Goal: Task Accomplishment & Management: Manage account settings

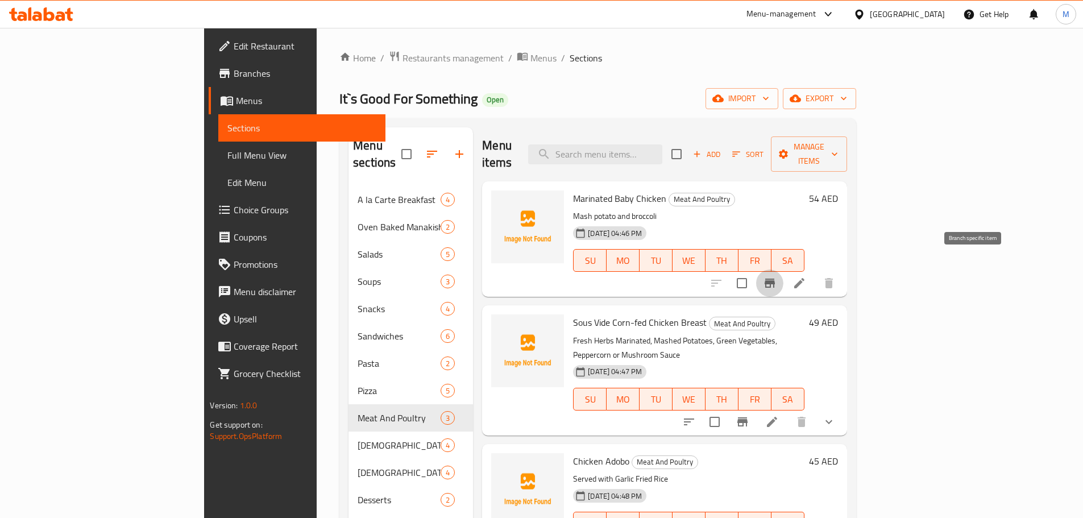
click at [777, 276] on icon "Branch-specific-item" at bounding box center [770, 283] width 14 height 14
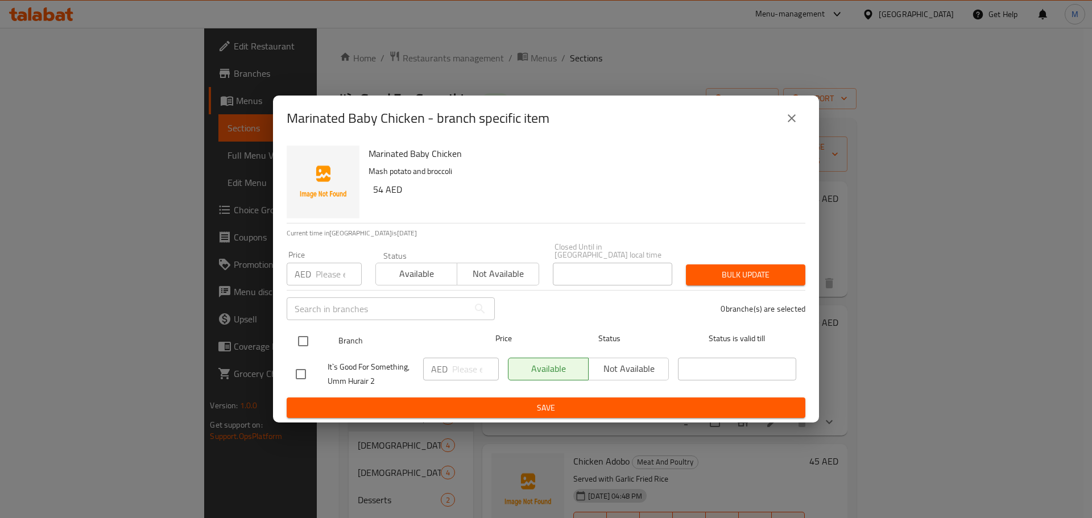
click at [291, 353] on div "Branch Price Status Status is valid till" at bounding box center [546, 341] width 519 height 28
click at [300, 338] on input "checkbox" at bounding box center [303, 341] width 24 height 24
checkbox input "true"
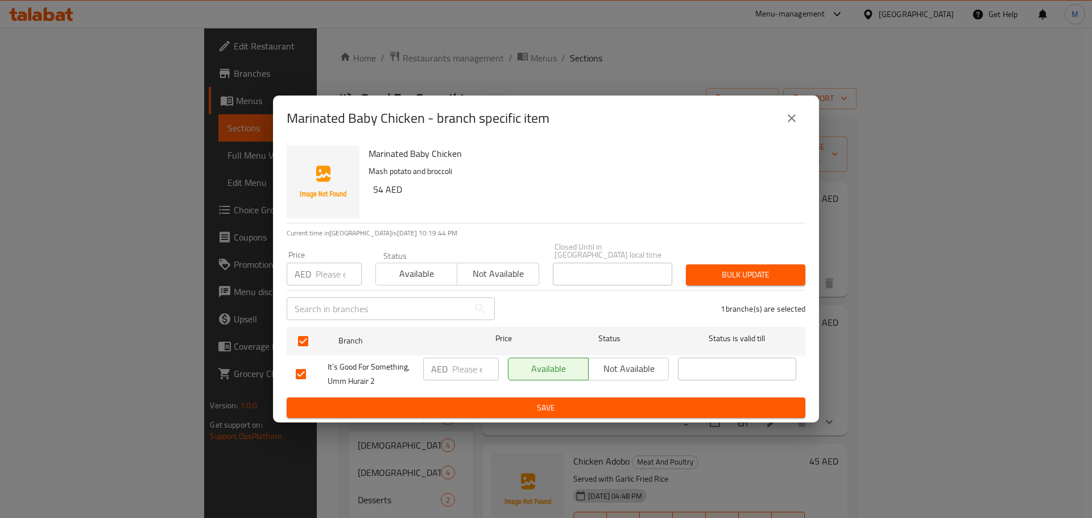
click at [378, 191] on h6 "54 AED" at bounding box center [584, 189] width 423 height 16
copy h6 "54"
click at [452, 371] on input "number" at bounding box center [475, 369] width 47 height 23
paste input "54"
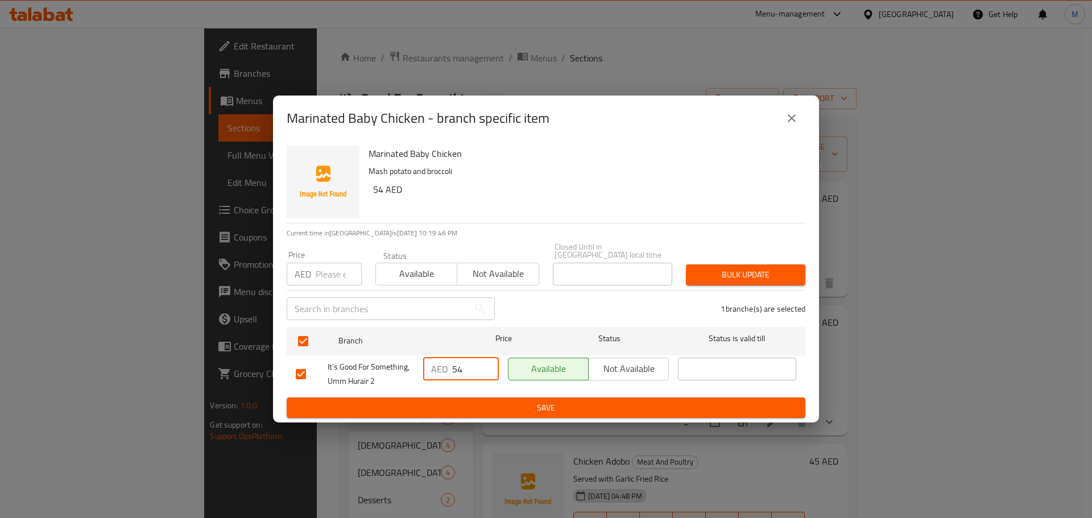
type input "54"
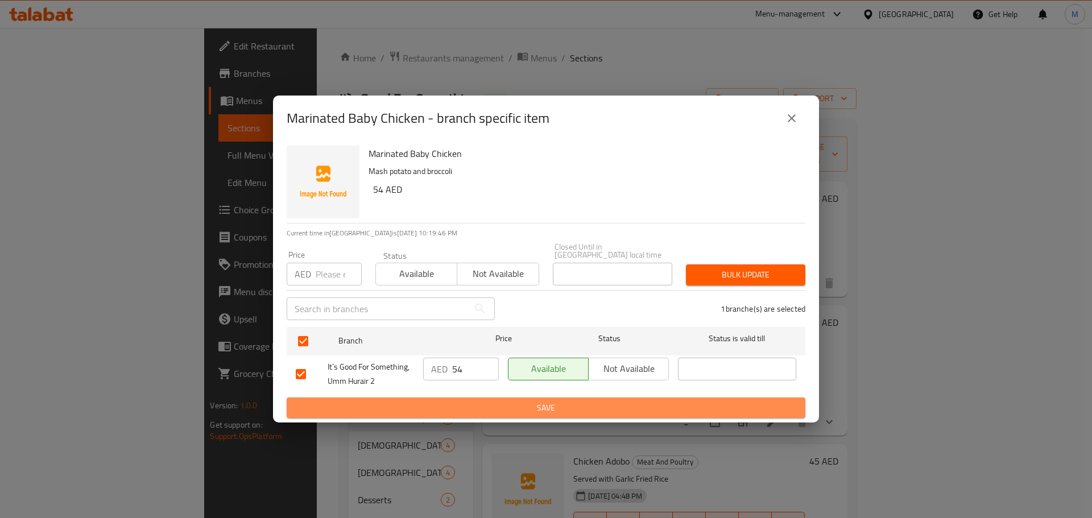
click at [482, 417] on button "Save" at bounding box center [546, 407] width 519 height 21
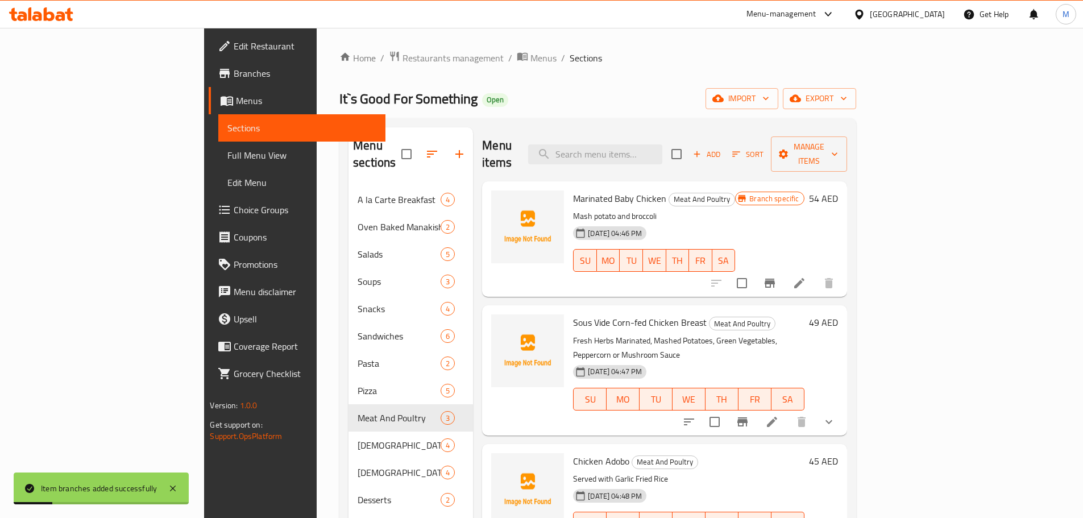
click at [815, 273] on li at bounding box center [800, 283] width 32 height 20
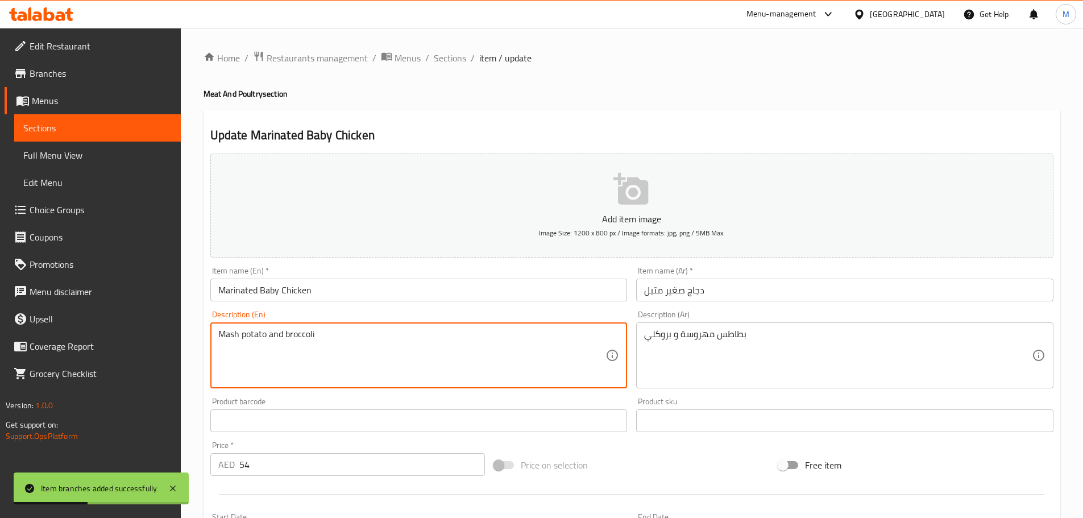
click at [273, 329] on textarea "Mash potato and broccoli" at bounding box center [412, 356] width 388 height 54
paste textarea "&"
type textarea "Mash potato & broccoli"
click at [404, 277] on div "Item name (En)   * Marinated Baby Chicken Item name (En) *" at bounding box center [418, 284] width 417 height 35
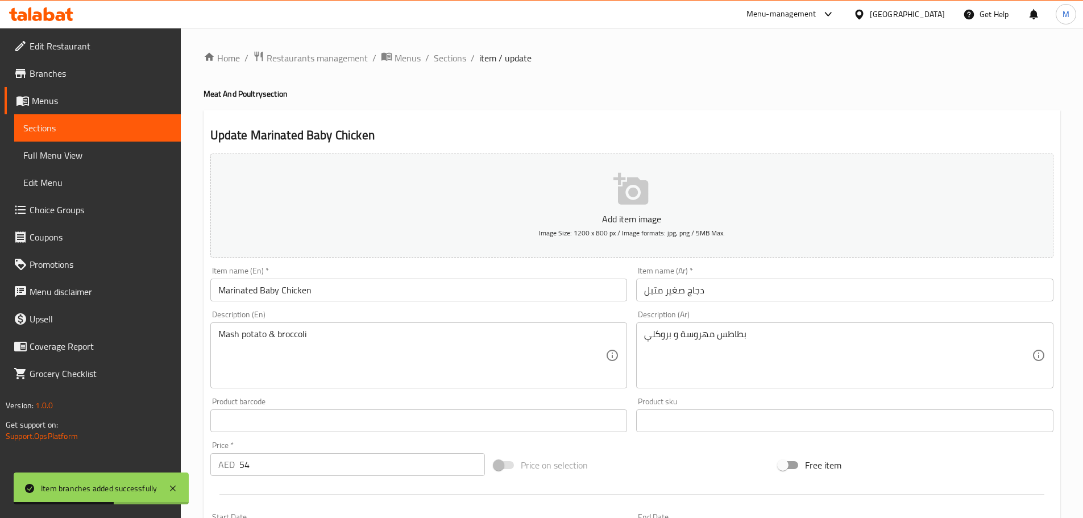
click at [405, 284] on input "Marinated Baby Chicken" at bounding box center [418, 290] width 417 height 23
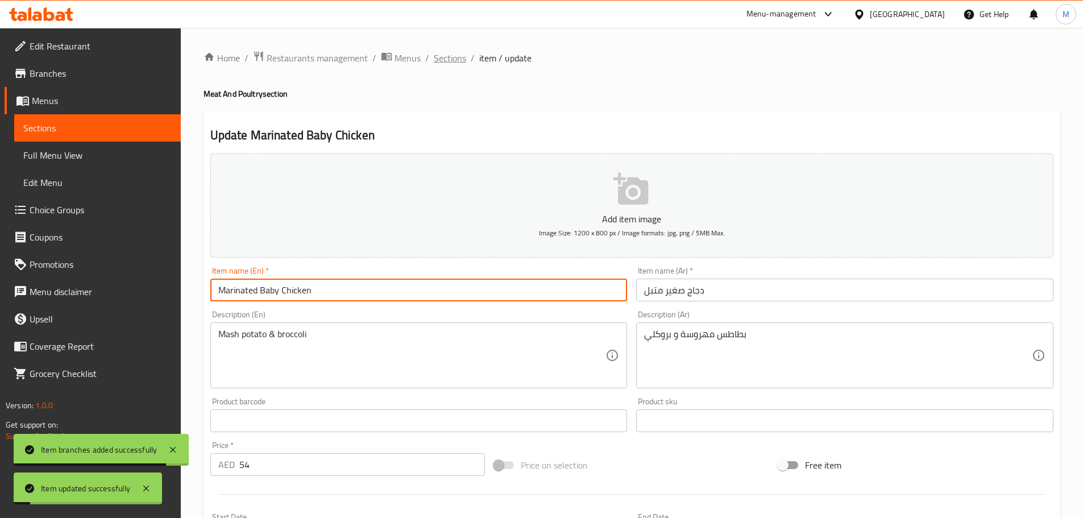
click at [459, 59] on span "Sections" at bounding box center [450, 58] width 32 height 14
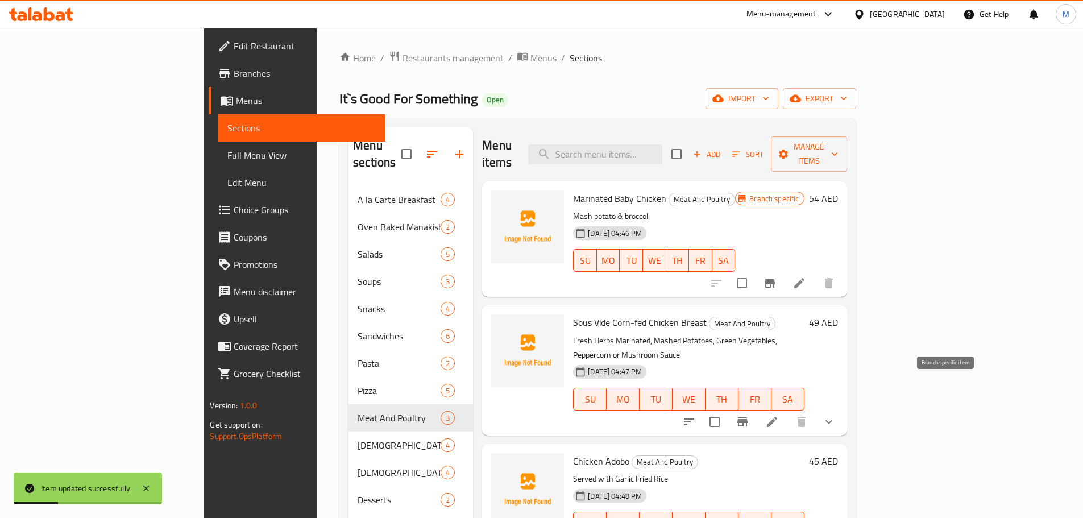
click at [756, 408] on button "Branch-specific-item" at bounding box center [742, 421] width 27 height 27
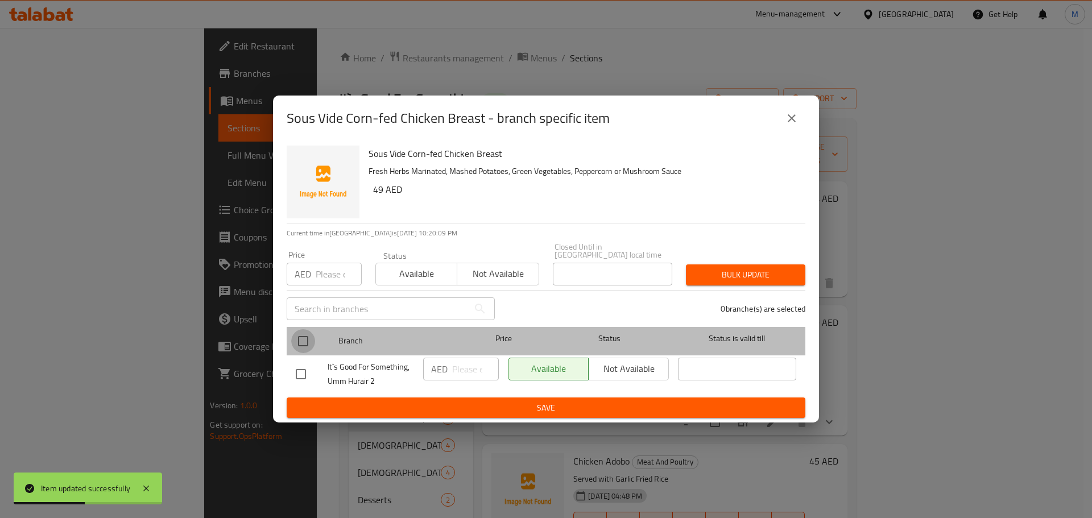
click at [302, 341] on input "checkbox" at bounding box center [303, 341] width 24 height 24
checkbox input "true"
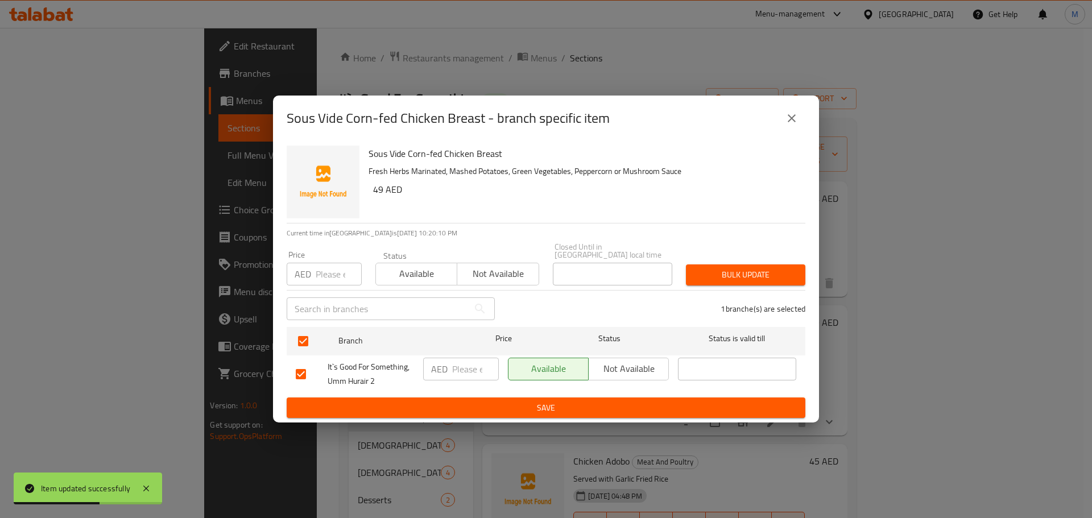
click at [453, 376] on input "number" at bounding box center [475, 369] width 47 height 23
paste input "49"
type input "49"
click at [455, 395] on div "AED 49 ​" at bounding box center [460, 374] width 85 height 42
click at [455, 412] on span "Save" at bounding box center [546, 408] width 500 height 14
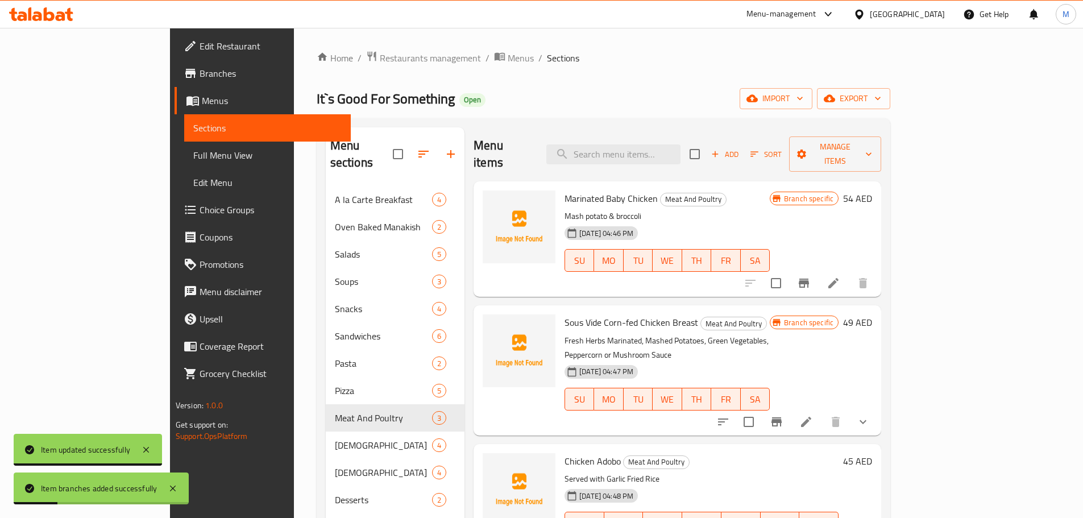
click at [822, 412] on li at bounding box center [806, 422] width 32 height 20
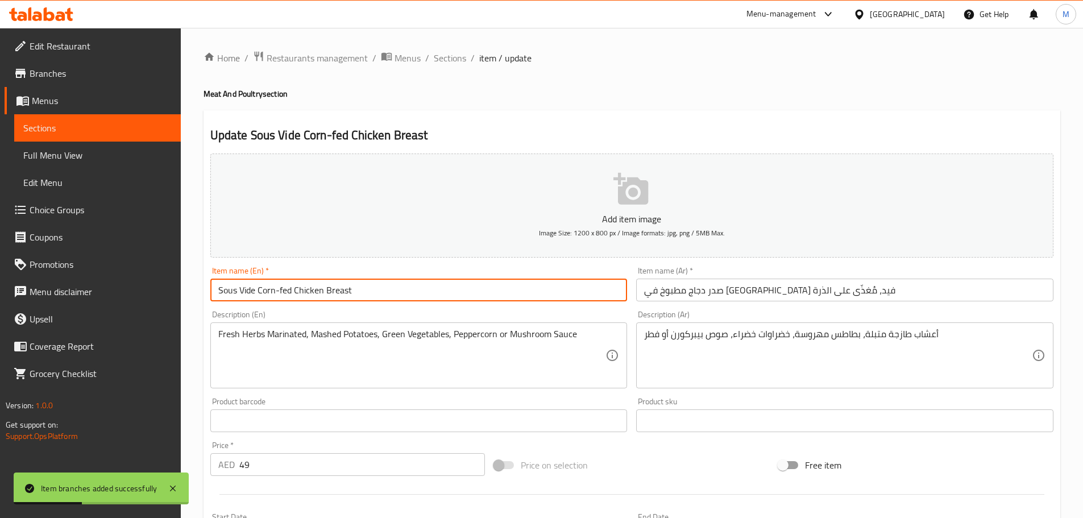
click at [386, 289] on input "Sous Vide Corn-fed Chicken Breast" at bounding box center [418, 290] width 417 height 23
type input "Sous Vide Corn-Fed Chicken Breast"
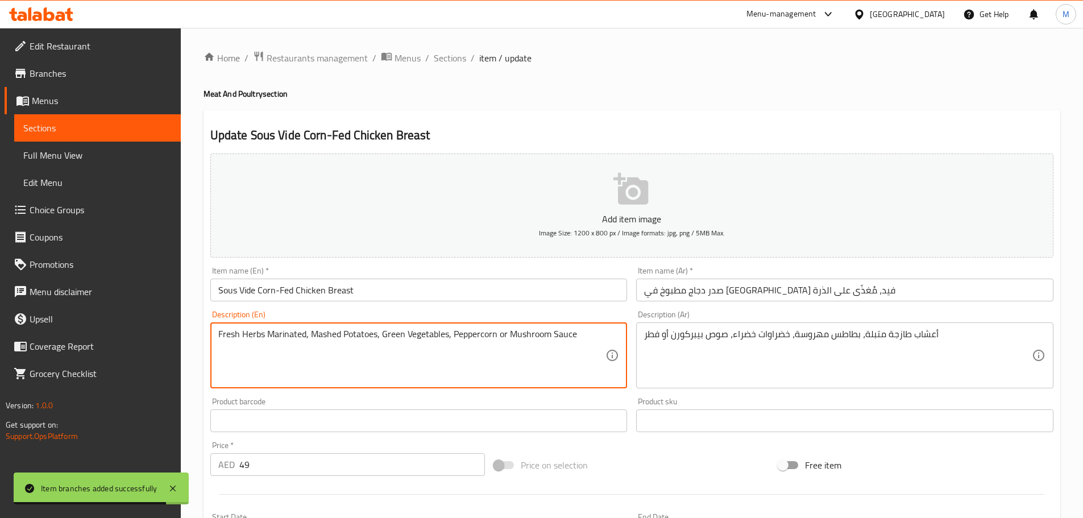
click at [701, 294] on input "صدر دجاج مطبوخ في سوس فيد، مُغذّى على الذرة" at bounding box center [844, 290] width 417 height 23
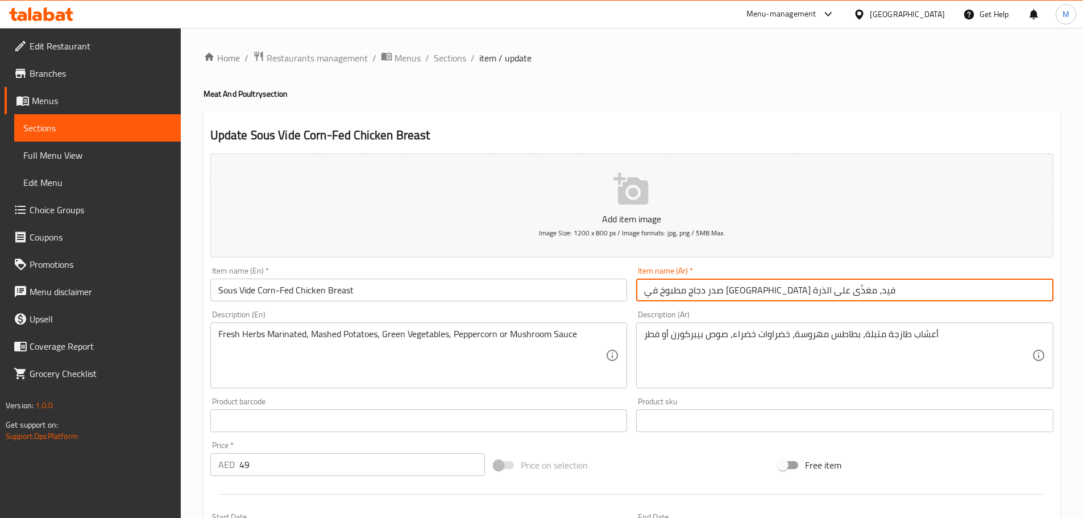
click at [689, 288] on input "صدر دجاج مطبوخ في سوس فيد، مغذّى على الذرة" at bounding box center [844, 290] width 417 height 23
type input "صدر دجاج مطبوخ في [GEOGRAPHIC_DATA] فيد، مغذى على الذرة"
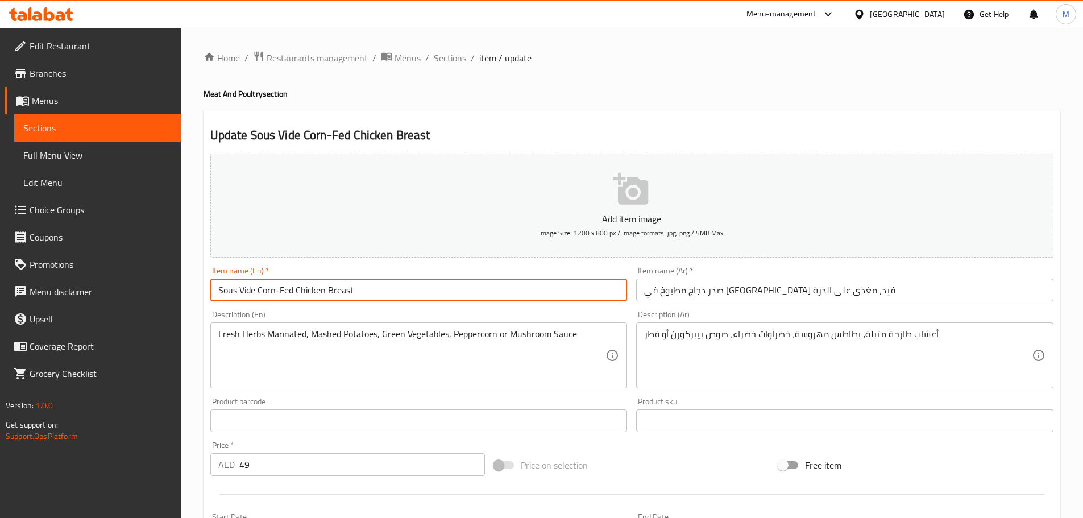
click at [396, 301] on input "Sous Vide Corn-Fed Chicken Breast" at bounding box center [418, 290] width 417 height 23
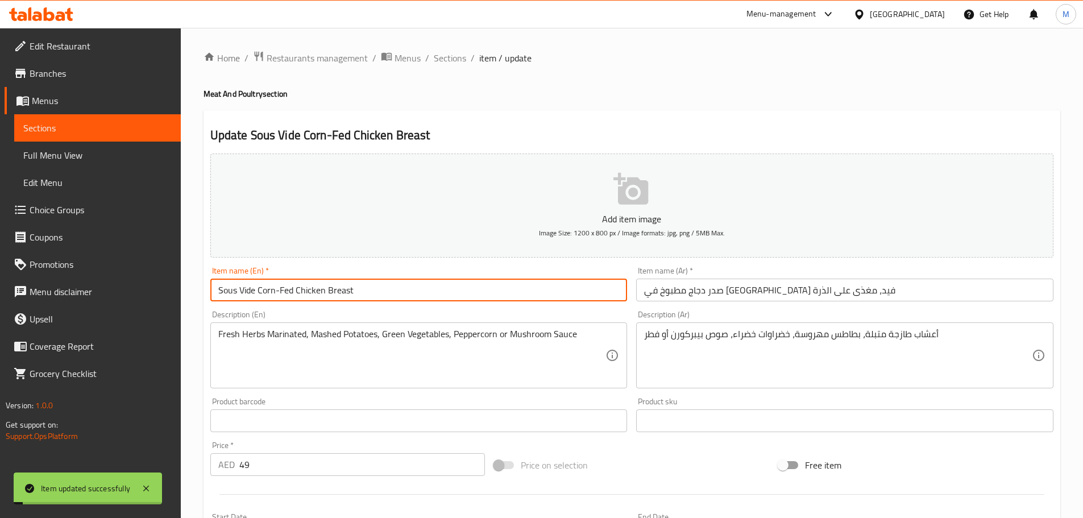
scroll to position [304, 0]
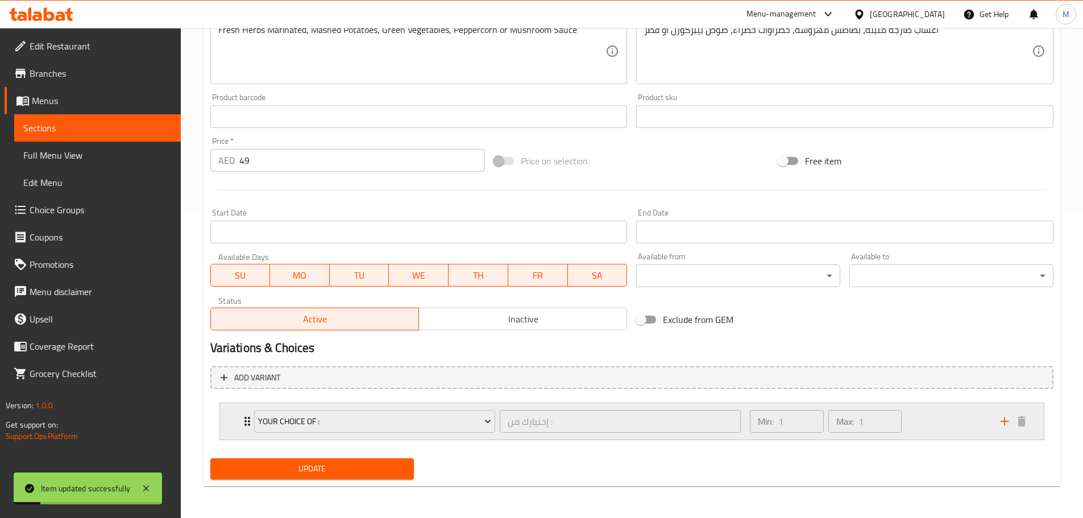
click at [944, 425] on div "Min: 1 ​ Max: 1 ​" at bounding box center [868, 421] width 250 height 36
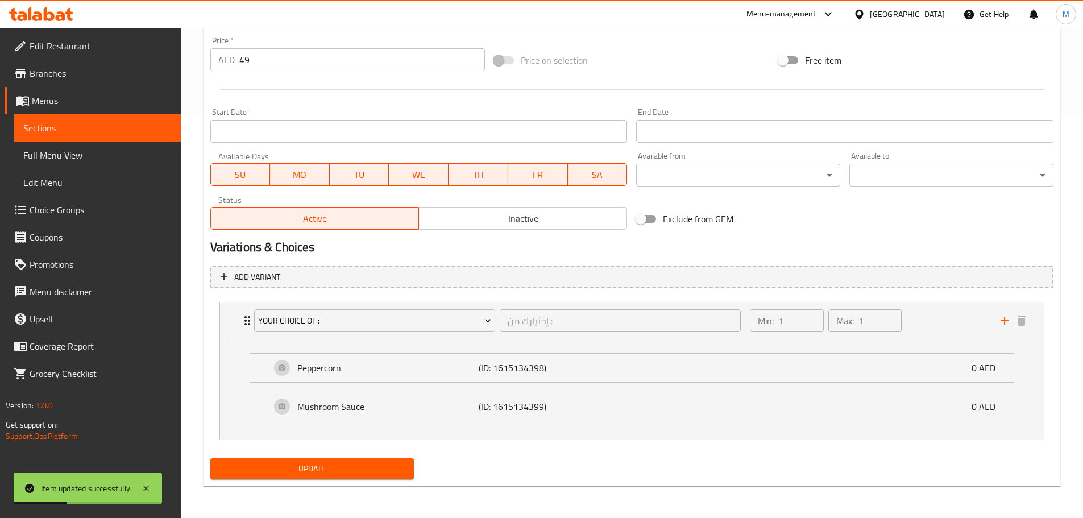
scroll to position [7, 0]
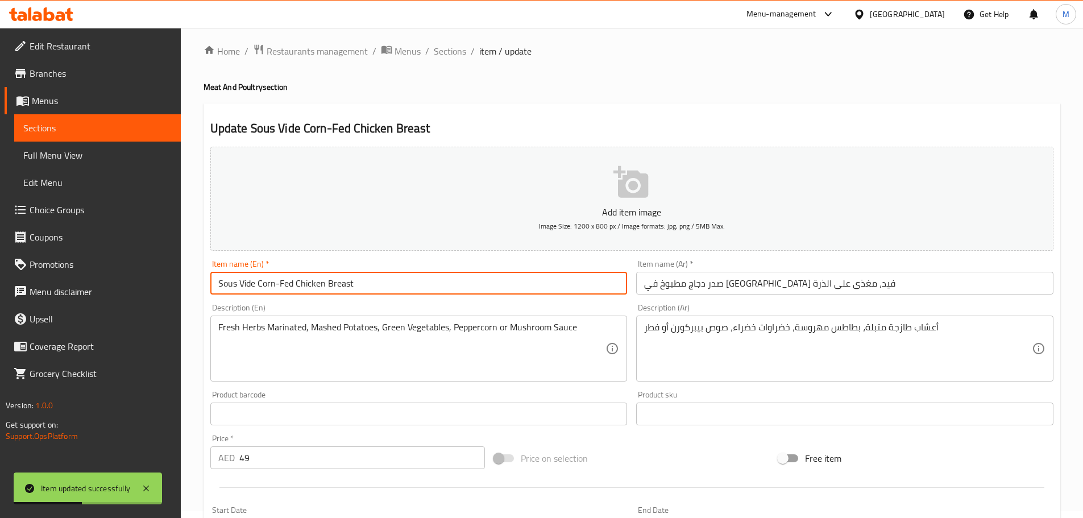
drag, startPoint x: 460, startPoint y: 51, endPoint x: 460, endPoint y: 63, distance: 12.5
click at [460, 51] on span "Sections" at bounding box center [450, 51] width 32 height 14
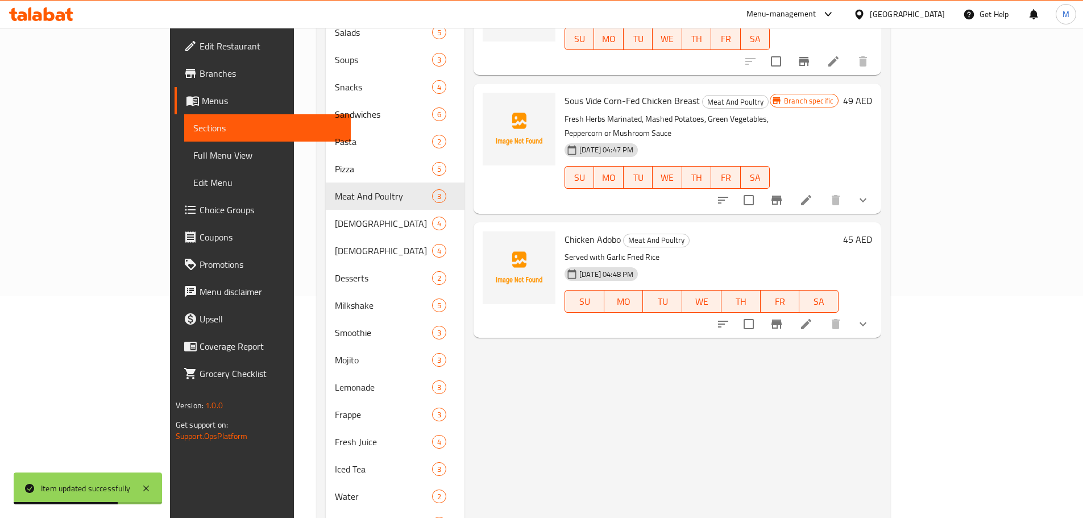
scroll to position [117, 0]
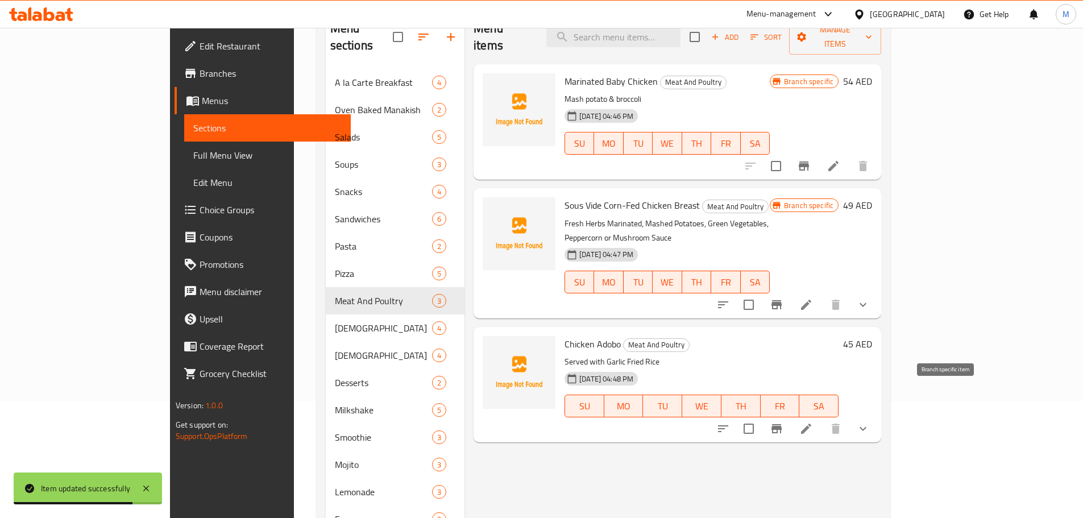
click at [790, 415] on button "Branch-specific-item" at bounding box center [776, 428] width 27 height 27
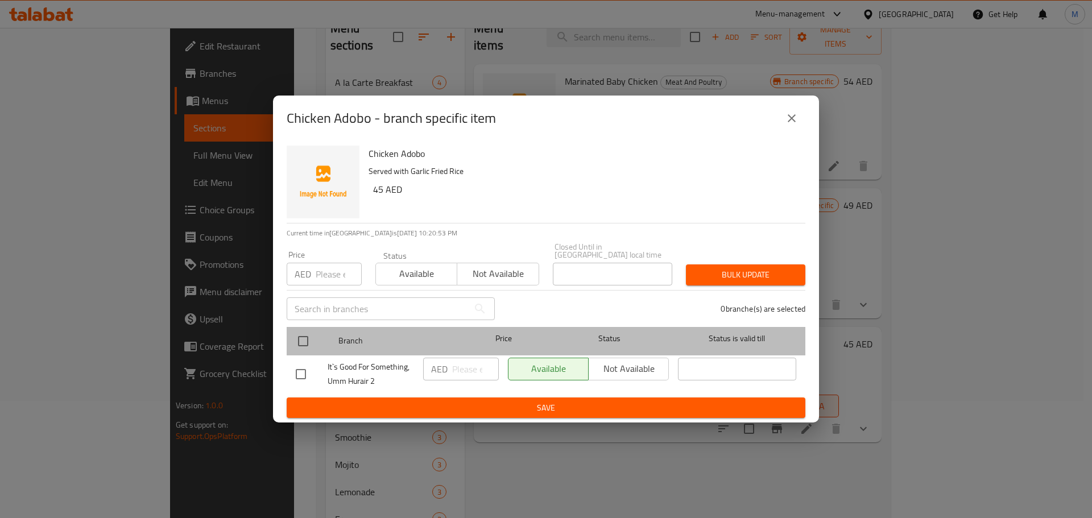
click at [316, 340] on div at bounding box center [312, 341] width 43 height 33
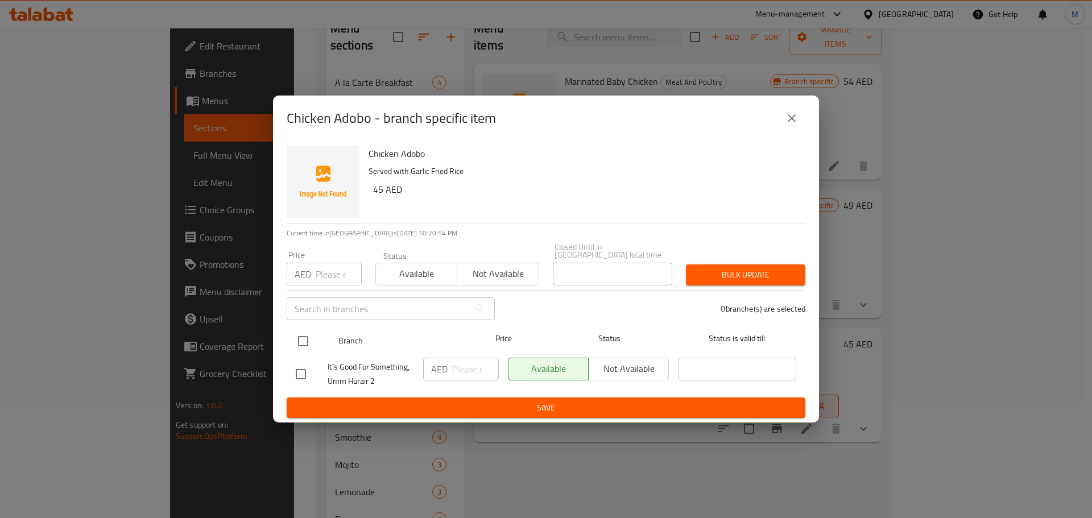
click at [295, 335] on input "checkbox" at bounding box center [303, 341] width 24 height 24
checkbox input "true"
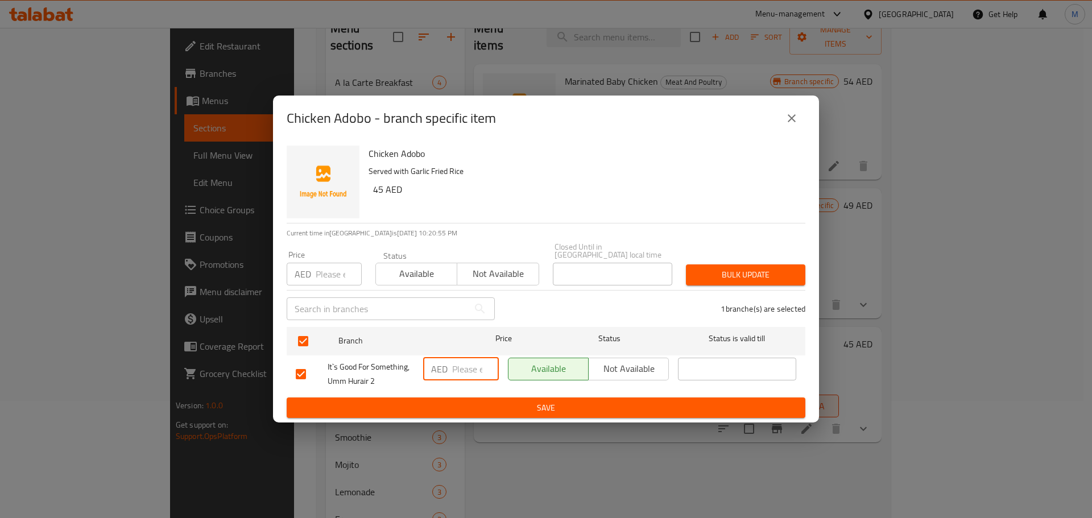
click at [457, 375] on input "number" at bounding box center [475, 369] width 47 height 23
paste input "45"
type input "45"
click at [471, 410] on span "Save" at bounding box center [546, 408] width 500 height 14
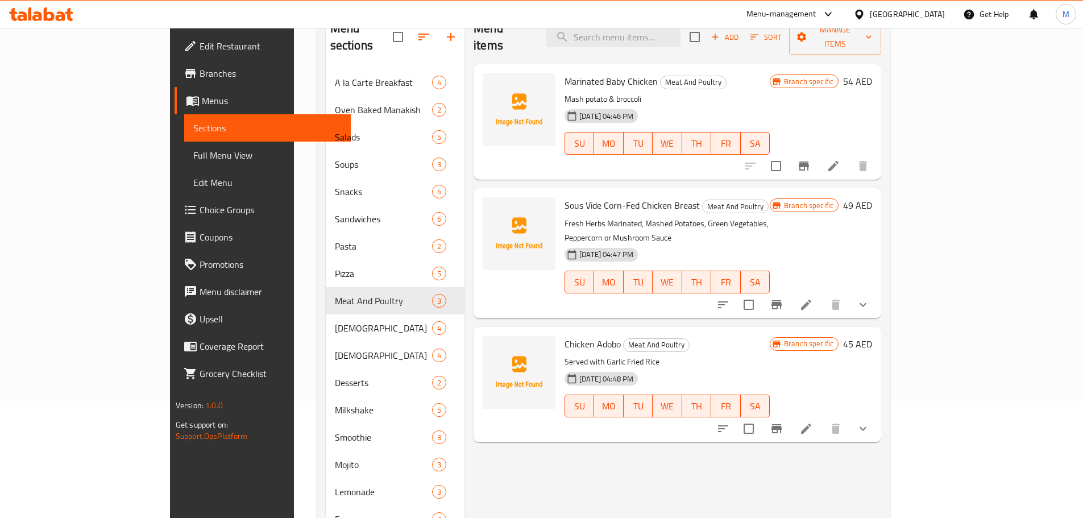
click at [782, 424] on icon "Branch-specific-item" at bounding box center [777, 428] width 10 height 9
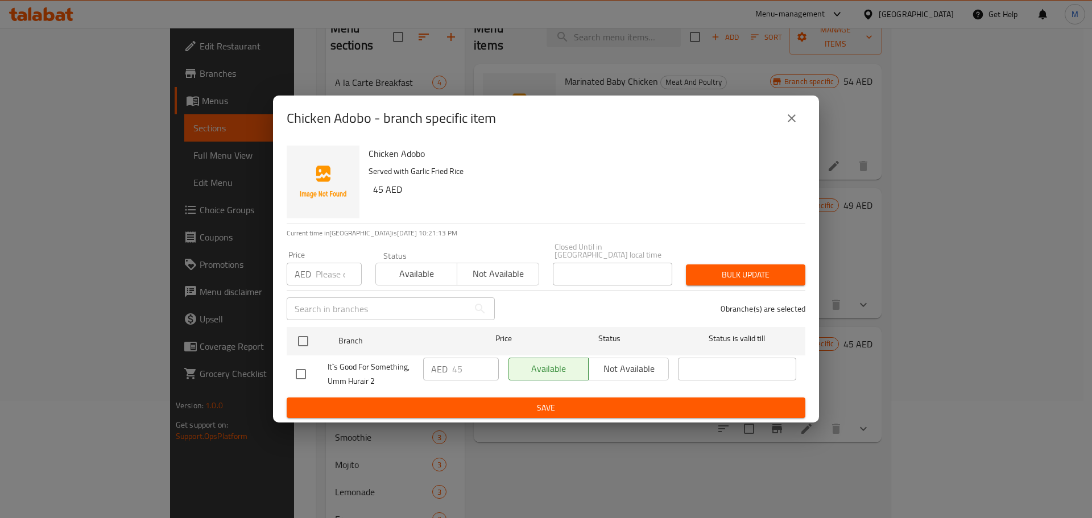
click at [797, 114] on icon "close" at bounding box center [792, 118] width 14 height 14
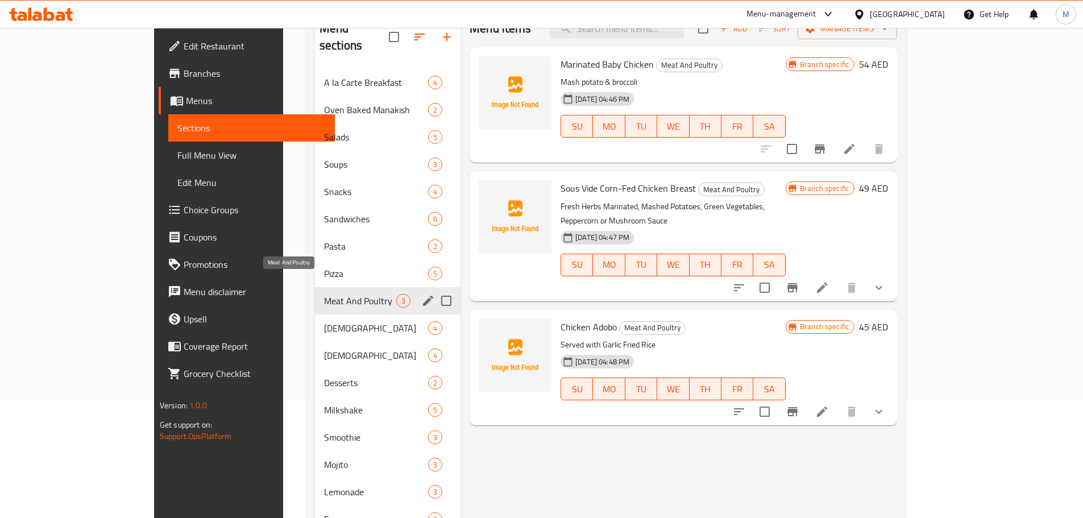
click at [324, 294] on span "Meat And Poultry" at bounding box center [360, 301] width 72 height 14
click at [315, 314] on div "Indian 4" at bounding box center [388, 327] width 146 height 27
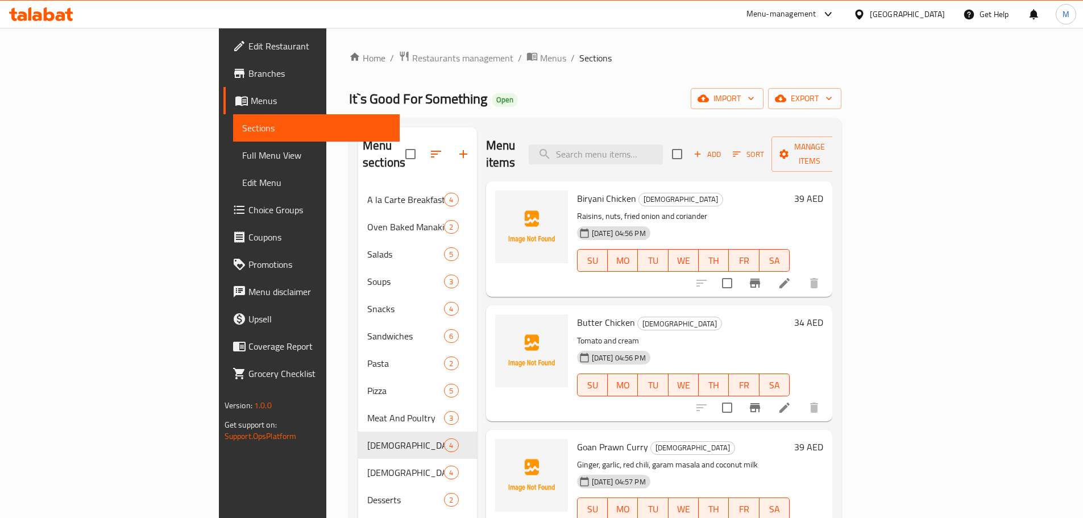
click at [801, 273] on li at bounding box center [785, 283] width 32 height 20
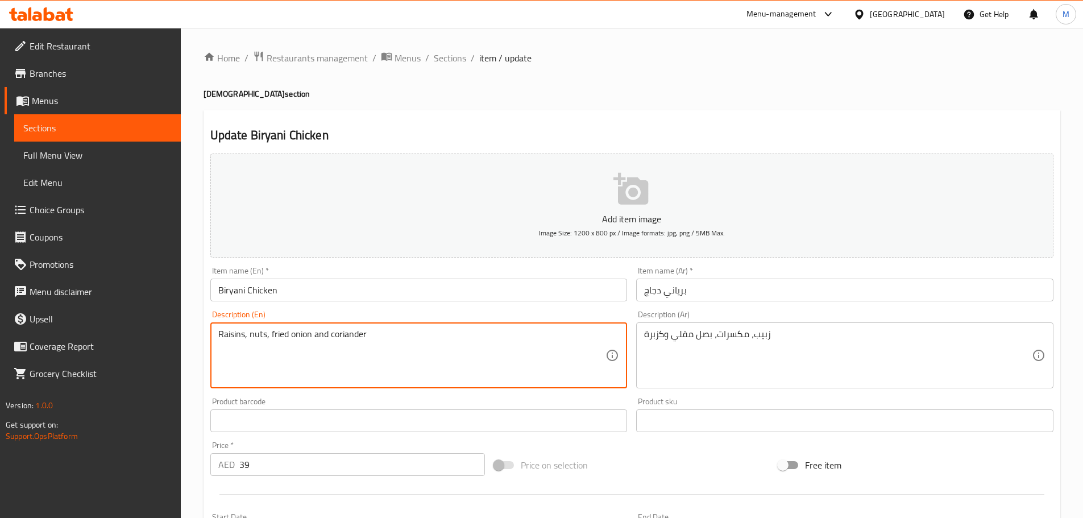
paste textarea "Served with raita, indian pickles, kachumber salad and choice of paratha or rice"
type textarea "Raisins, nuts, fried onion and coriander Served with raita, indian pickles, kac…"
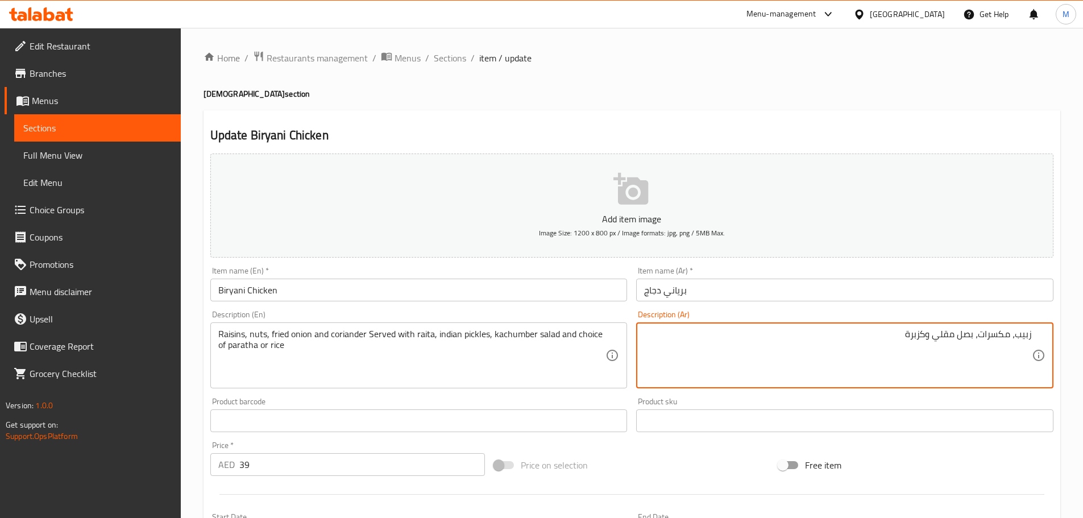
paste textarea "يقدم مع رايتا، مخللات هندية، سلطة كاشومبر واختيار براتا أو أرز"
type textarea "زبيب، مكسرات، بصل مقلي وكزبرة يقدم مع [PERSON_NAME]، مخللات هندية، سلطة كاشومبر…"
click at [751, 298] on input "برياني دجاج" at bounding box center [844, 290] width 417 height 23
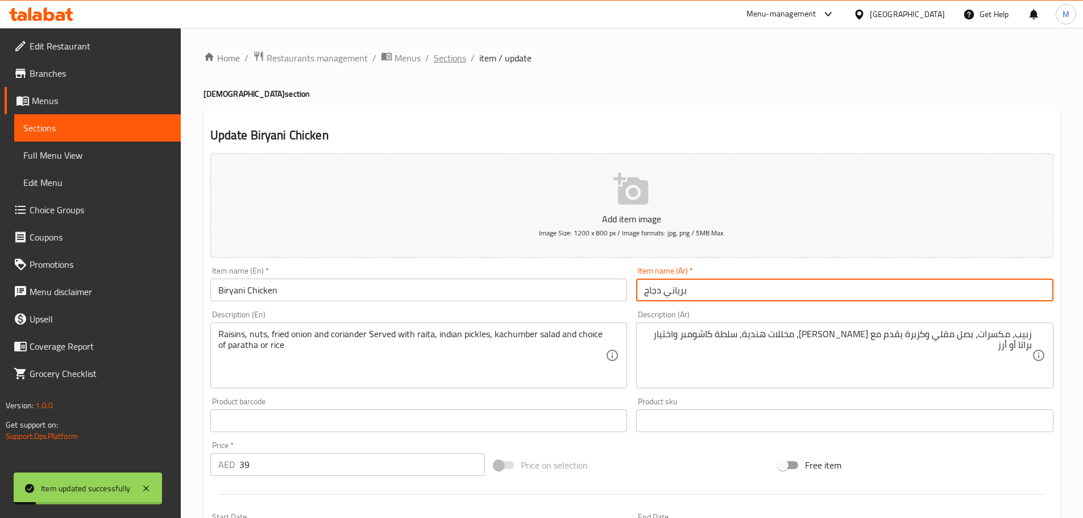
click at [446, 65] on span "Sections" at bounding box center [450, 58] width 32 height 14
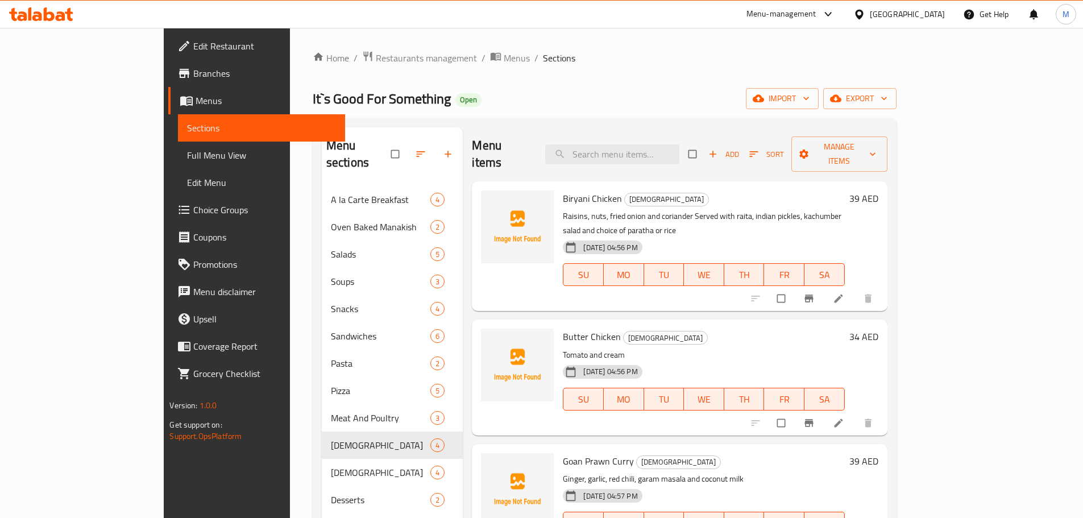
click at [193, 215] on span "Choice Groups" at bounding box center [264, 210] width 142 height 14
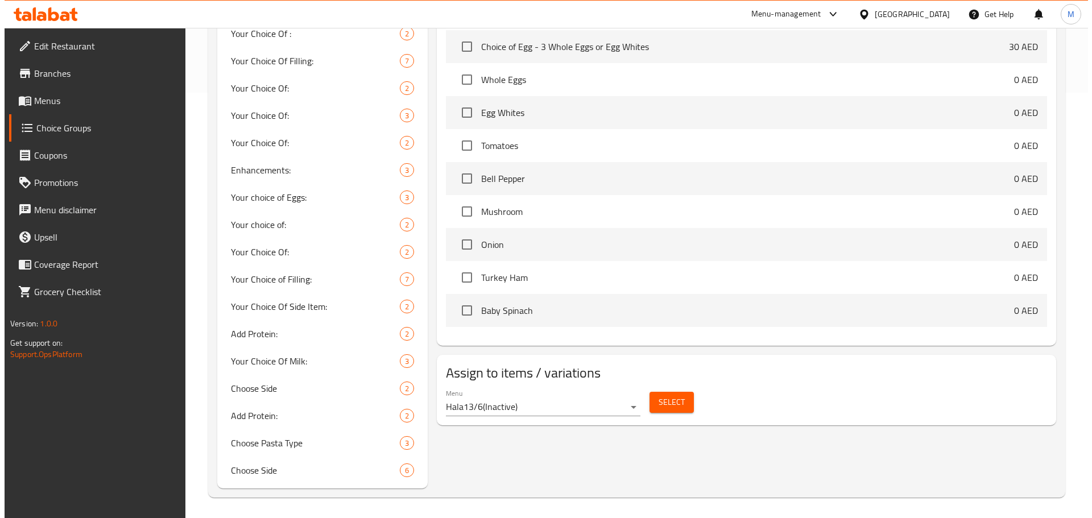
scroll to position [428, 0]
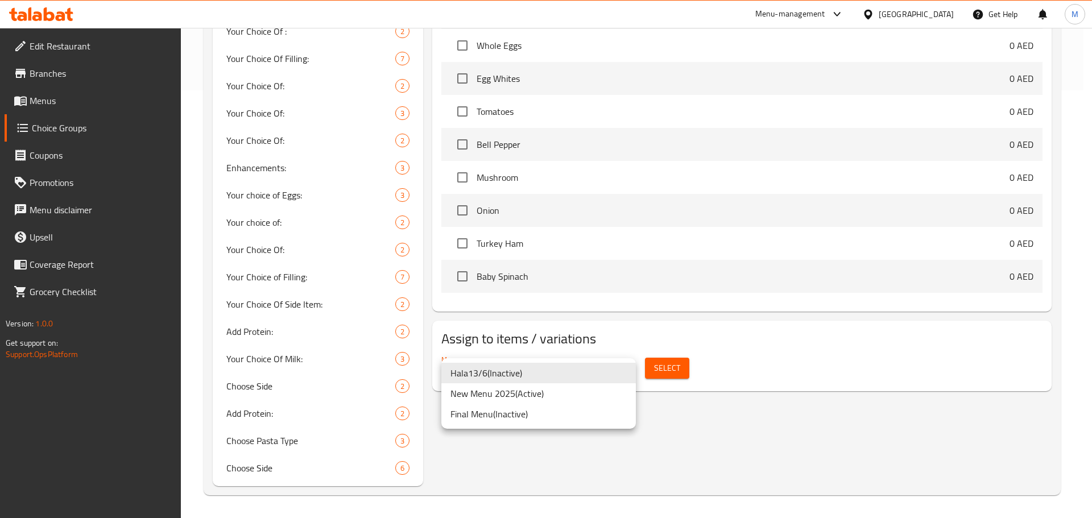
click at [575, 392] on li "New Menu 2025 ( Active )" at bounding box center [538, 393] width 194 height 20
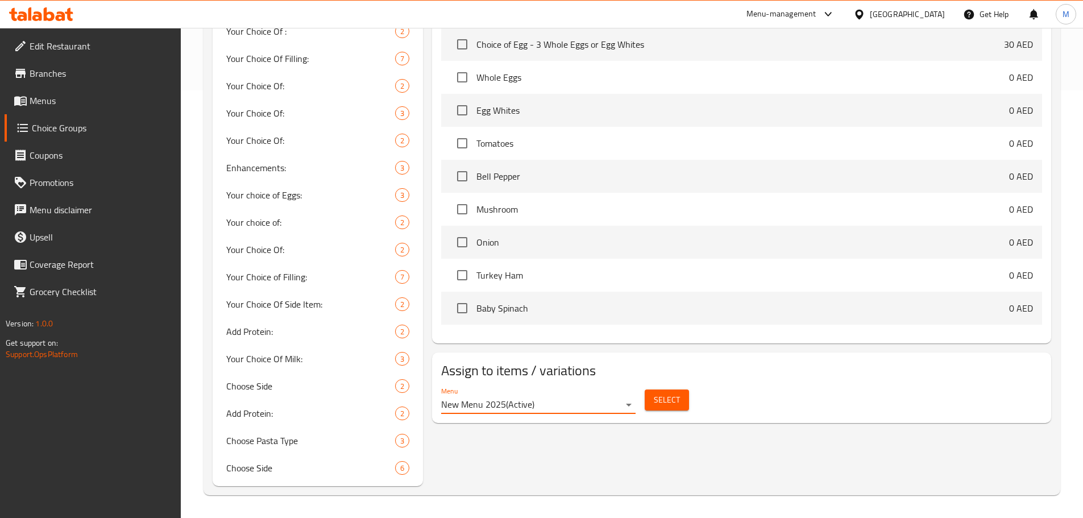
click at [672, 393] on span "Select" at bounding box center [667, 400] width 26 height 14
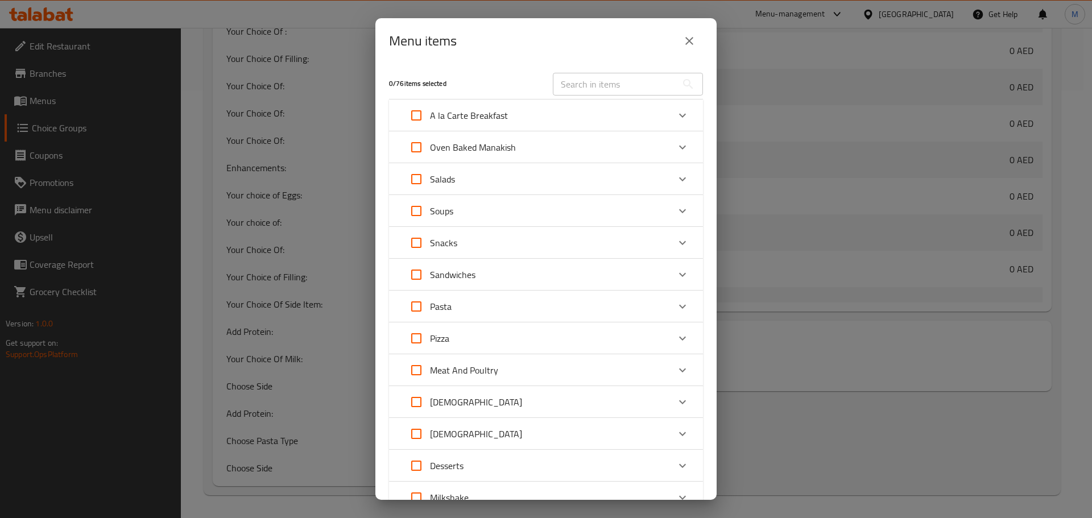
click at [512, 402] on div "[DEMOGRAPHIC_DATA]" at bounding box center [536, 401] width 266 height 27
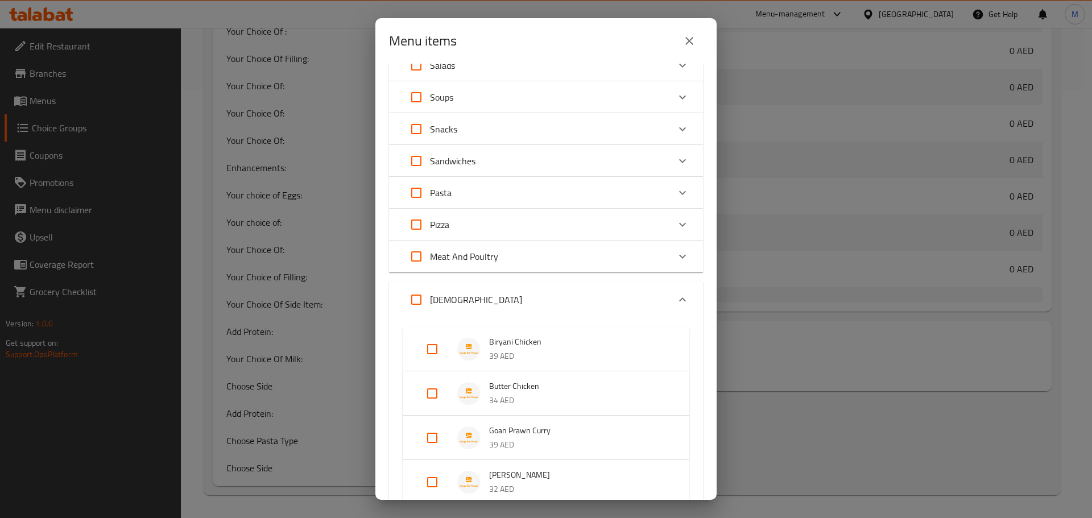
scroll to position [227, 0]
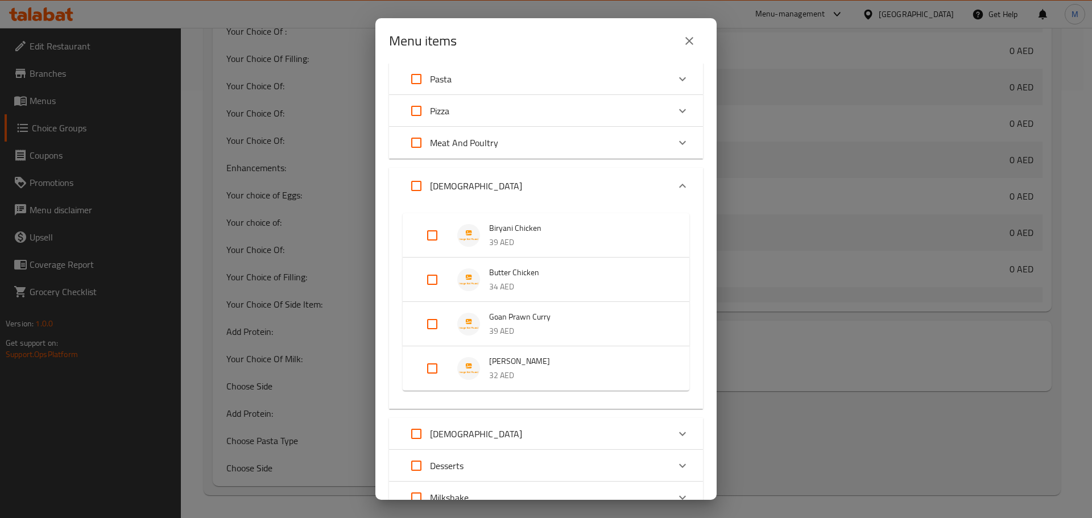
click at [436, 245] on input "Expand" at bounding box center [431, 235] width 27 height 27
checkbox input "true"
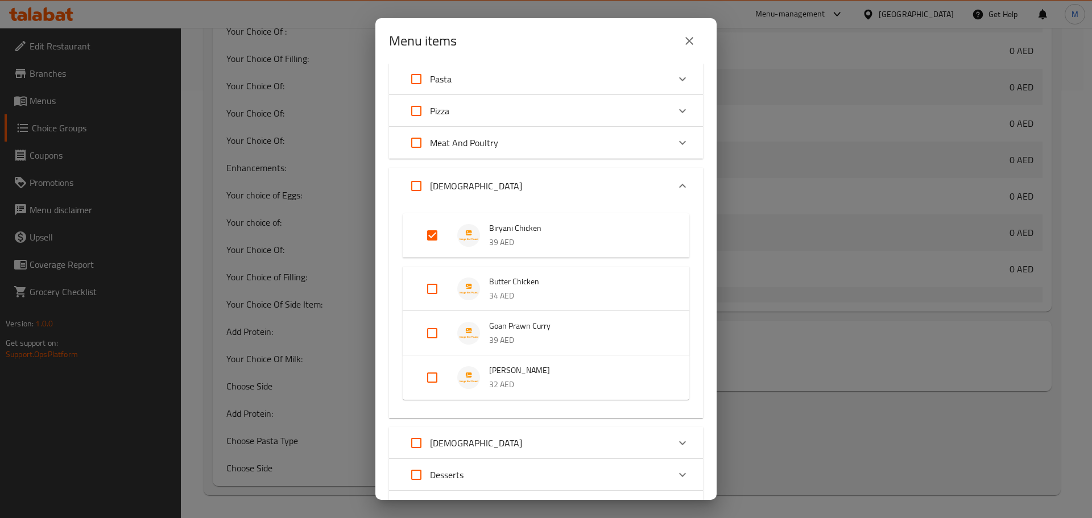
click at [430, 293] on input "Expand" at bounding box center [431, 288] width 27 height 27
checkbox input "true"
click at [430, 337] on input "Expand" at bounding box center [431, 342] width 27 height 27
checkbox input "true"
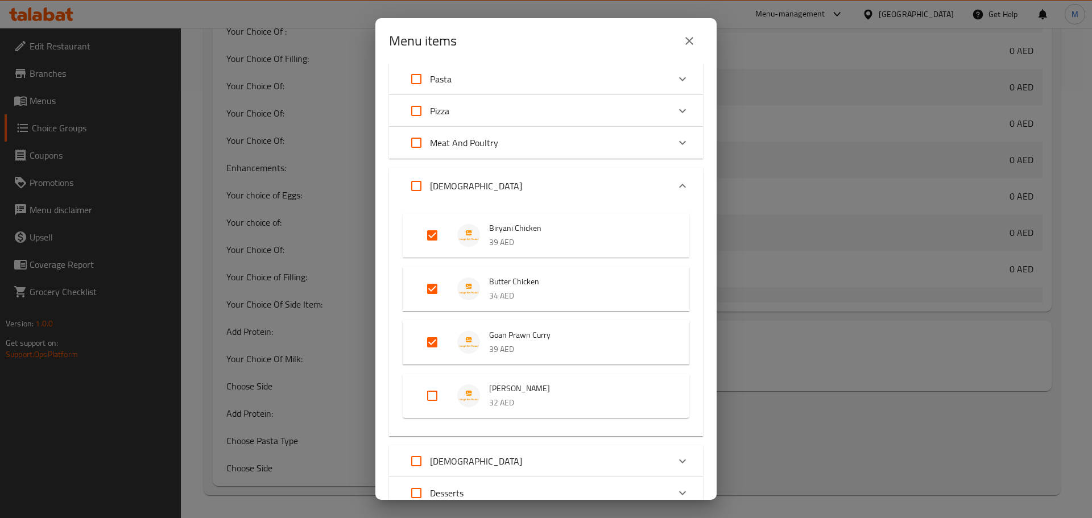
click at [426, 404] on input "Expand" at bounding box center [431, 395] width 27 height 27
checkbox input "true"
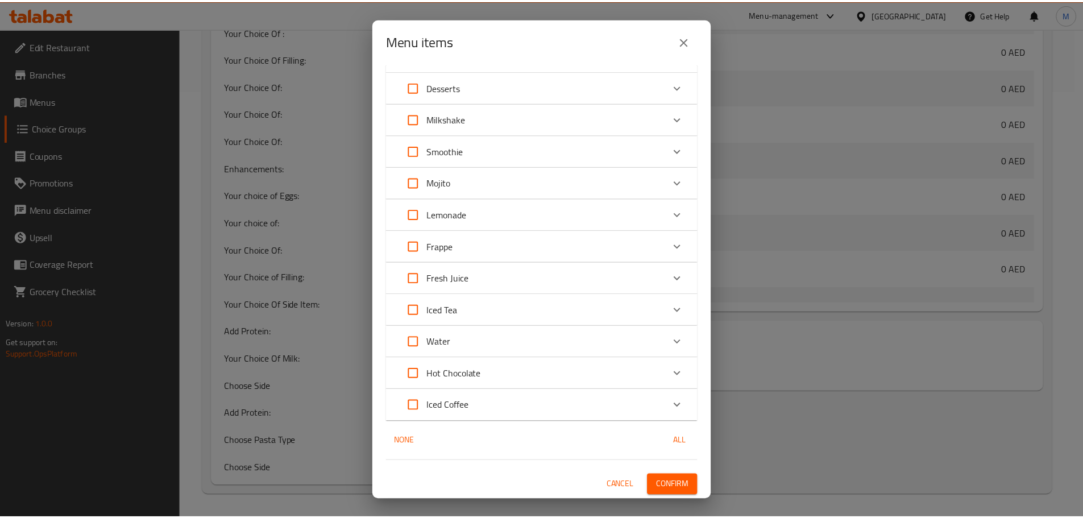
scroll to position [634, 0]
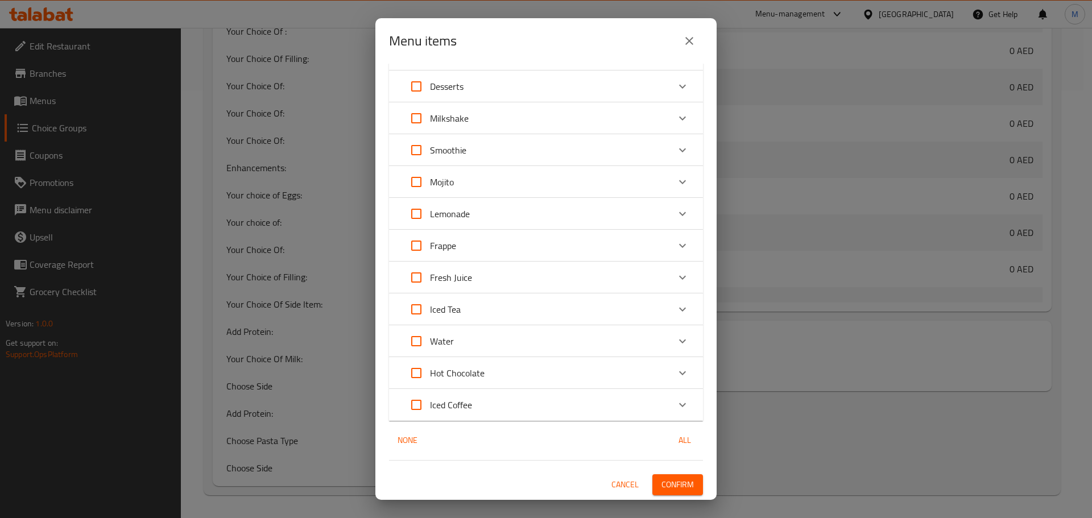
click at [666, 478] on span "Confirm" at bounding box center [677, 485] width 32 height 14
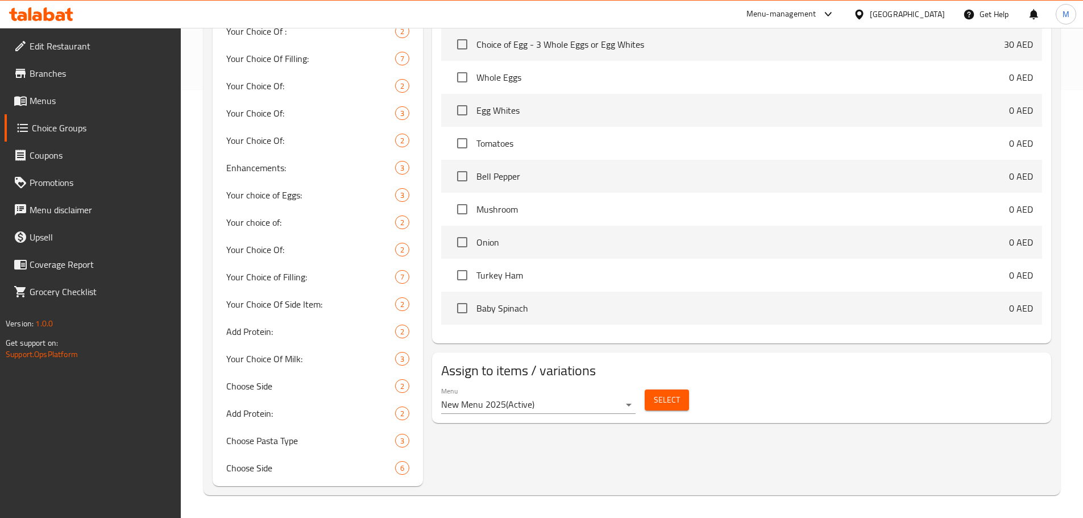
click at [72, 102] on span "Menus" at bounding box center [101, 101] width 142 height 14
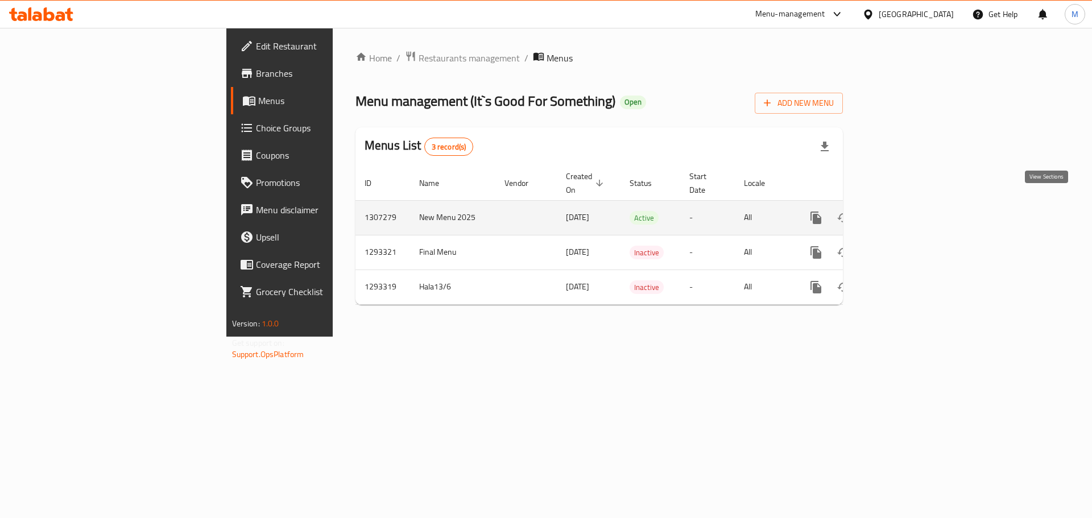
click at [905, 211] on icon "enhanced table" at bounding box center [898, 218] width 14 height 14
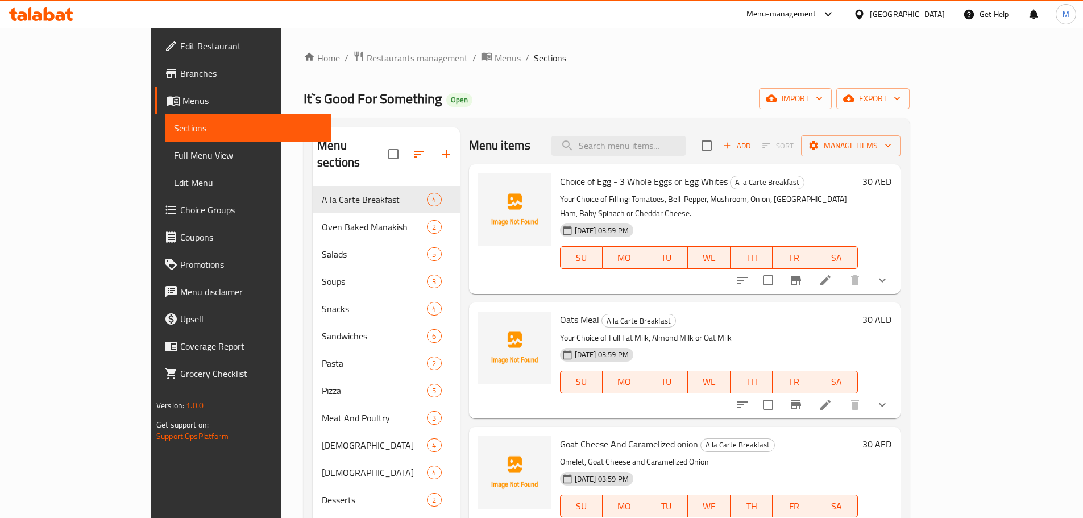
click at [174, 152] on span "Full Menu View" at bounding box center [248, 155] width 148 height 14
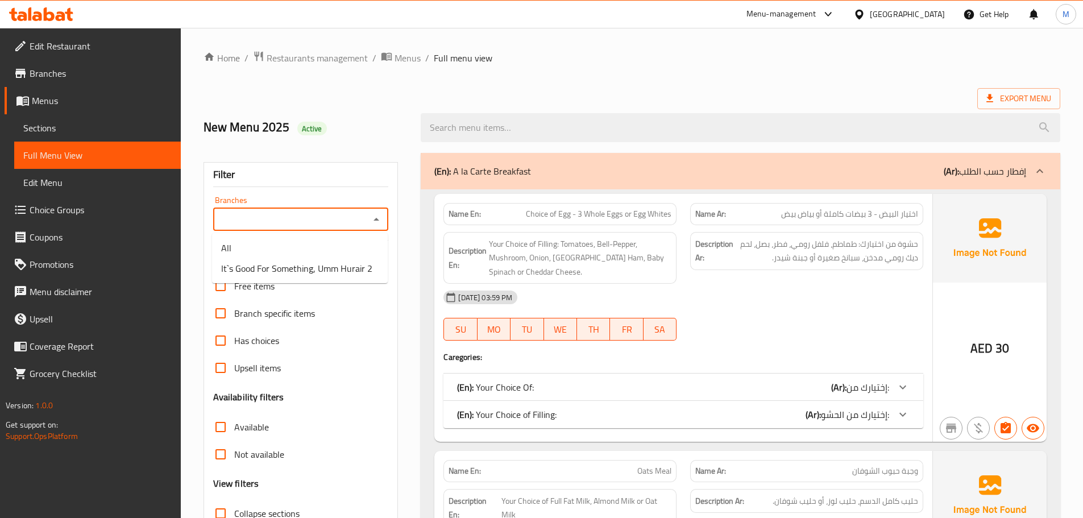
click at [349, 221] on input "Branches" at bounding box center [292, 220] width 150 height 16
click at [343, 270] on span "It`s Good For Something, Umm Hurair 2" at bounding box center [296, 269] width 151 height 14
type input "It`s Good For Something, Umm Hurair 2"
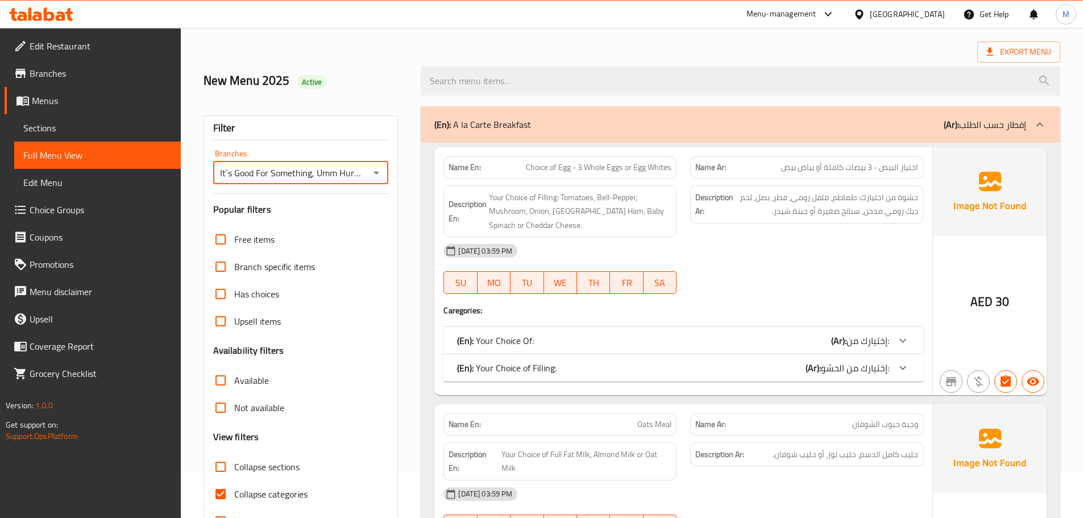
scroll to position [284, 0]
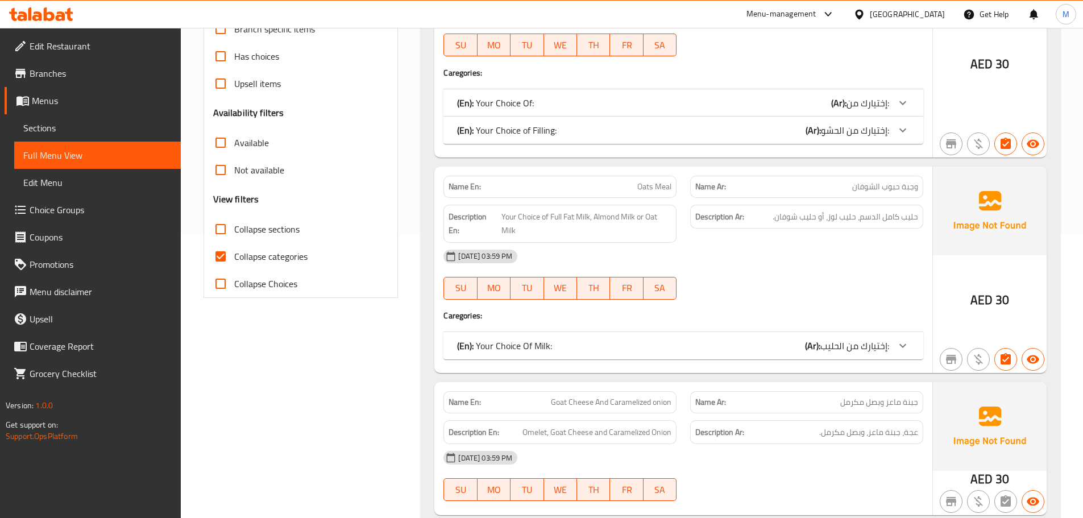
click at [235, 233] on span "Collapse sections" at bounding box center [266, 229] width 65 height 14
click at [234, 233] on input "Collapse sections" at bounding box center [220, 228] width 27 height 27
checkbox input "true"
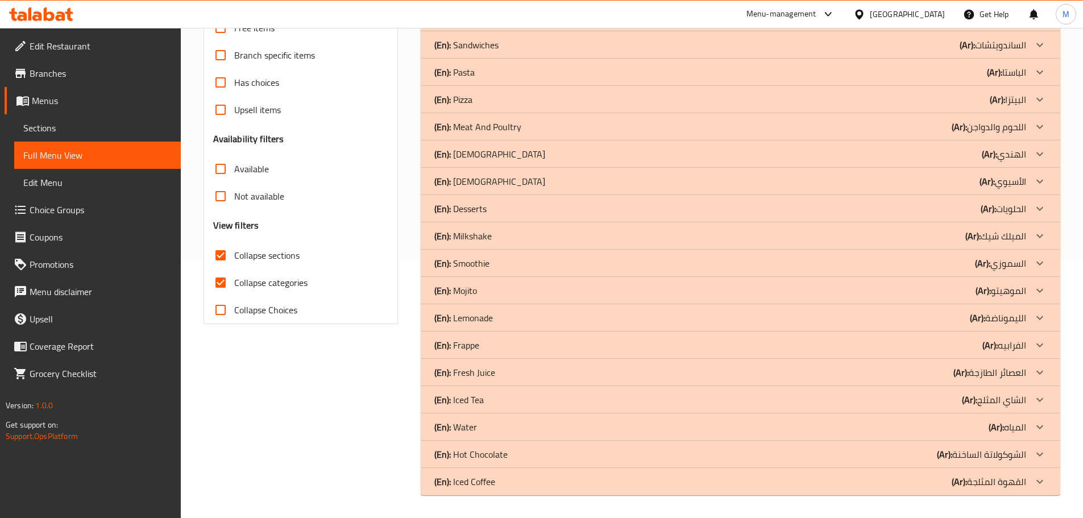
scroll to position [258, 0]
click at [540, 234] on div "(En): Milkshake (Ar): الميلك شيك" at bounding box center [730, 236] width 592 height 14
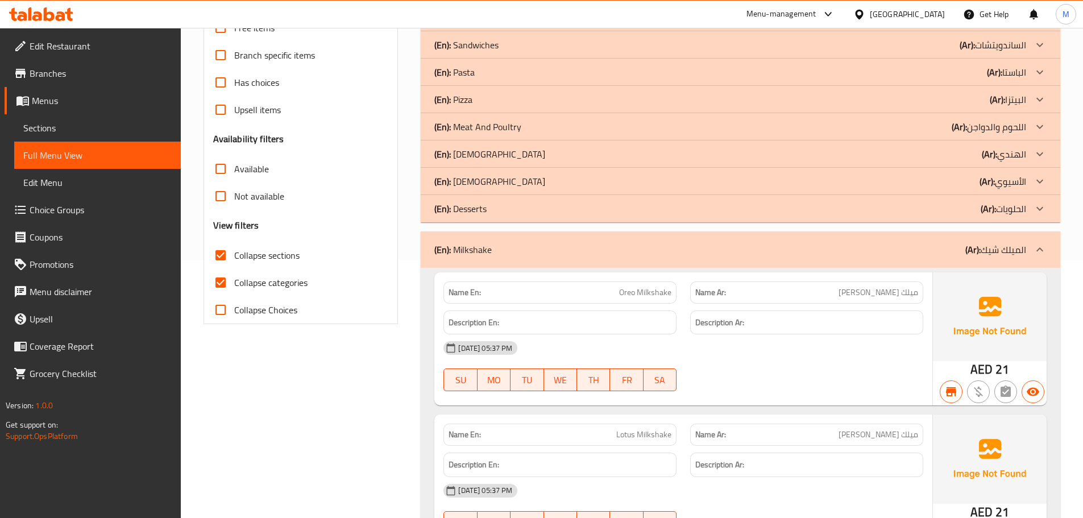
click at [602, 214] on div "(En): Desserts (Ar): الحلويات" at bounding box center [730, 209] width 592 height 14
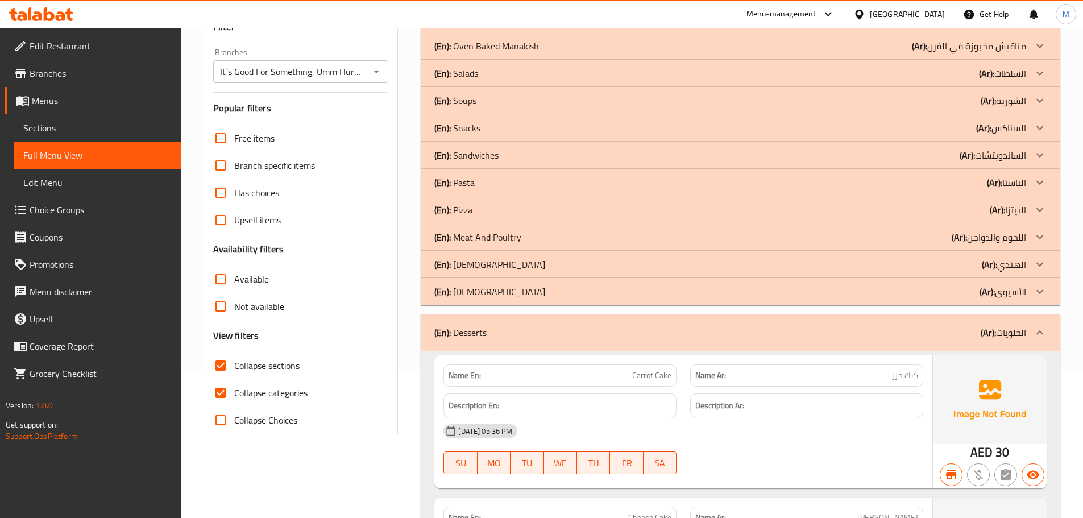
scroll to position [144, 0]
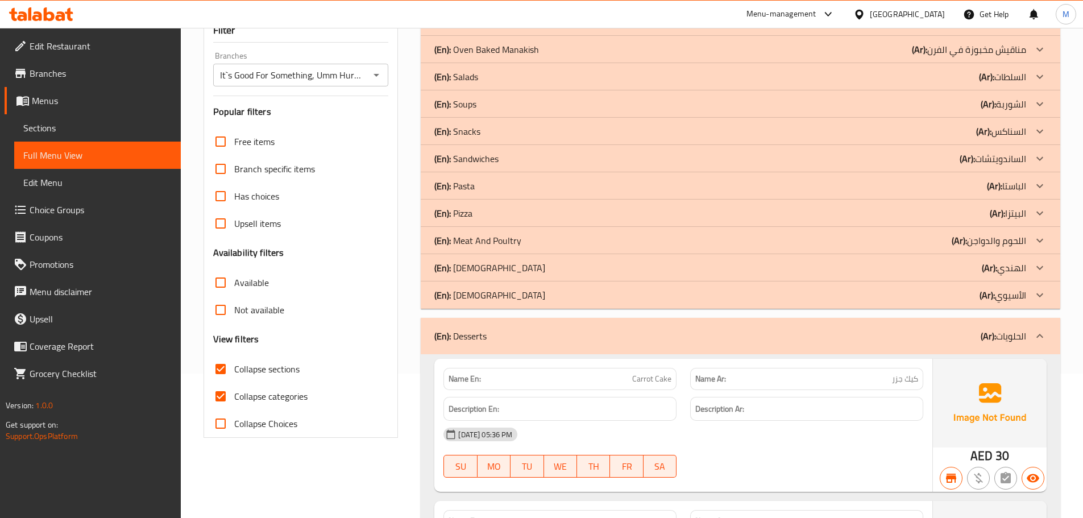
click at [635, 291] on div "(En): [DEMOGRAPHIC_DATA] (Ar): الأسيوي" at bounding box center [730, 295] width 592 height 14
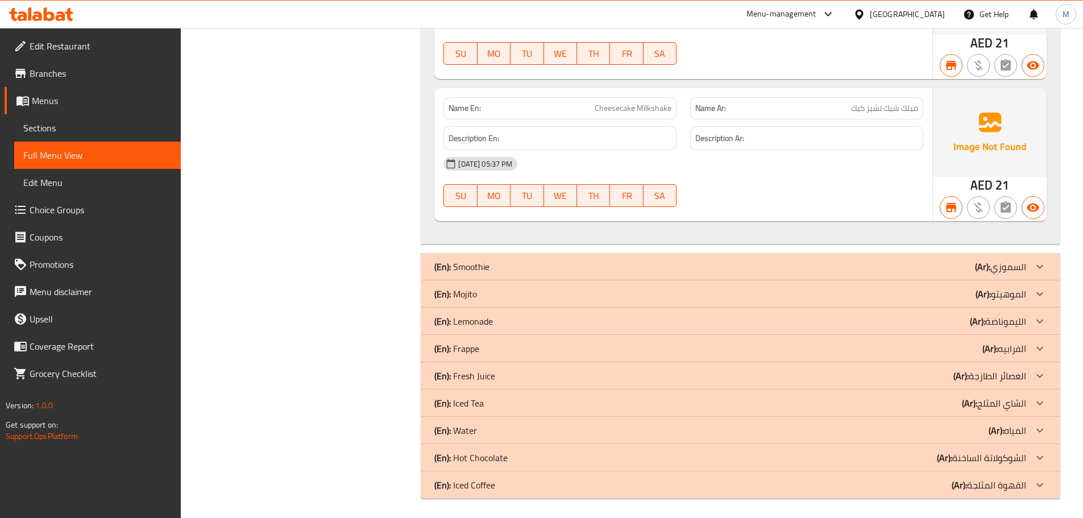
scroll to position [1996, 0]
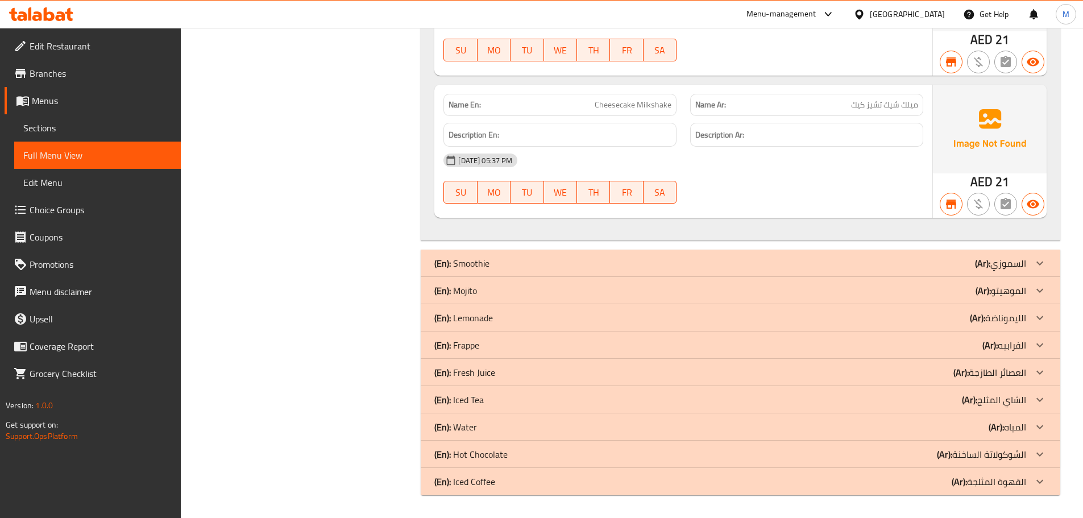
click at [814, 252] on div "(En): Smoothie (Ar): السموزي" at bounding box center [741, 263] width 640 height 27
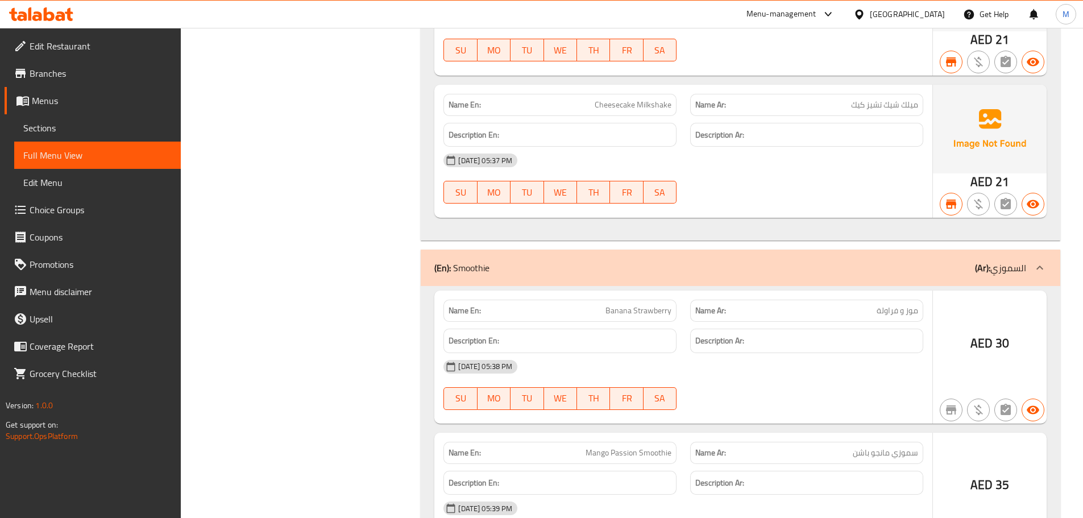
click at [814, 262] on div "(En): Smoothie (Ar): السموزي" at bounding box center [730, 268] width 592 height 14
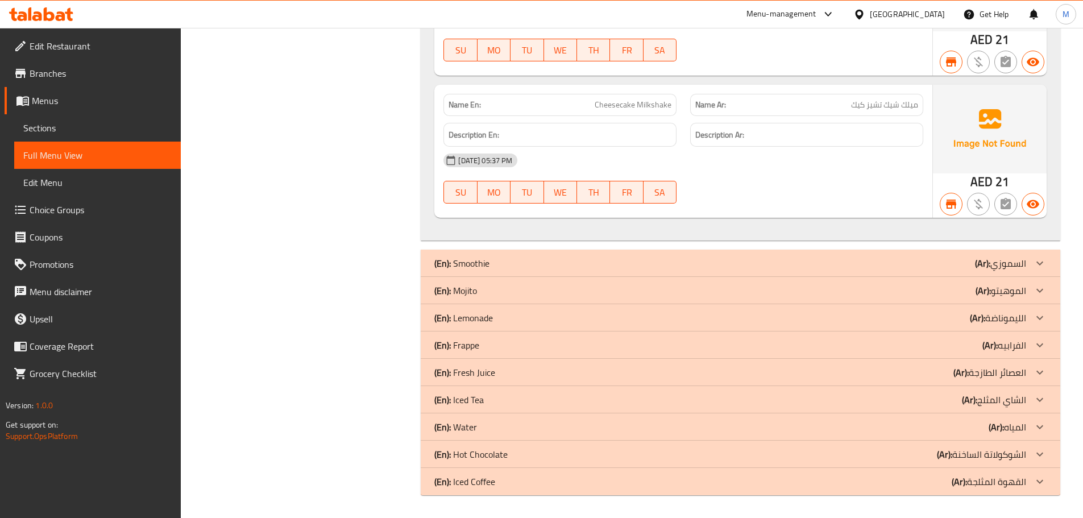
click at [814, 262] on div "(En): Smoothie (Ar): السموزي" at bounding box center [730, 263] width 592 height 14
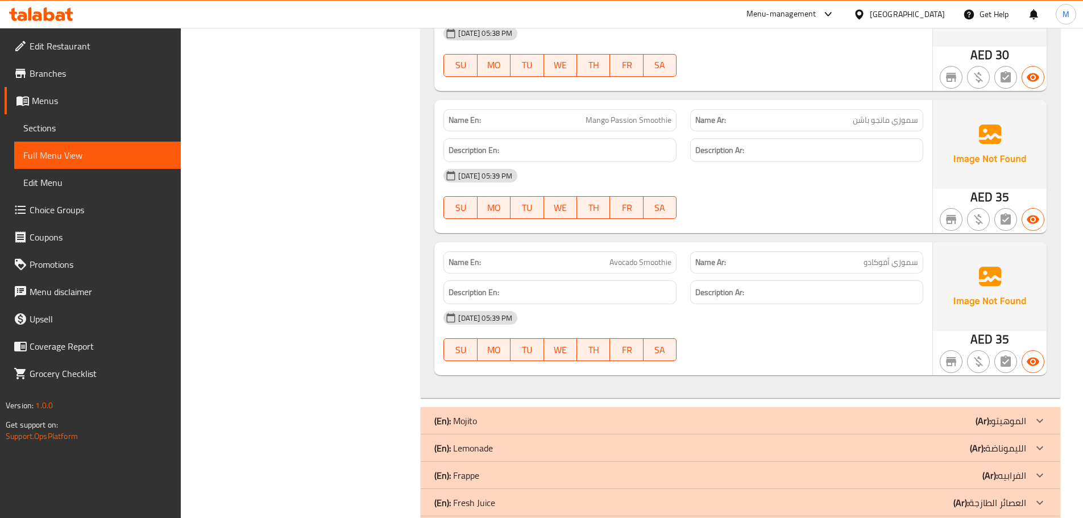
scroll to position [2459, 0]
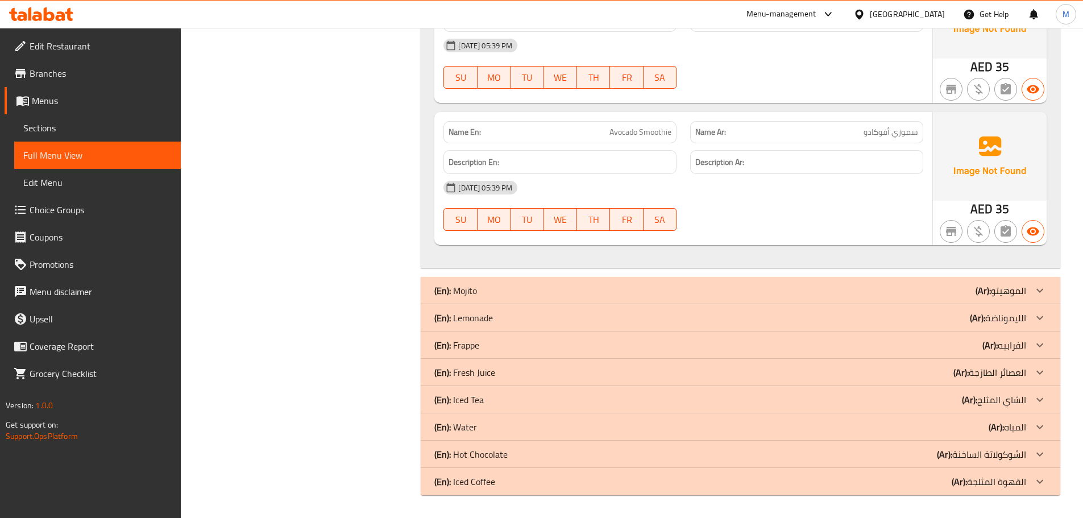
click at [565, 301] on div "(En): Mojito (Ar): الموهيتو" at bounding box center [741, 290] width 640 height 27
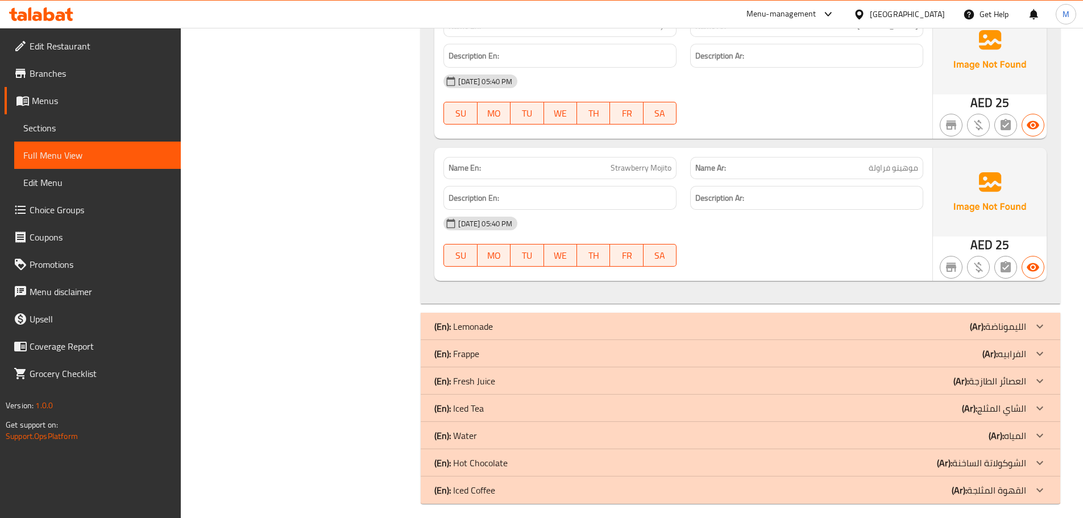
scroll to position [2923, 0]
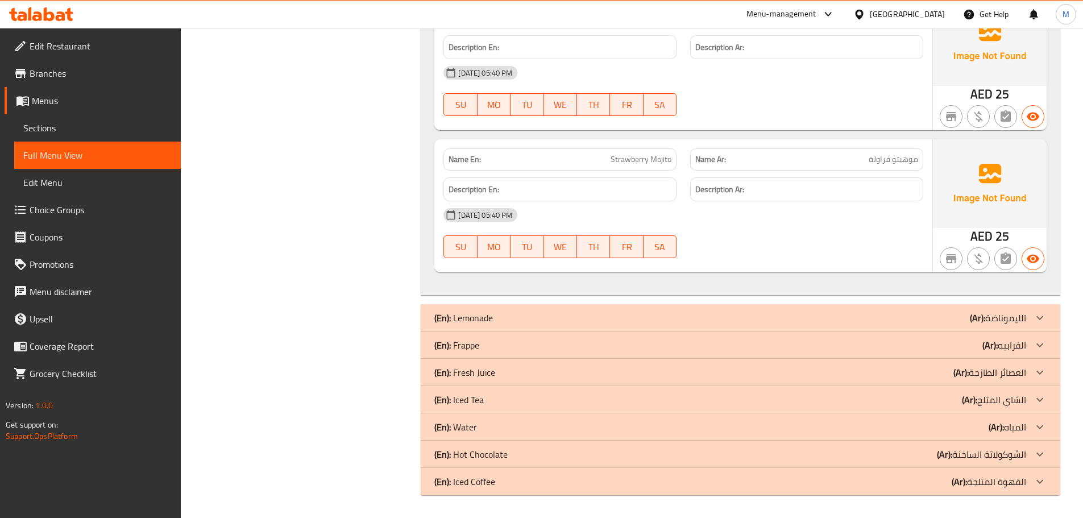
click at [562, 314] on div "(En): Lemonade (Ar): الليموناضة" at bounding box center [730, 318] width 592 height 14
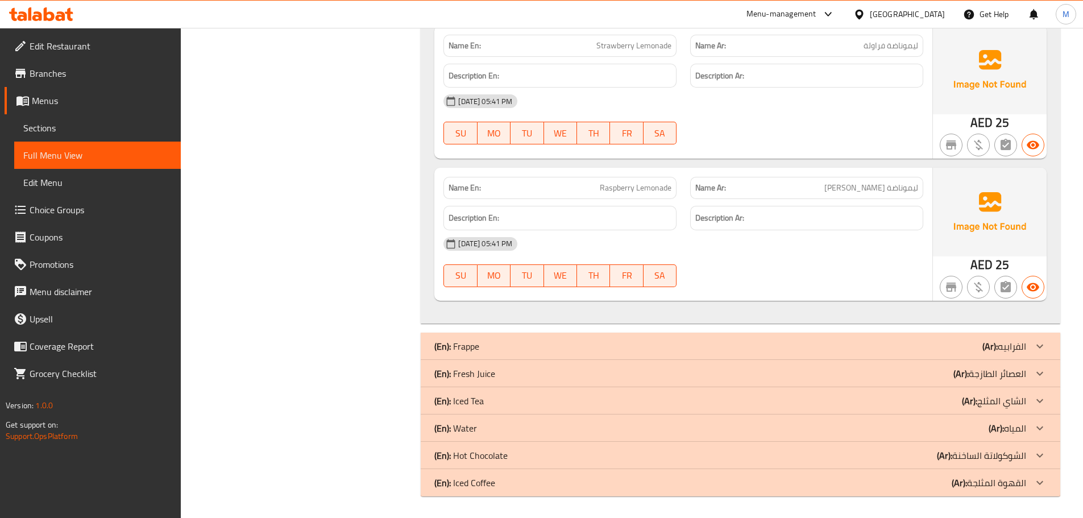
scroll to position [3386, 0]
click at [572, 356] on div "(En): Frappe (Ar): الفرابيه" at bounding box center [741, 344] width 640 height 27
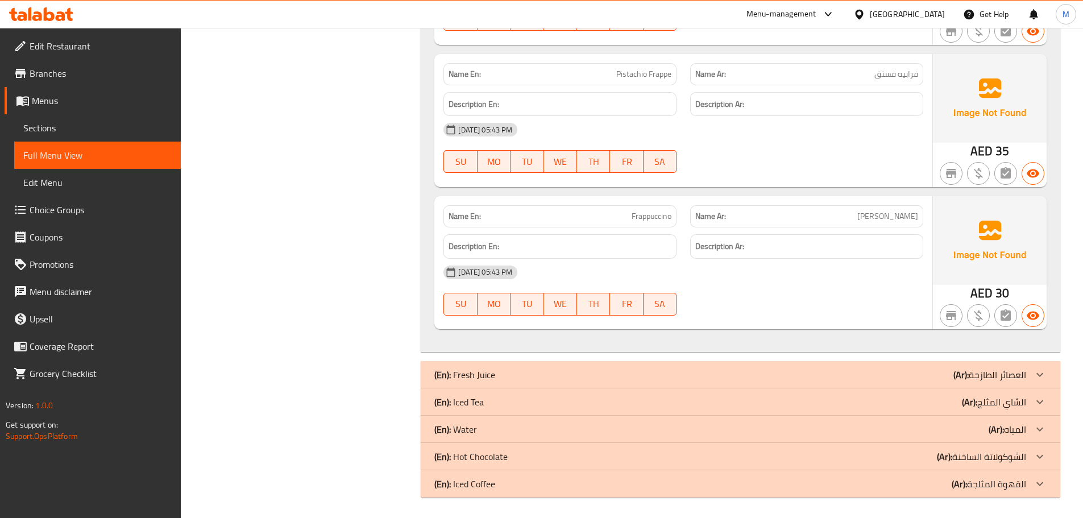
scroll to position [3849, 0]
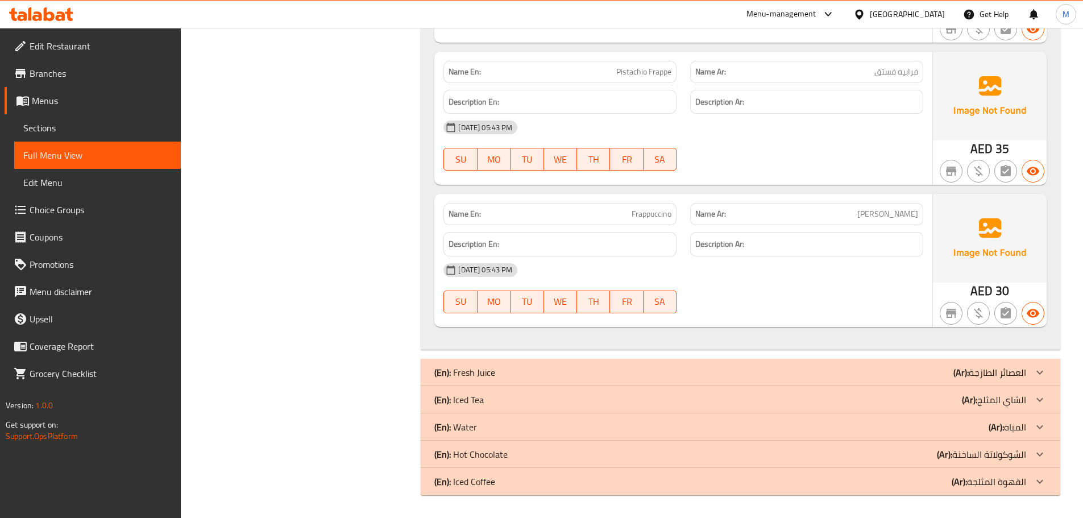
click at [572, 362] on div "(En): Fresh Juice (Ar): العصائر الطازجة" at bounding box center [741, 372] width 640 height 27
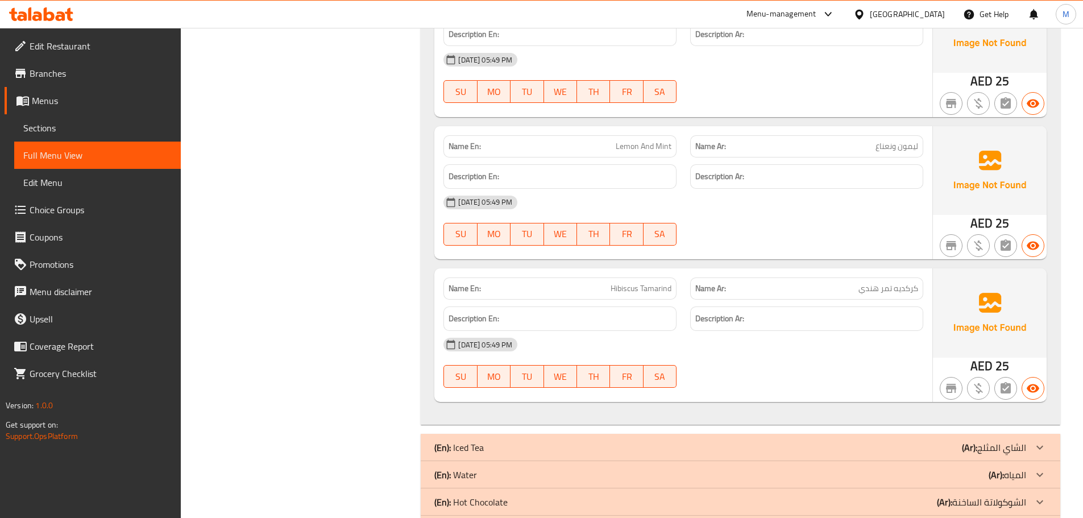
scroll to position [4455, 0]
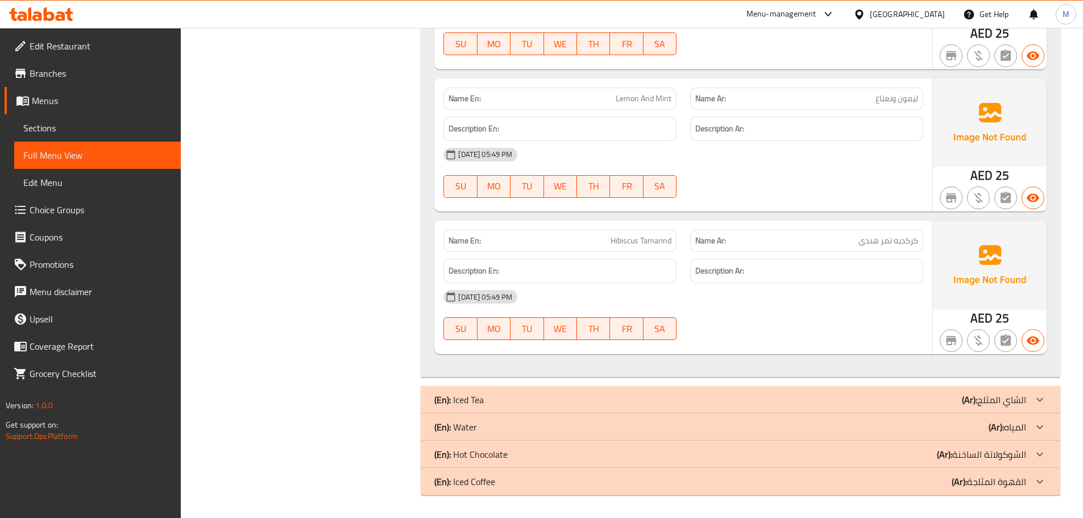
click at [611, 405] on div "(En): Iced Tea (Ar): الشاي المثلج" at bounding box center [730, 400] width 592 height 14
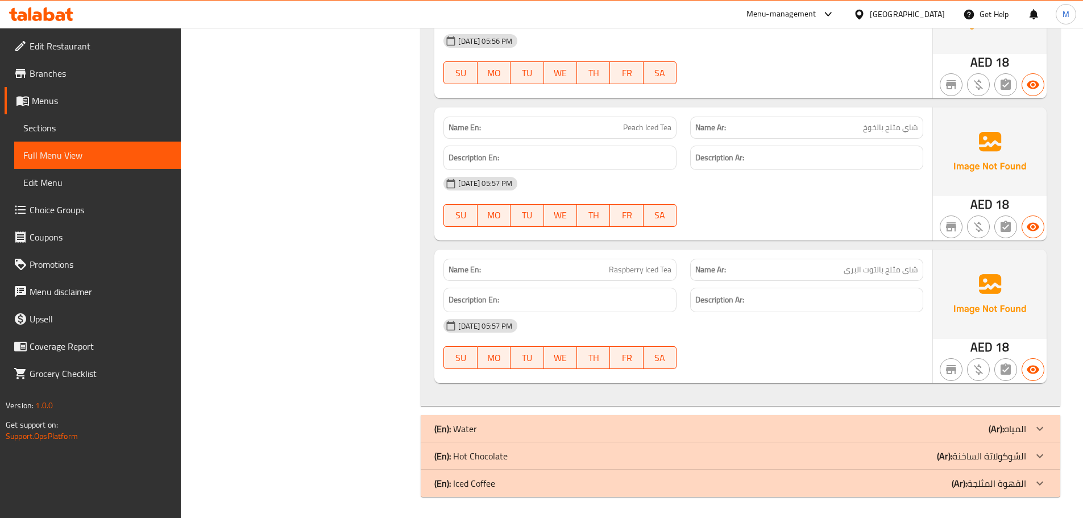
scroll to position [4919, 0]
click at [603, 435] on div "(En): Water (Ar): المياه" at bounding box center [741, 426] width 640 height 27
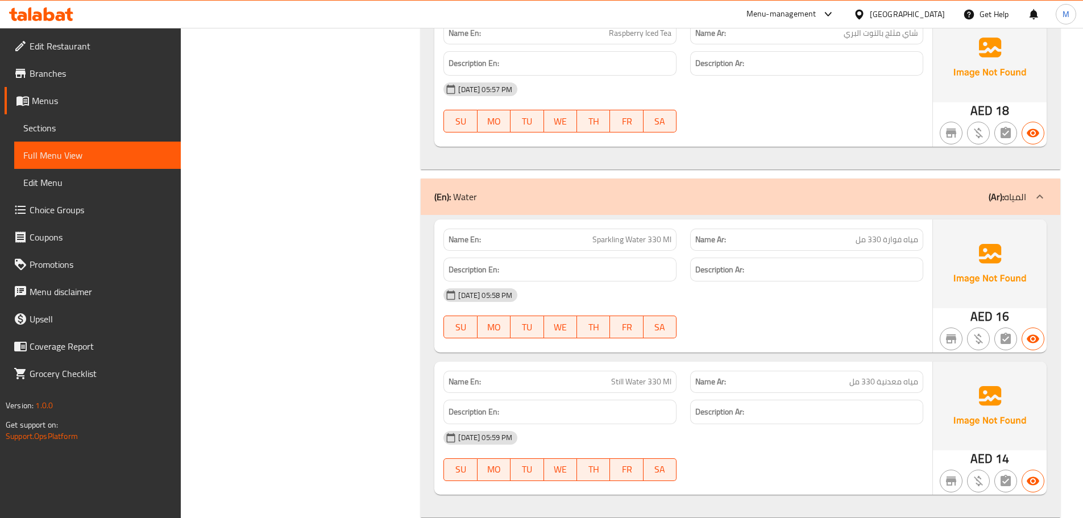
scroll to position [5240, 0]
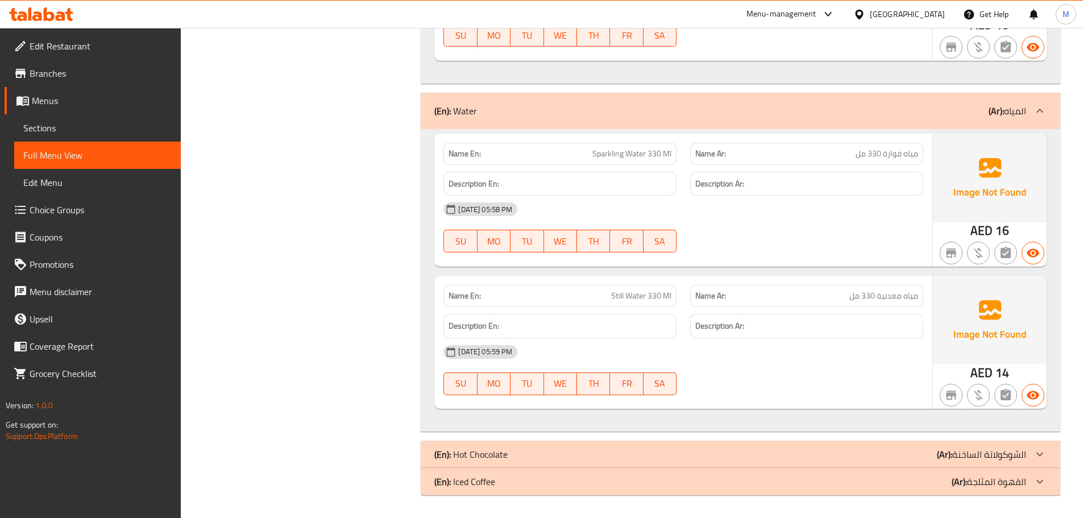
click at [609, 459] on div "(En): Hot Chocolate (Ar): الشوكولاتة الساخنة" at bounding box center [730, 454] width 592 height 14
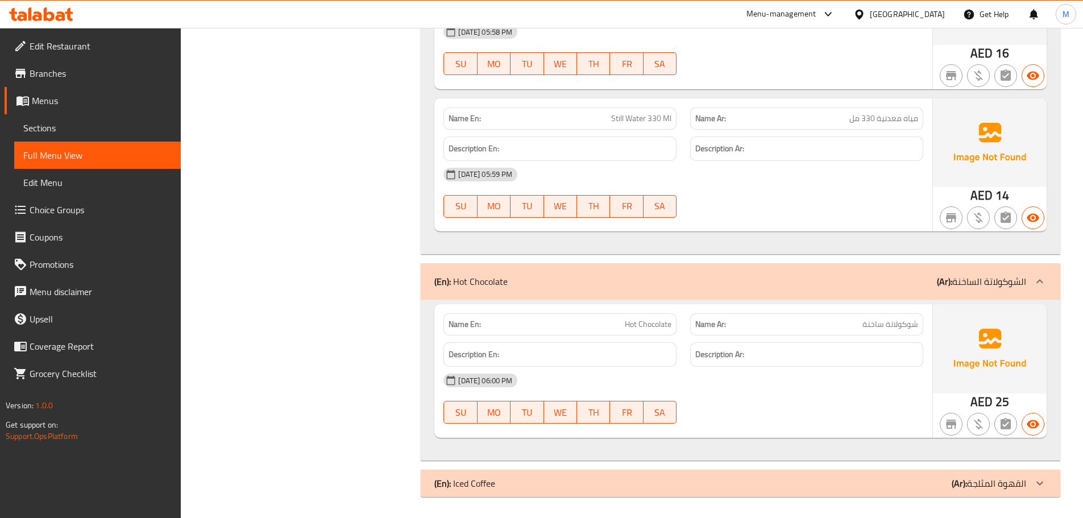
scroll to position [5419, 0]
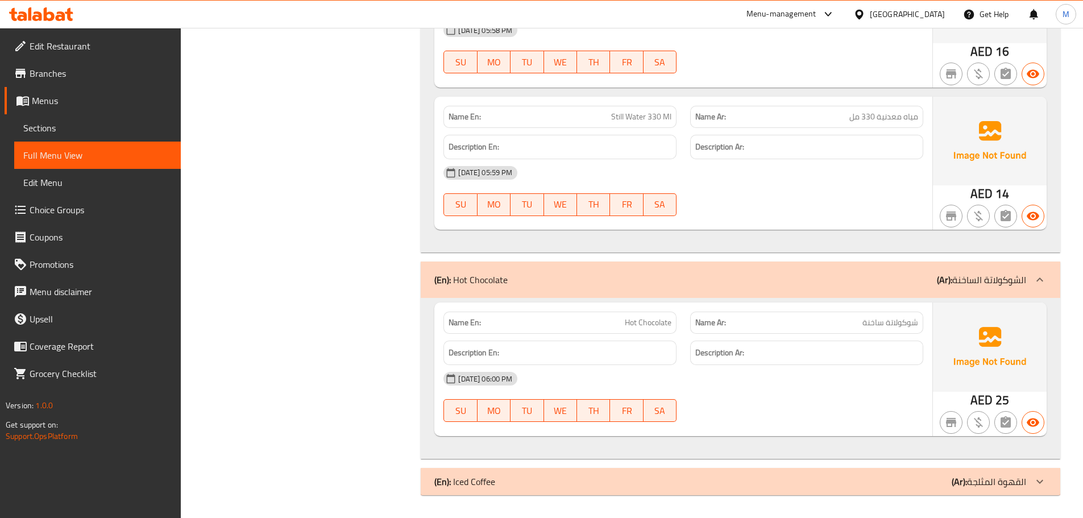
click at [662, 483] on div "(En): Iced Coffee (Ar): القهوة المثلجة" at bounding box center [730, 482] width 592 height 14
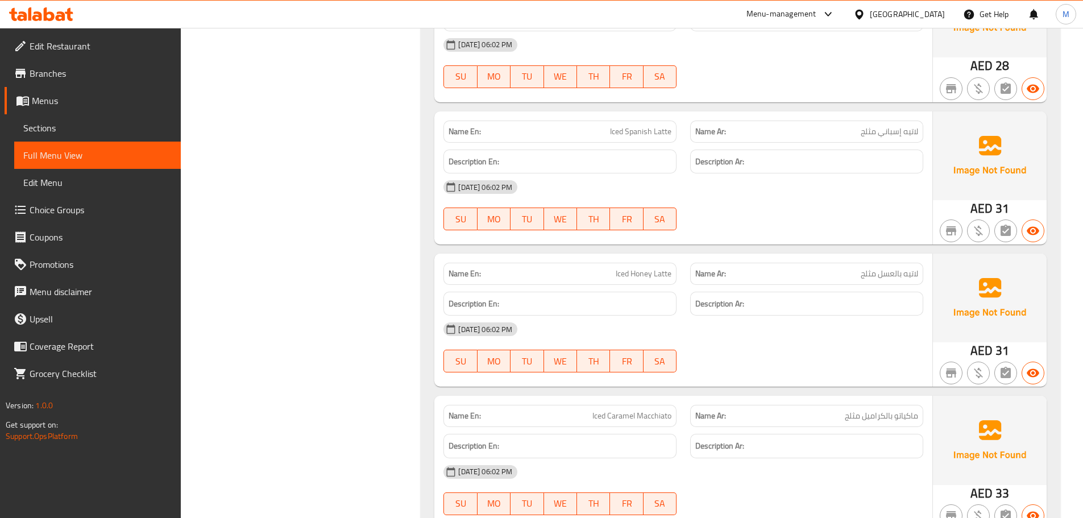
scroll to position [6158, 0]
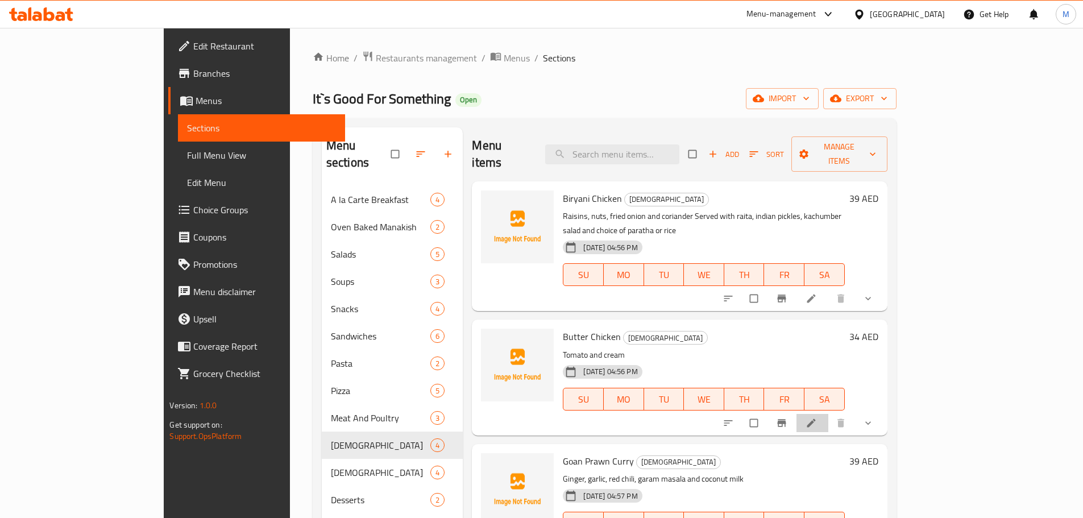
click at [828, 414] on li at bounding box center [813, 423] width 32 height 18
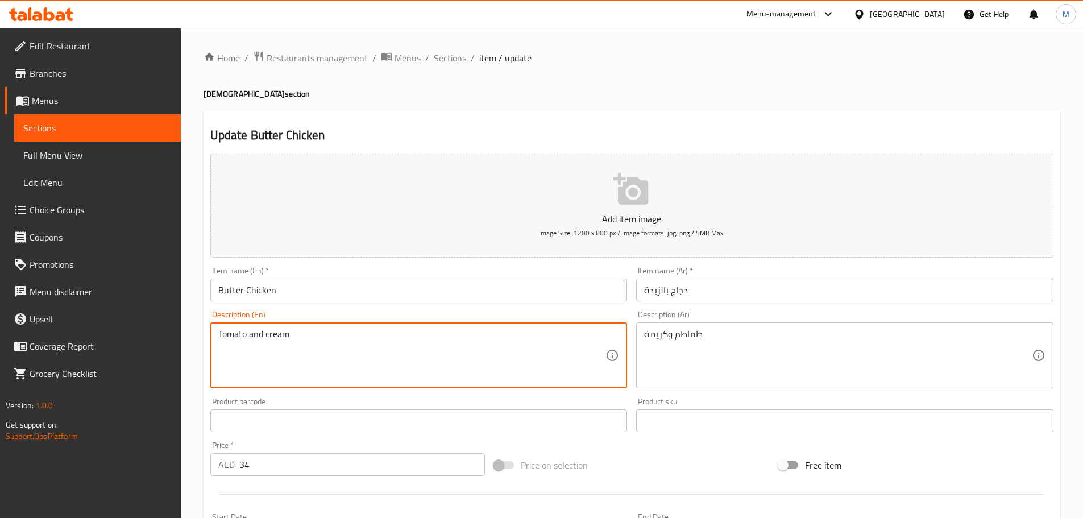
click at [295, 338] on textarea "Tomato and cream" at bounding box center [412, 356] width 388 height 54
paste textarea "& Cream"
paste textarea "Served with raita, indian pickles, kachumber salad and choice of paratha or rice"
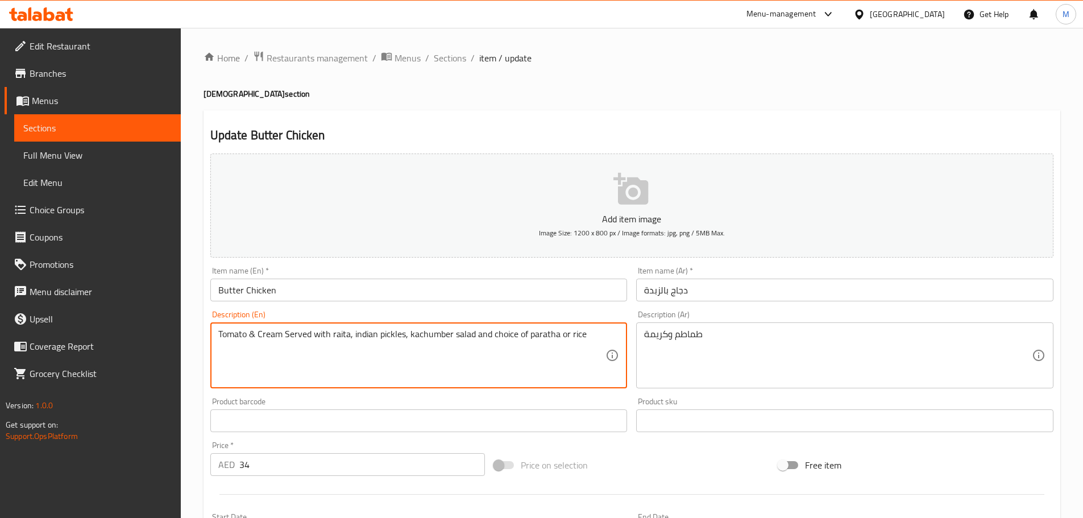
click at [334, 339] on textarea "Tomato & Cream Served with raita, indian pickles, kachumber salad and choice of…" at bounding box center [412, 356] width 388 height 54
type textarea "Tomato & cream served with raita, indian pickles, kachumber salad and choice of…"
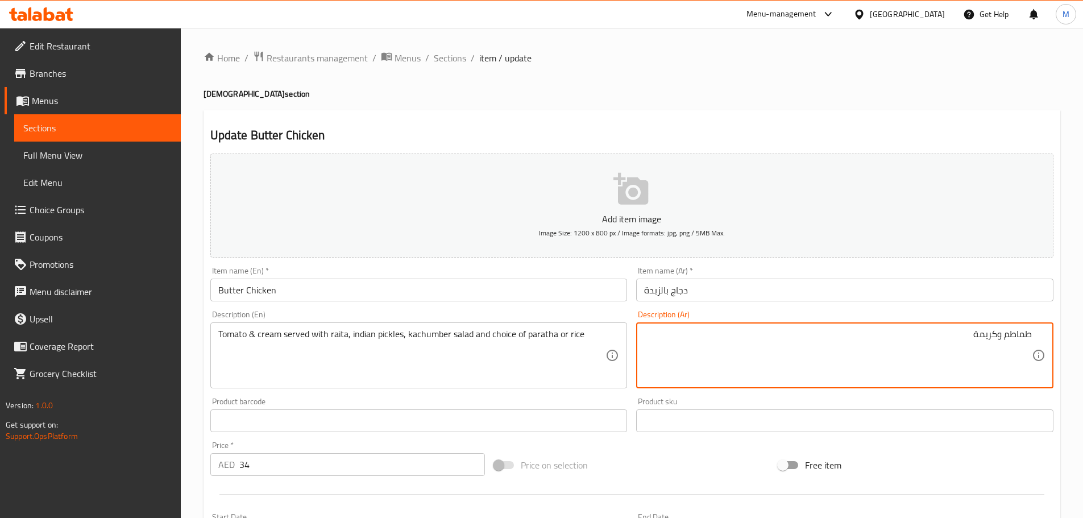
paste textarea "يقدم مع رايتا، مخللات هندية، سلطة كاشومبر واختيار براتا أو أرز"
type textarea "طماطم وكريمة يقدم مع [PERSON_NAME]، مخللات هندية، سلطة كاشومبر واختيار براتا أو…"
click at [423, 293] on input "Butter Chicken" at bounding box center [418, 290] width 417 height 23
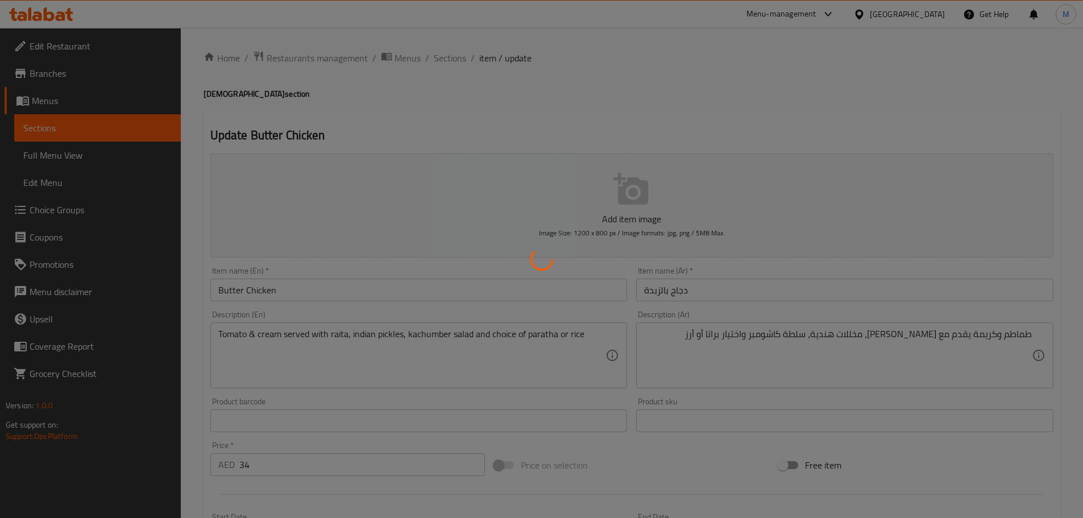
click at [587, 374] on div at bounding box center [541, 259] width 1083 height 518
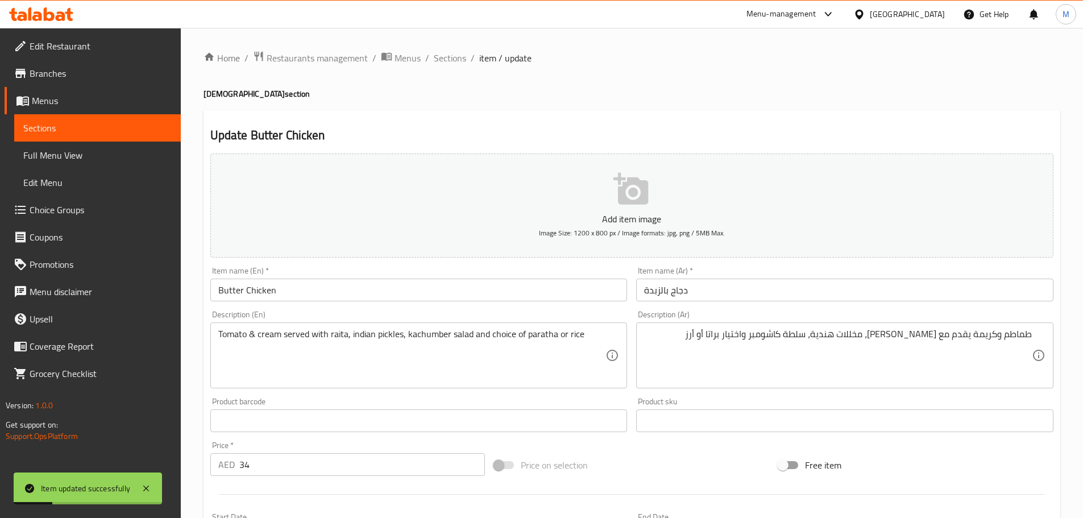
drag, startPoint x: 438, startPoint y: 58, endPoint x: 451, endPoint y: 82, distance: 27.5
click at [438, 58] on span "Sections" at bounding box center [450, 58] width 32 height 14
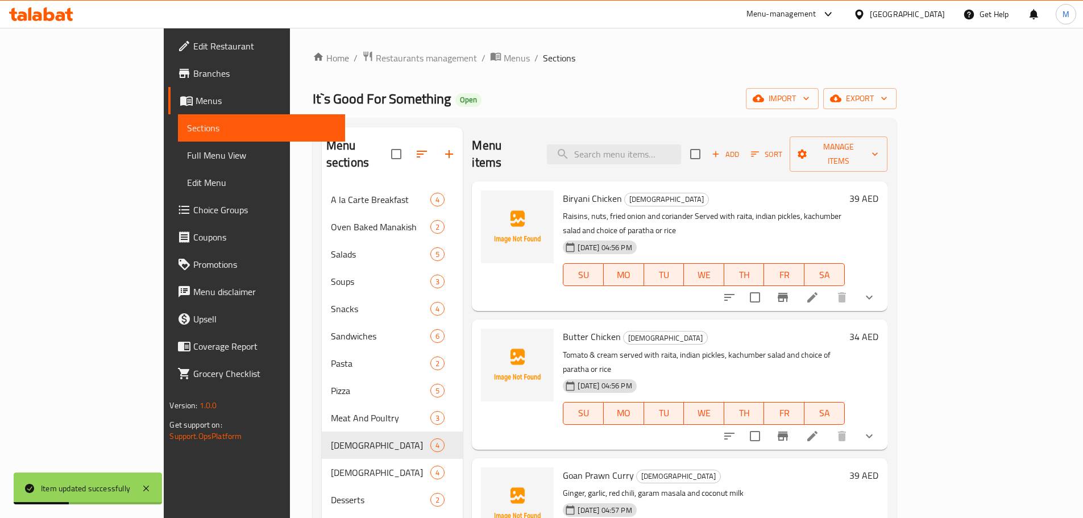
click at [790, 291] on icon "Branch-specific-item" at bounding box center [783, 298] width 14 height 14
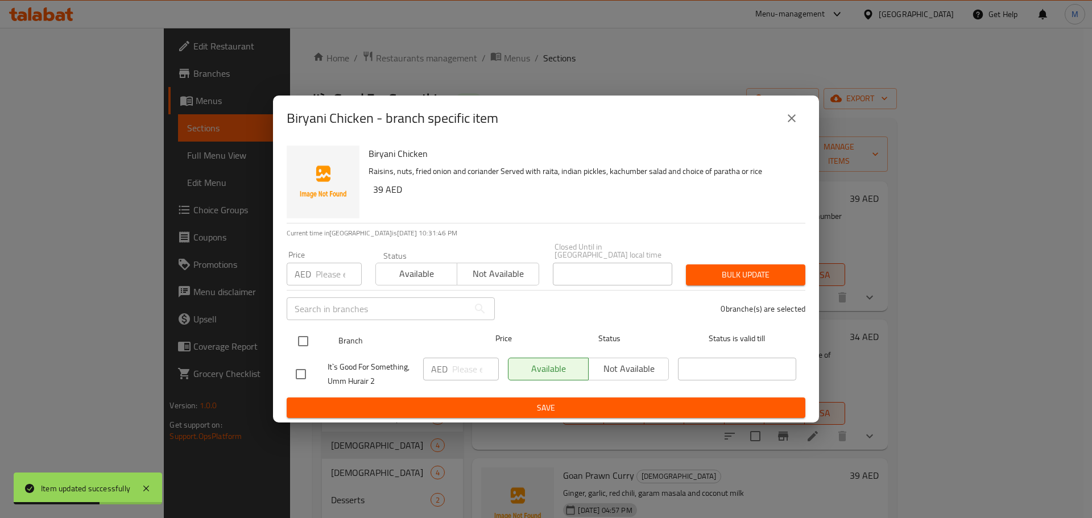
click at [302, 342] on input "checkbox" at bounding box center [303, 341] width 24 height 24
checkbox input "true"
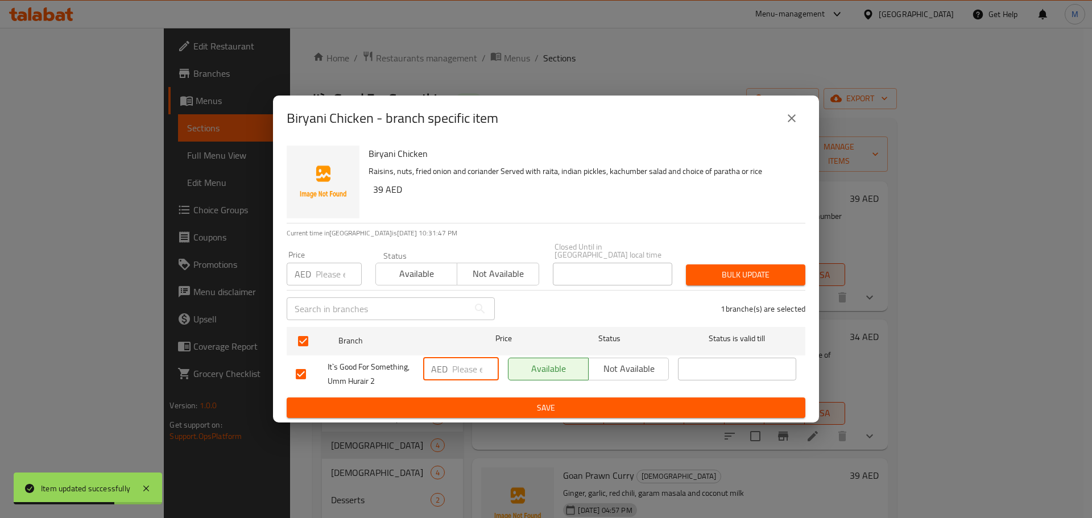
click at [470, 367] on input "number" at bounding box center [475, 369] width 47 height 23
paste input "39"
type input "39"
click at [471, 407] on span "Save" at bounding box center [546, 408] width 500 height 14
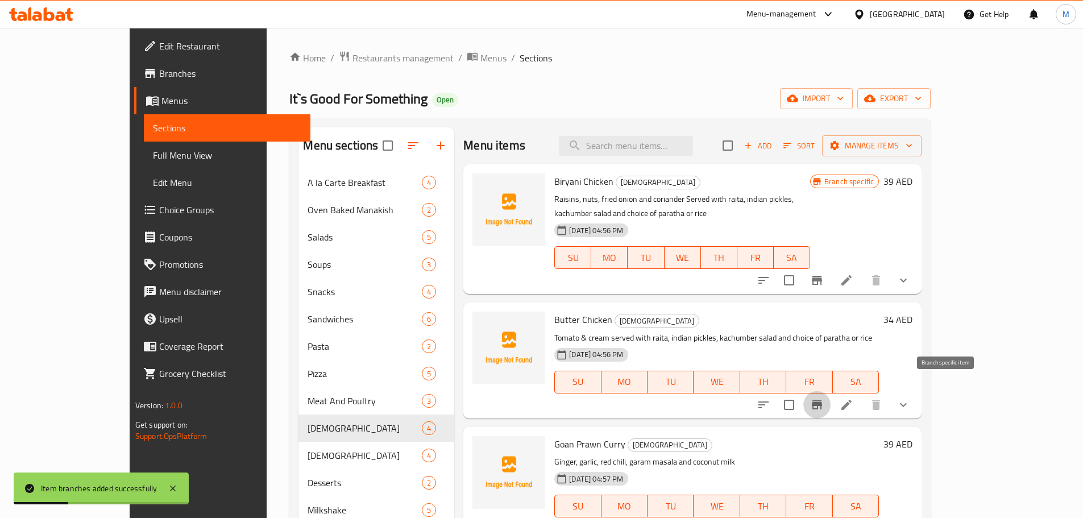
click at [824, 398] on icon "Branch-specific-item" at bounding box center [817, 405] width 14 height 14
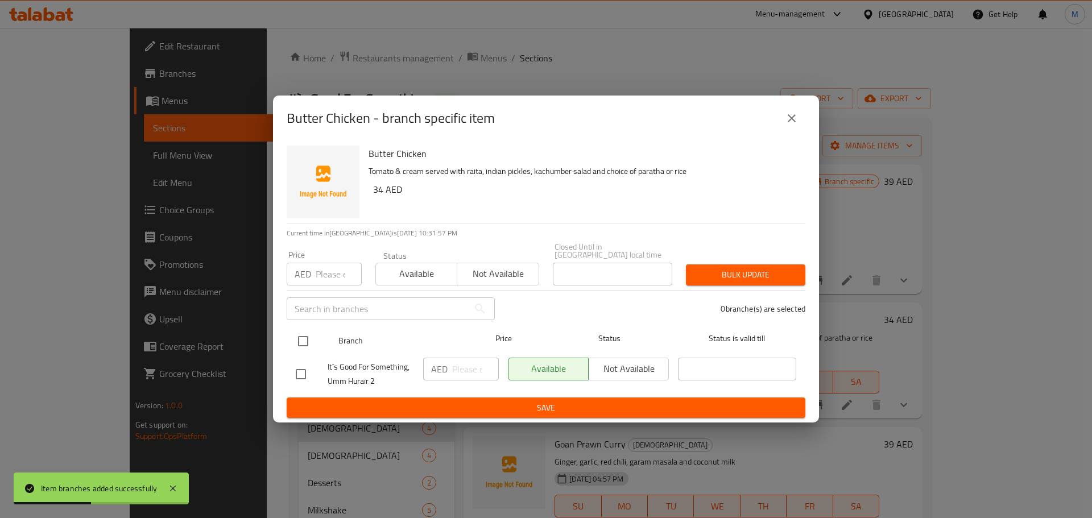
click at [301, 339] on input "checkbox" at bounding box center [303, 341] width 24 height 24
checkbox input "true"
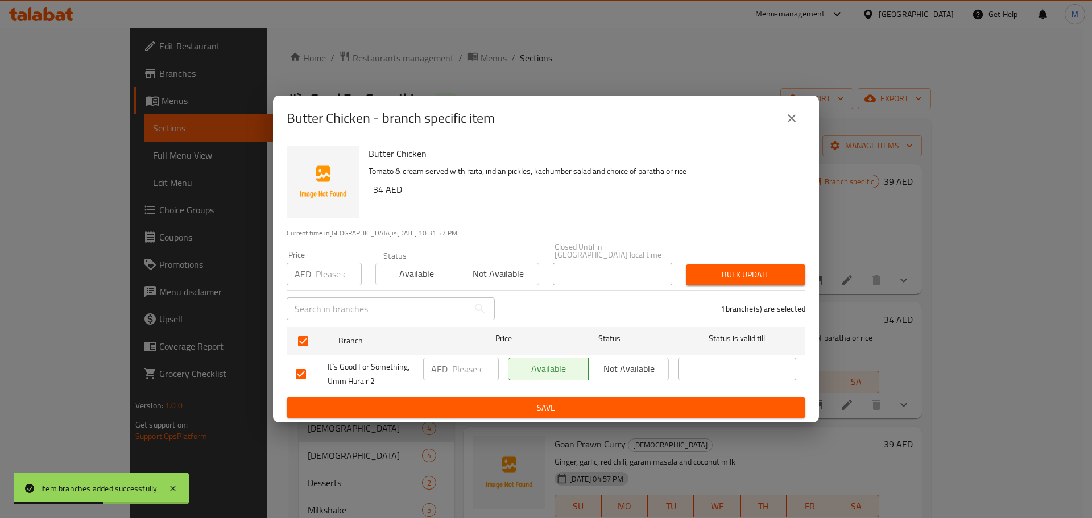
click at [467, 366] on input "number" at bounding box center [475, 369] width 47 height 23
paste input "34"
type input "34"
click at [505, 410] on span "Save" at bounding box center [546, 408] width 500 height 14
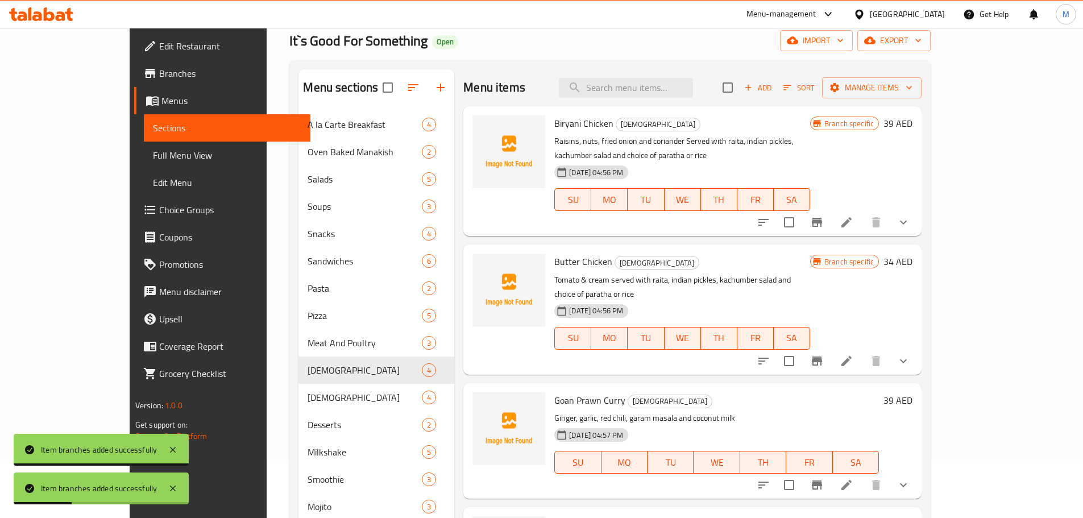
scroll to position [114, 0]
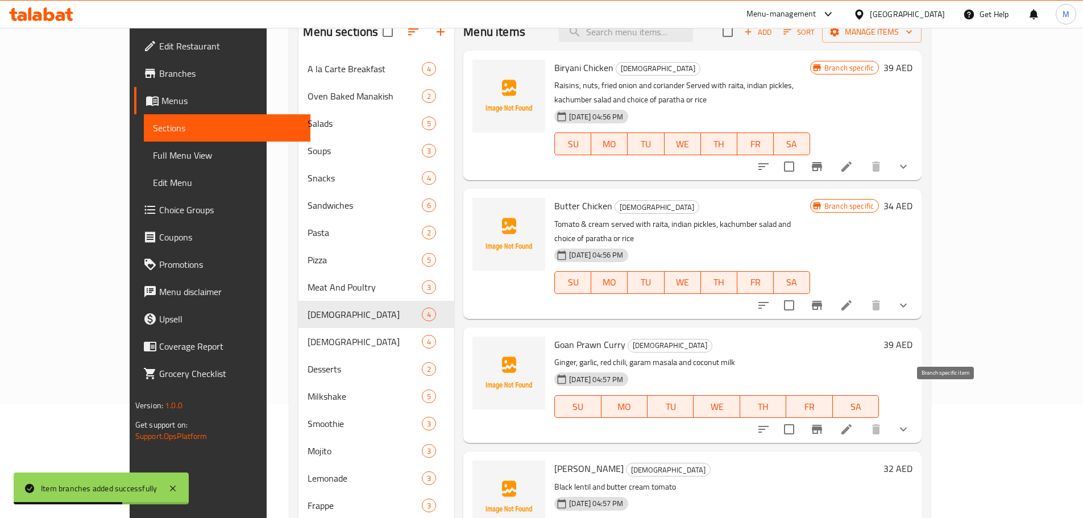
click at [831, 416] on button "Branch-specific-item" at bounding box center [816, 429] width 27 height 27
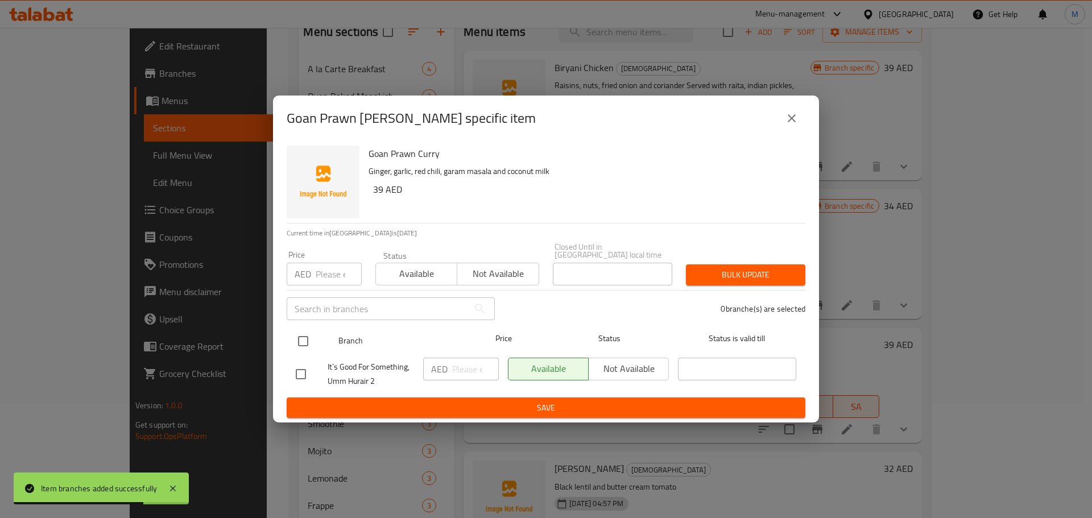
click at [310, 342] on input "checkbox" at bounding box center [303, 341] width 24 height 24
checkbox input "true"
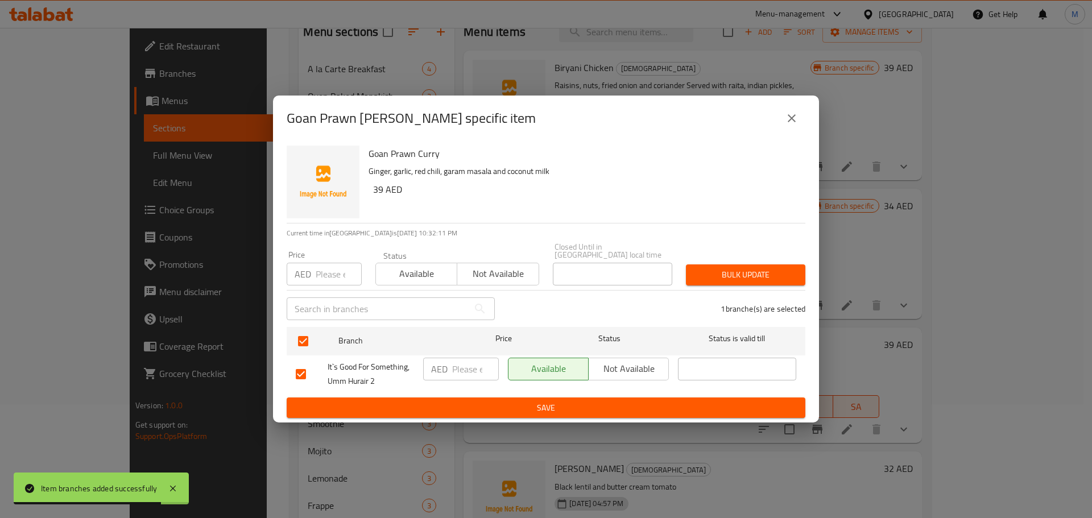
click at [450, 368] on div "AED ​" at bounding box center [461, 369] width 76 height 23
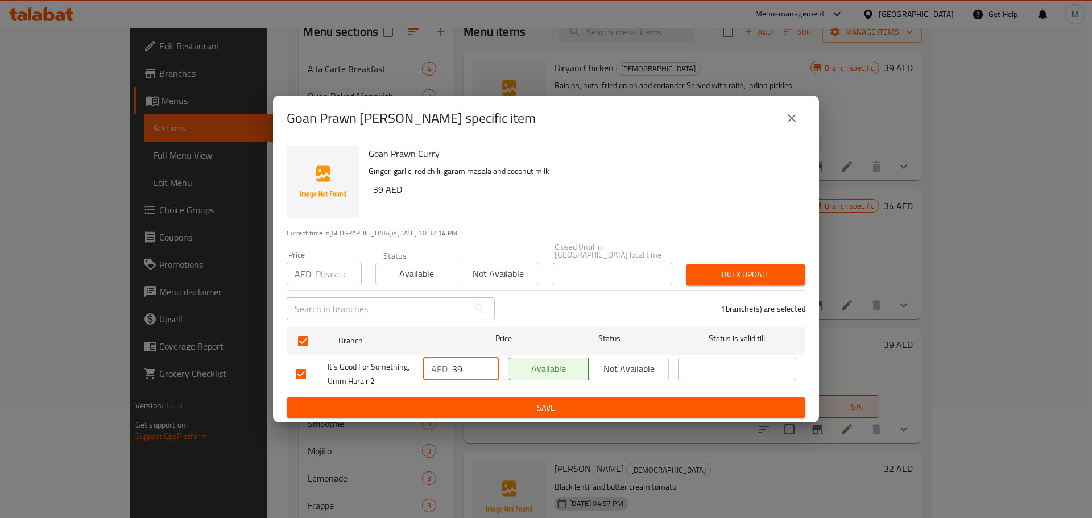
type input "39"
click at [510, 407] on span "Save" at bounding box center [546, 408] width 500 height 14
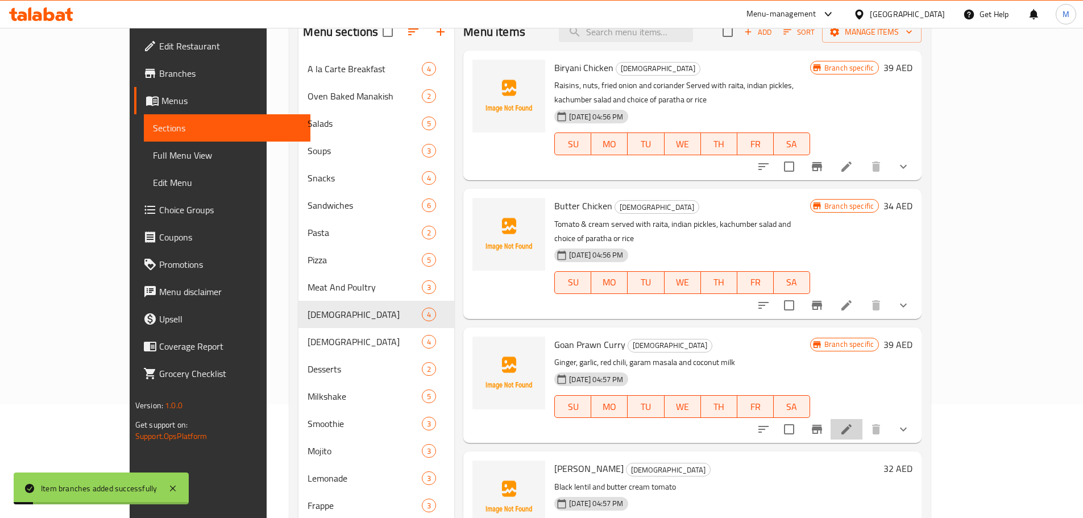
click at [852, 424] on icon at bounding box center [847, 429] width 10 height 10
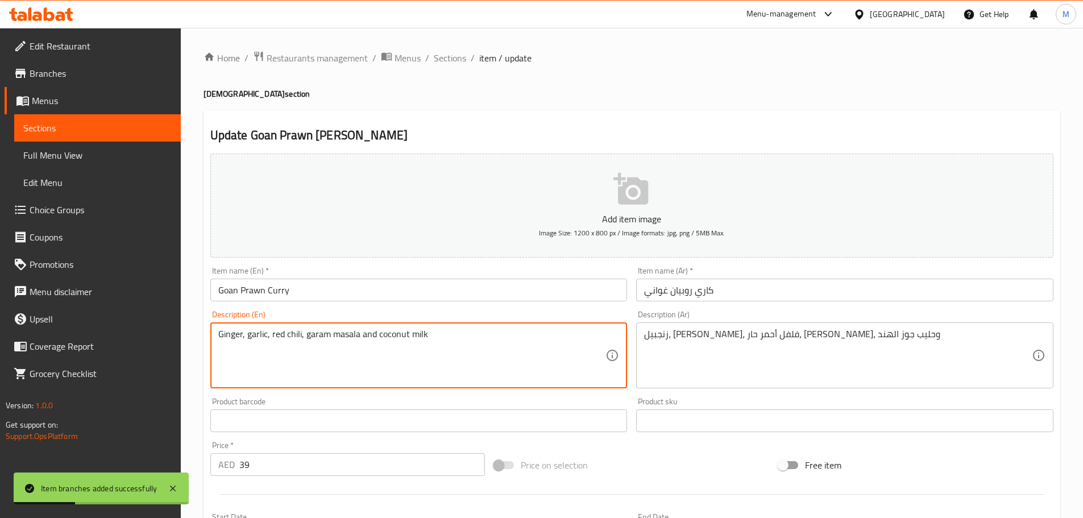
click at [458, 346] on textarea "Ginger, garlic, red chili, garam masala and coconut milk" at bounding box center [412, 356] width 388 height 54
paste textarea "Garlic, Red Chili, Garam Masala, Coconut Milk"
click at [458, 346] on textarea "Ginger, Garlic, Red Chili, Garam Masala, Coconut Milk" at bounding box center [412, 356] width 388 height 54
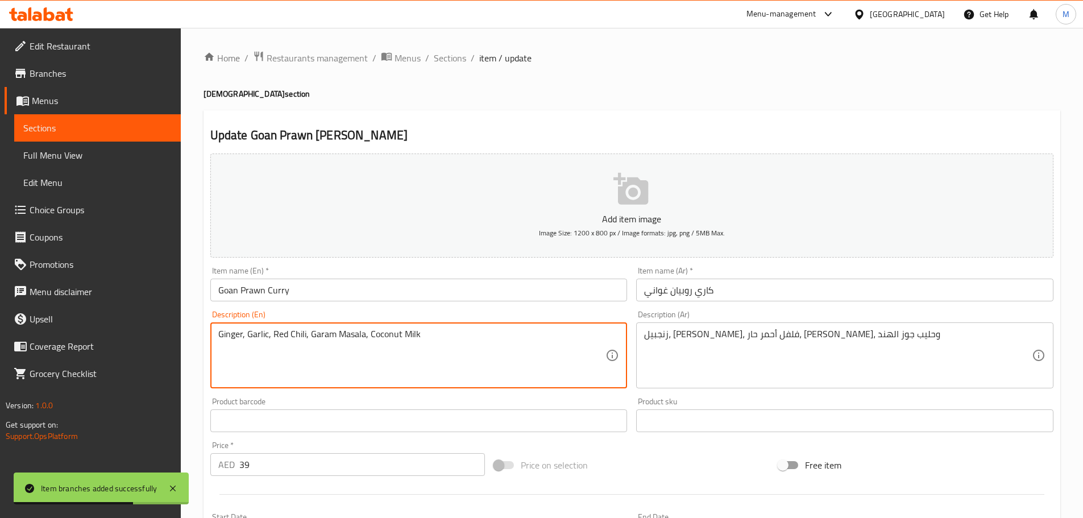
click at [458, 346] on textarea "Ginger, Garlic, Red Chili, Garam Masala, Coconut Milk" at bounding box center [412, 356] width 388 height 54
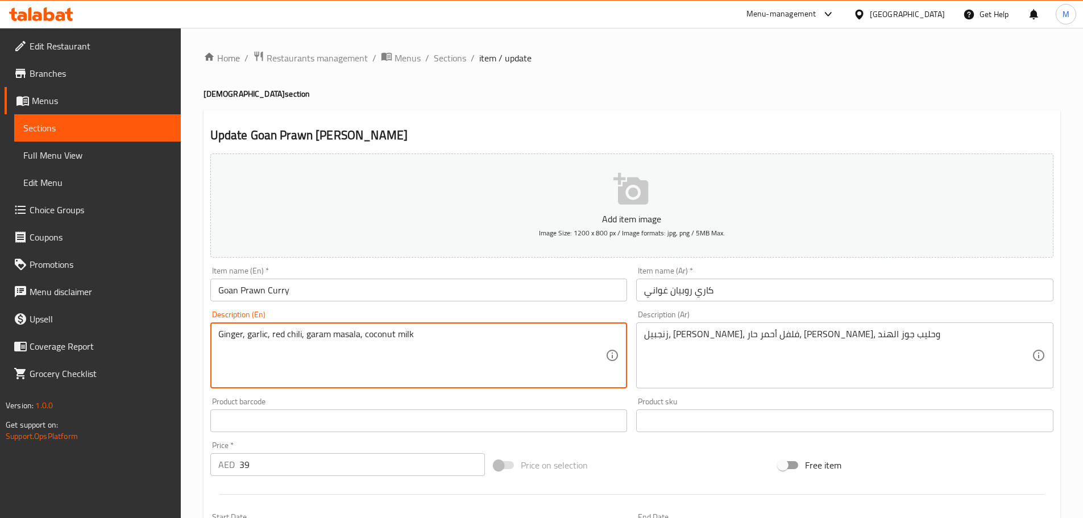
click at [450, 353] on textarea "Ginger, garlic, red chili, garam masala, coconut milk" at bounding box center [412, 356] width 388 height 54
paste textarea "Served with raita, indian pickles, kachumber salad and choice of paratha or rice"
click at [417, 338] on textarea "Ginger, garlic, red chili, garam masala, coconut milk Served with raita, indian…" at bounding box center [412, 356] width 388 height 54
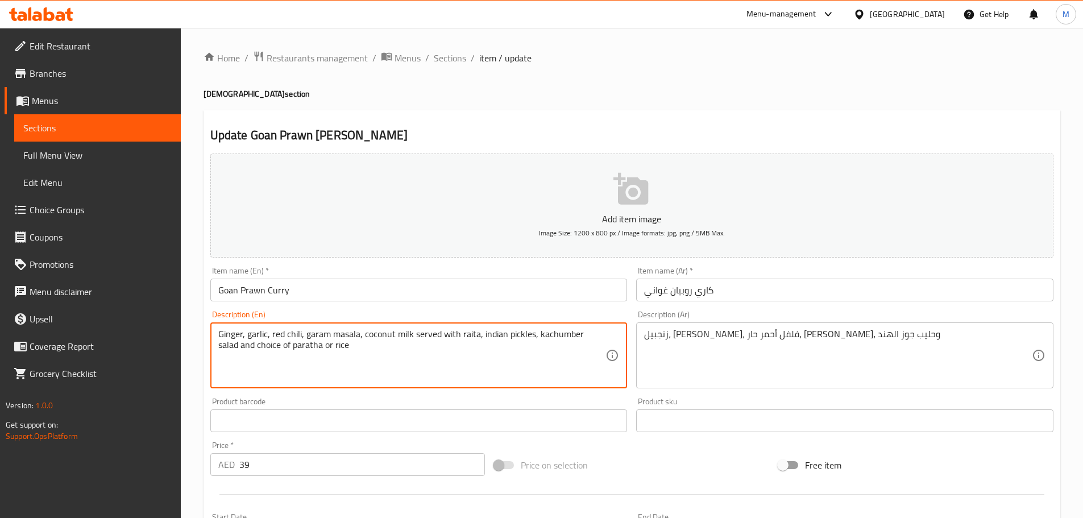
type textarea "Ginger, garlic, red chili, garam masala, coconut milk served with raita, indian…"
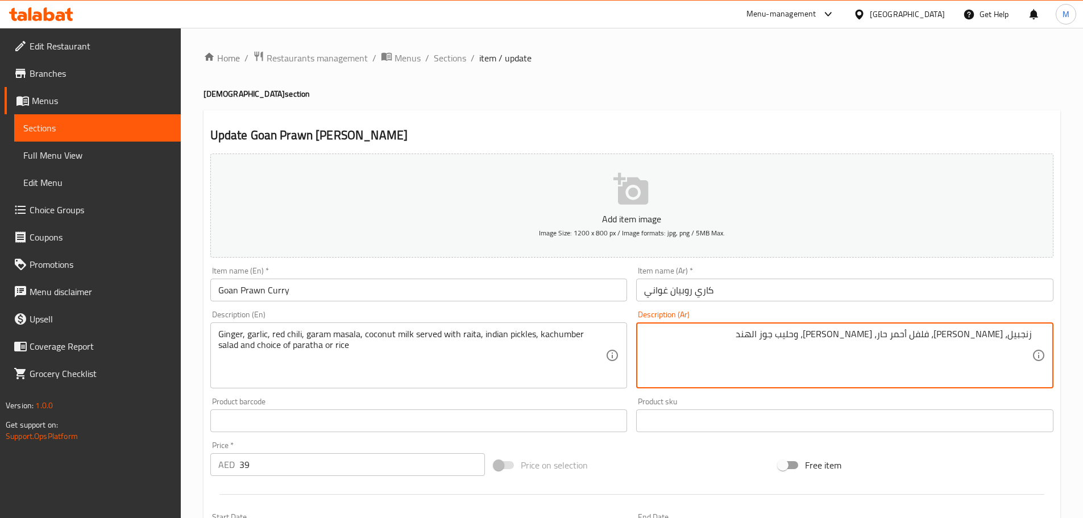
click at [789, 336] on textarea "زنجبيل، ثوم، فلفل أحمر حار، غارام ماسالا، وحليب جوز الهند" at bounding box center [838, 356] width 388 height 54
paste textarea "يقدم مع رايتا، مخللات هندية، سلطة كاشومبر واختيار براتا أو أرز"
type textarea "زنجبيل، ثوم، فلفل أحمر حار، [PERSON_NAME]، وحليب جوز الهند يقدم مع رايتا، مخللا…"
click at [341, 291] on input "Goan Prawn Curry" at bounding box center [418, 290] width 417 height 23
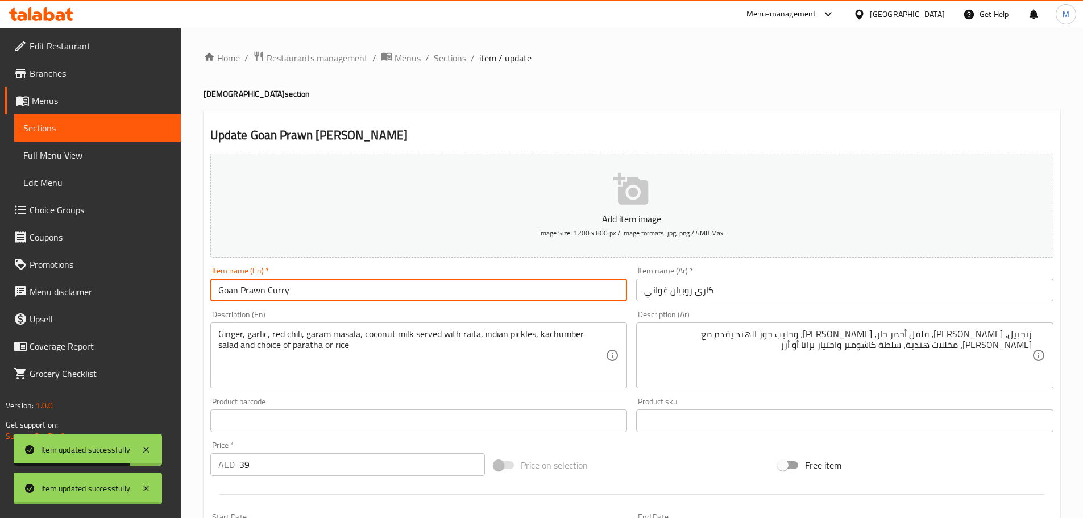
click at [453, 60] on div at bounding box center [541, 259] width 1083 height 518
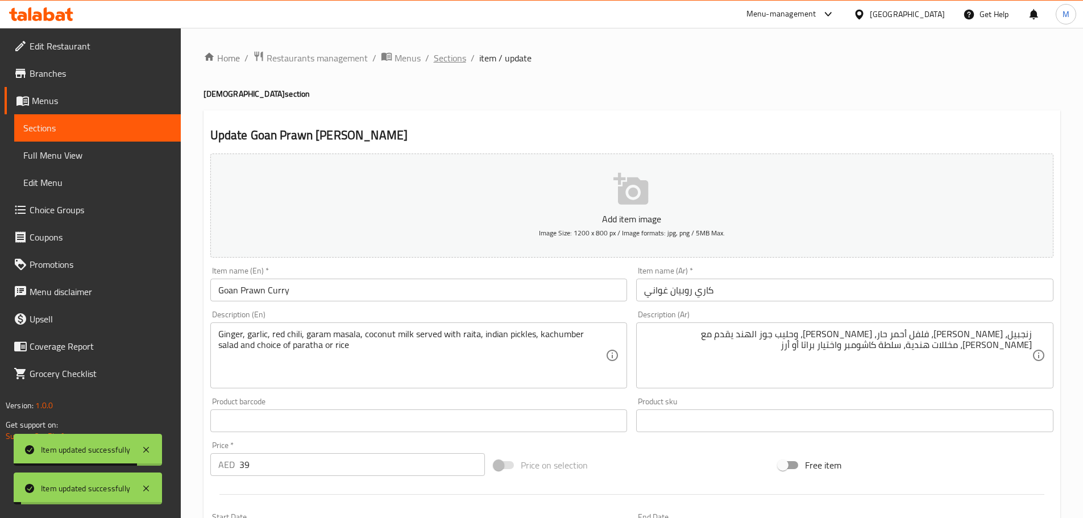
click at [453, 60] on span "Sections" at bounding box center [450, 58] width 32 height 14
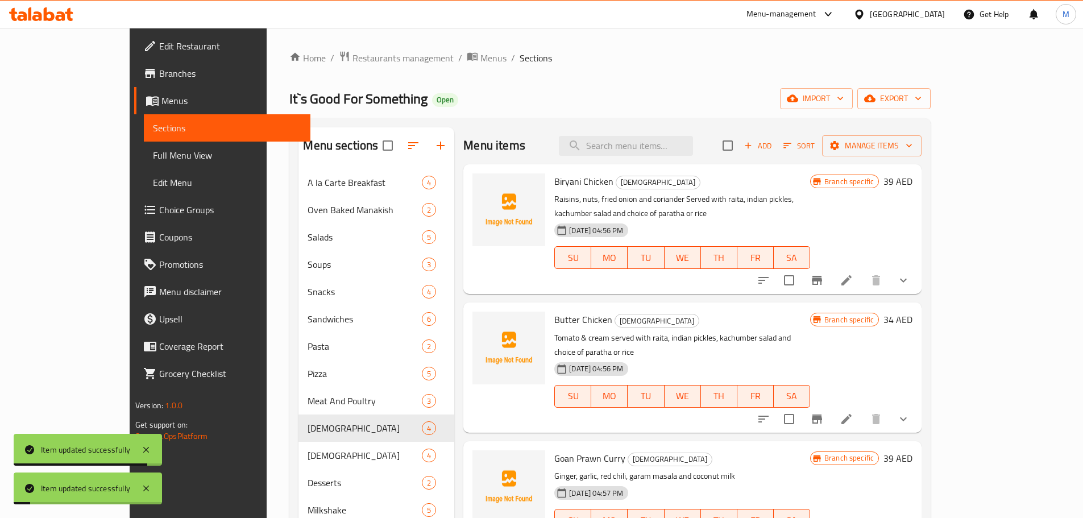
scroll to position [288, 0]
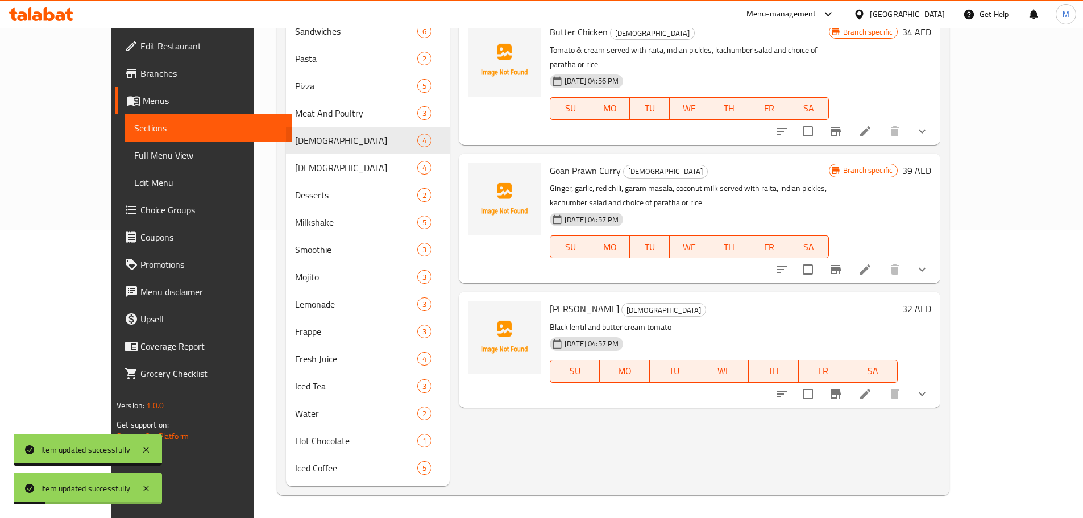
click at [841, 389] on icon "Branch-specific-item" at bounding box center [836, 393] width 10 height 9
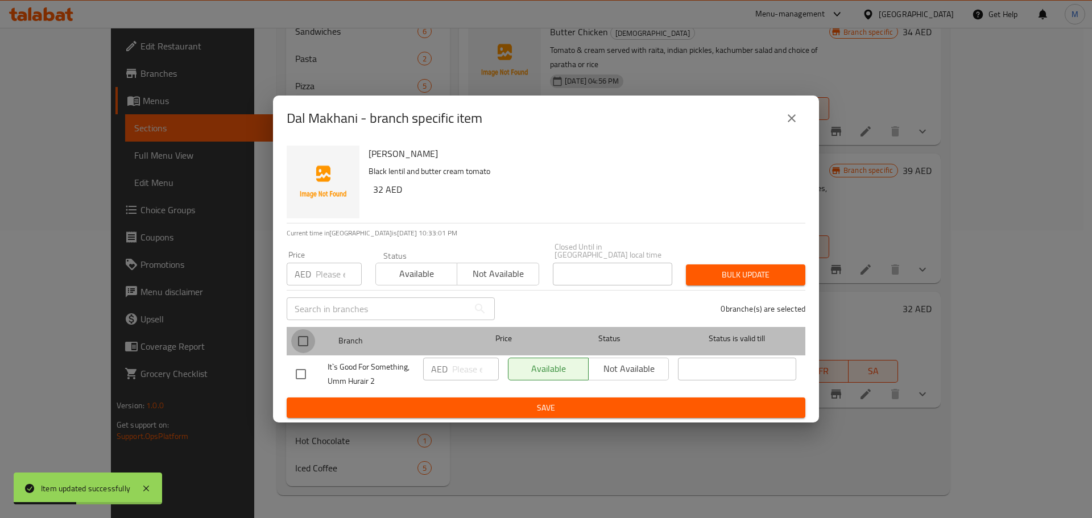
click at [293, 353] on input "checkbox" at bounding box center [303, 341] width 24 height 24
checkbox input "true"
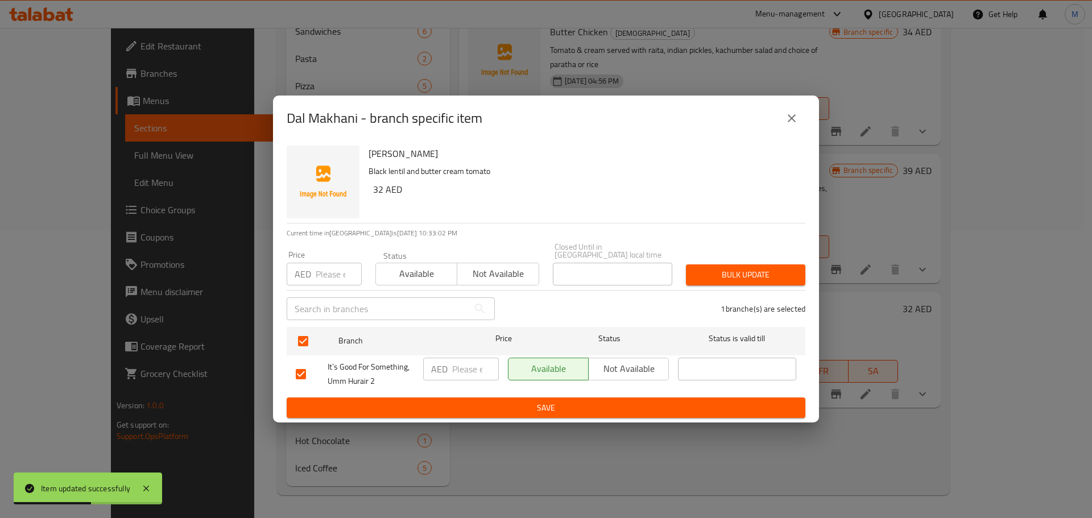
click at [465, 362] on input "number" at bounding box center [475, 369] width 47 height 23
paste input "32"
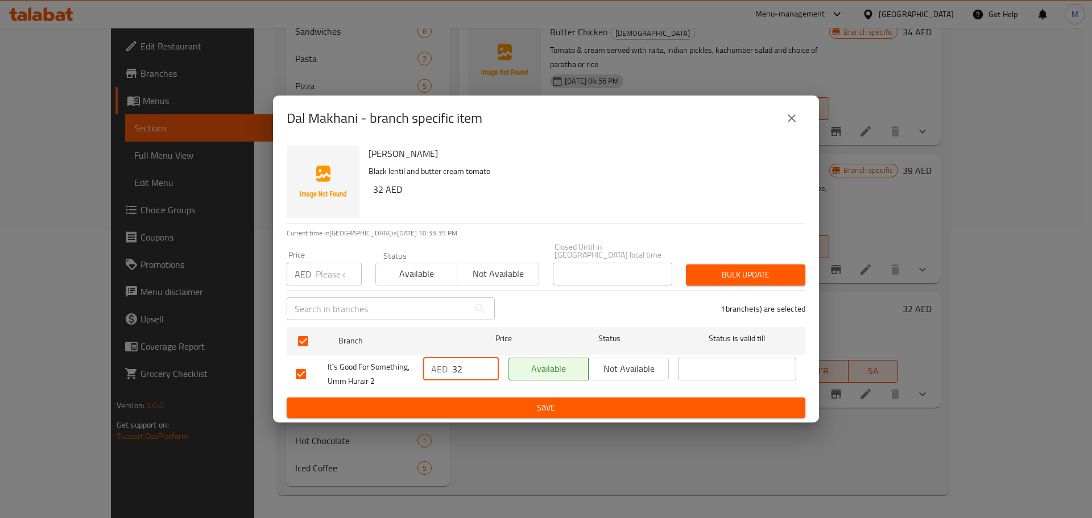
type input "32"
click at [466, 422] on div "Dal Makhani Black lentil and butter cream tomato 32 AED Current time in United …" at bounding box center [546, 282] width 546 height 282
click at [460, 414] on span "Save" at bounding box center [546, 408] width 500 height 14
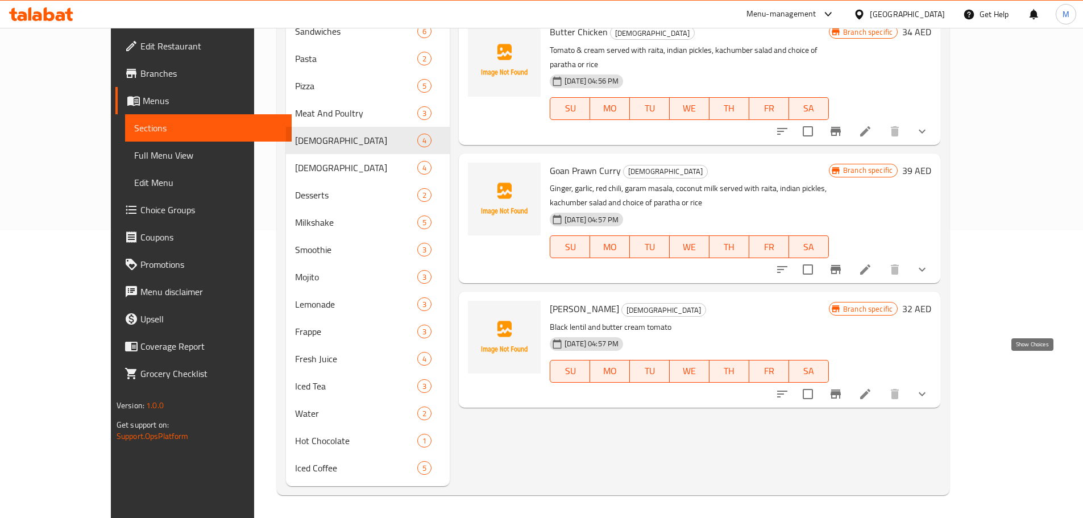
click at [929, 387] on icon "show more" at bounding box center [922, 394] width 14 height 14
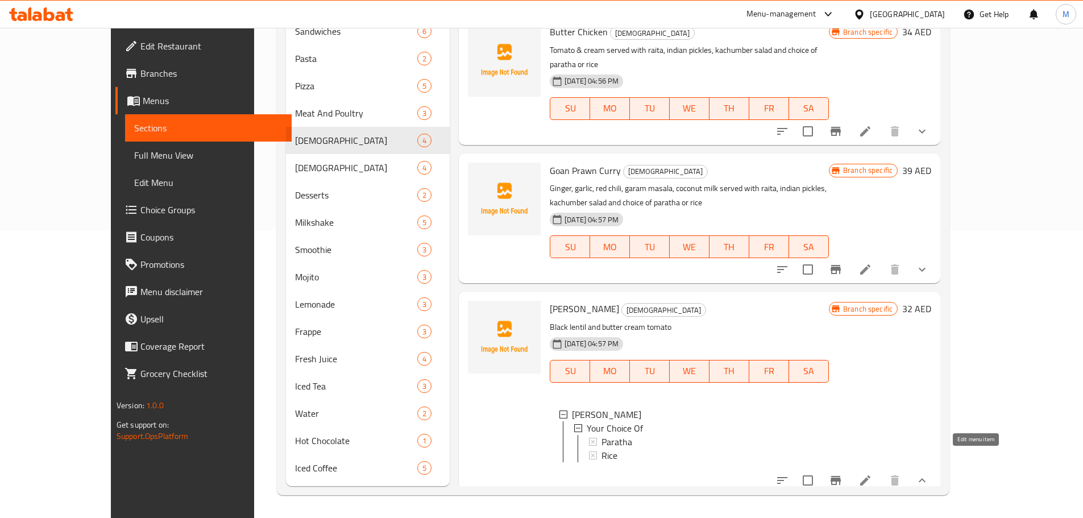
click at [872, 474] on icon at bounding box center [866, 481] width 14 height 14
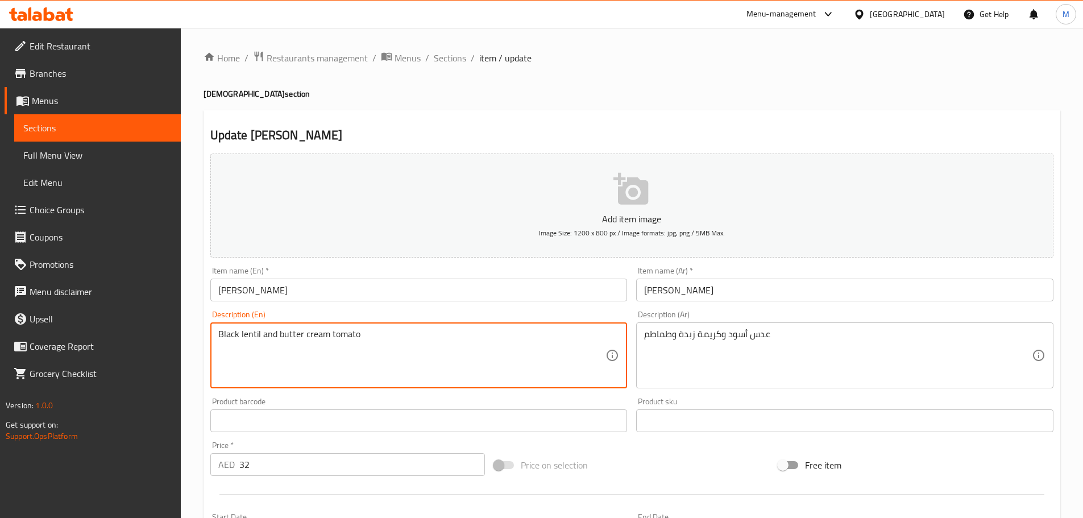
click at [353, 339] on textarea "Black lentil and butter cream tomato" at bounding box center [412, 356] width 388 height 54
paste textarea "Lentil, Butter Cream Tomato"
click at [353, 339] on textarea "Black Lentil, Butter Cream Tomato" at bounding box center [412, 356] width 388 height 54
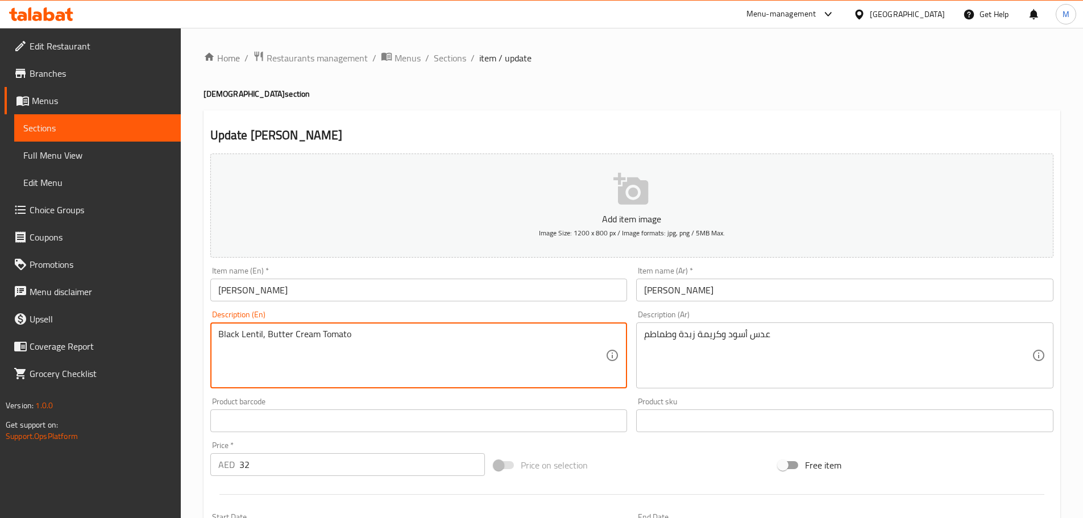
click at [353, 339] on textarea "Black Lentil, Butter Cream Tomato" at bounding box center [412, 356] width 388 height 54
click at [367, 334] on textarea "Black Lentil, Butter Cream Tomato" at bounding box center [412, 356] width 388 height 54
paste textarea "Served with raita, indian pickles, kachumber salad and choice of paratha or rice"
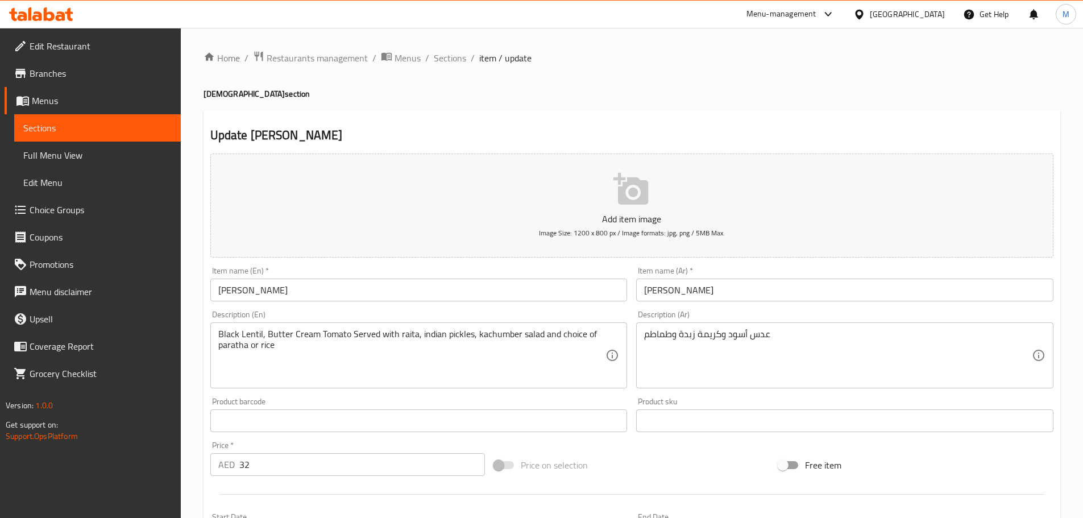
click at [367, 334] on textarea "Black Lentil, Butter Cream Tomato Served with raita, indian pickles, kachumber …" at bounding box center [412, 356] width 388 height 54
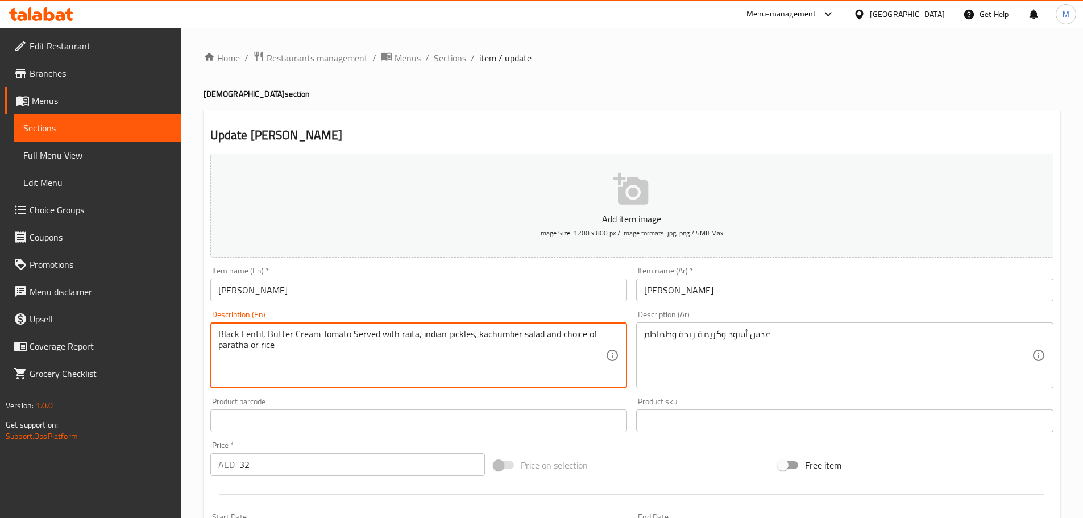
click at [367, 334] on textarea "Black Lentil, Butter Cream Tomato Served with raita, indian pickles, kachumber …" at bounding box center [412, 356] width 388 height 54
type textarea "Black lentil, butter cream tomato served with raita, indian pickles, kachumber …"
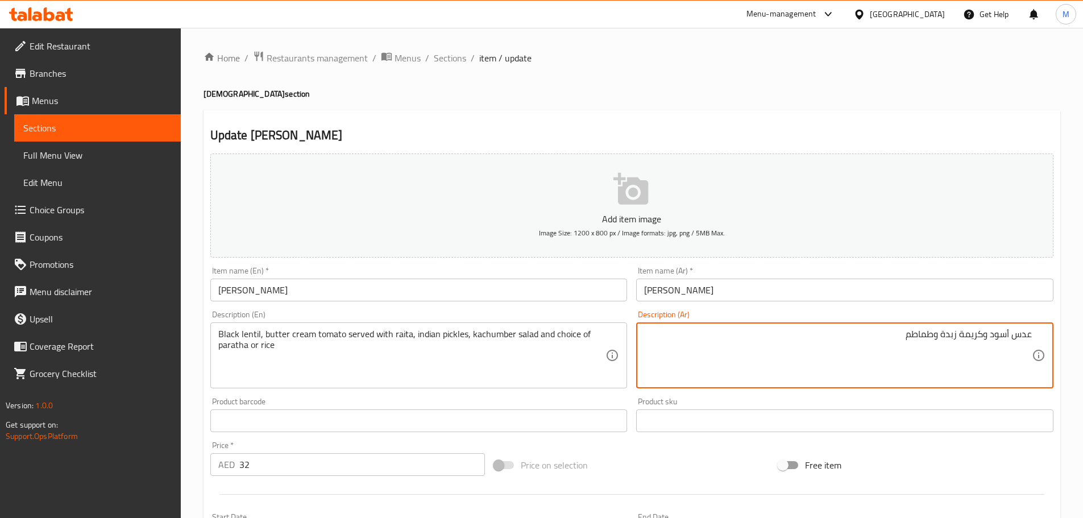
paste textarea "يقدم مع رايتا، مخللات هندية، سلطة كاشومبر واختيار براتا أو أرز"
type textarea "عدس أسود وكريمة زبدة وطماطم يقدم مع رايتا، مخللات هندية، سلطة كاشومبر واختيار ب…"
click at [752, 260] on div "Add item image Image Size: 1200 x 800 px / Image formats: jpg, png / 5MB Max." at bounding box center [632, 205] width 852 height 113
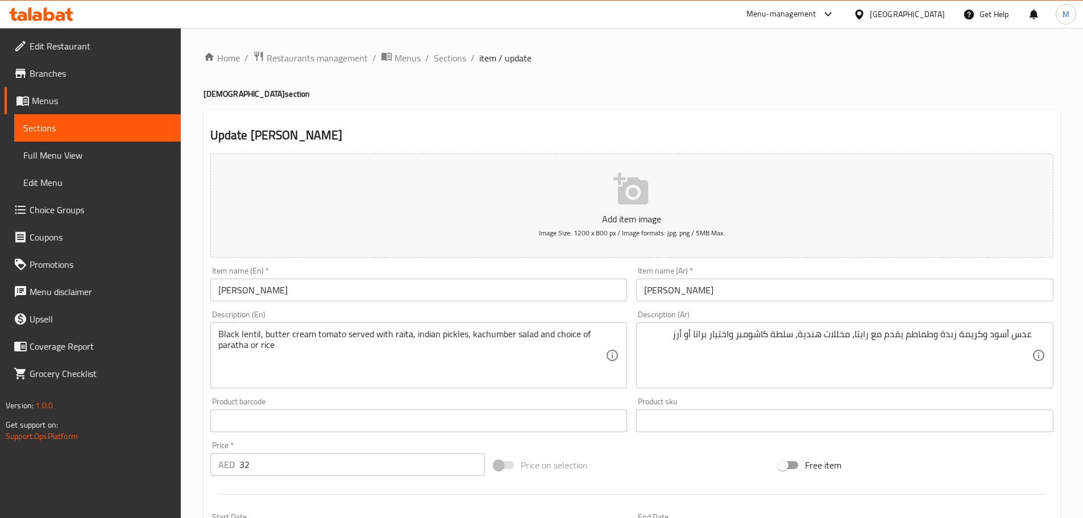
click at [741, 276] on div "Item name (Ar)   * دال ماخاني Item name (Ar) *" at bounding box center [844, 284] width 417 height 35
click at [741, 291] on input "[PERSON_NAME]" at bounding box center [844, 290] width 417 height 23
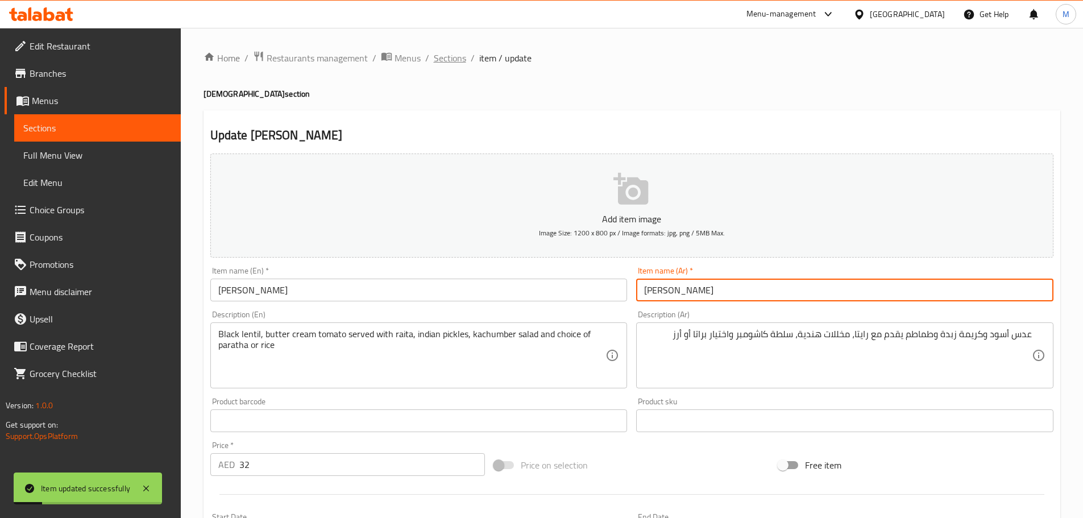
click at [446, 56] on span "Sections" at bounding box center [450, 58] width 32 height 14
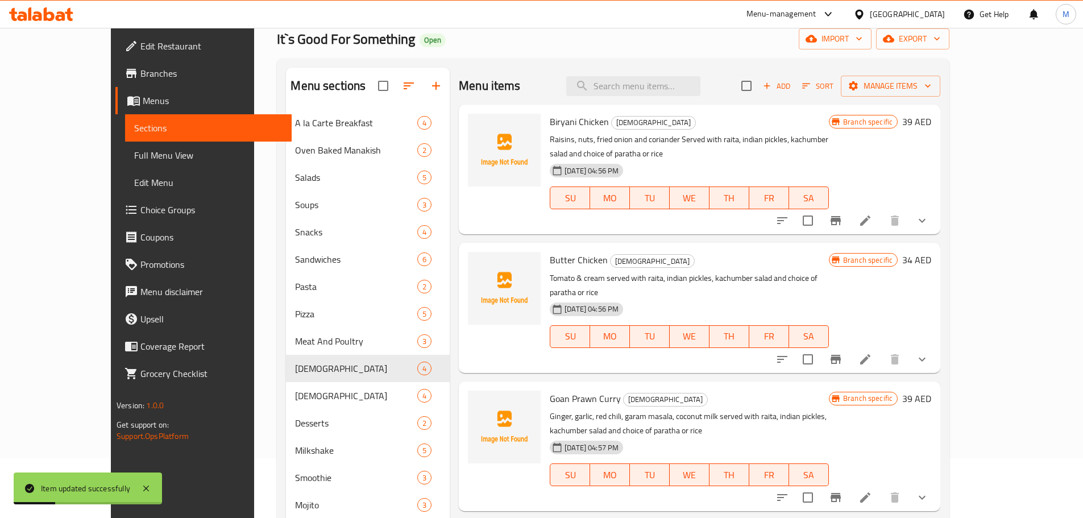
scroll to position [288, 0]
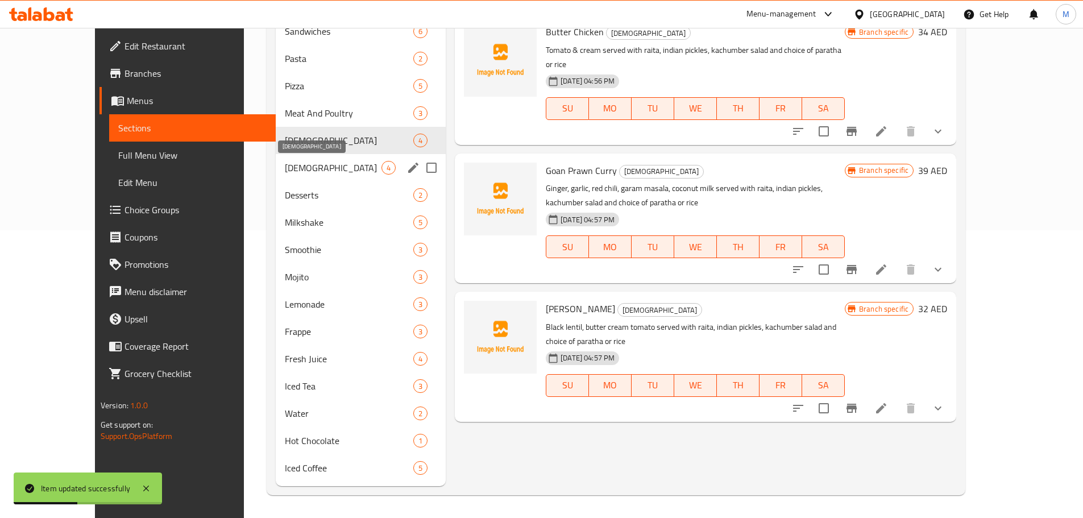
click at [292, 171] on span "[DEMOGRAPHIC_DATA]" at bounding box center [333, 168] width 97 height 14
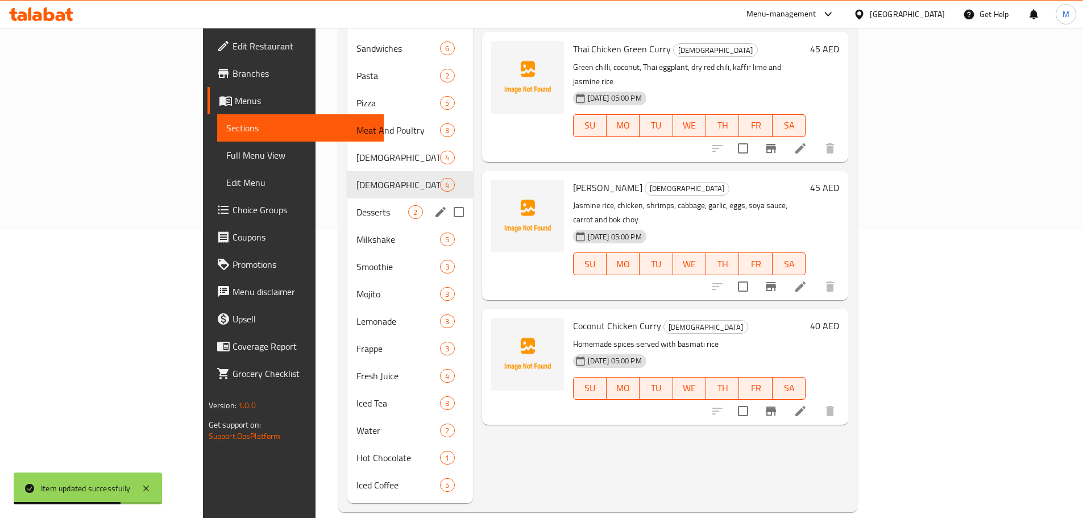
click at [357, 205] on span "Desserts" at bounding box center [383, 212] width 52 height 14
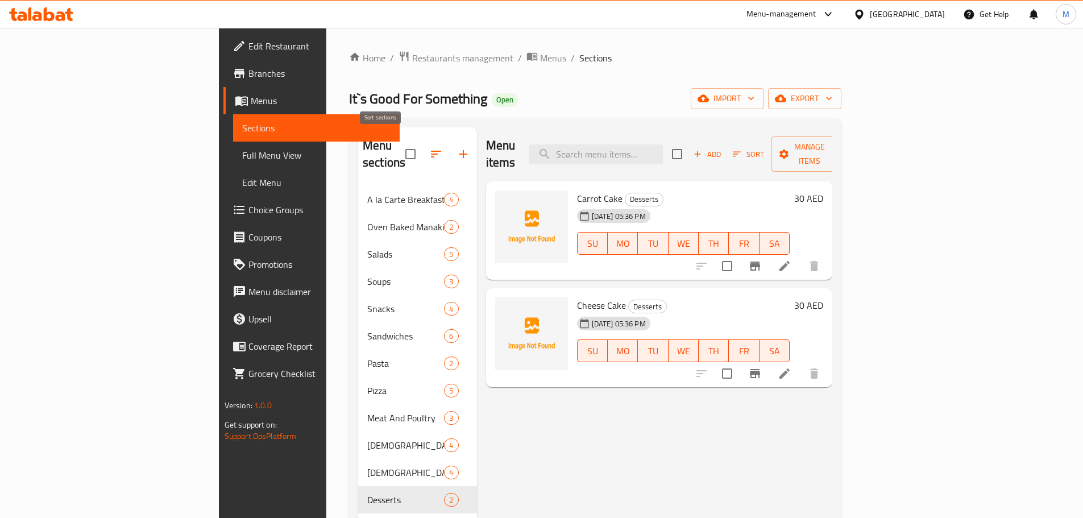
click at [429, 149] on icon "button" at bounding box center [436, 154] width 14 height 14
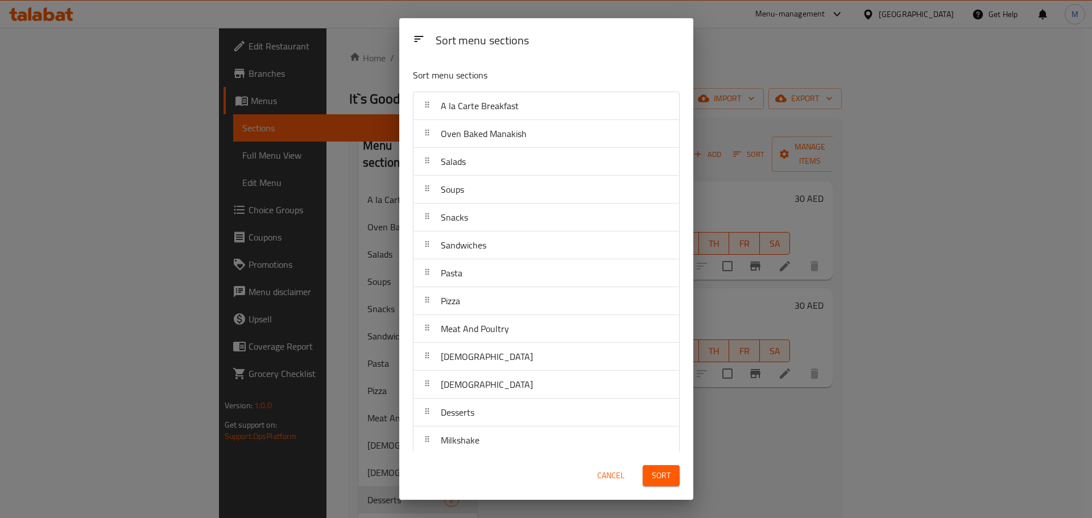
click at [326, 183] on div "Sort menu sections Sort menu sections A la Carte Breakfast Oven Baked Manakish …" at bounding box center [546, 259] width 1092 height 518
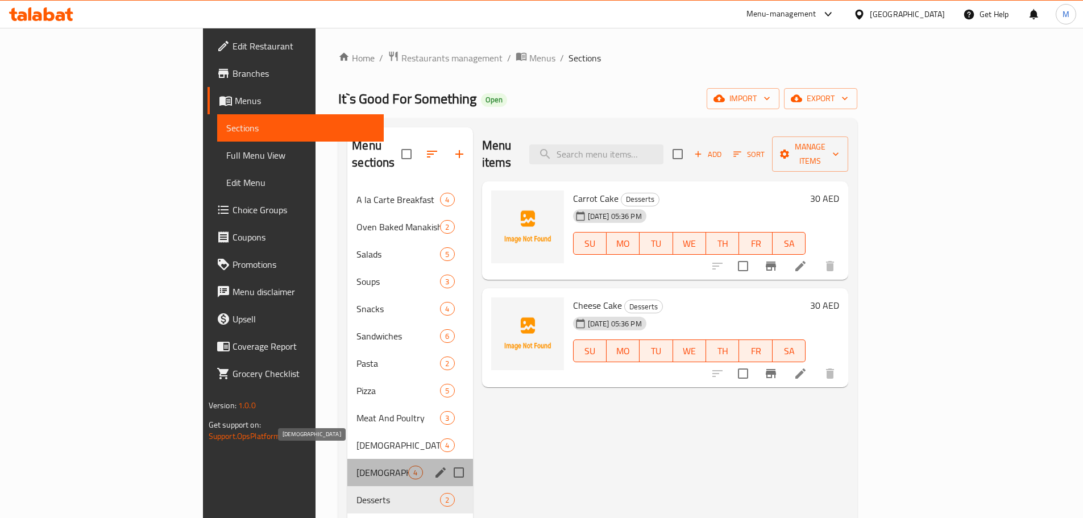
click at [357, 466] on span "[DEMOGRAPHIC_DATA]" at bounding box center [383, 473] width 52 height 14
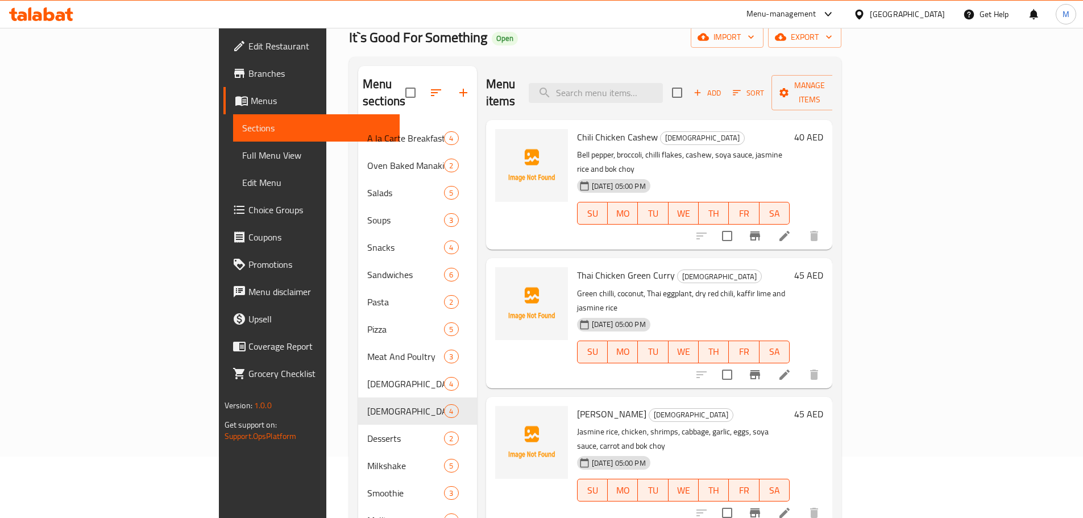
scroll to position [57, 0]
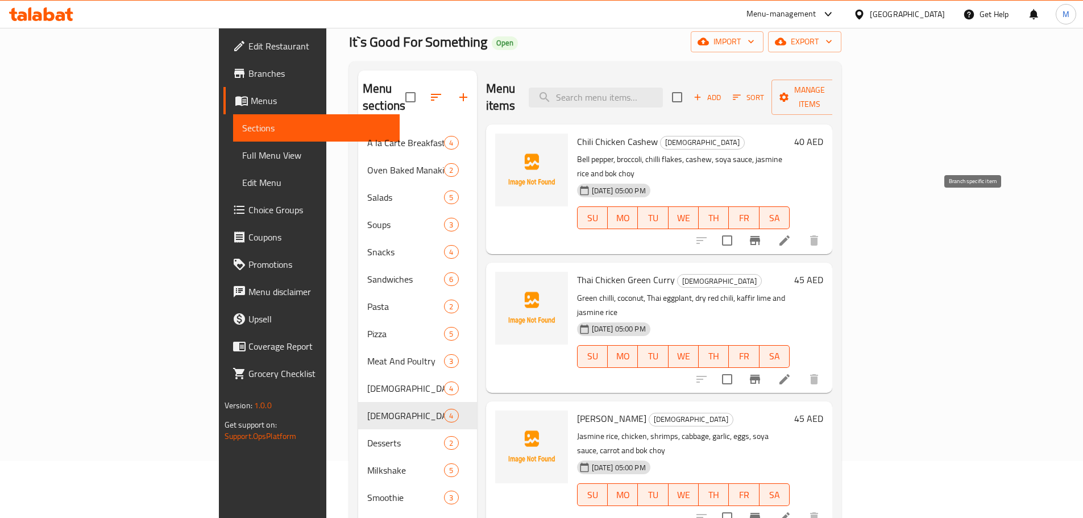
click at [760, 236] on icon "Branch-specific-item" at bounding box center [755, 240] width 10 height 9
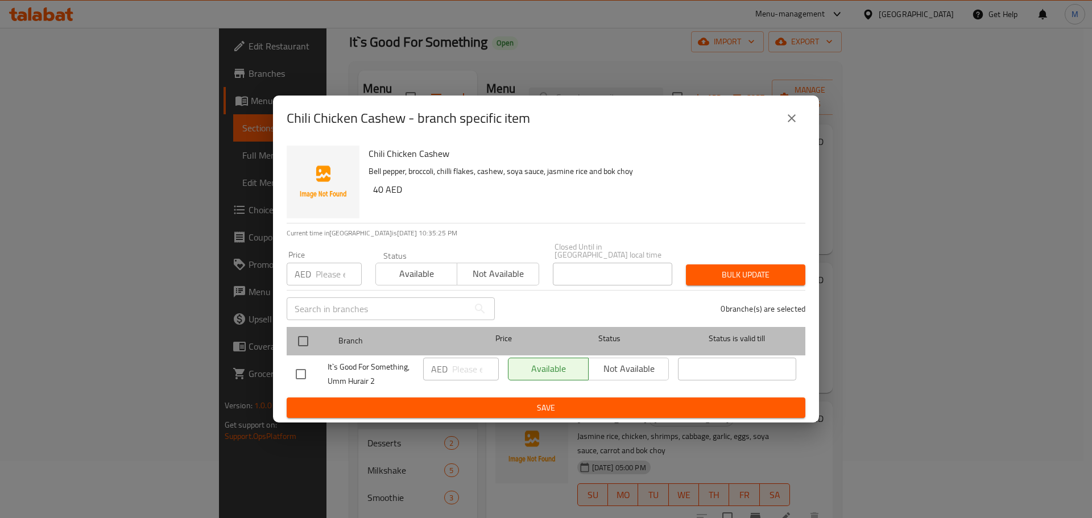
click at [320, 349] on div at bounding box center [312, 341] width 43 height 33
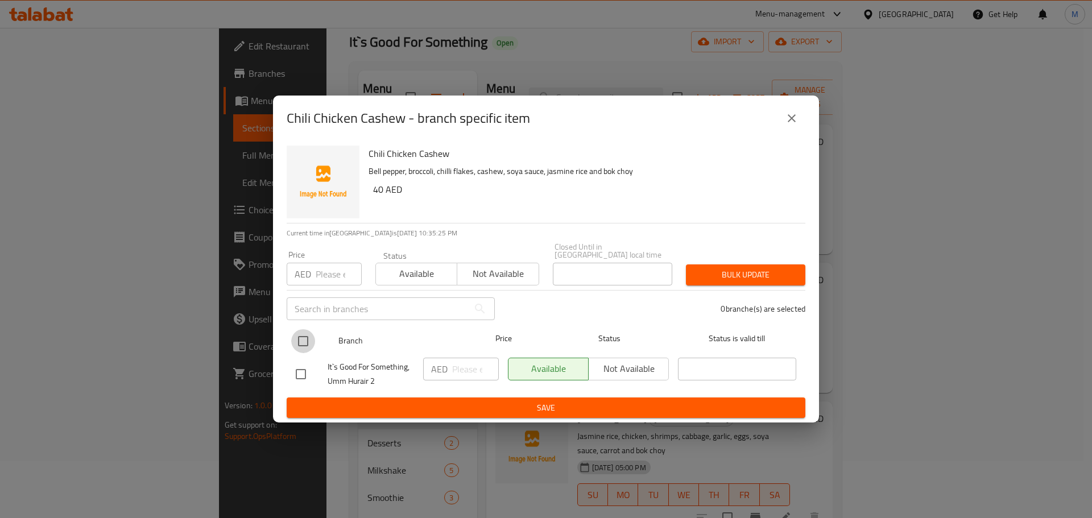
click at [305, 348] on input "checkbox" at bounding box center [303, 341] width 24 height 24
checkbox input "true"
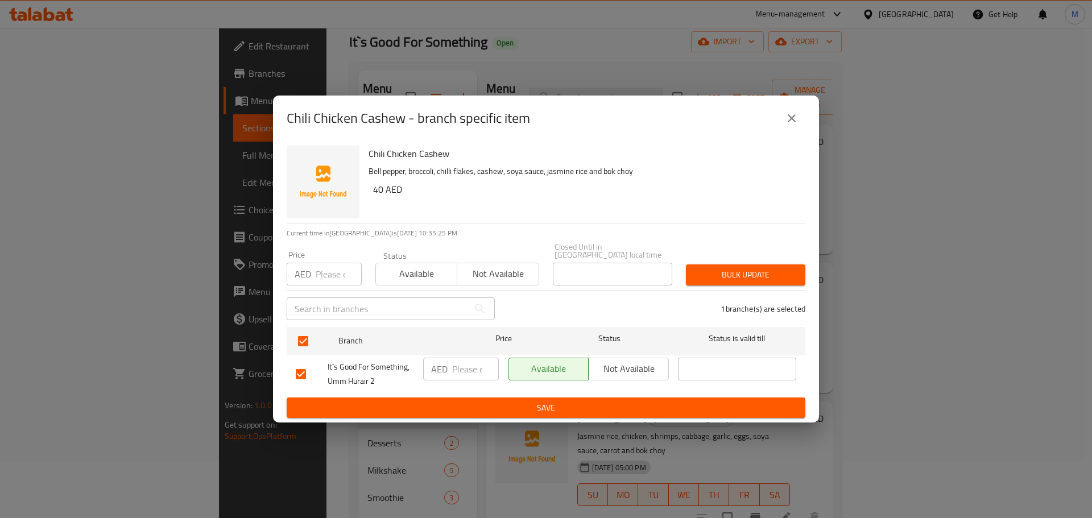
click at [472, 372] on input "number" at bounding box center [475, 369] width 47 height 23
paste input "40"
type input "40"
click at [472, 403] on span "Save" at bounding box center [546, 408] width 500 height 14
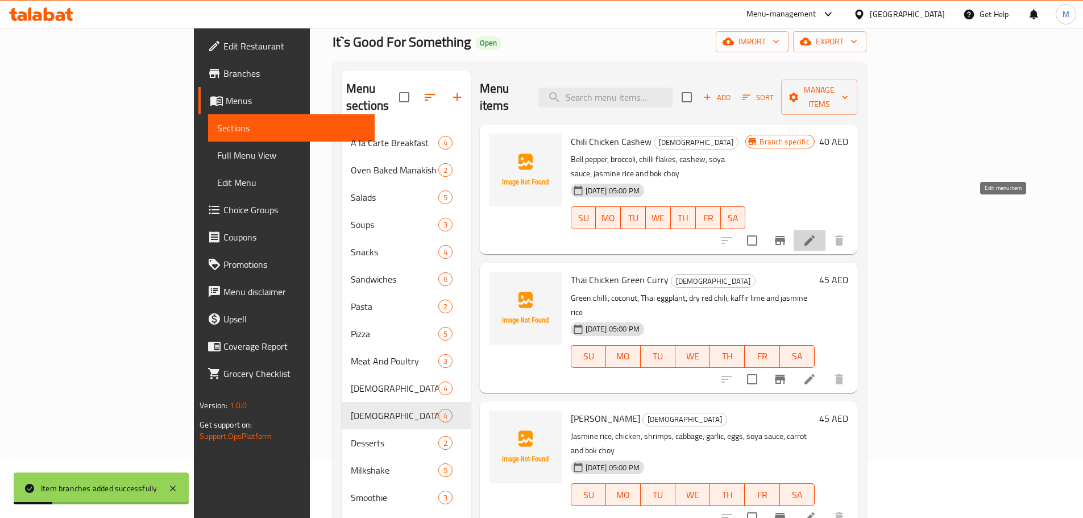
click at [815, 235] on icon at bounding box center [810, 240] width 10 height 10
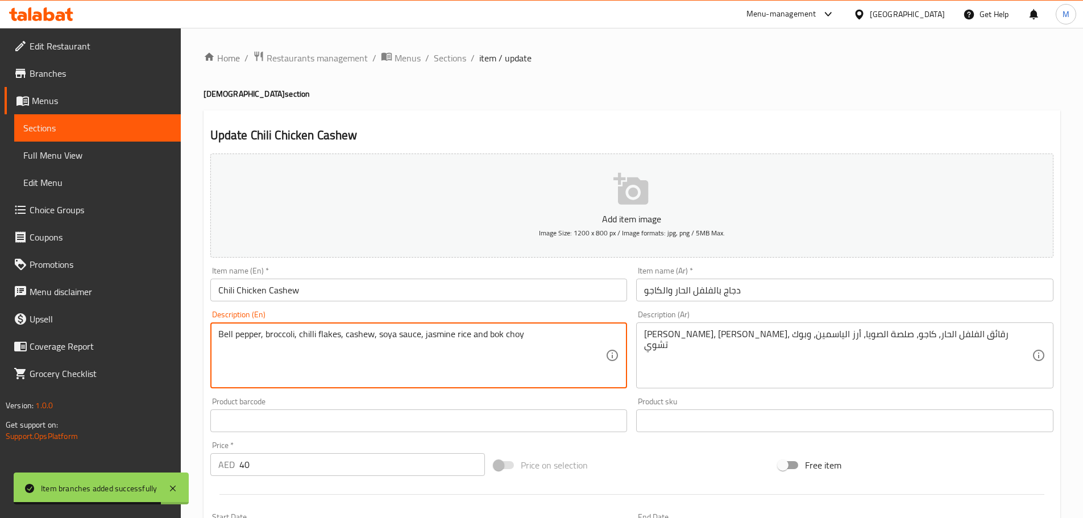
click at [519, 352] on textarea "Bell pepper, broccoli, chilli flakes, cashew, soya sauce, jasmine rice and bok …" at bounding box center [412, 356] width 388 height 54
paste textarea "Pepper, Broccoli, Chilli Flakes, Cashew, Soya Sauce, Jasmine Rice, Bok Choy"
click at [519, 352] on textarea "Bell Pepper, Broccoli, Chilli Flakes, Cashew, Soya Sauce, Jasmine Rice, Bok Choy" at bounding box center [412, 356] width 388 height 54
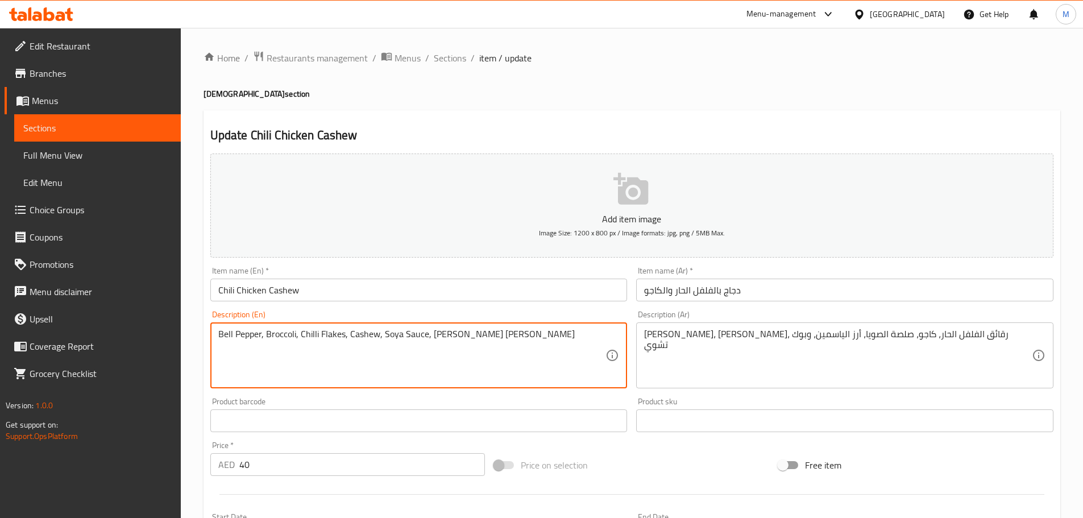
click at [519, 352] on textarea "Bell Pepper, Broccoli, Chilli Flakes, Cashew, Soya Sauce, Jasmine Rice, Bok Choy" at bounding box center [412, 356] width 388 height 54
type textarea "Bell pepper, broccoli, chilli flakes, cashew, soya sauce, jasmine rice, bok choy"
click at [444, 301] on input "Chili Chicken Cashew" at bounding box center [418, 290] width 417 height 23
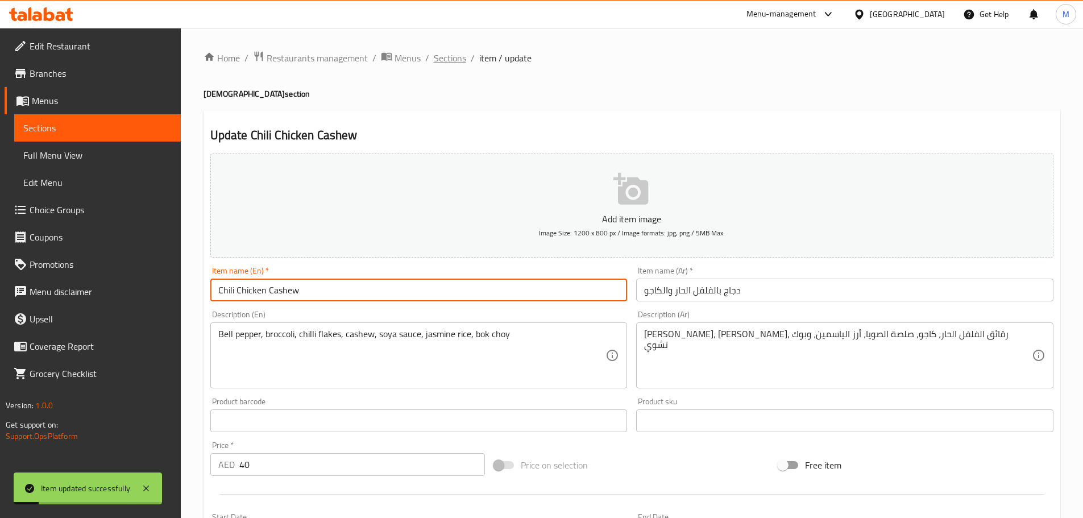
click at [451, 58] on span "Sections" at bounding box center [450, 58] width 32 height 14
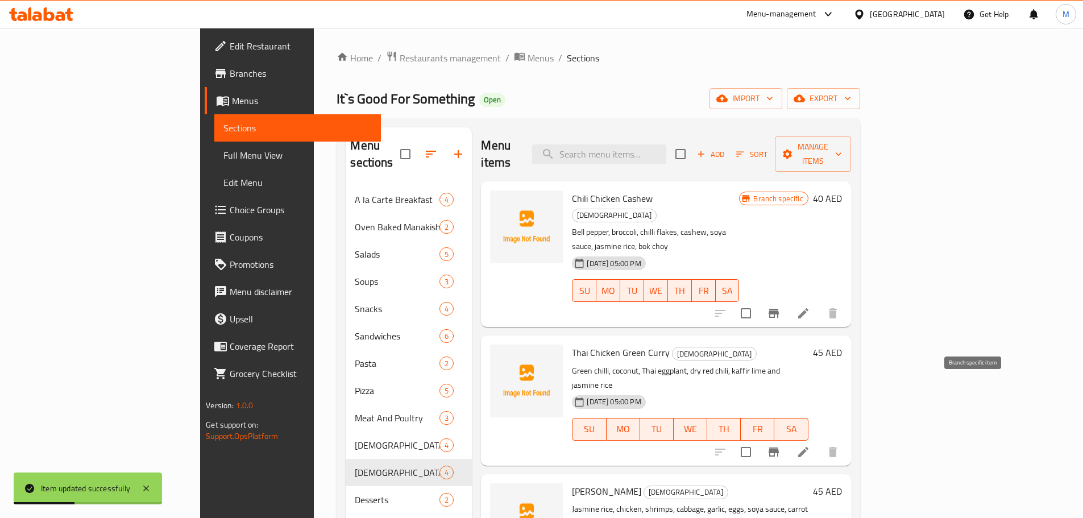
click at [779, 447] on icon "Branch-specific-item" at bounding box center [774, 451] width 10 height 9
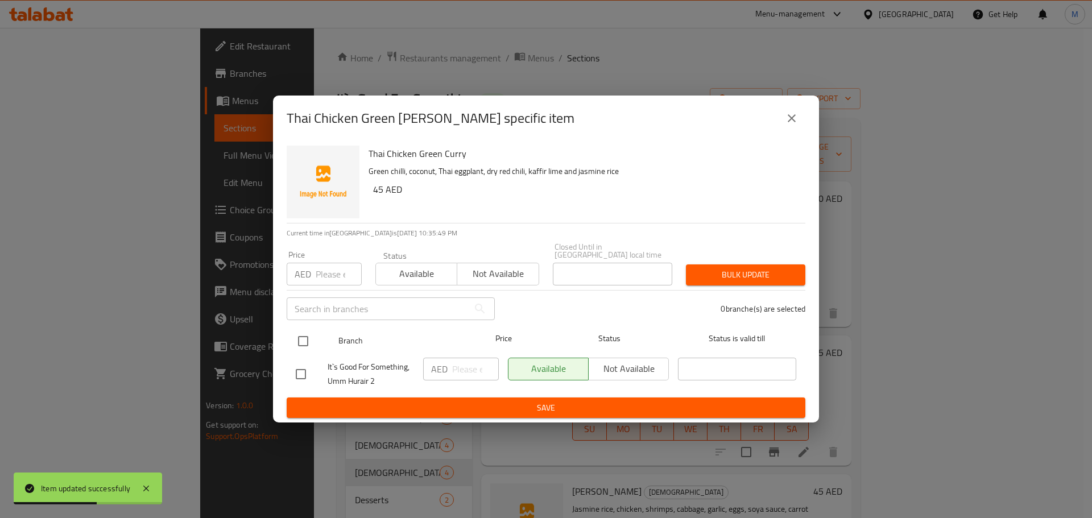
click at [308, 343] on input "checkbox" at bounding box center [303, 341] width 24 height 24
checkbox input "true"
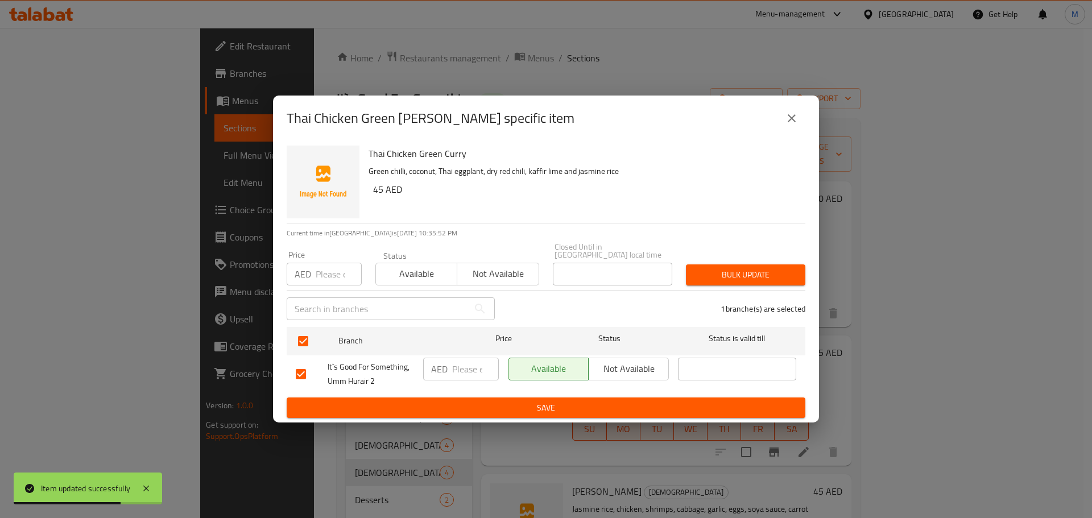
click at [466, 367] on input "number" at bounding box center [475, 369] width 47 height 23
paste input "45"
type input "45"
click at [467, 402] on span "Save" at bounding box center [546, 408] width 500 height 14
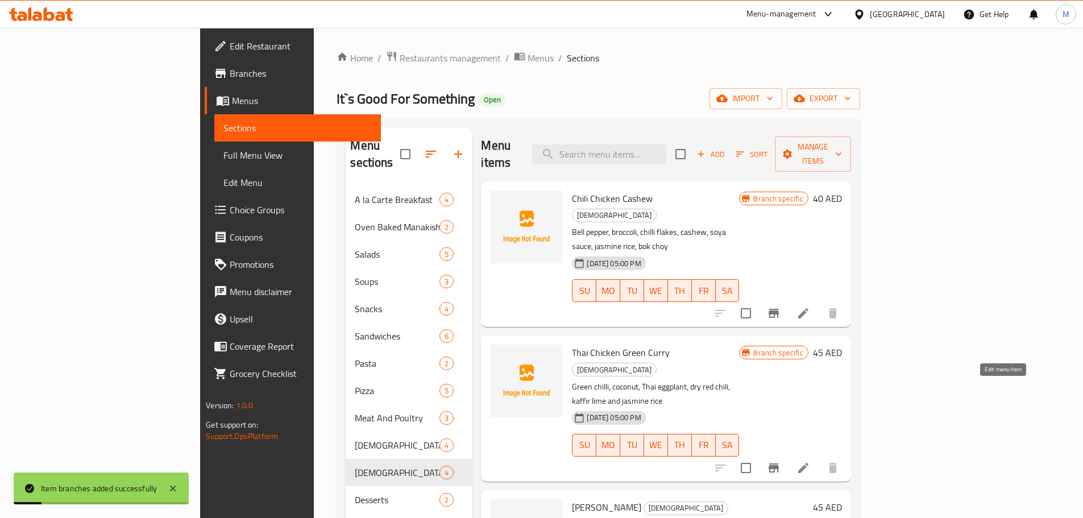
click at [810, 461] on icon at bounding box center [804, 468] width 14 height 14
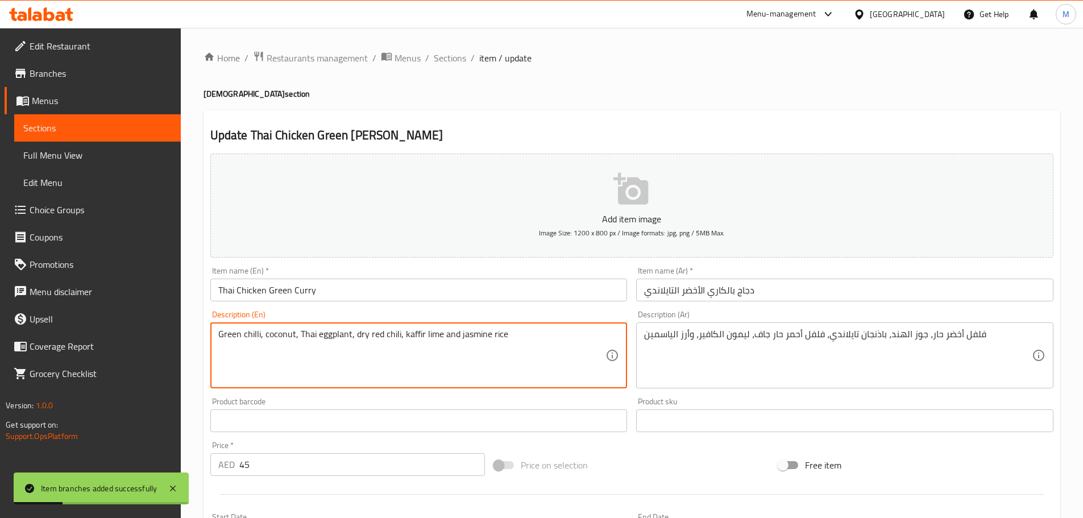
click at [363, 351] on textarea "Green chilli, coconut, Thai eggplant, dry red chili, kaffir lime and jasmine ri…" at bounding box center [412, 356] width 388 height 54
paste textarea "Chilli, Coconut, Thai Eggplant, Dry Red Chili, Kaffir Lime. Jasmine Rice"
click at [363, 345] on textarea "Green Chilli, Coconut, Thai Eggplant, Dry Red Chili, Kaffir Lime. Jasmine Rice" at bounding box center [412, 356] width 388 height 54
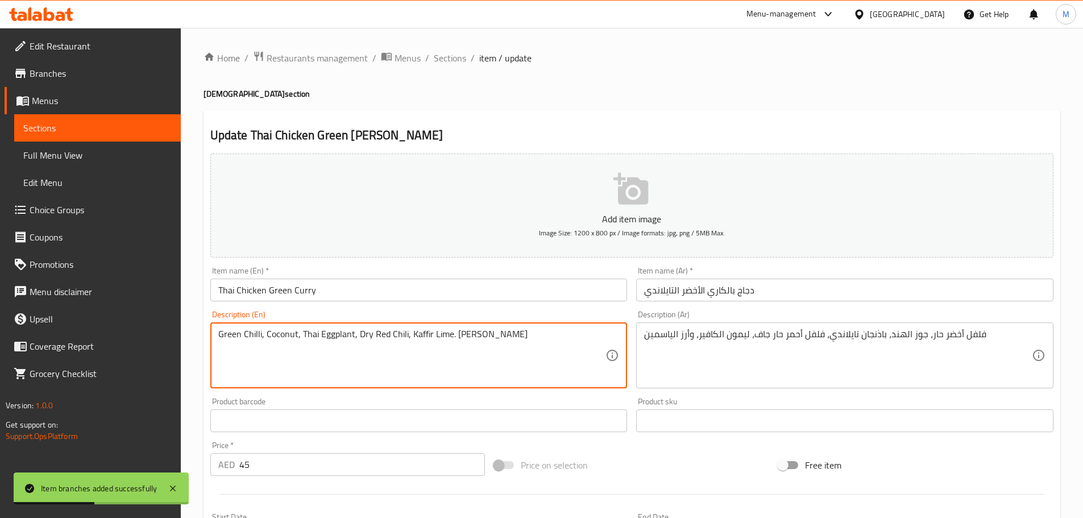
click at [363, 345] on textarea "Green Chilli, Coconut, Thai Eggplant, Dry Red Chili, Kaffir Lime. Jasmine Rice" at bounding box center [412, 356] width 388 height 54
type textarea "Green chilli, coconut, thai eggplant, dry red chili, kaffir lime. Jasmine rice"
click at [402, 269] on div "Item name (En)   * Thai Chicken Green Curry Item name (En) *" at bounding box center [418, 284] width 417 height 35
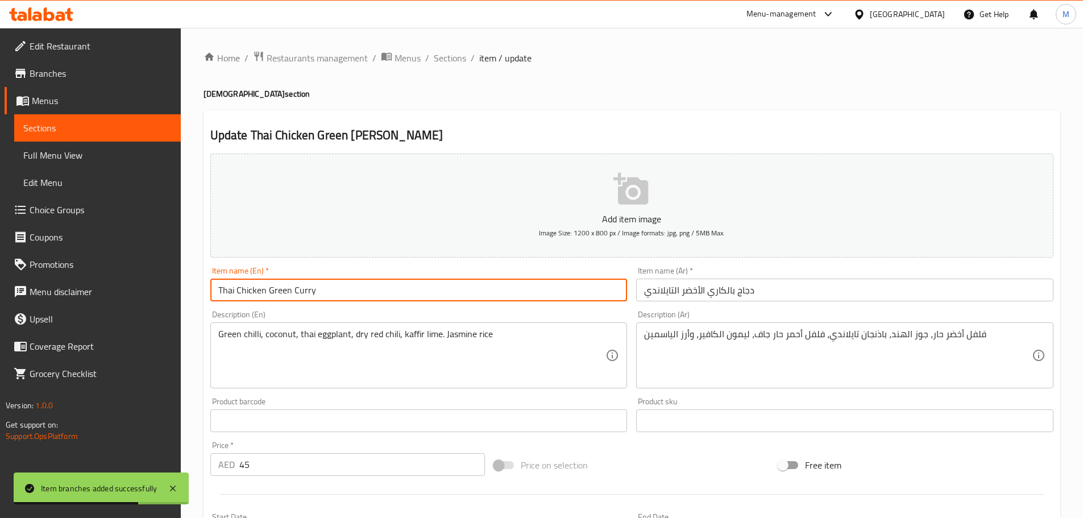
click at [386, 291] on input "Thai Chicken Green Curry" at bounding box center [418, 290] width 417 height 23
click at [450, 60] on span "Sections" at bounding box center [450, 58] width 32 height 14
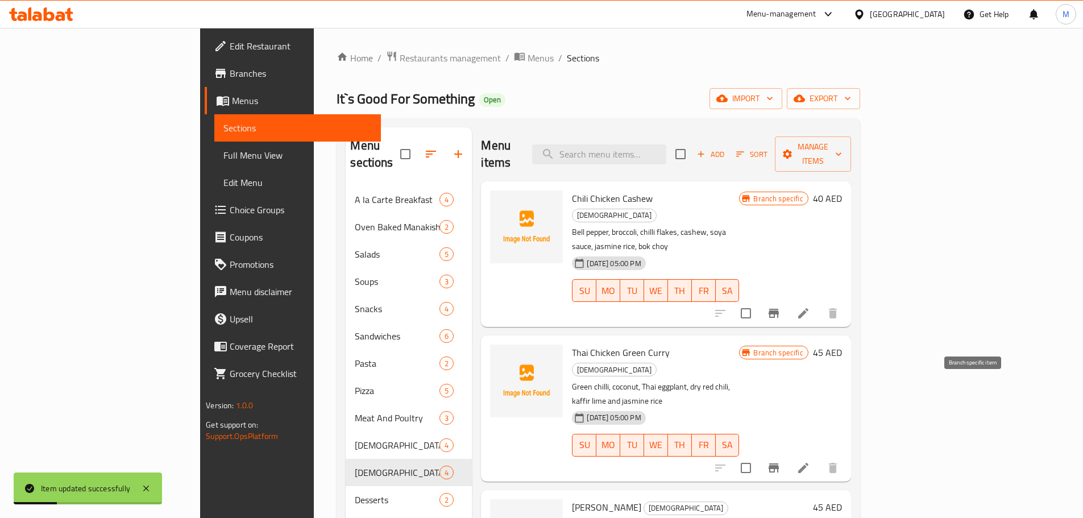
scroll to position [114, 0]
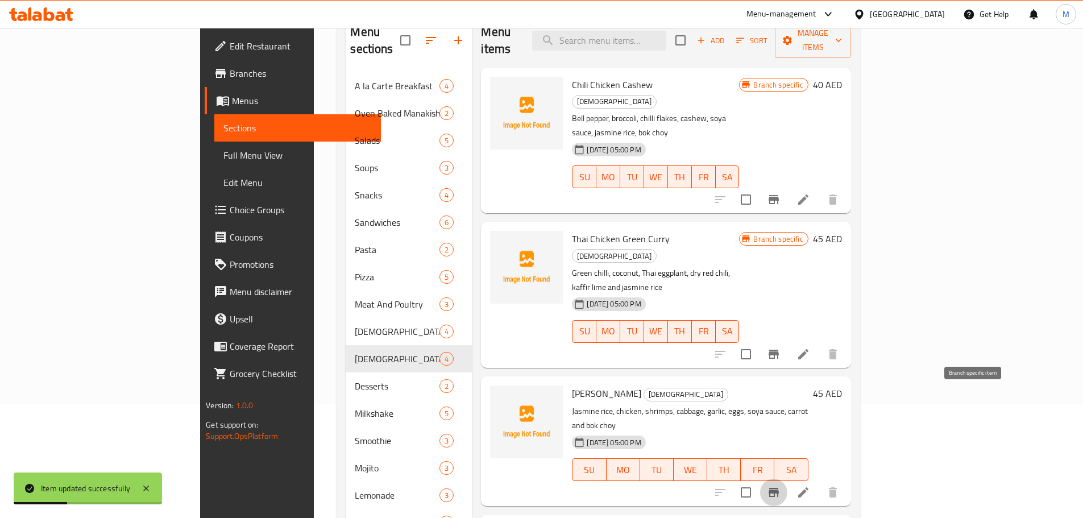
click at [779, 488] on icon "Branch-specific-item" at bounding box center [774, 492] width 10 height 9
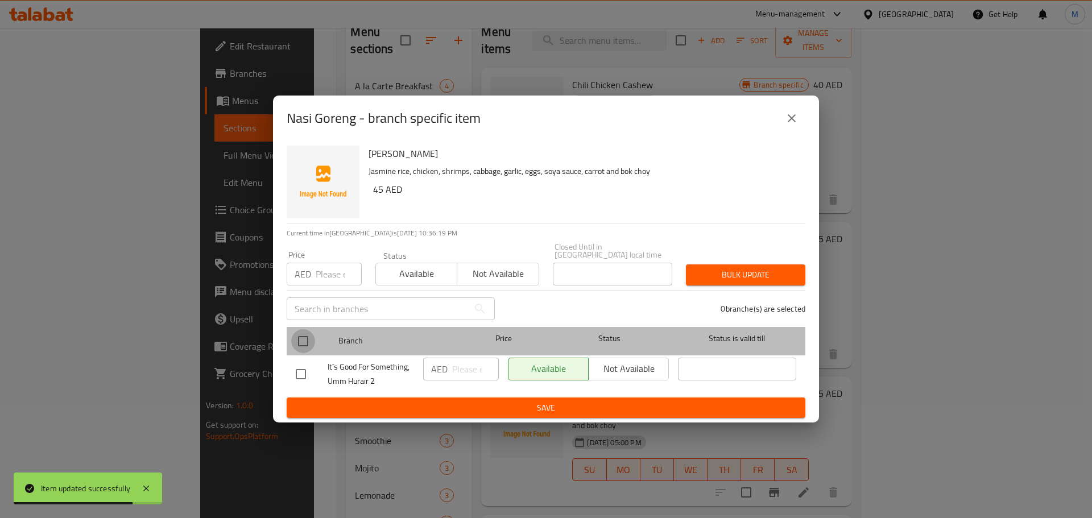
click at [299, 334] on input "checkbox" at bounding box center [303, 341] width 24 height 24
checkbox input "true"
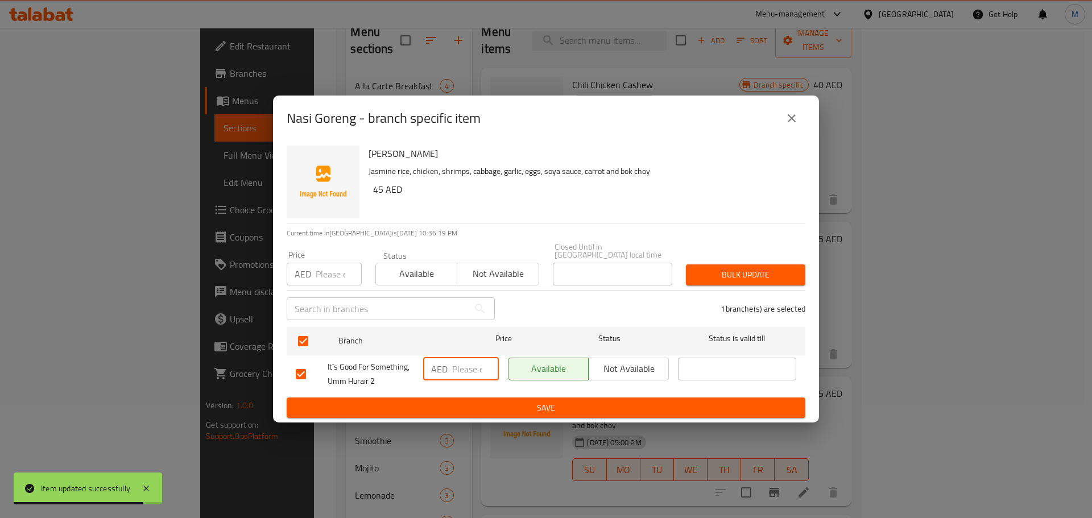
click at [480, 372] on input "number" at bounding box center [475, 369] width 47 height 23
paste input "45"
type input "45"
click at [483, 407] on span "Save" at bounding box center [546, 408] width 500 height 14
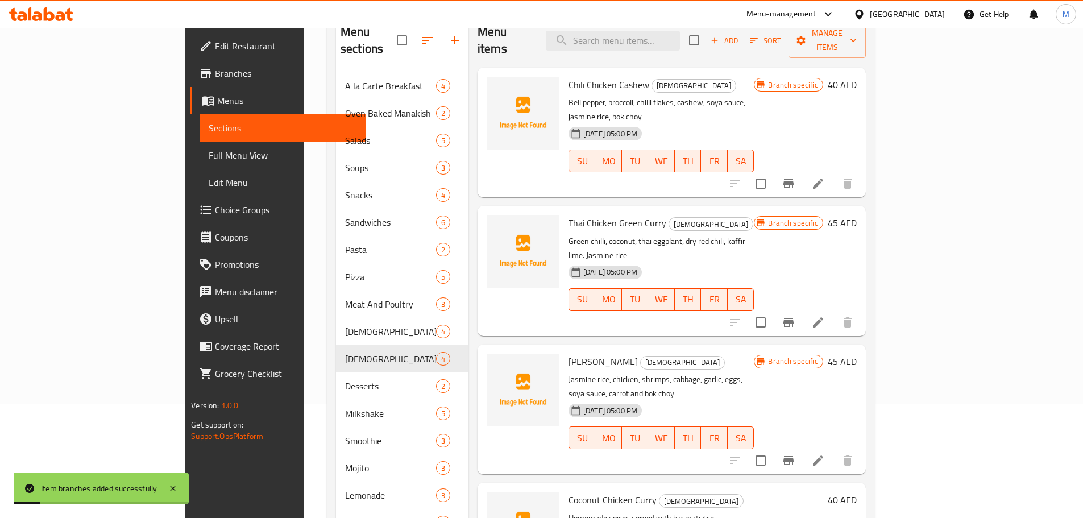
scroll to position [171, 0]
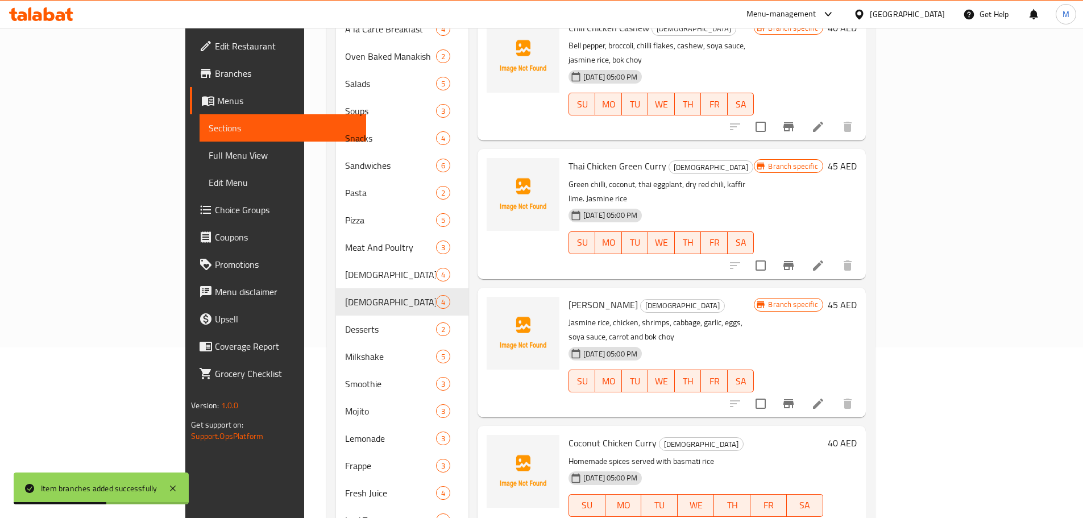
click at [834, 393] on li at bounding box center [818, 403] width 32 height 20
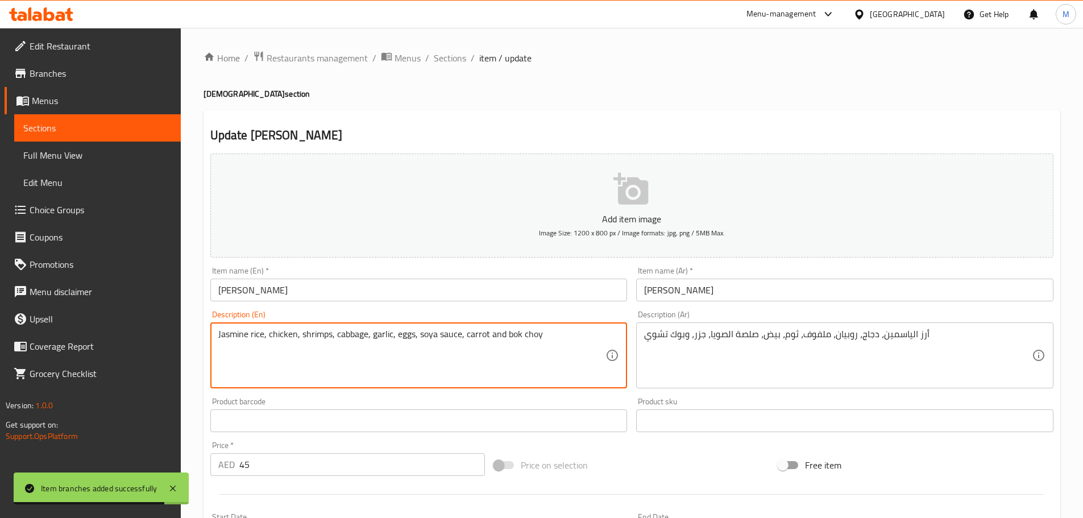
click at [306, 343] on textarea "Jasmine rice, chicken, shrimps, cabbage, garlic, eggs, soya sauce, carrot and b…" at bounding box center [412, 356] width 388 height 54
paste textarea "Rice, Chicken, Shrimps, Cabbage, Garlic, Eggs, Soya Sauce, Carrot, Bok Choy"
click at [306, 342] on textarea "Jasmine Rice, Chicken, Shrimps, Cabbage, Garlic, Eggs, Soya Sauce, Carrot, Bok …" at bounding box center [412, 356] width 388 height 54
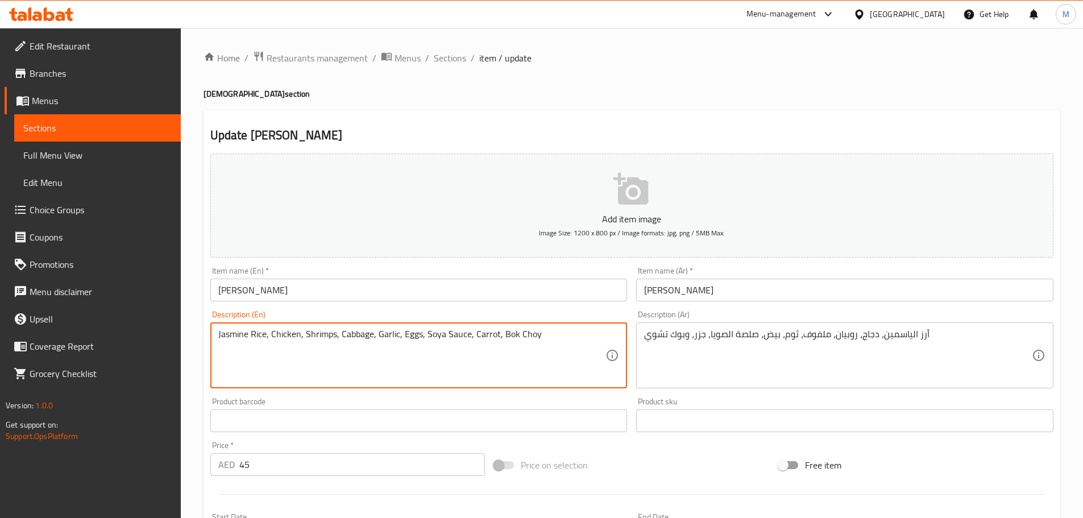
click at [306, 342] on textarea "Jasmine Rice, Chicken, Shrimps, Cabbage, Garlic, Eggs, Soya Sauce, Carrot, Bok …" at bounding box center [412, 356] width 388 height 54
type textarea "Jasmine rice, chicken, shrimps, cabbage, garlic, eggs, soya sauce, carrot, bok …"
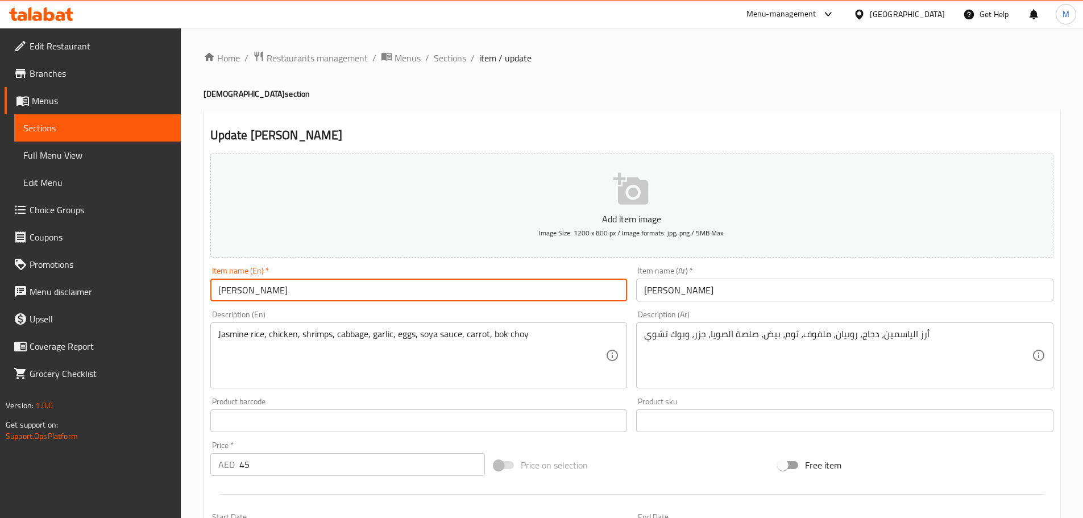
click at [367, 280] on input "[PERSON_NAME]" at bounding box center [418, 290] width 417 height 23
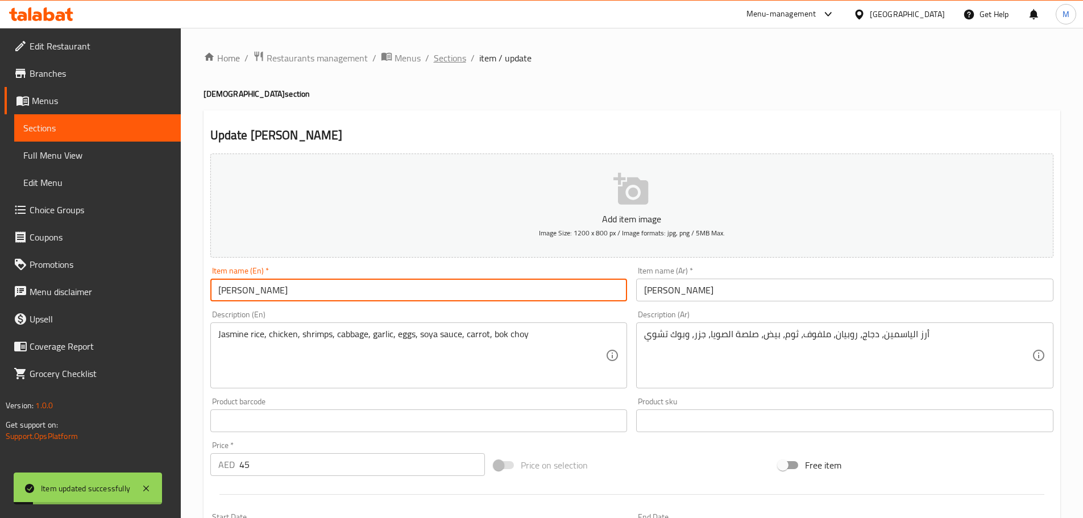
click at [442, 65] on span "Sections" at bounding box center [450, 58] width 32 height 14
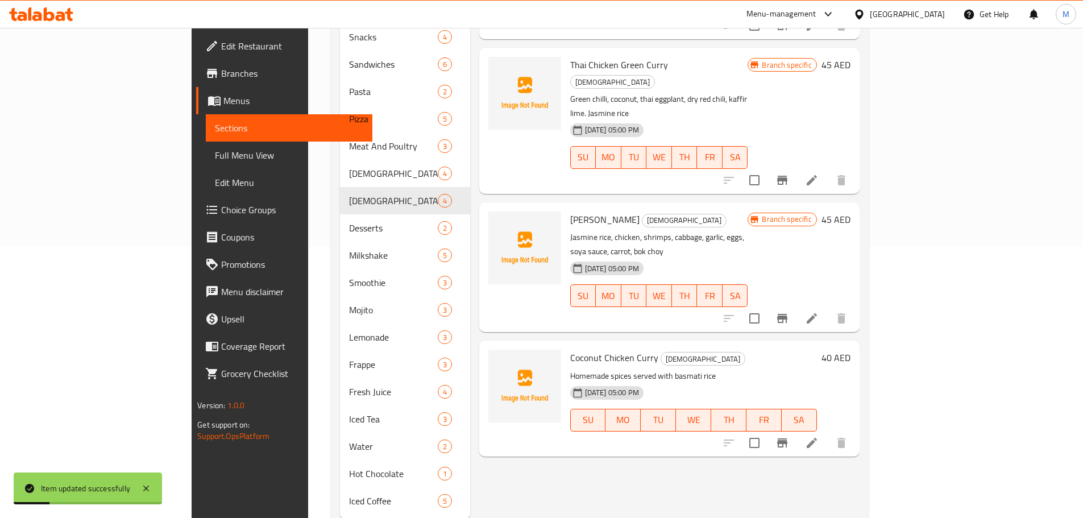
scroll to position [284, 0]
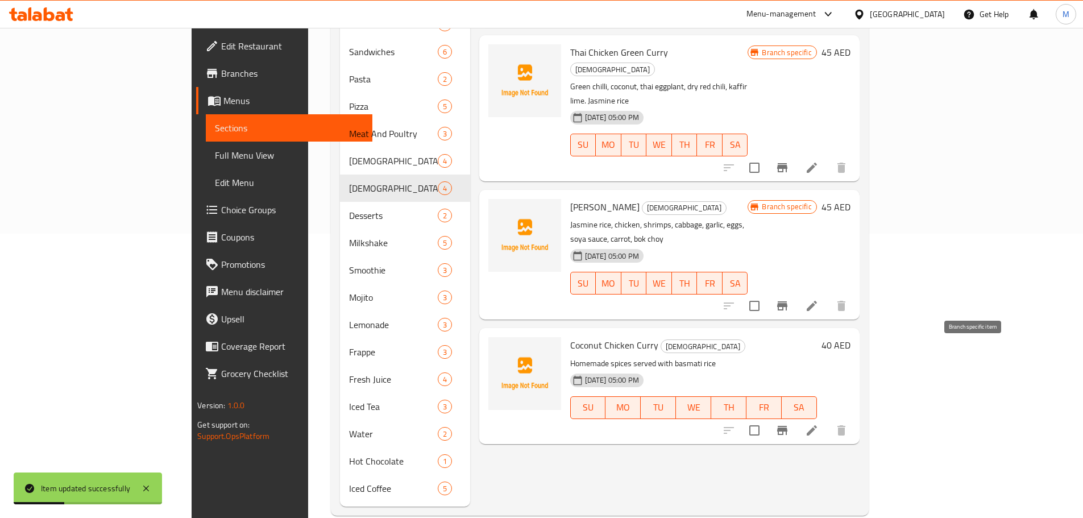
click at [796, 417] on button "Branch-specific-item" at bounding box center [782, 430] width 27 height 27
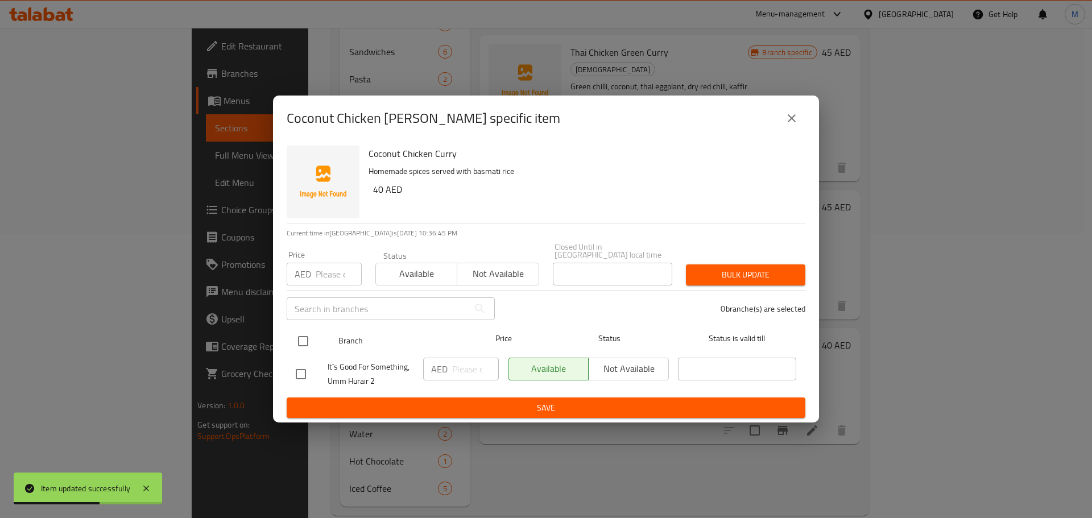
click at [299, 335] on input "checkbox" at bounding box center [303, 341] width 24 height 24
checkbox input "true"
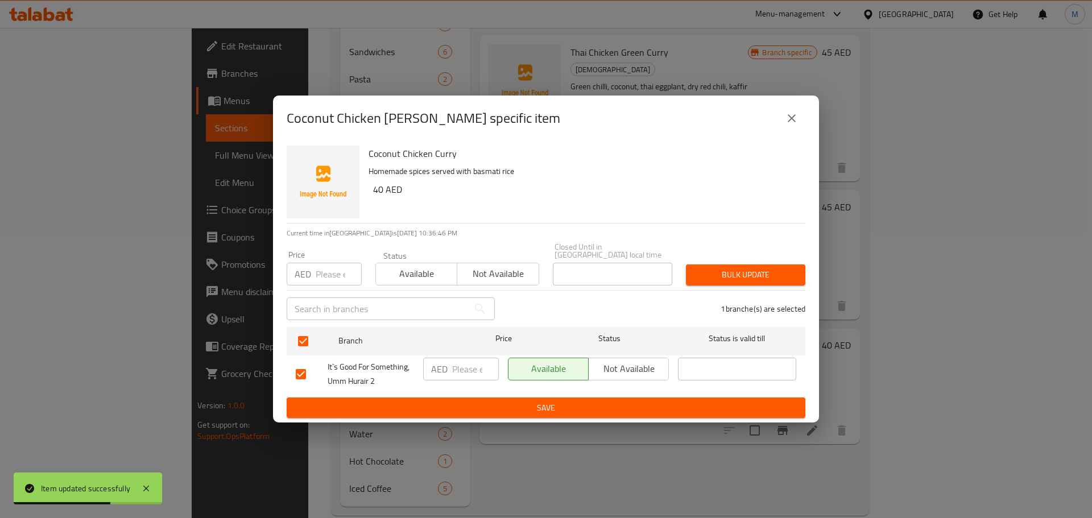
click at [472, 378] on input "number" at bounding box center [475, 369] width 47 height 23
paste input "40"
type input "40"
click at [472, 409] on span "Save" at bounding box center [546, 408] width 500 height 14
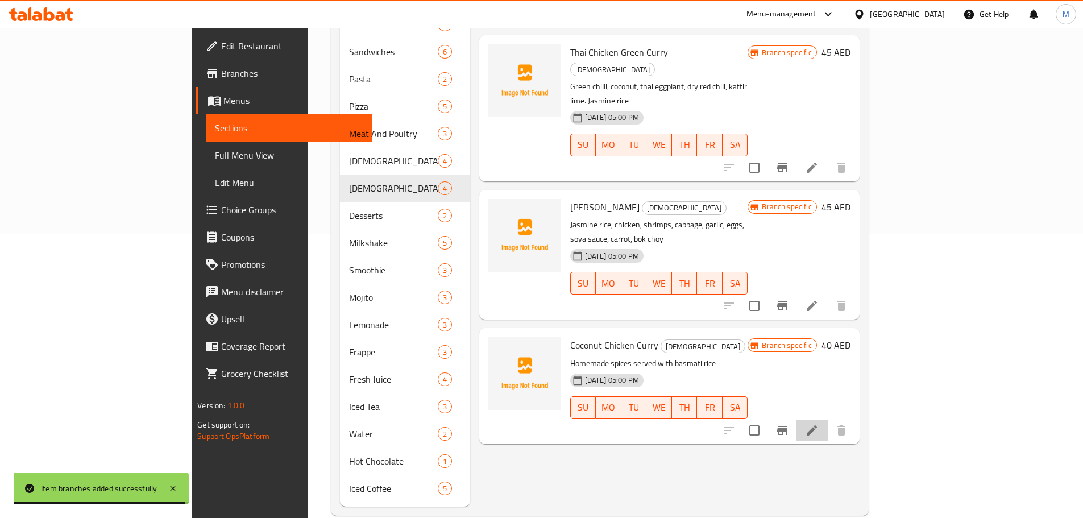
click at [817, 425] on icon at bounding box center [812, 430] width 10 height 10
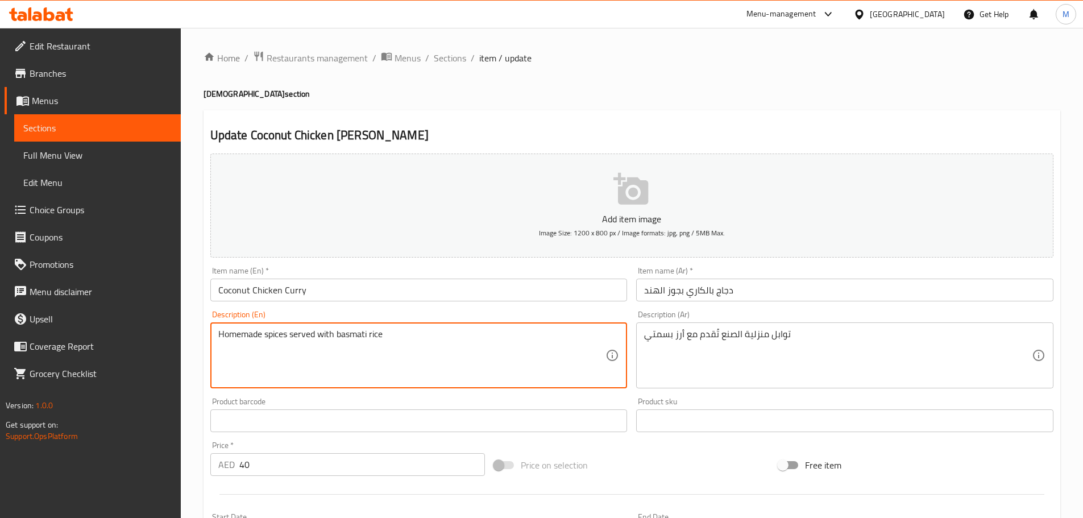
click at [420, 356] on textarea "Homemade spices served with basmati rice" at bounding box center [412, 356] width 388 height 54
click at [402, 339] on textarea "Homemade spices served with basmati rice" at bounding box center [412, 356] width 388 height 54
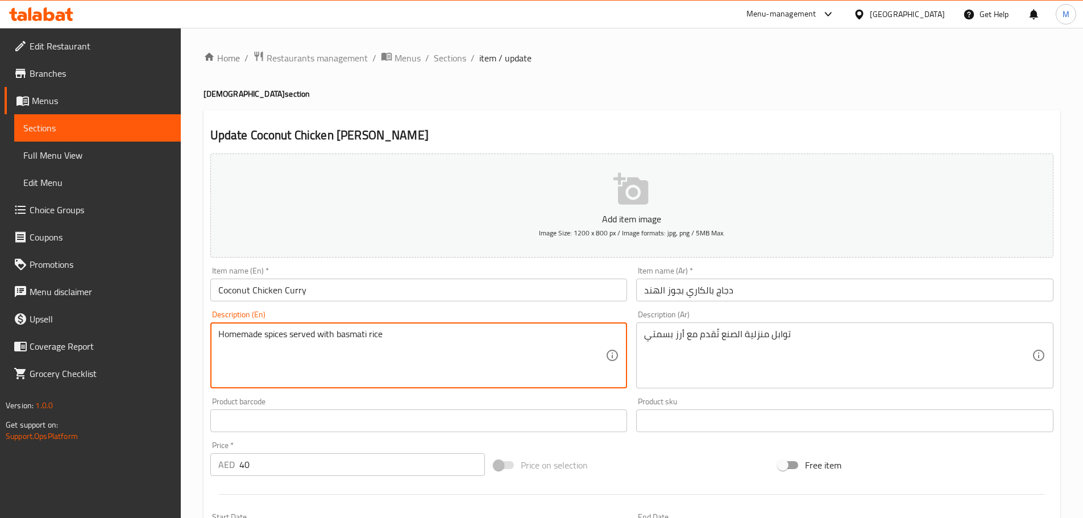
paste textarea "Prepared with homemade spices & served with Basmati Rice"
type textarea "Prepared with homemade spices & served with Basmati Rice"
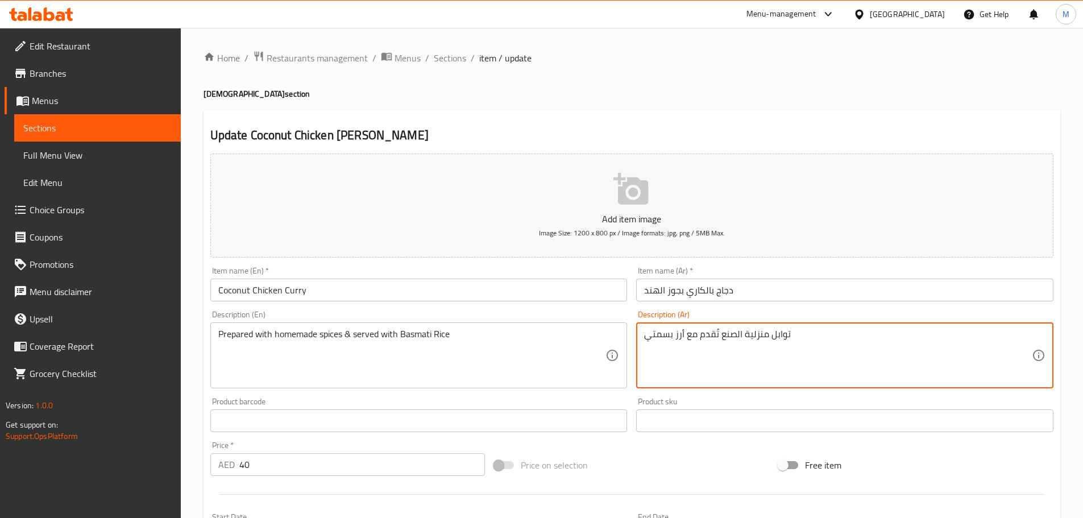
click at [778, 339] on textarea "توابل منزلية الصنع تُقدم مع أرز بسمتي" at bounding box center [838, 356] width 388 height 54
paste textarea "محضرة بالبهارات المنزلية وت"
drag, startPoint x: 994, startPoint y: 335, endPoint x: 961, endPoint y: 334, distance: 33.0
click at [967, 335] on textarea "محضرة بالبهارات المنزلية وتقدم مع أرز بسمتي" at bounding box center [838, 356] width 388 height 54
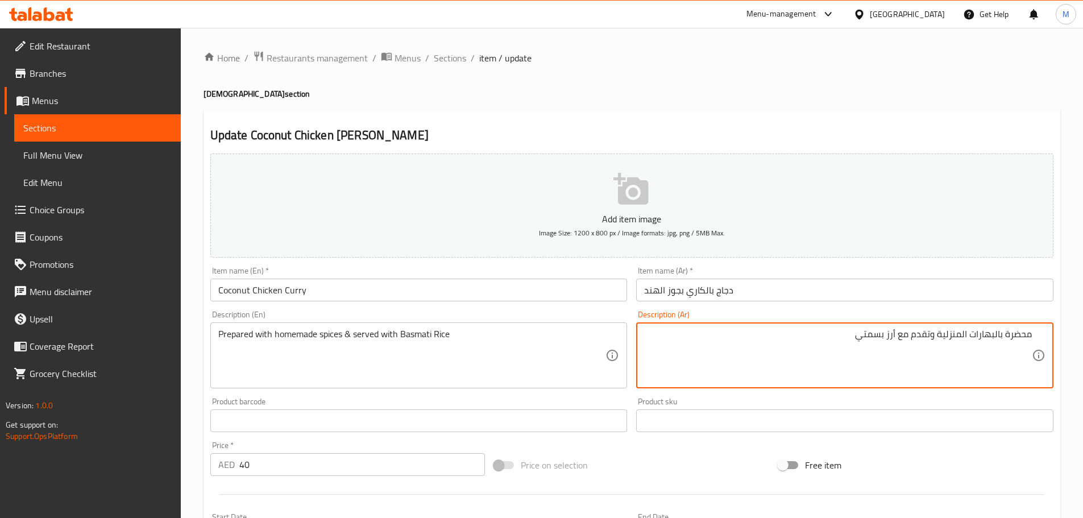
drag, startPoint x: 961, startPoint y: 334, endPoint x: 999, endPoint y: 338, distance: 38.3
click at [999, 338] on textarea "محضرة بالبهارات المنزلية وتقدم مع أرز بسمتي" at bounding box center [838, 356] width 388 height 54
type textarea "محضرة بتوابل منزلية وتقدم مع أرز بسمتي"
click at [569, 289] on input "Coconut Chicken Curry" at bounding box center [418, 290] width 417 height 23
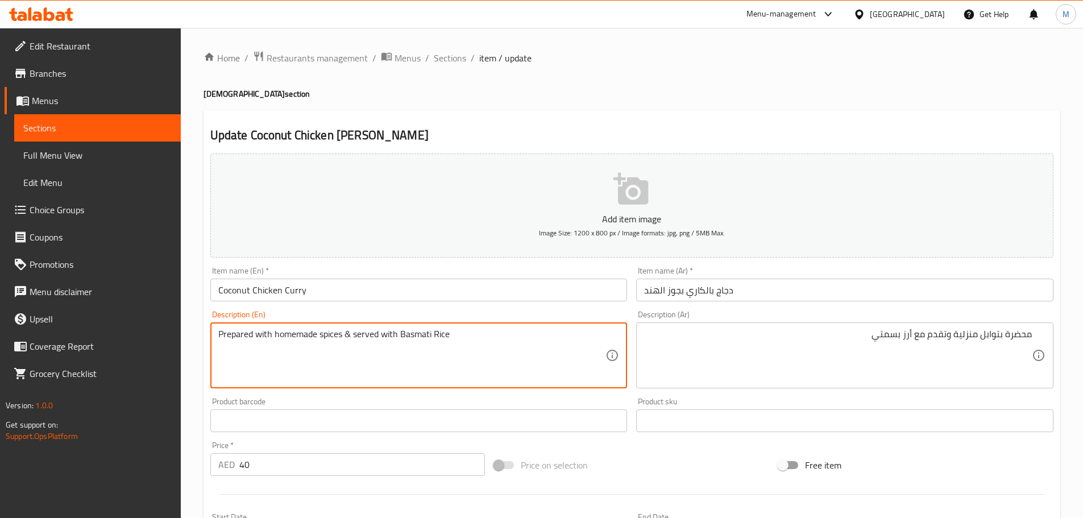
click at [428, 349] on textarea "Prepared with homemade spices & served with Basmati Rice" at bounding box center [412, 356] width 388 height 54
type textarea "Prepared with homemade spices & served with basmati rice"
click at [429, 279] on input "Coconut Chicken Curry" at bounding box center [418, 290] width 417 height 23
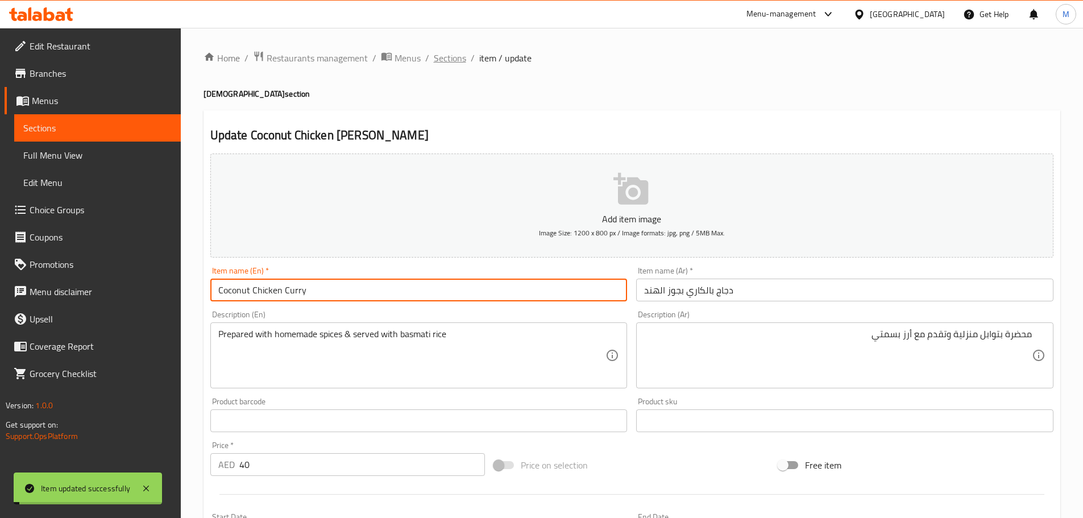
click at [447, 64] on span "Sections" at bounding box center [450, 58] width 32 height 14
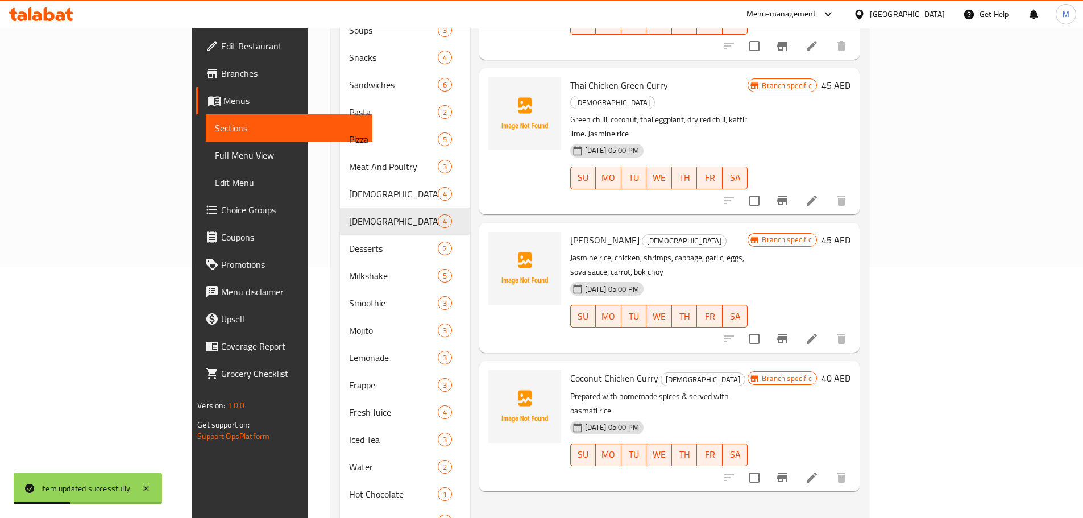
scroll to position [231, 0]
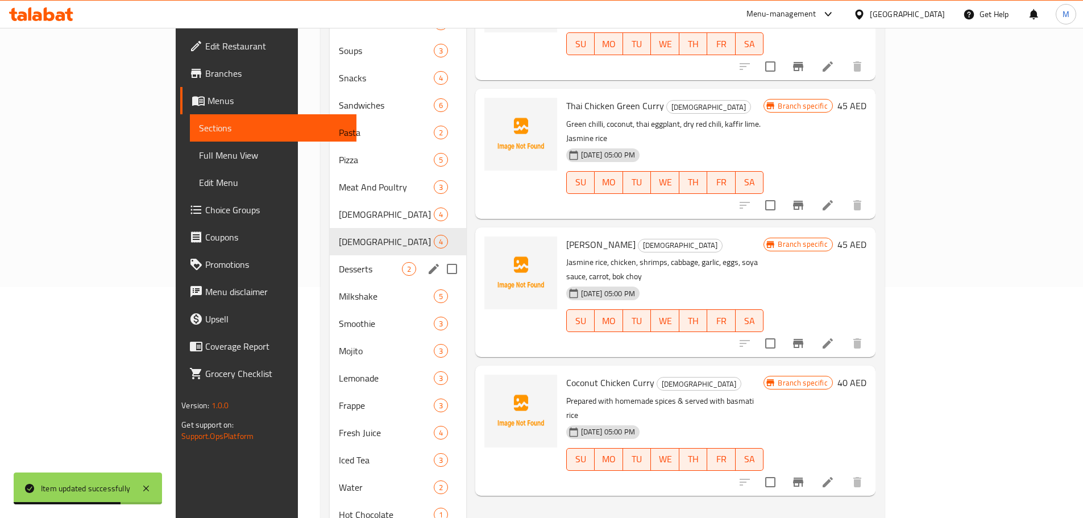
click at [330, 255] on div "Desserts 2" at bounding box center [398, 268] width 136 height 27
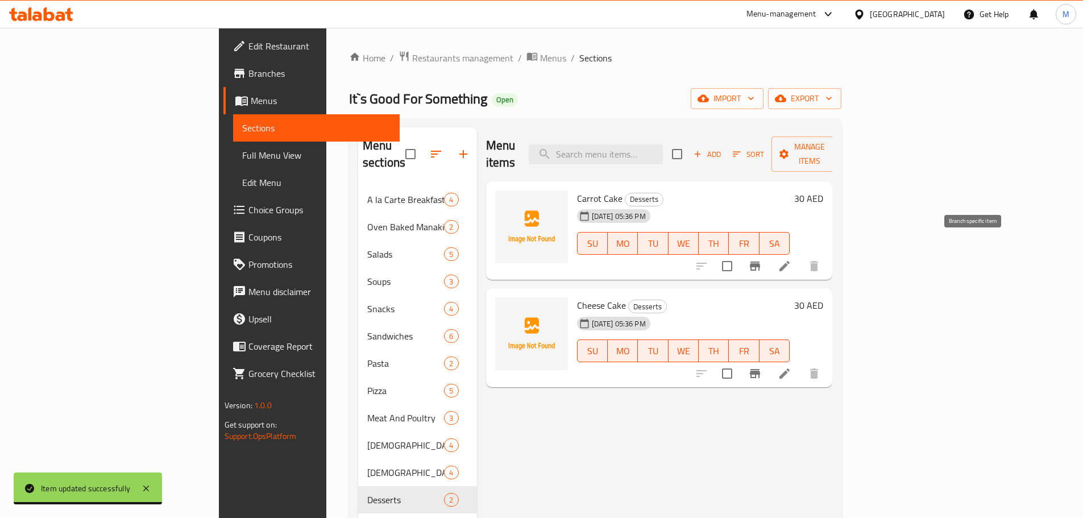
click at [760, 262] on icon "Branch-specific-item" at bounding box center [755, 266] width 10 height 9
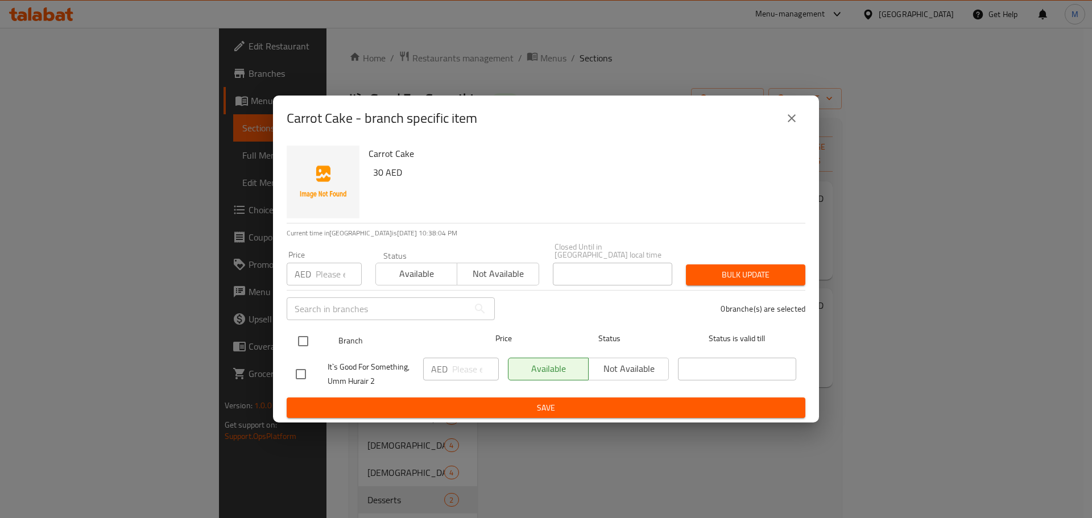
click at [304, 343] on input "checkbox" at bounding box center [303, 341] width 24 height 24
checkbox input "true"
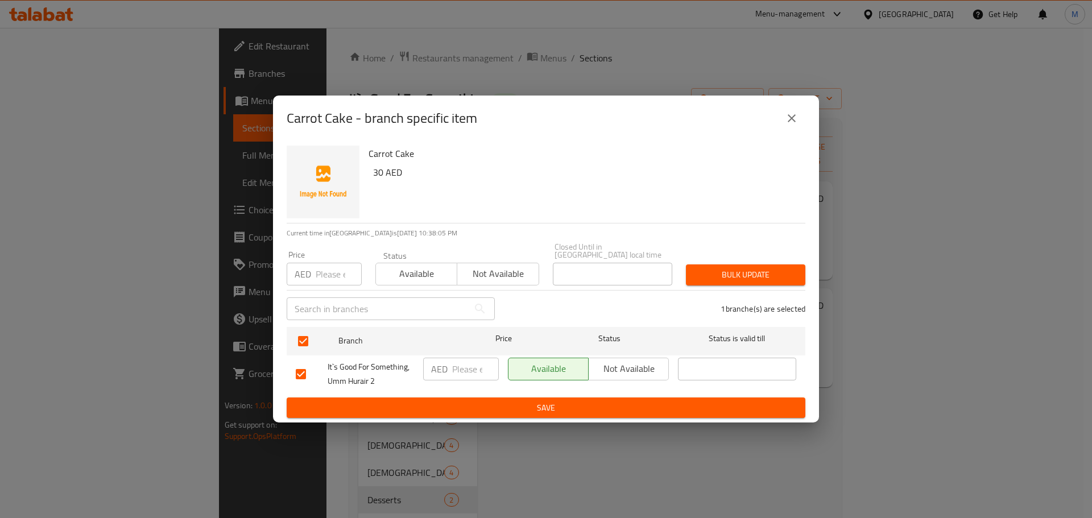
click at [472, 371] on input "number" at bounding box center [475, 369] width 47 height 23
paste input "30"
type input "30"
click at [477, 405] on span "Save" at bounding box center [546, 408] width 500 height 14
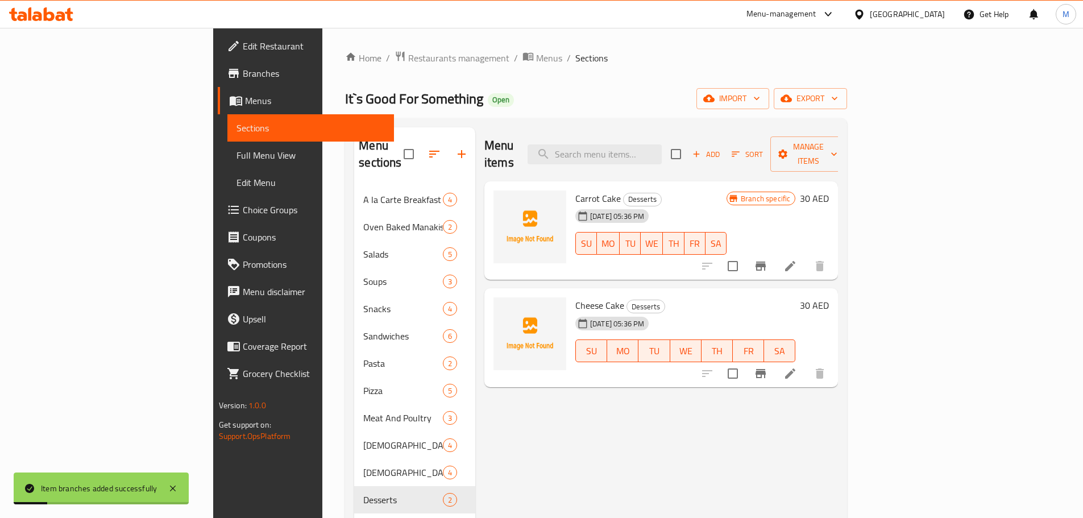
click at [768, 367] on icon "Branch-specific-item" at bounding box center [761, 374] width 14 height 14
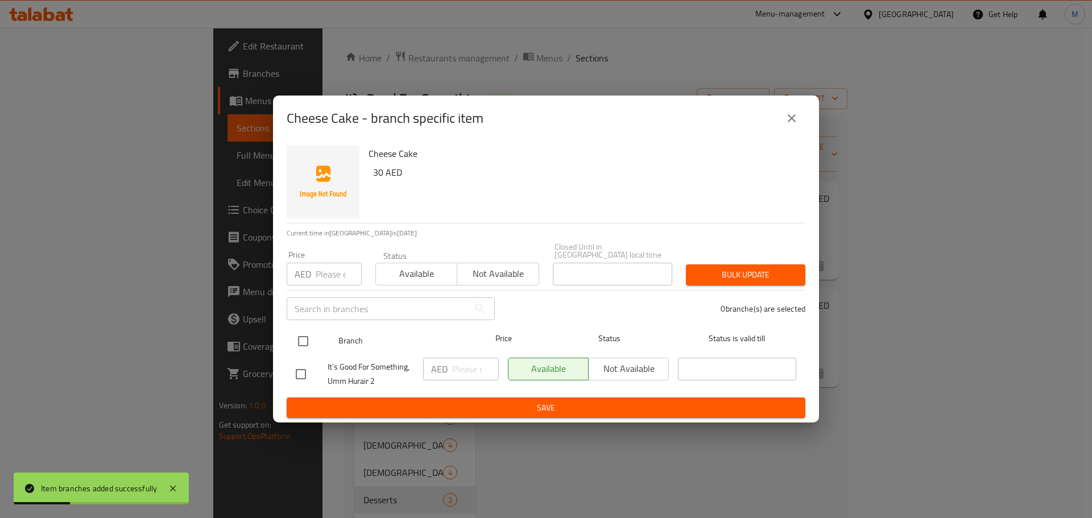
click at [297, 344] on input "checkbox" at bounding box center [303, 341] width 24 height 24
checkbox input "true"
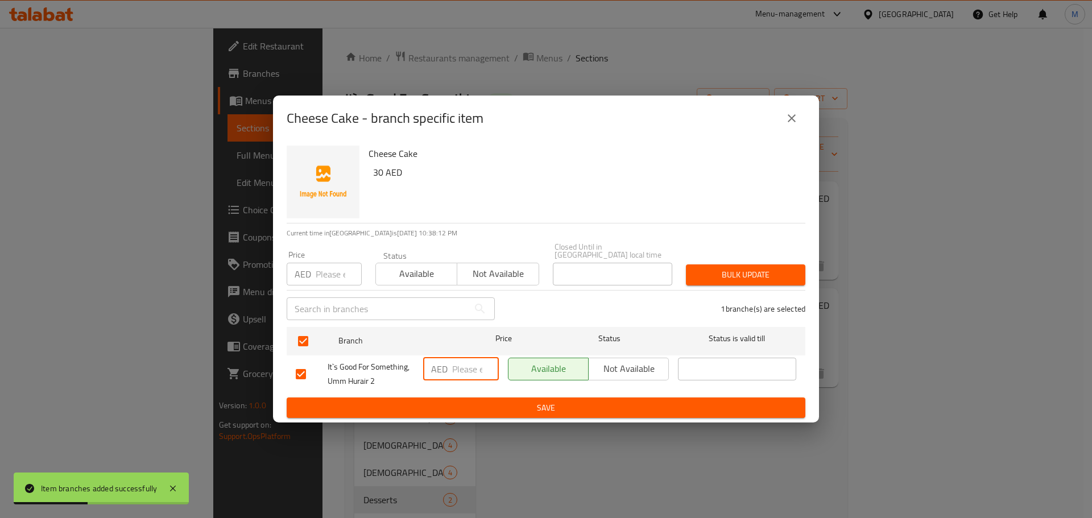
click at [471, 371] on input "number" at bounding box center [475, 369] width 47 height 23
paste input "30"
type input "30"
click at [474, 407] on span "Save" at bounding box center [546, 408] width 500 height 14
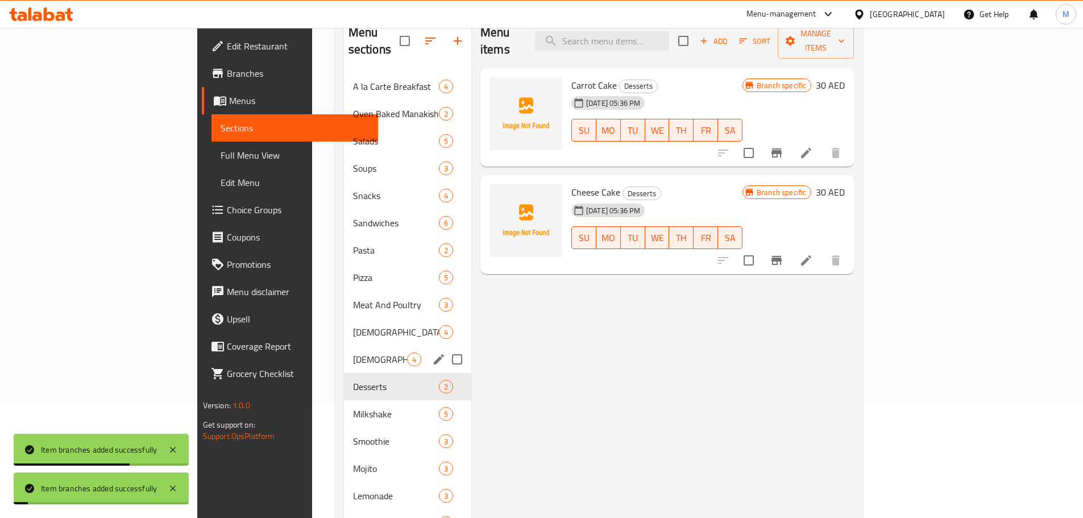
scroll to position [114, 0]
click at [353, 407] on span "Milkshake" at bounding box center [380, 414] width 54 height 14
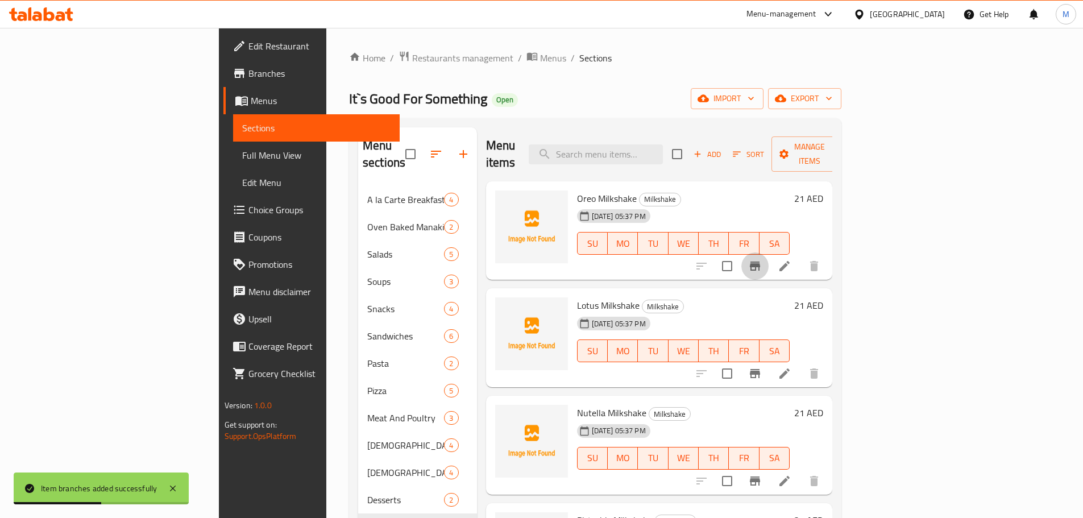
click at [762, 259] on icon "Branch-specific-item" at bounding box center [755, 266] width 14 height 14
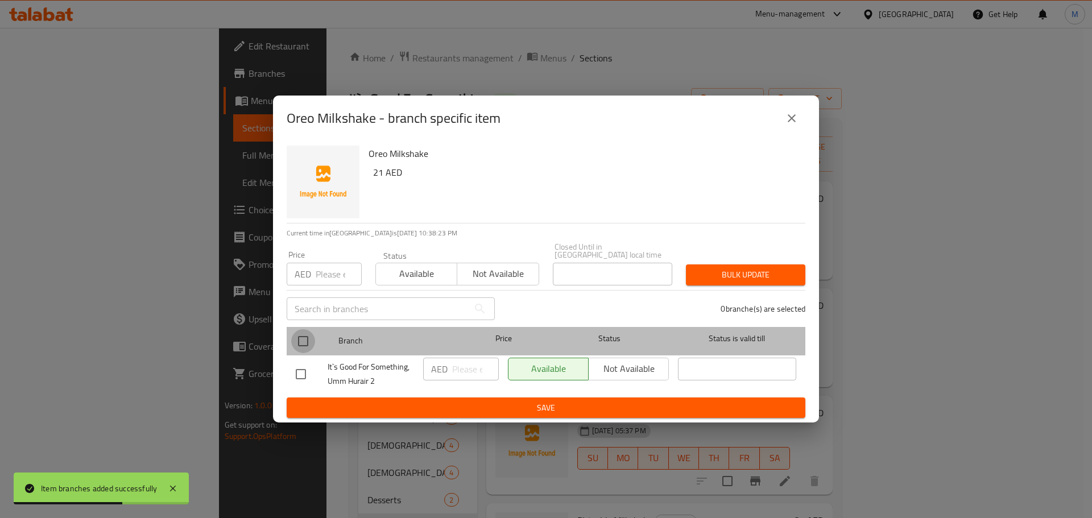
click at [304, 338] on input "checkbox" at bounding box center [303, 341] width 24 height 24
checkbox input "true"
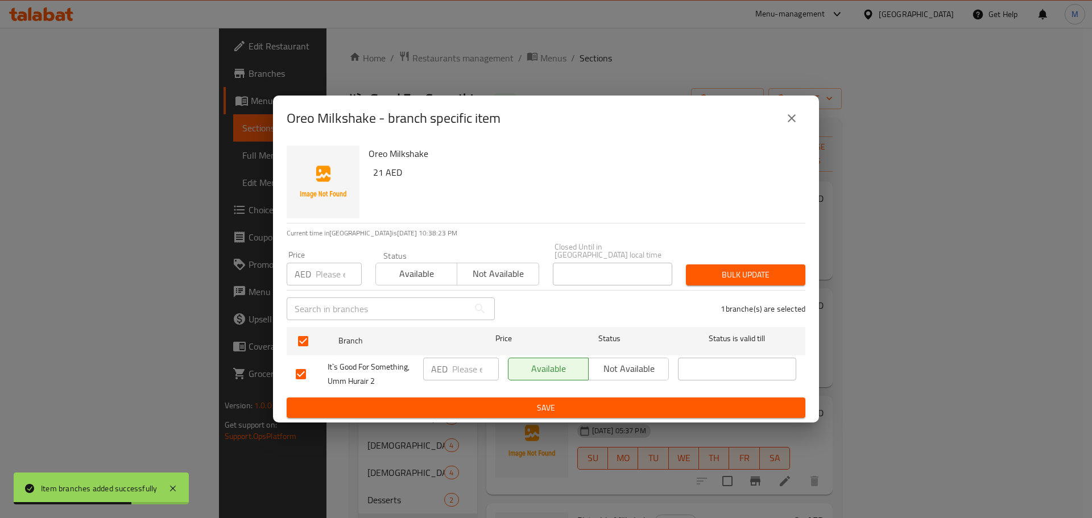
click at [450, 367] on div "AED ​" at bounding box center [461, 369] width 76 height 23
paste input "21"
type input "21"
click at [474, 396] on ul "Branch Price Status Status is valid till It`s Good For Something, Umm Hurair 2 …" at bounding box center [546, 359] width 519 height 75
click at [476, 410] on span "Save" at bounding box center [546, 408] width 500 height 14
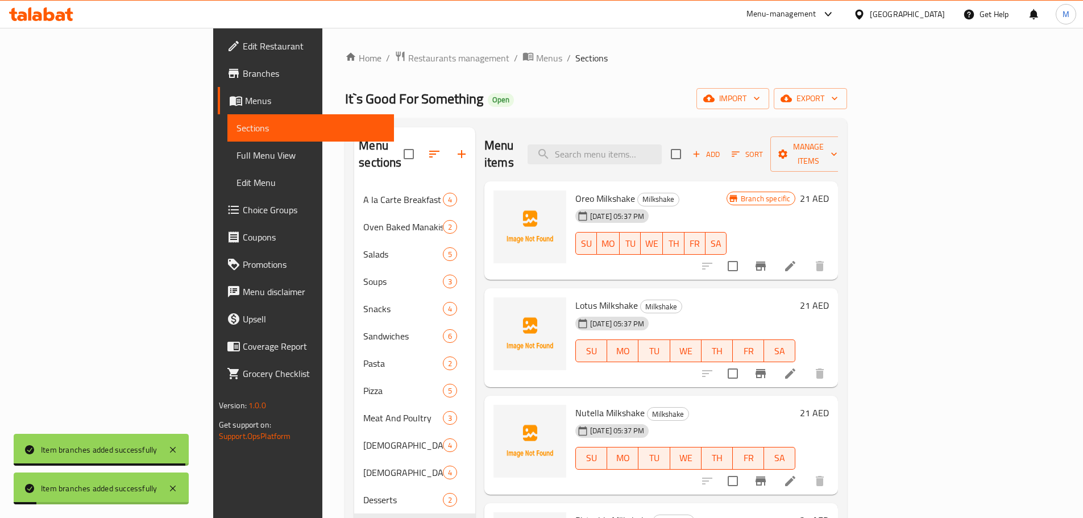
scroll to position [57, 0]
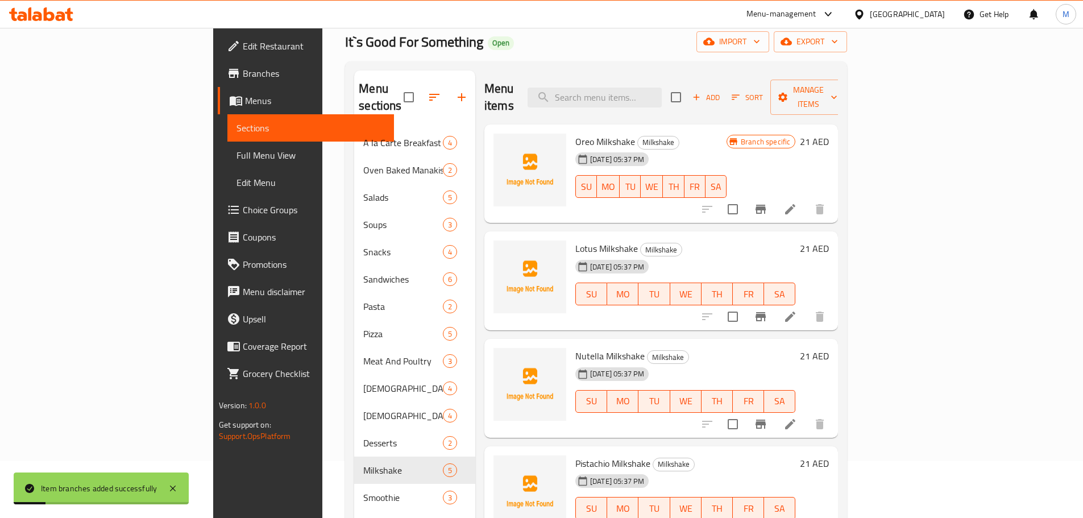
click at [766, 312] on icon "Branch-specific-item" at bounding box center [761, 316] width 10 height 9
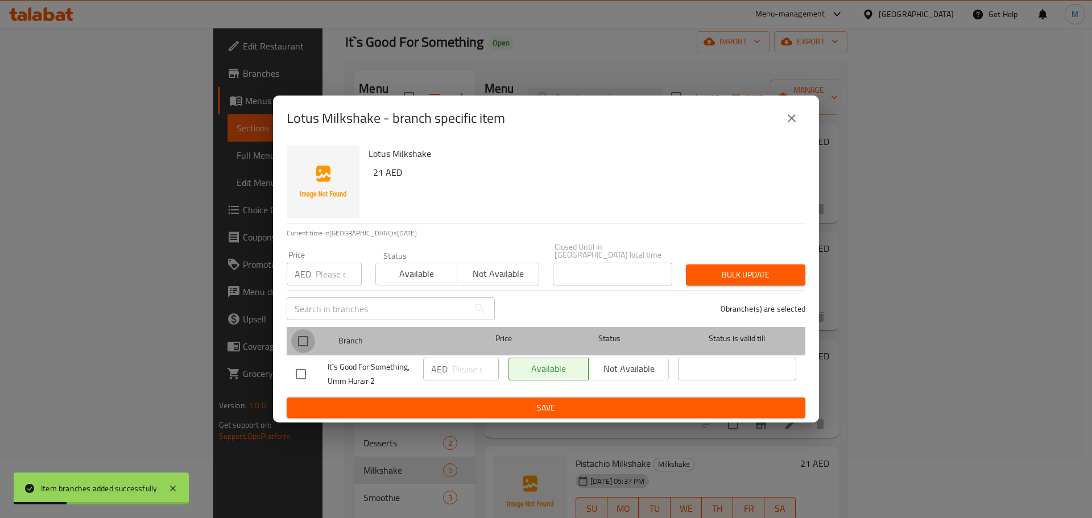
click at [305, 341] on input "checkbox" at bounding box center [303, 341] width 24 height 24
checkbox input "true"
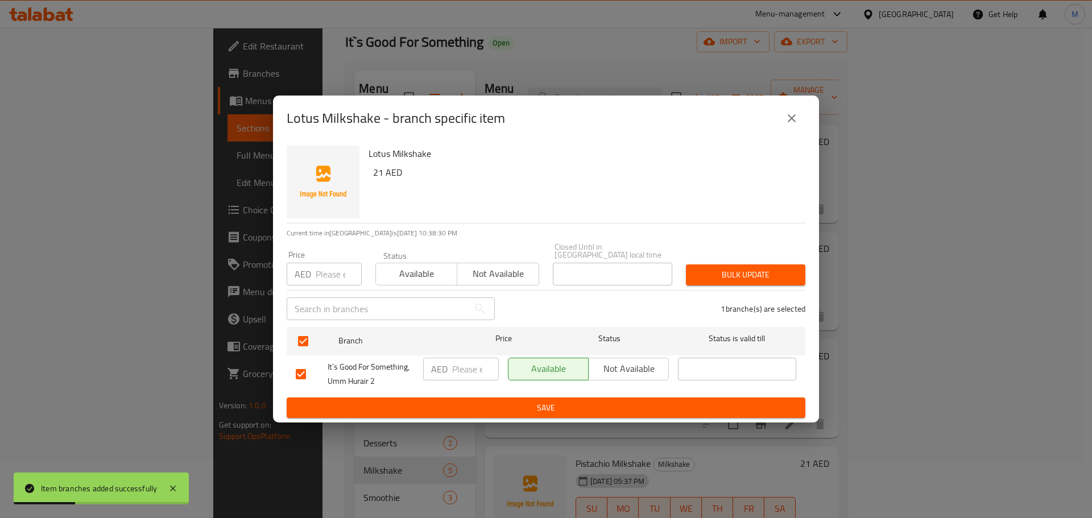
click at [476, 366] on input "number" at bounding box center [475, 369] width 47 height 23
paste input "21"
type input "21"
click at [486, 404] on span "Save" at bounding box center [546, 408] width 500 height 14
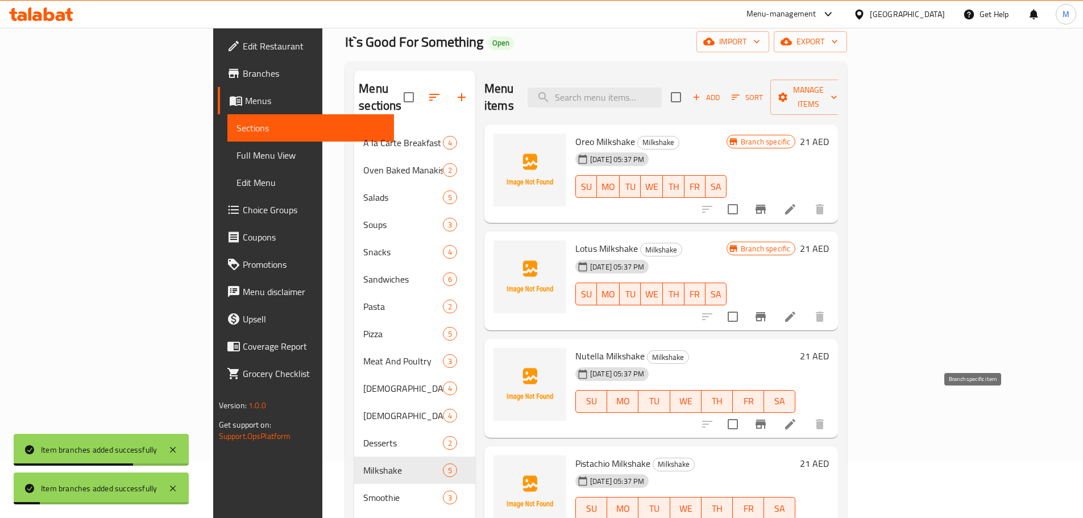
click at [766, 420] on icon "Branch-specific-item" at bounding box center [761, 424] width 10 height 9
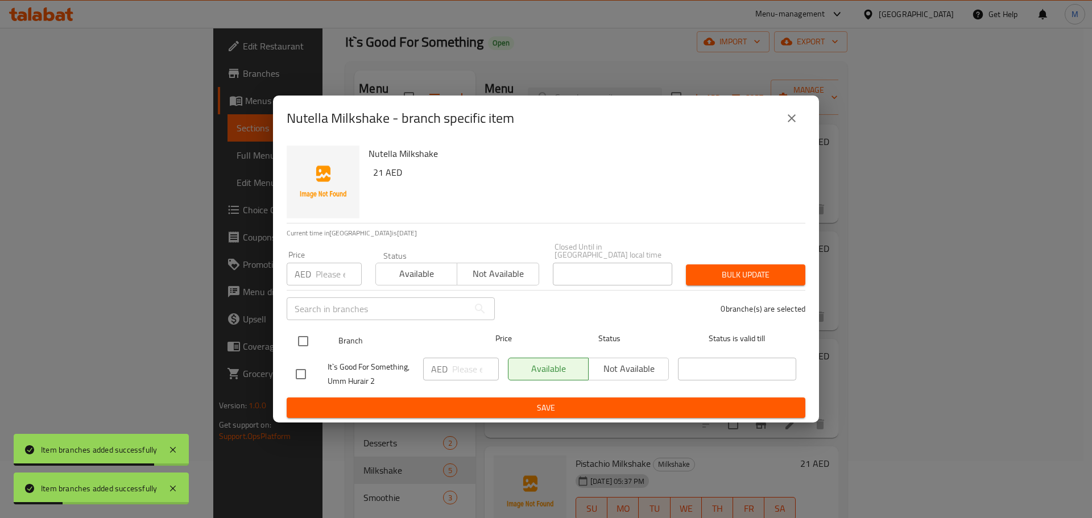
click at [306, 340] on input "checkbox" at bounding box center [303, 341] width 24 height 24
checkbox input "true"
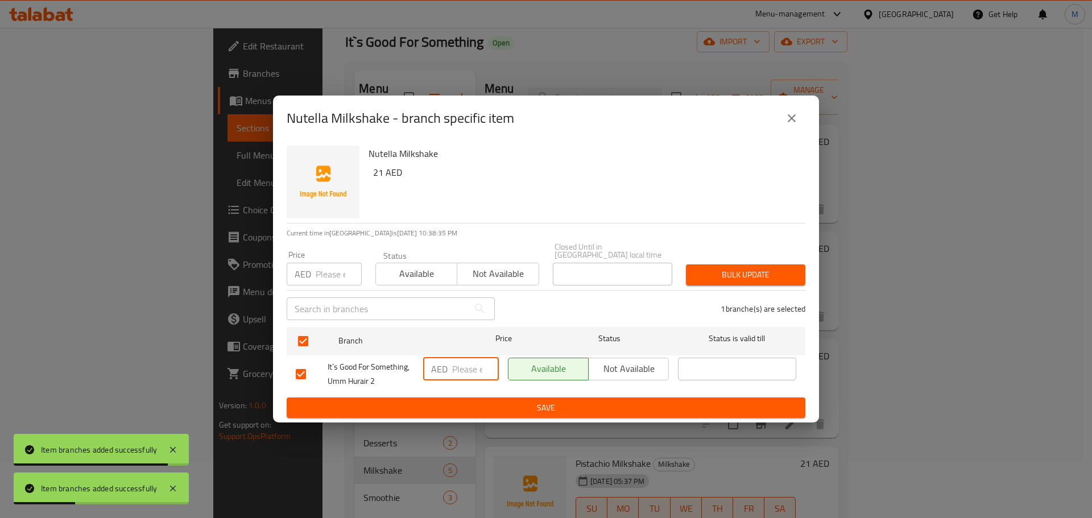
click at [452, 367] on input "number" at bounding box center [475, 369] width 47 height 23
paste input "21"
type input "21"
click at [500, 399] on button "Save" at bounding box center [546, 407] width 519 height 21
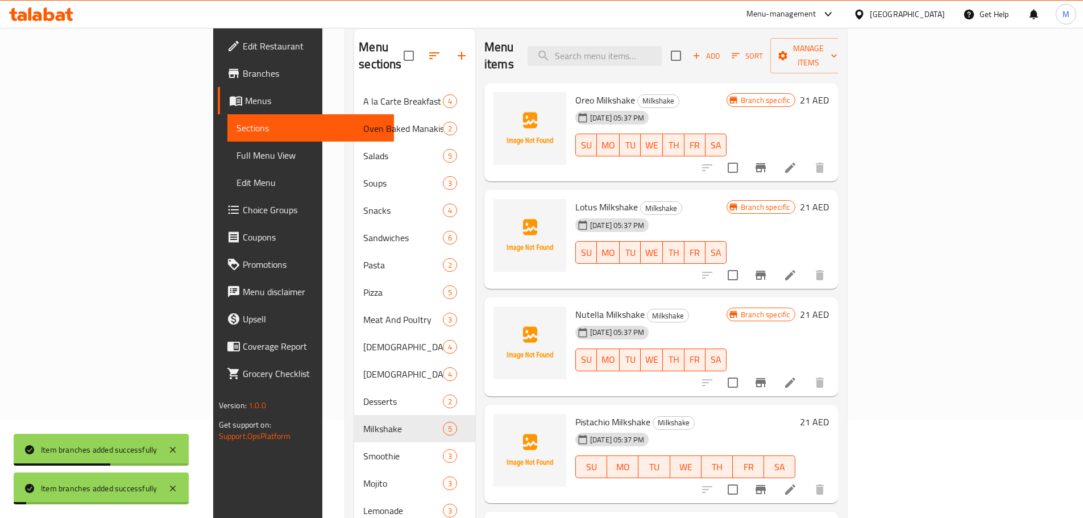
scroll to position [171, 0]
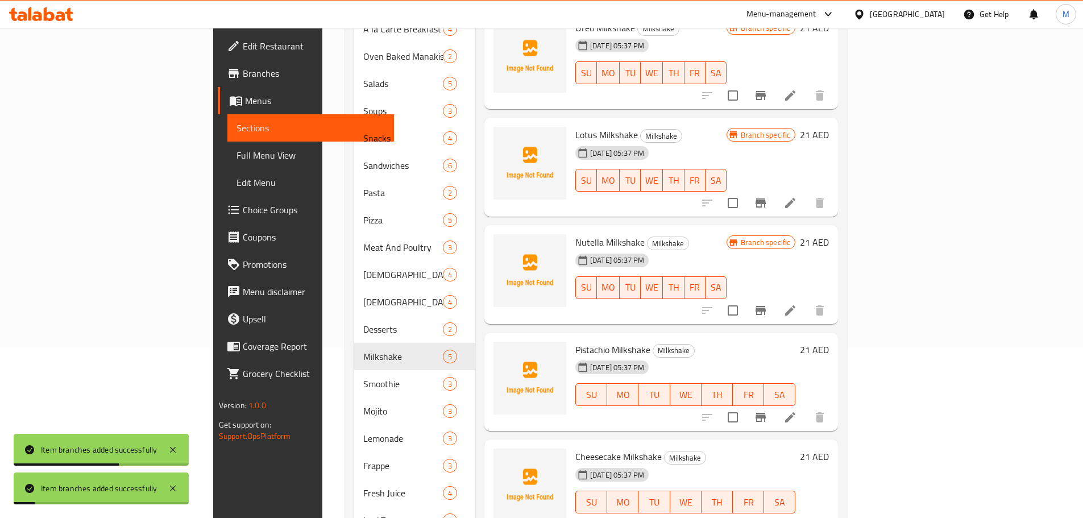
click at [766, 413] on icon "Branch-specific-item" at bounding box center [761, 417] width 10 height 9
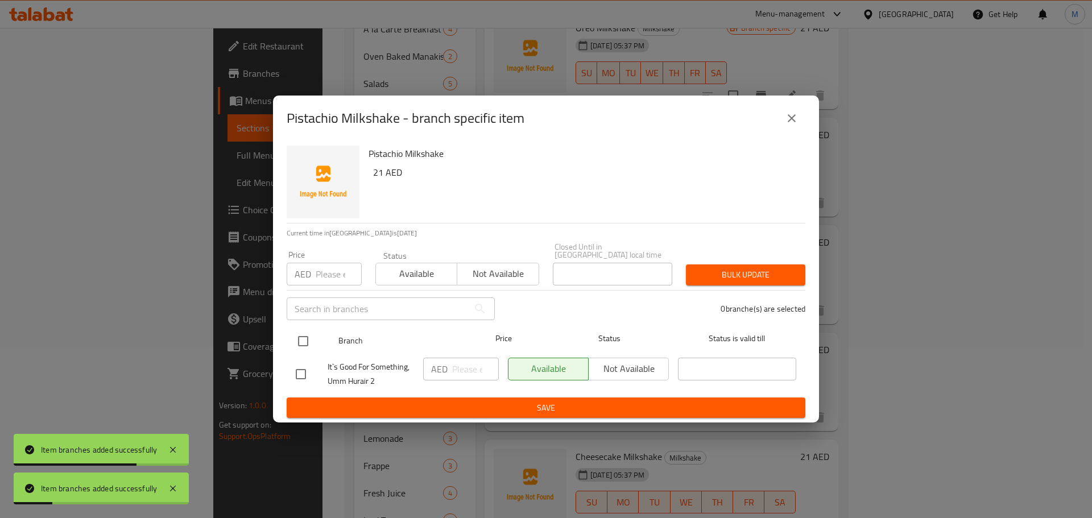
click at [293, 332] on input "checkbox" at bounding box center [303, 341] width 24 height 24
checkbox input "true"
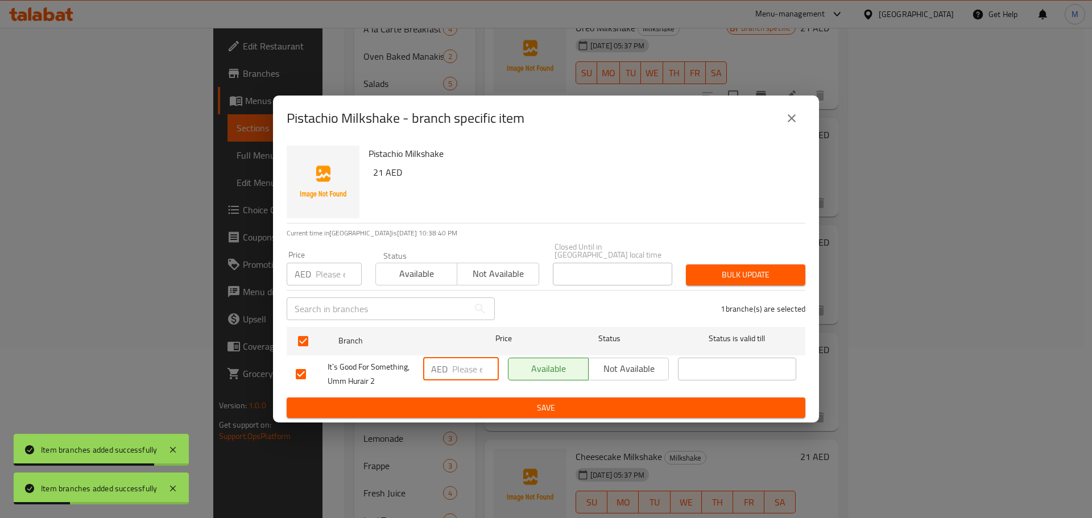
click at [460, 368] on input "number" at bounding box center [475, 369] width 47 height 23
paste input "21"
type input "21"
click at [464, 402] on span "Save" at bounding box center [546, 408] width 500 height 14
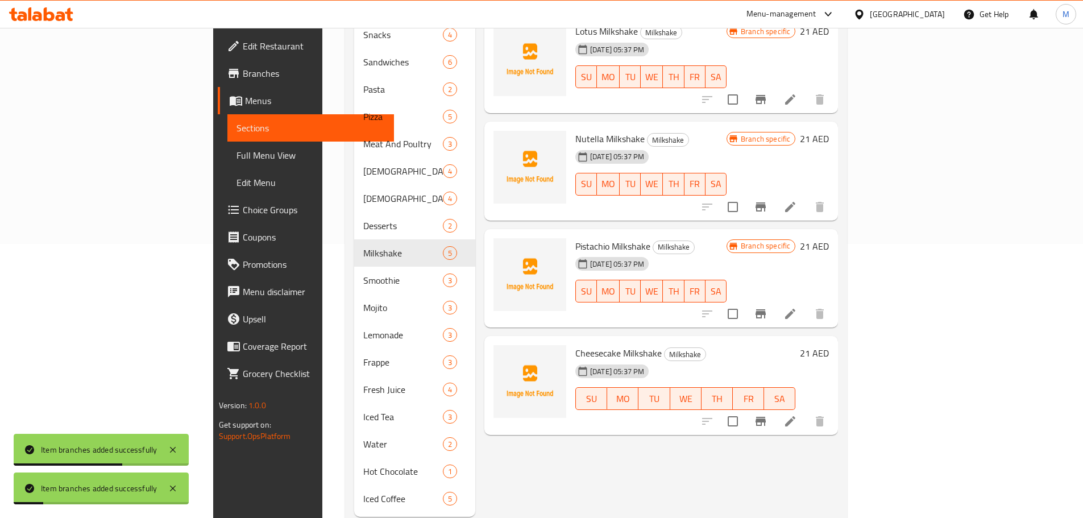
scroll to position [284, 0]
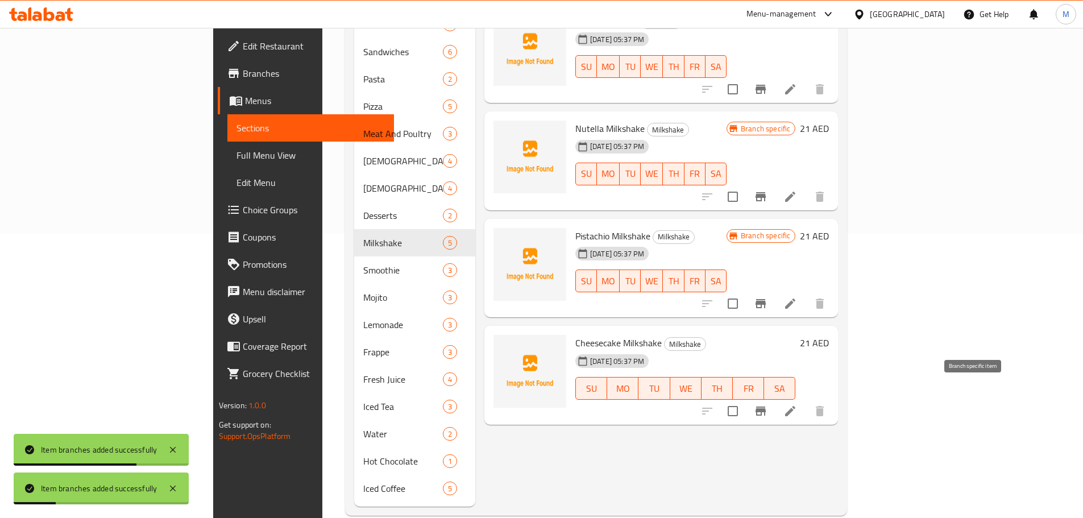
click at [768, 404] on icon "Branch-specific-item" at bounding box center [761, 411] width 14 height 14
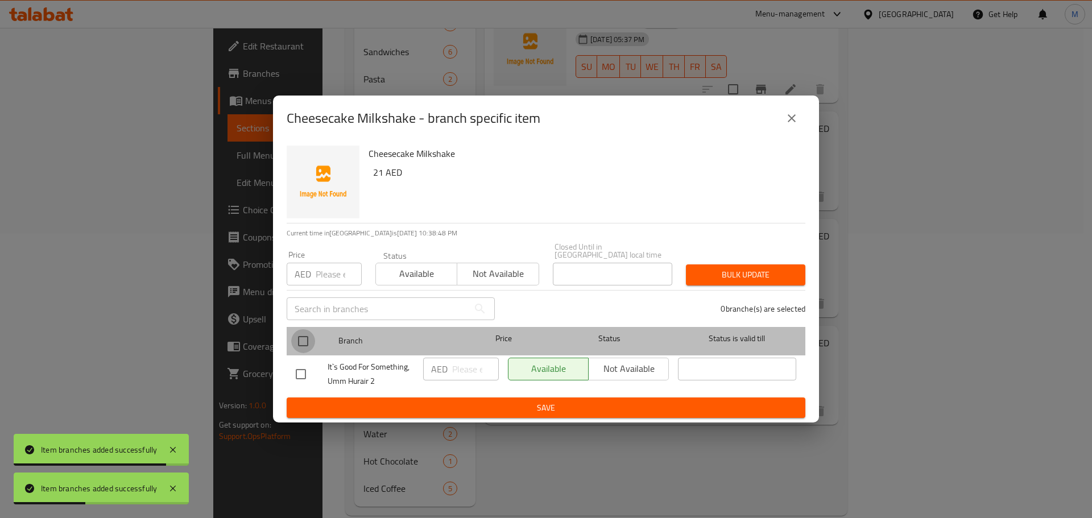
click at [309, 335] on input "checkbox" at bounding box center [303, 341] width 24 height 24
checkbox input "true"
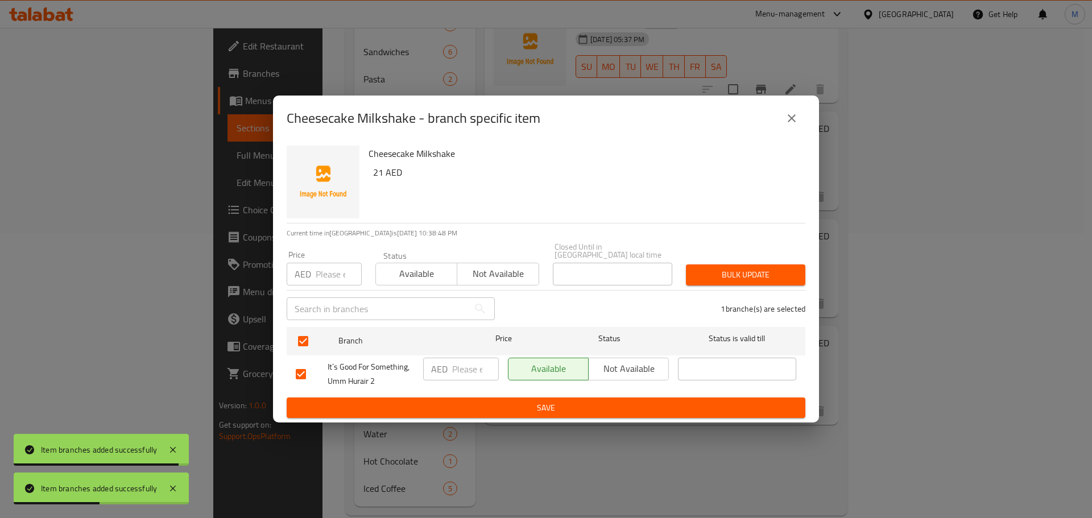
click at [461, 356] on div "AED ​" at bounding box center [460, 374] width 85 height 42
click at [474, 369] on input "number" at bounding box center [475, 369] width 47 height 23
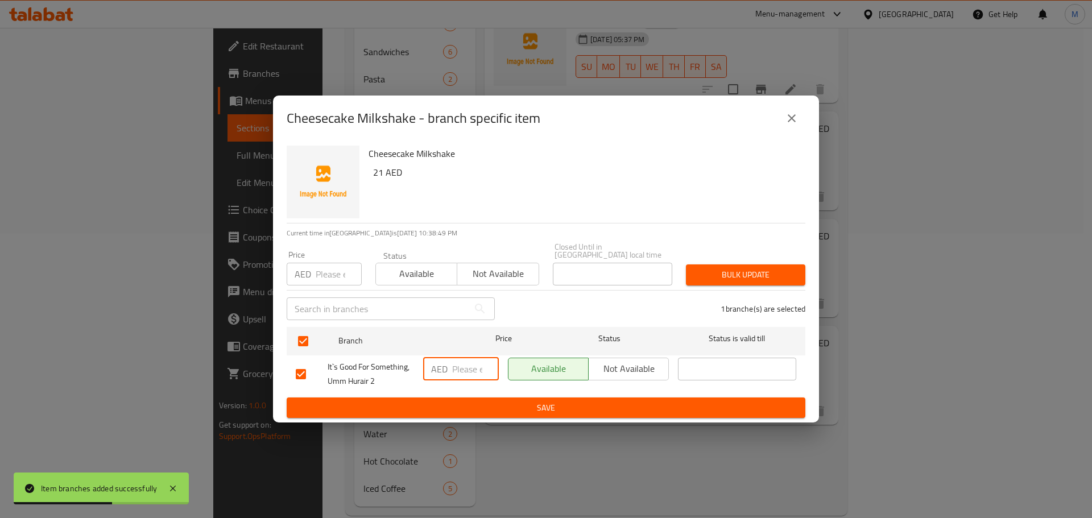
paste input "21"
type input "21"
click at [477, 395] on ul "Branch Price Status Status is valid till It`s Good For Something, Umm Hurair 2 …" at bounding box center [546, 359] width 519 height 75
click at [478, 400] on button "Save" at bounding box center [546, 407] width 519 height 21
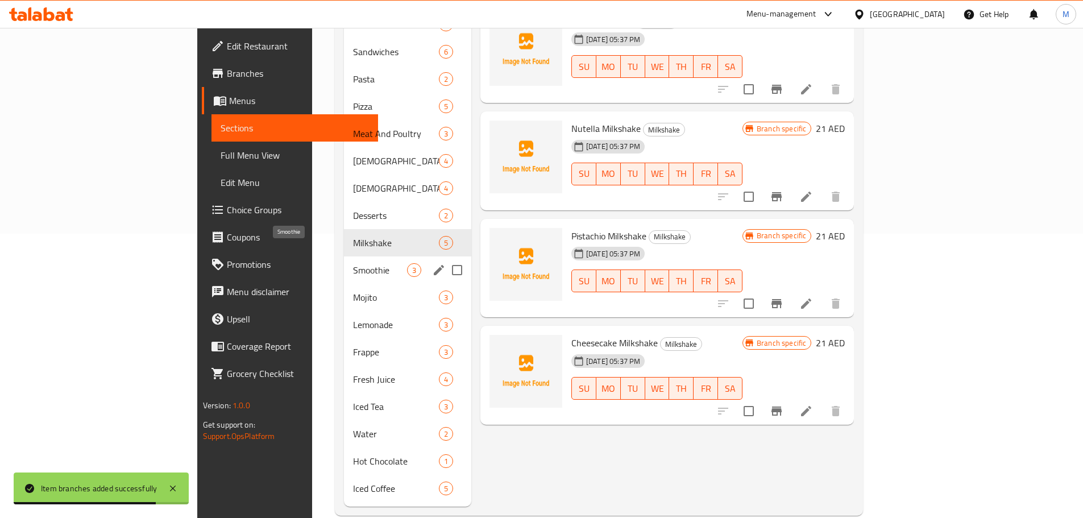
click at [353, 263] on span "Smoothie" at bounding box center [380, 270] width 54 height 14
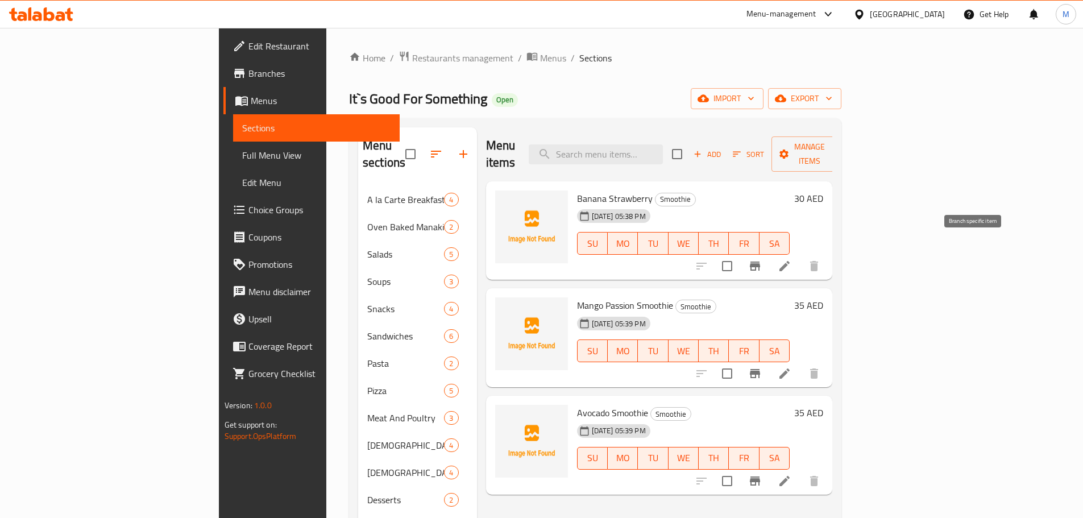
click at [762, 259] on icon "Branch-specific-item" at bounding box center [755, 266] width 14 height 14
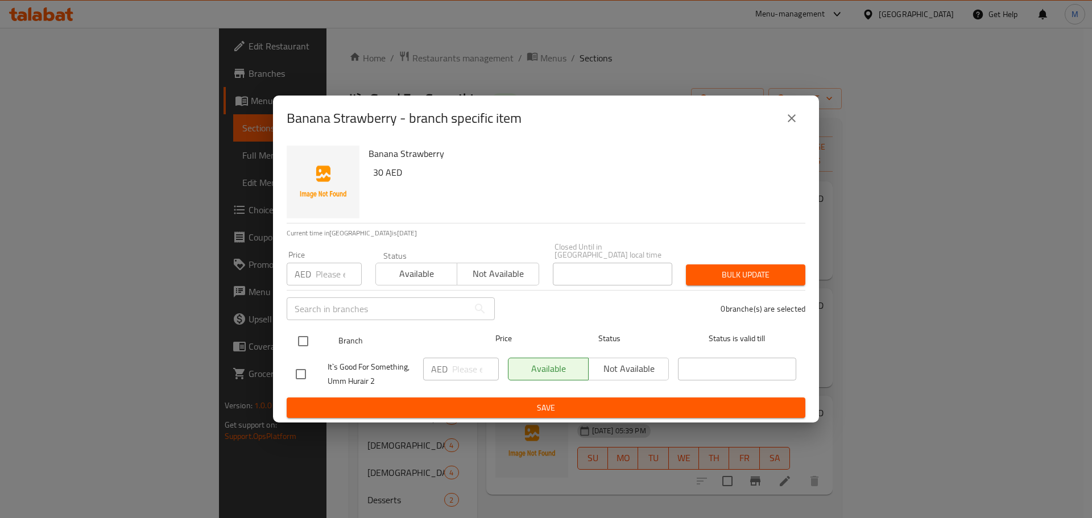
click at [322, 342] on div at bounding box center [312, 341] width 43 height 33
click at [293, 335] on input "checkbox" at bounding box center [303, 341] width 24 height 24
checkbox input "true"
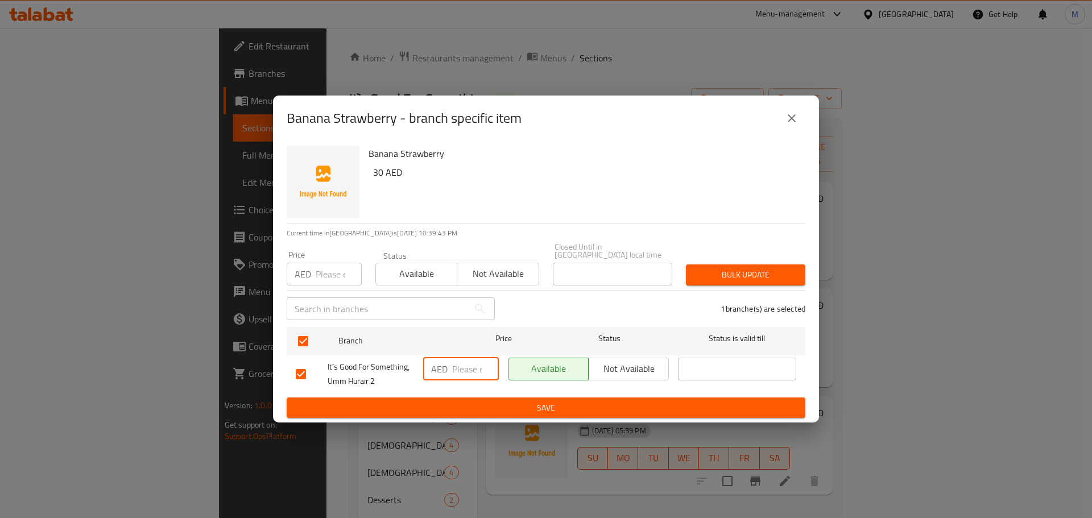
click at [466, 371] on input "number" at bounding box center [475, 369] width 47 height 23
paste input "30"
type input "30"
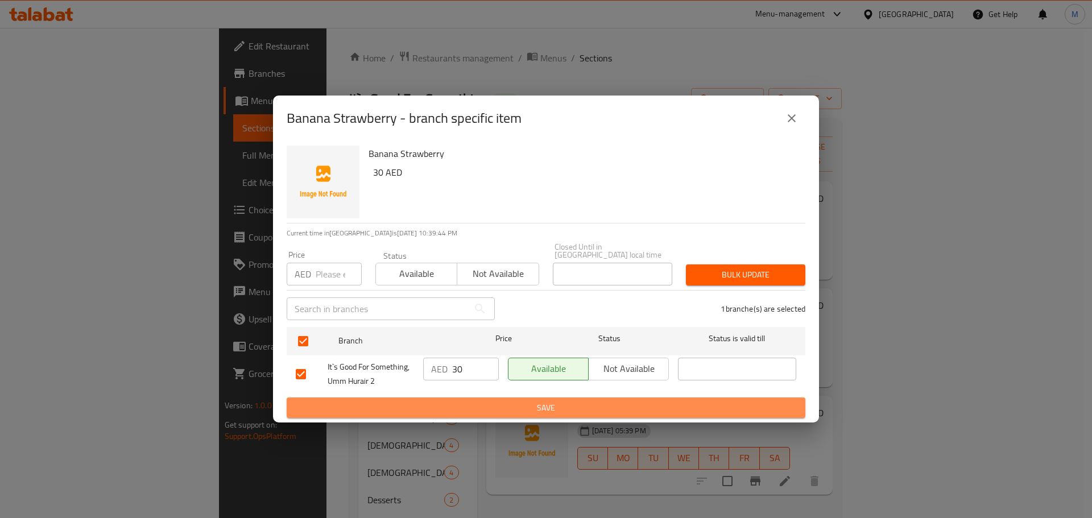
click at [478, 409] on span "Save" at bounding box center [546, 408] width 500 height 14
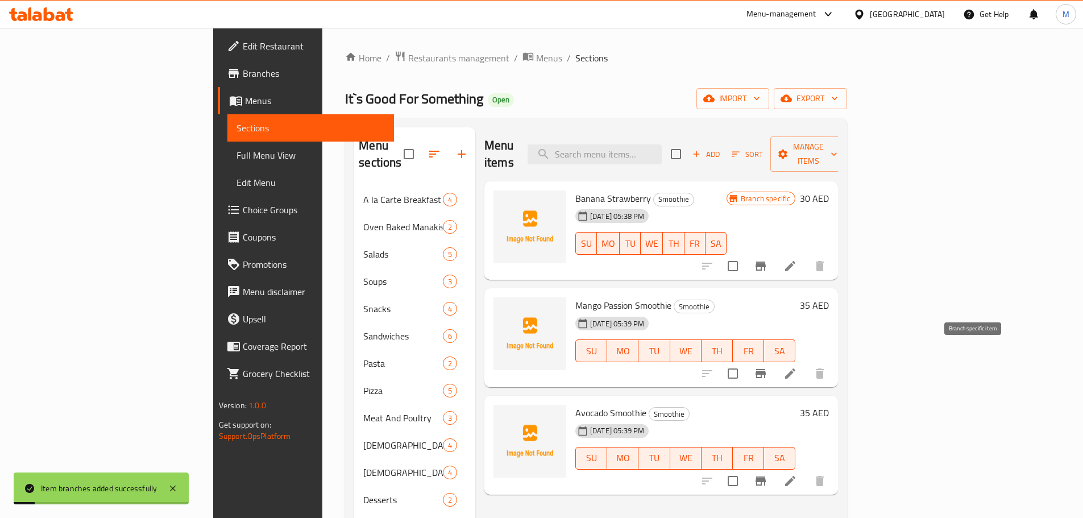
click at [774, 360] on button "Branch-specific-item" at bounding box center [760, 373] width 27 height 27
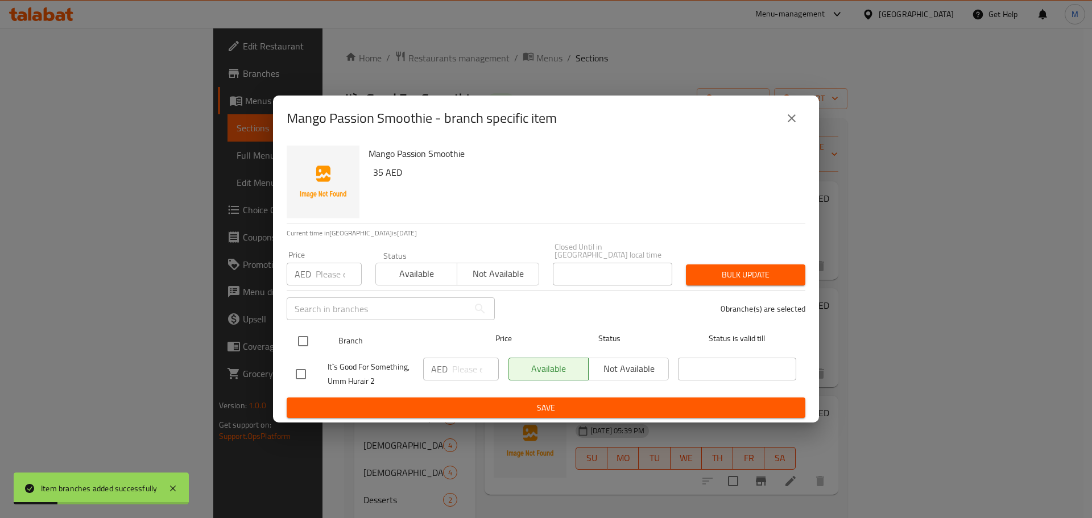
click at [301, 347] on input "checkbox" at bounding box center [303, 341] width 24 height 24
checkbox input "true"
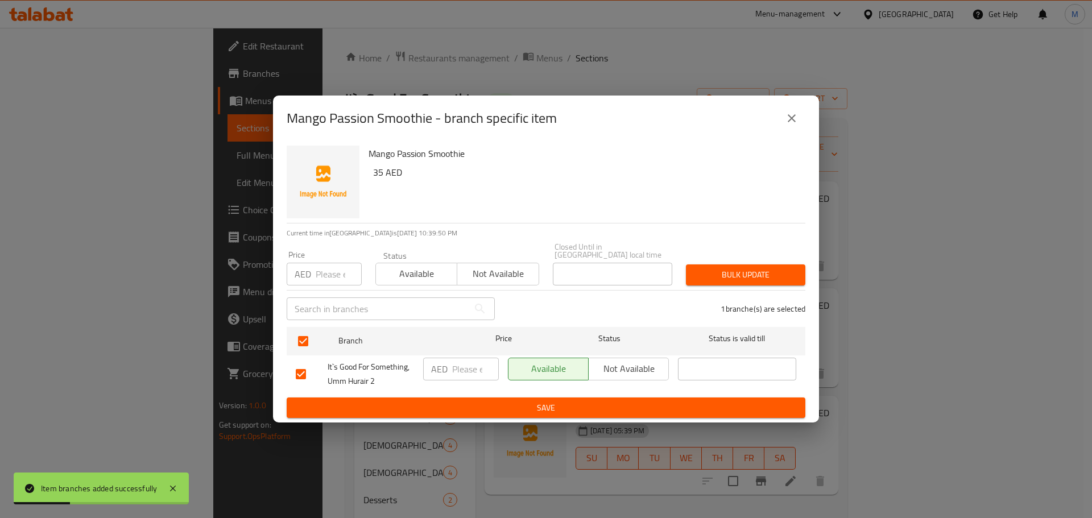
click at [455, 363] on input "number" at bounding box center [475, 369] width 47 height 23
paste input "35"
type input "35"
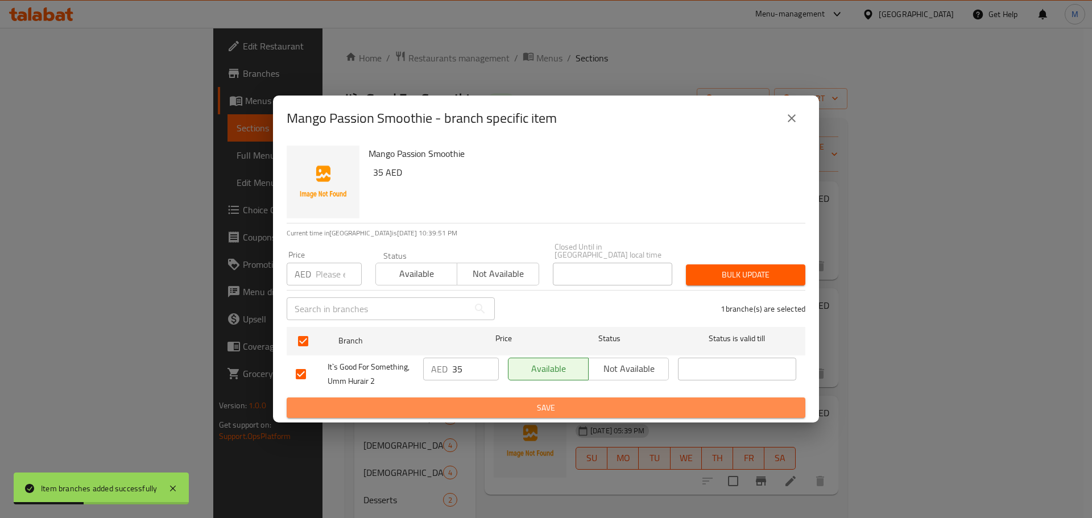
click at [474, 407] on span "Save" at bounding box center [546, 408] width 500 height 14
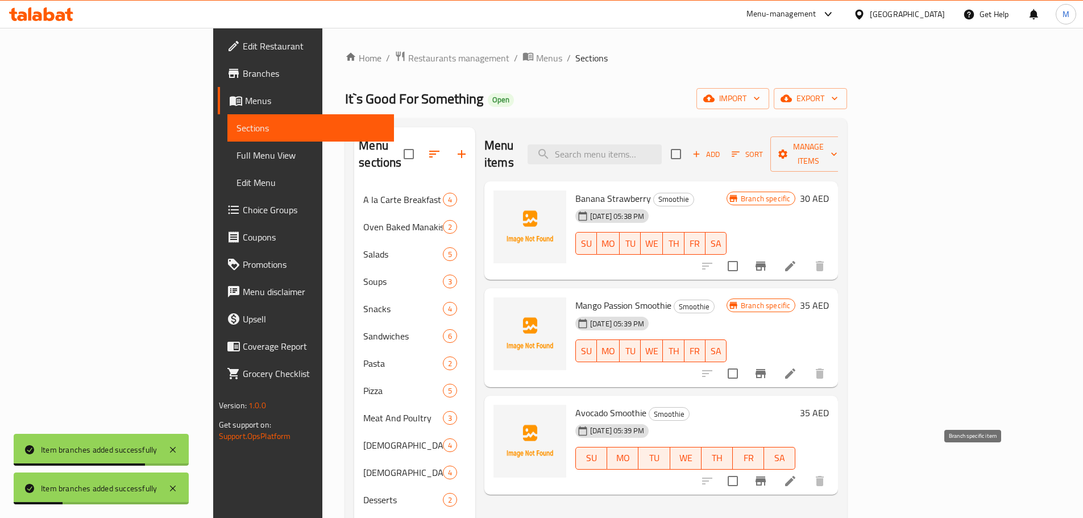
click at [768, 474] on icon "Branch-specific-item" at bounding box center [761, 481] width 14 height 14
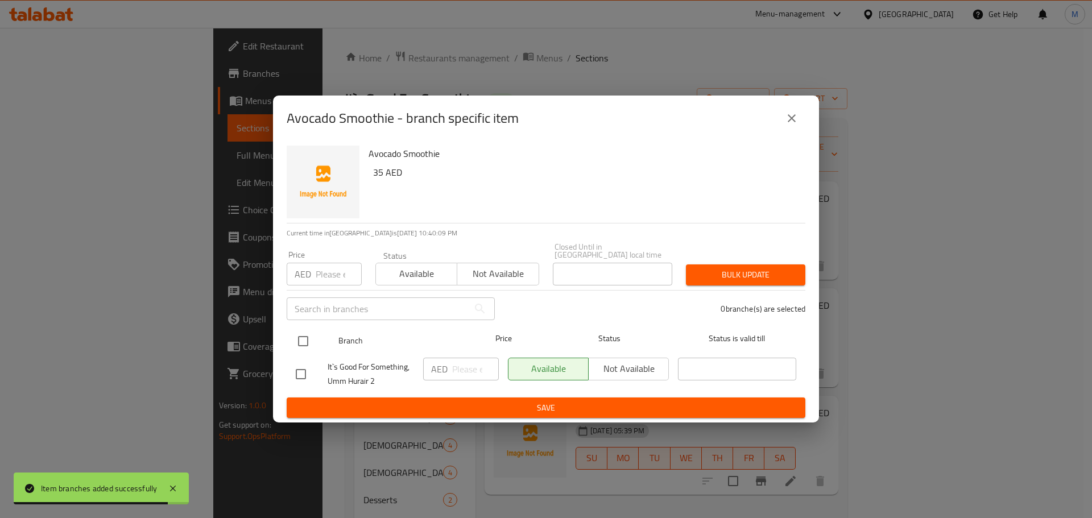
click at [299, 335] on input "checkbox" at bounding box center [303, 341] width 24 height 24
checkbox input "true"
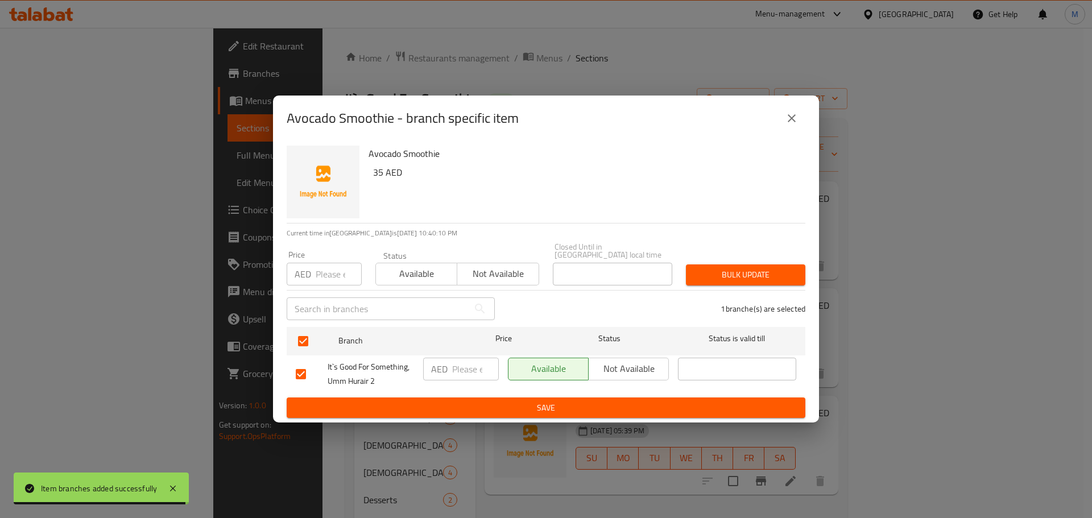
click at [469, 364] on input "number" at bounding box center [475, 369] width 47 height 23
paste input "35"
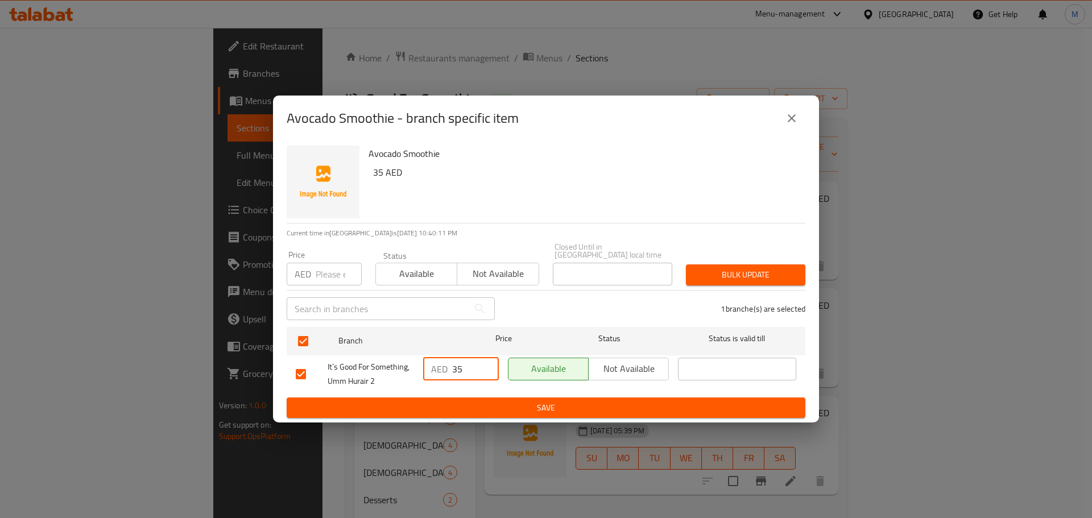
type input "35"
click at [490, 403] on span "Save" at bounding box center [546, 408] width 500 height 14
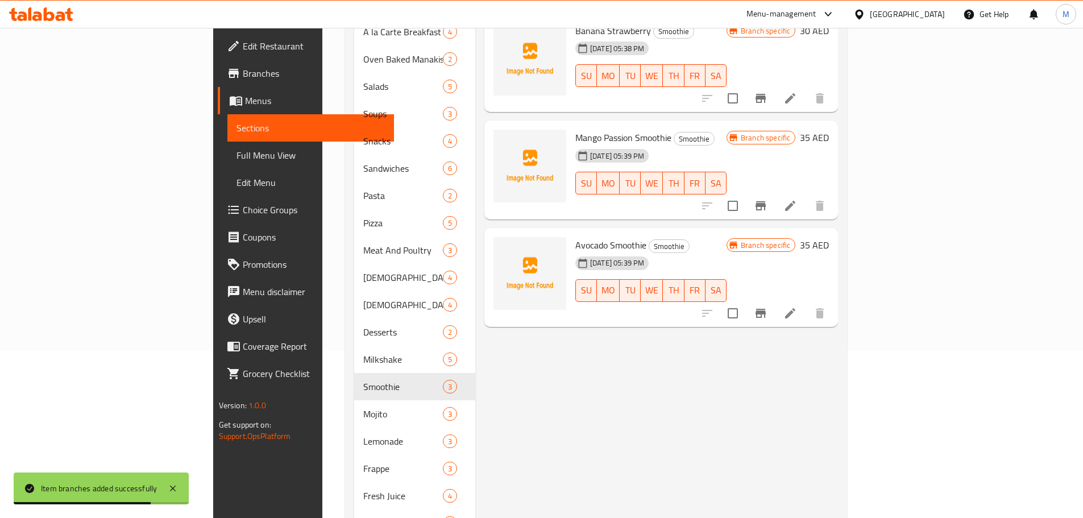
scroll to position [171, 0]
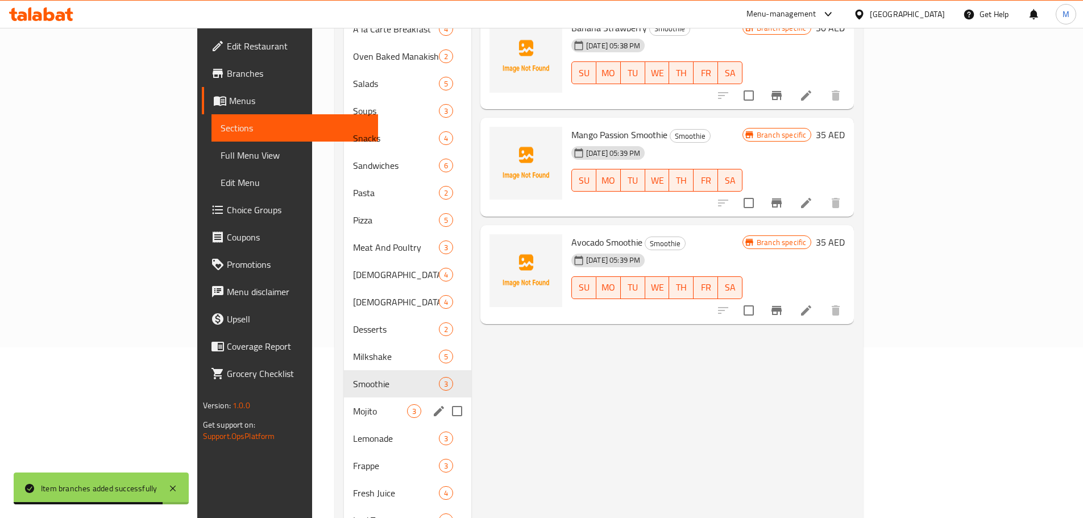
click at [344, 397] on div "Mojito 3" at bounding box center [407, 410] width 127 height 27
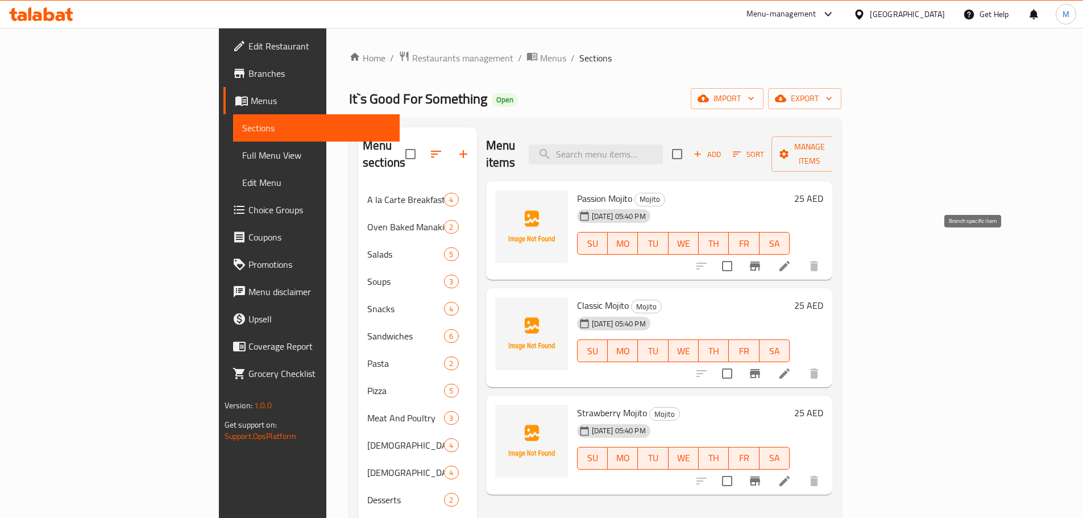
click at [762, 259] on icon "Branch-specific-item" at bounding box center [755, 266] width 14 height 14
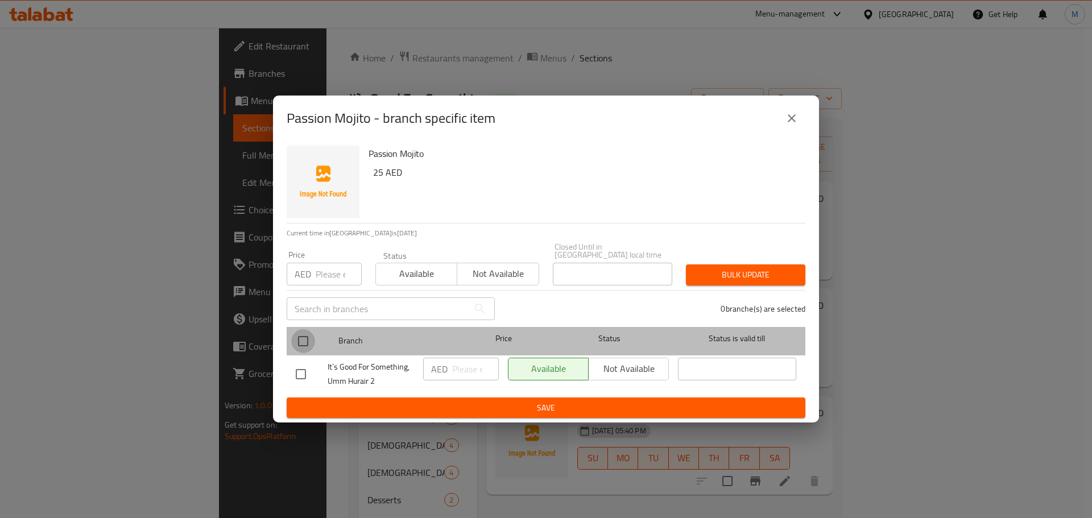
click at [307, 341] on input "checkbox" at bounding box center [303, 341] width 24 height 24
checkbox input "true"
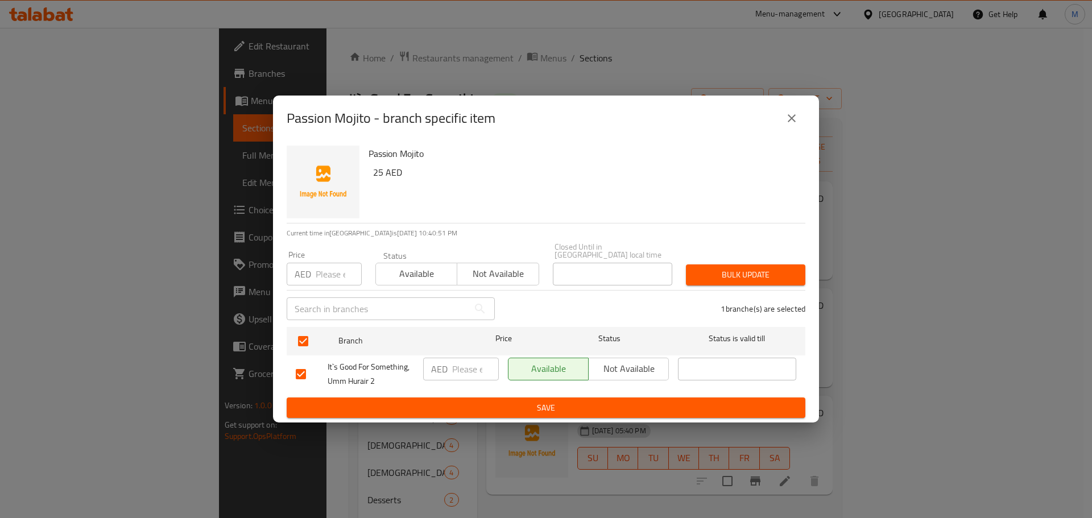
click at [463, 368] on input "number" at bounding box center [475, 369] width 47 height 23
paste input "25"
type input "25"
click at [498, 418] on div "Passion Mojito 25 AED Current time in United Arab Emirates is 04 Sep 2025 10:40…" at bounding box center [546, 282] width 546 height 282
click at [496, 413] on span "Save" at bounding box center [546, 408] width 500 height 14
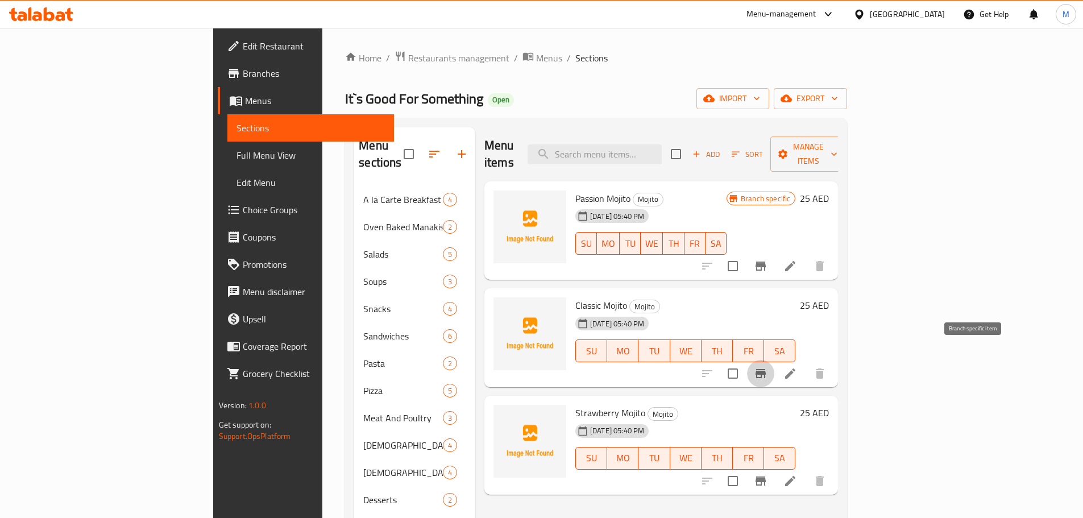
click at [774, 360] on button "Branch-specific-item" at bounding box center [760, 373] width 27 height 27
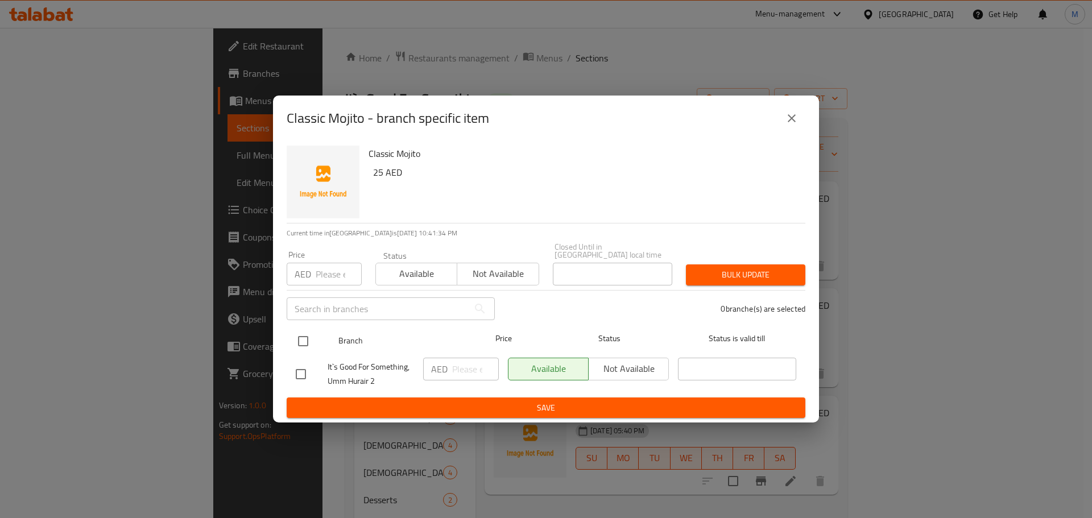
click at [301, 328] on div at bounding box center [312, 341] width 43 height 33
click at [294, 344] on input "checkbox" at bounding box center [303, 341] width 24 height 24
checkbox input "true"
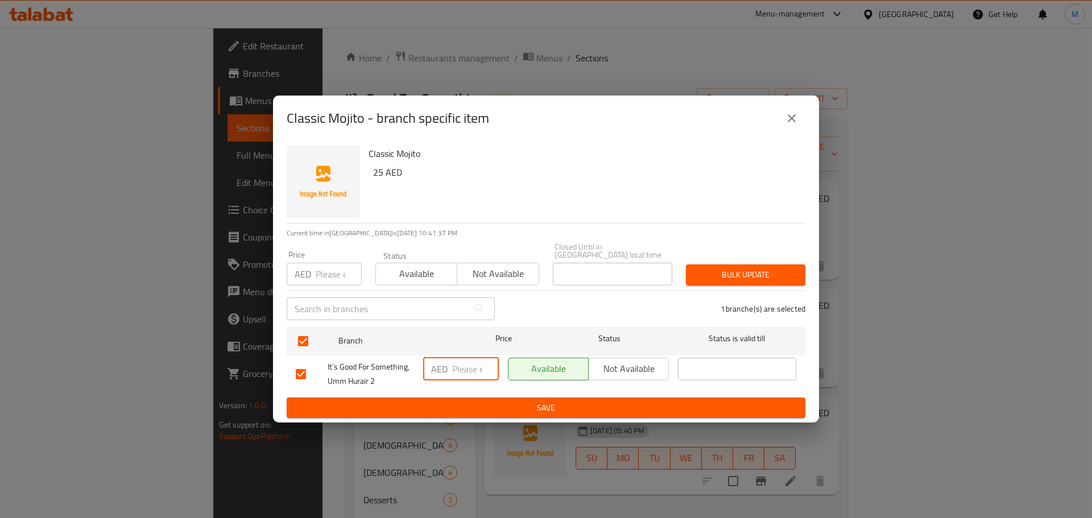
click at [471, 370] on input "number" at bounding box center [475, 369] width 47 height 23
paste input "25"
type input "25"
click at [503, 417] on button "Save" at bounding box center [546, 407] width 519 height 21
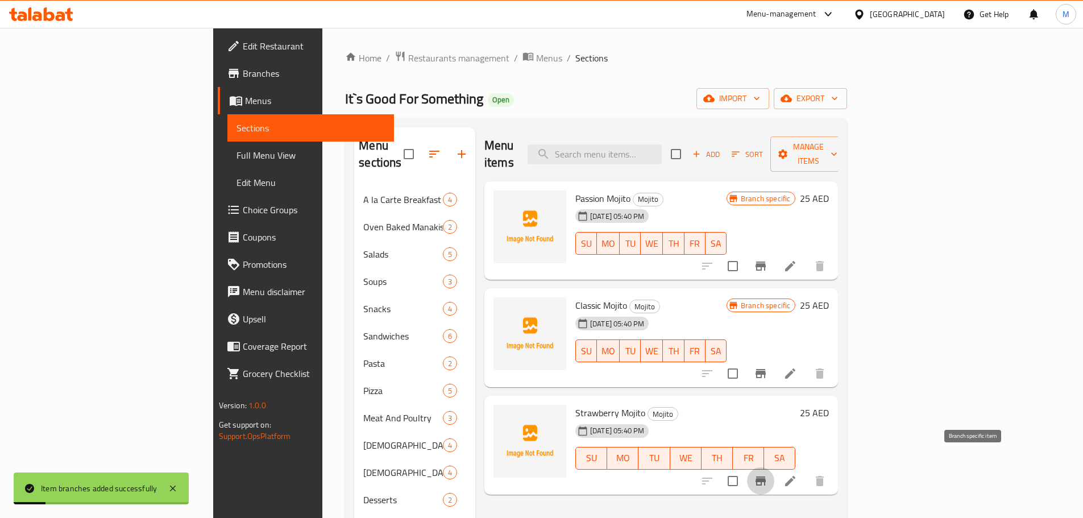
click at [766, 476] on icon "Branch-specific-item" at bounding box center [761, 480] width 10 height 9
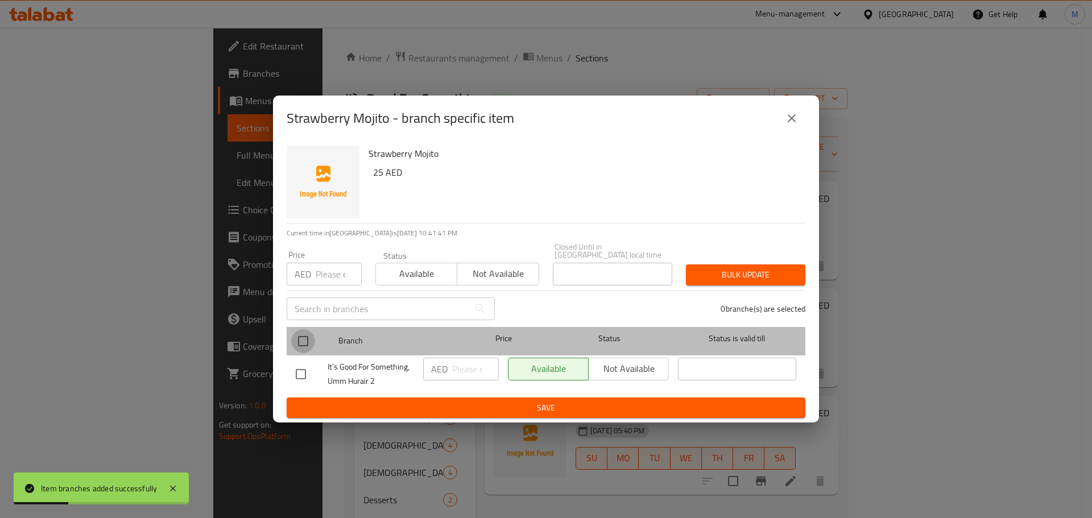
click at [303, 343] on input "checkbox" at bounding box center [303, 341] width 24 height 24
checkbox input "true"
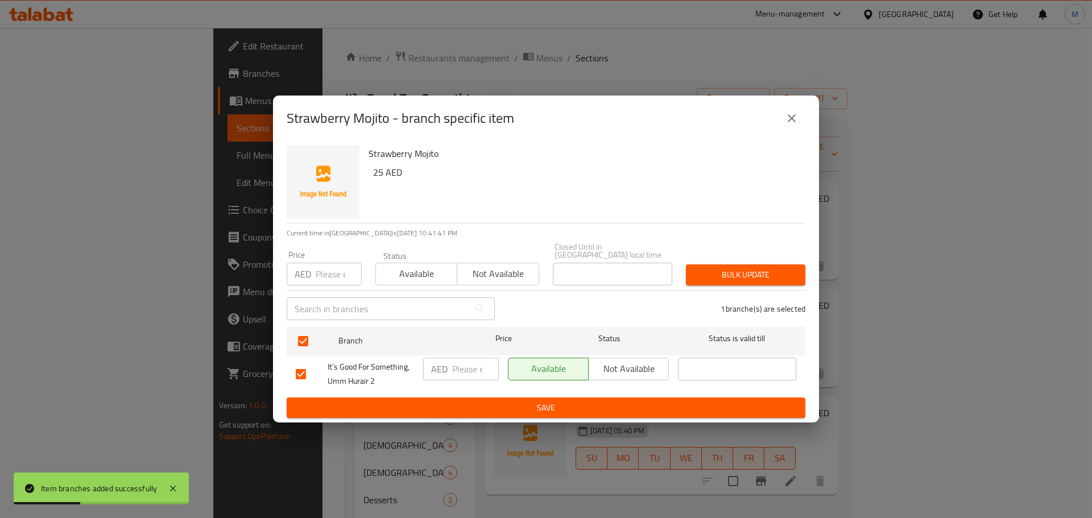
click at [455, 363] on input "number" at bounding box center [475, 369] width 47 height 23
paste input "25"
type input "25"
click at [472, 395] on div "AED 25 ​" at bounding box center [460, 374] width 85 height 42
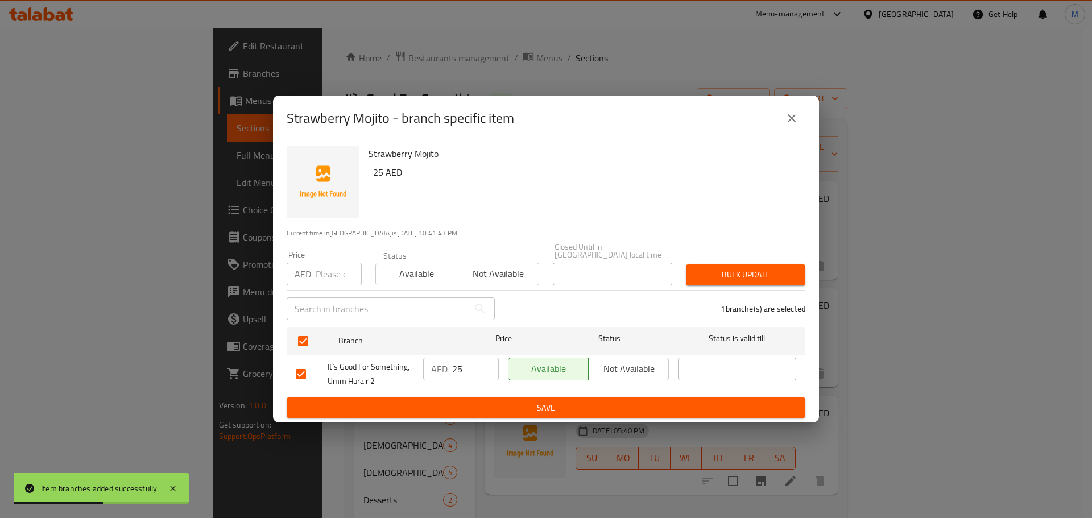
click at [478, 401] on span "Save" at bounding box center [546, 408] width 500 height 14
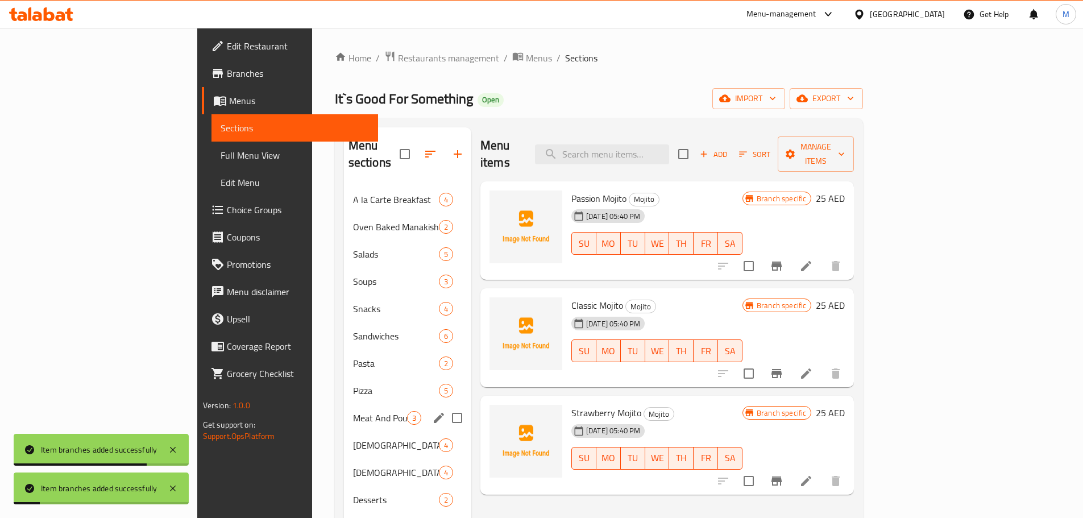
scroll to position [227, 0]
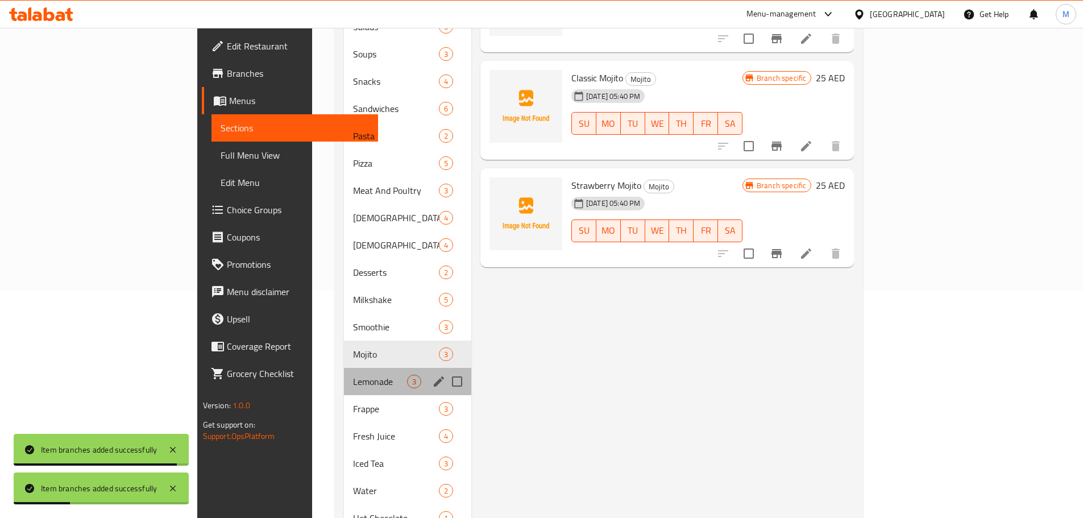
click at [344, 368] on div "Lemonade 3" at bounding box center [407, 381] width 127 height 27
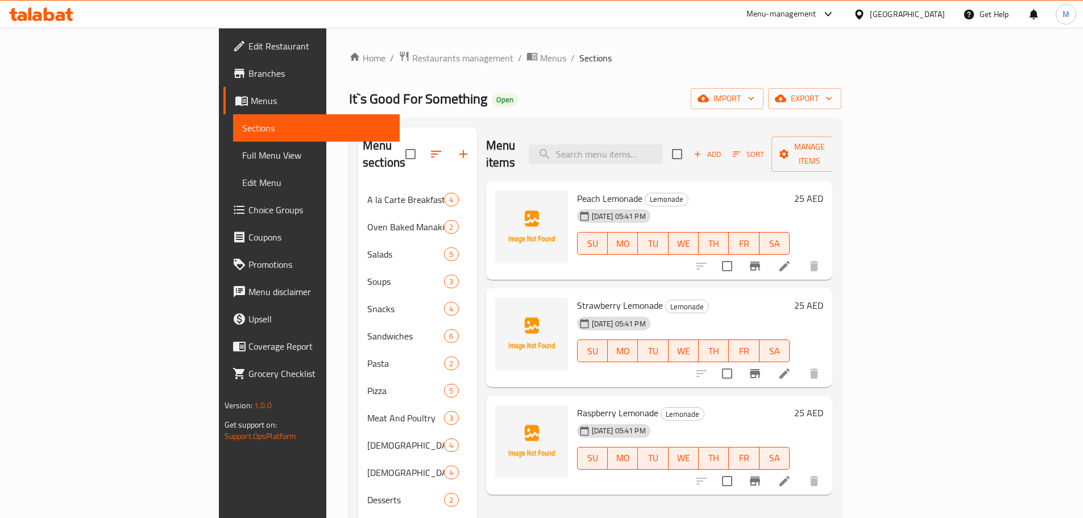
click at [833, 264] on div "Menu items Add Sort Manage items Peach Lemonade Lemonade 22-08-2025 05:41 PM SU…" at bounding box center [655, 459] width 356 height 664
click at [769, 257] on button "Branch-specific-item" at bounding box center [754, 265] width 27 height 27
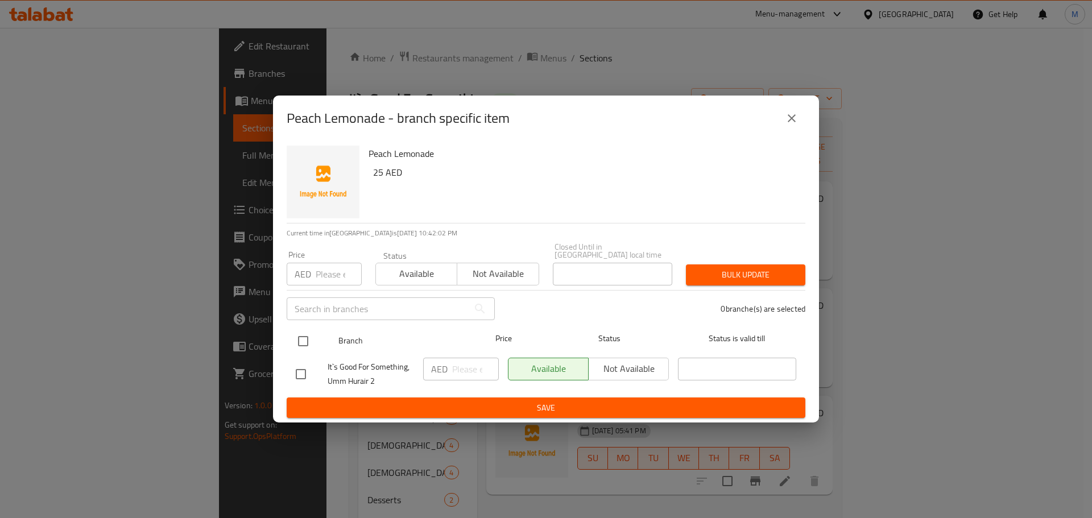
click at [305, 348] on input "checkbox" at bounding box center [303, 341] width 24 height 24
checkbox input "true"
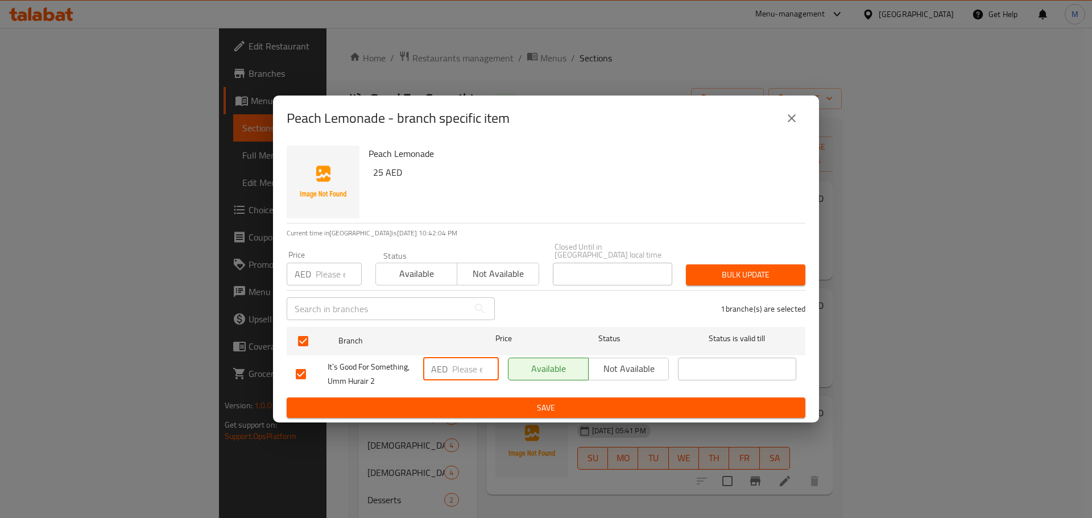
click at [463, 369] on input "number" at bounding box center [475, 369] width 47 height 23
paste input "25"
type input "25"
click at [485, 404] on span "Save" at bounding box center [546, 408] width 500 height 14
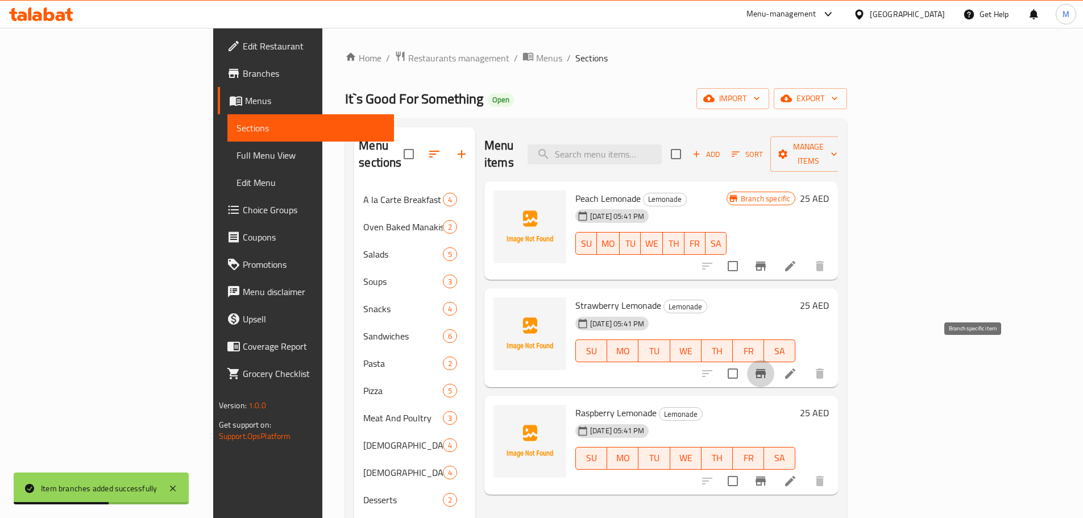
click at [774, 364] on button "Branch-specific-item" at bounding box center [760, 373] width 27 height 27
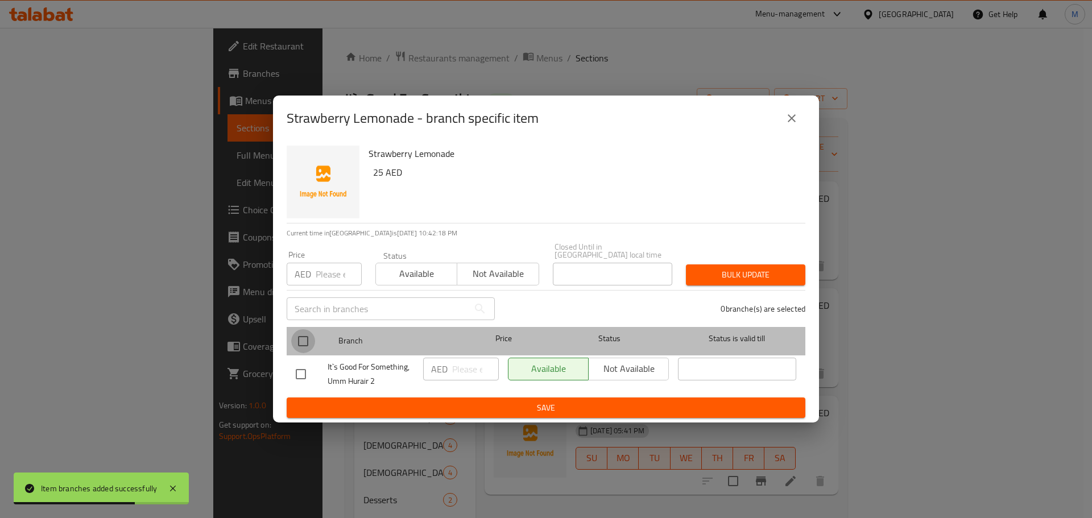
click at [309, 347] on input "checkbox" at bounding box center [303, 341] width 24 height 24
checkbox input "true"
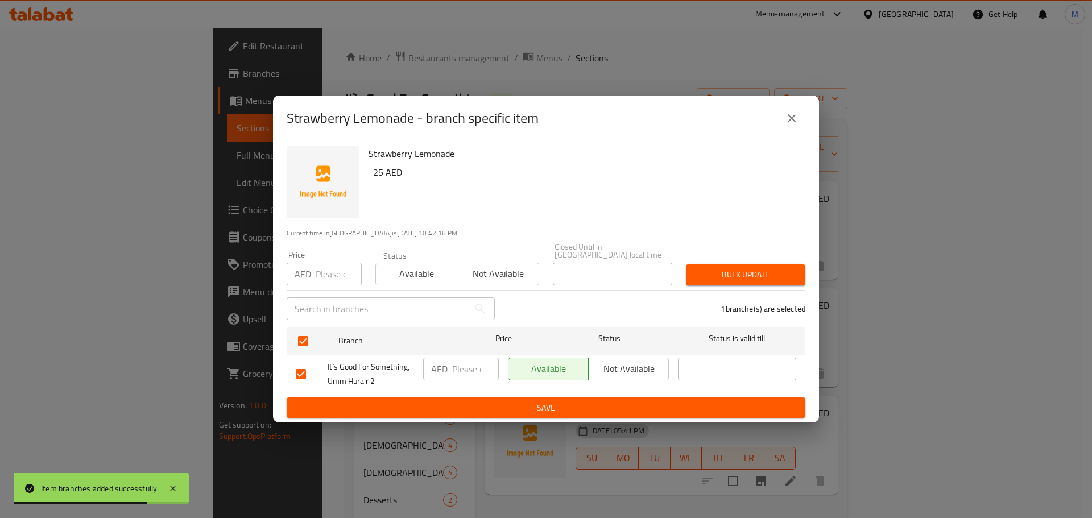
click at [459, 367] on input "number" at bounding box center [475, 369] width 47 height 23
paste input "25"
type input "25"
click at [468, 410] on span "Save" at bounding box center [546, 408] width 500 height 14
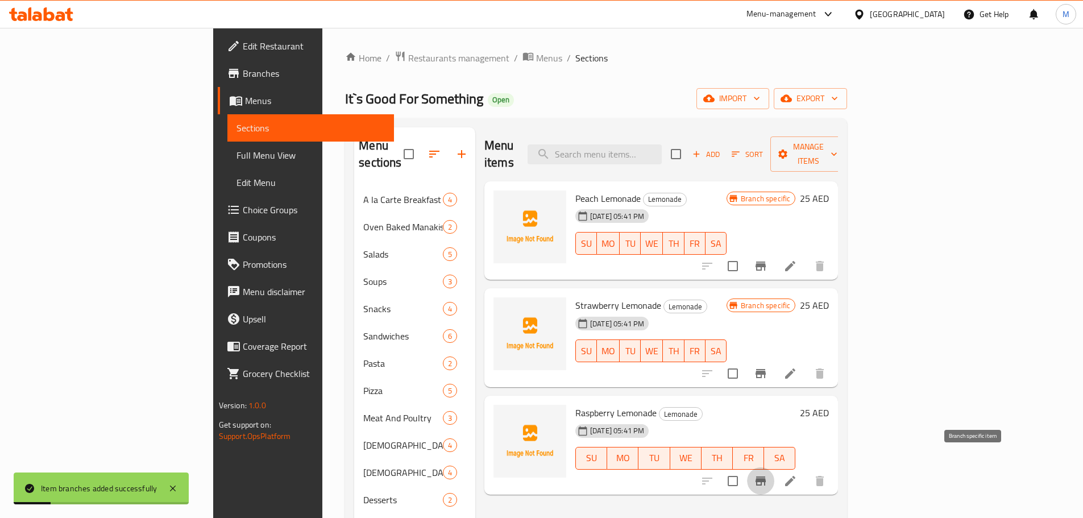
click at [766, 476] on icon "Branch-specific-item" at bounding box center [761, 480] width 10 height 9
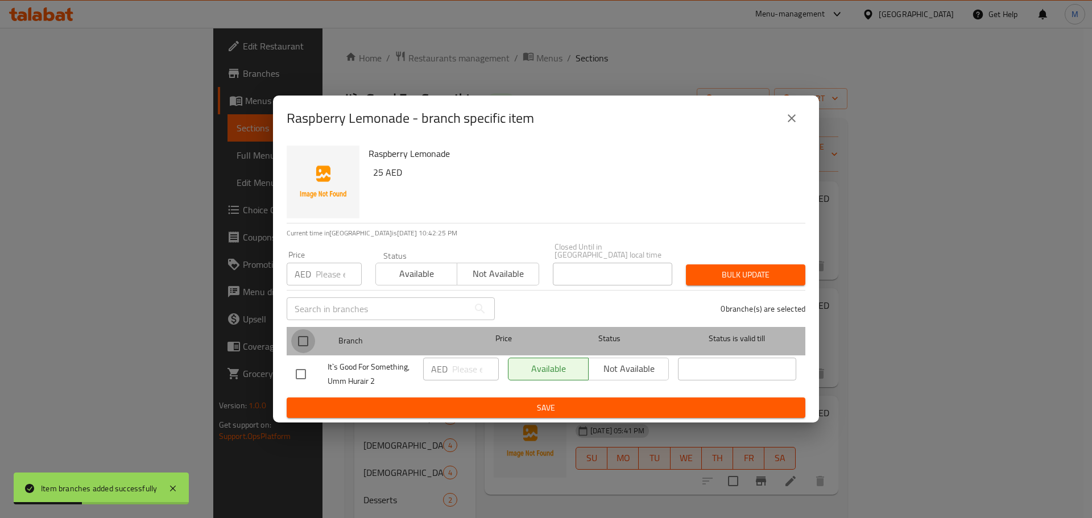
drag, startPoint x: 292, startPoint y: 346, endPoint x: 300, endPoint y: 357, distance: 13.0
click at [297, 351] on input "checkbox" at bounding box center [303, 341] width 24 height 24
checkbox input "true"
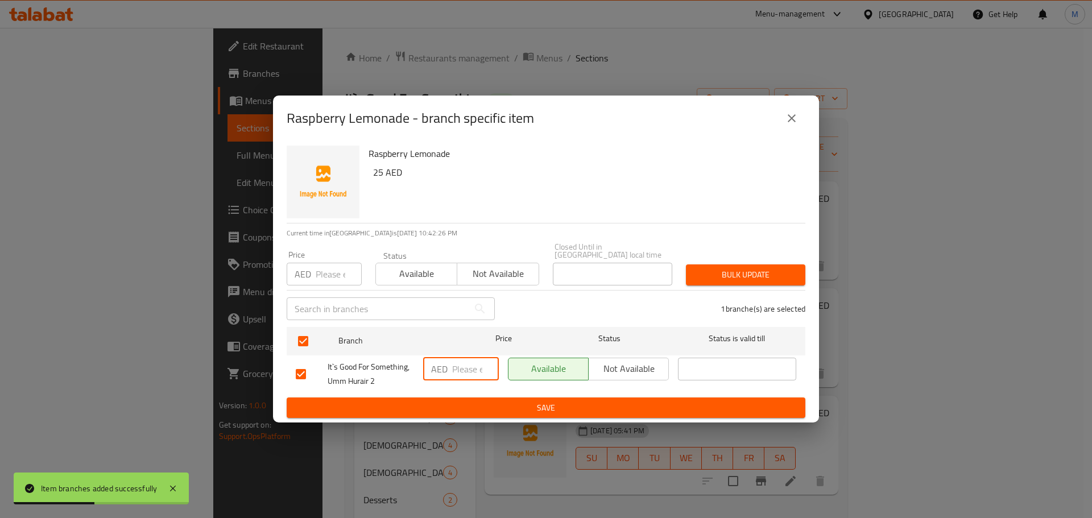
click at [466, 371] on input "number" at bounding box center [475, 369] width 47 height 23
paste input "25"
type input "25"
click at [467, 406] on span "Save" at bounding box center [546, 408] width 500 height 14
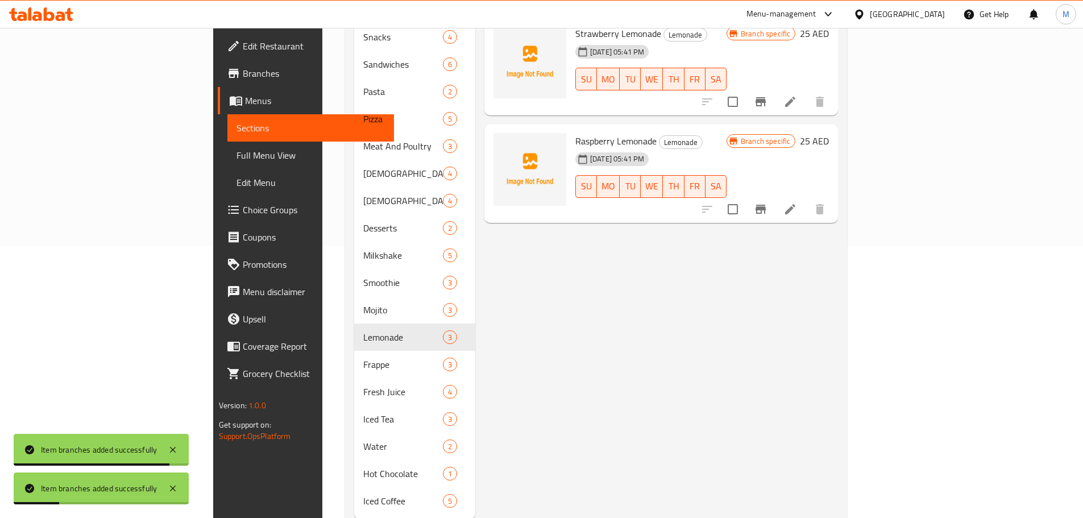
scroll to position [284, 0]
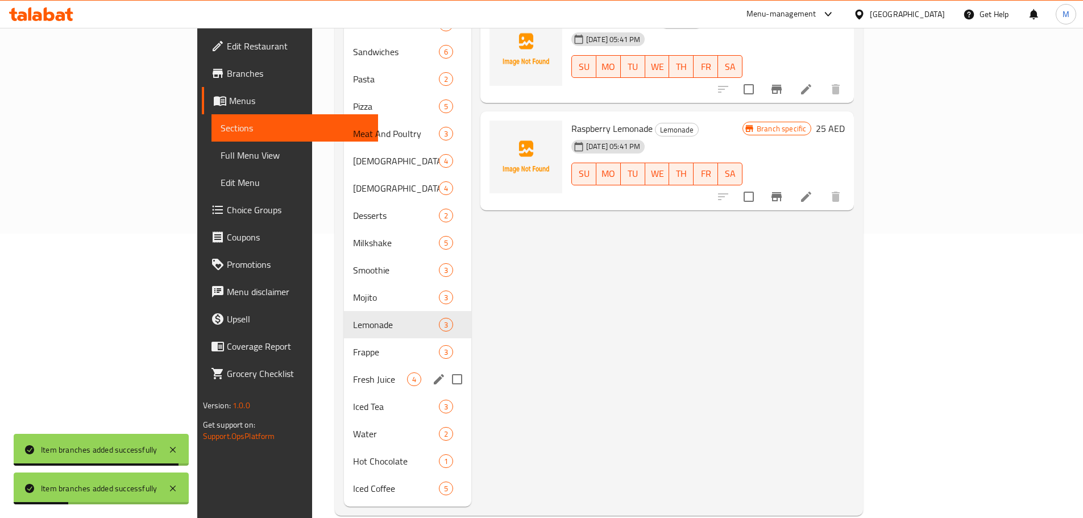
click at [353, 345] on span "Frappe" at bounding box center [396, 352] width 86 height 14
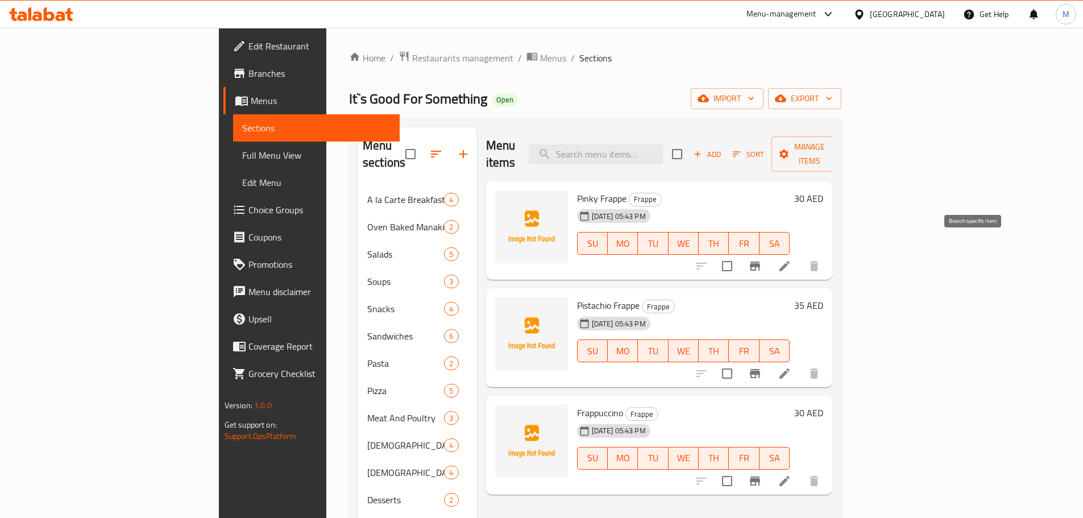
click at [760, 262] on icon "Branch-specific-item" at bounding box center [755, 266] width 10 height 9
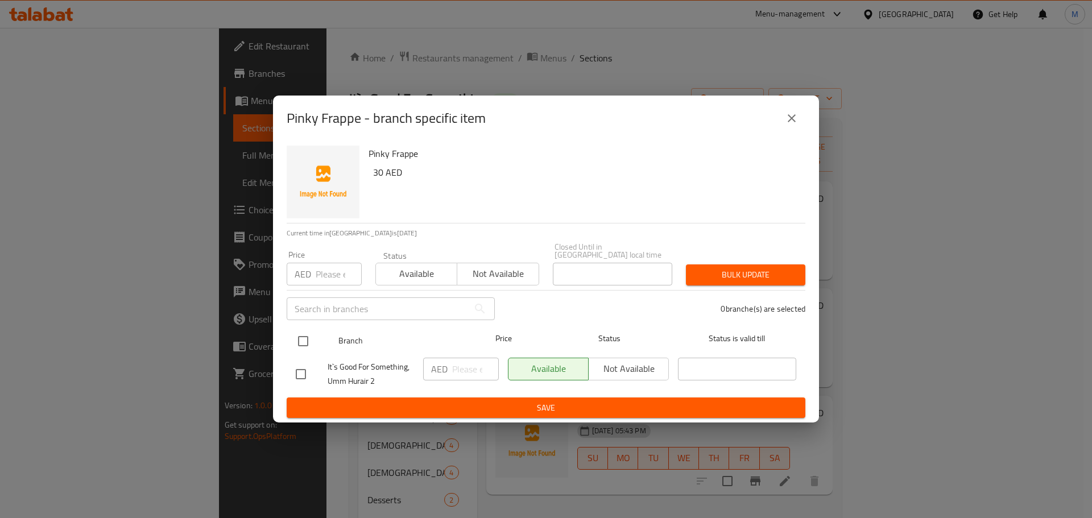
click at [301, 339] on input "checkbox" at bounding box center [303, 341] width 24 height 24
checkbox input "true"
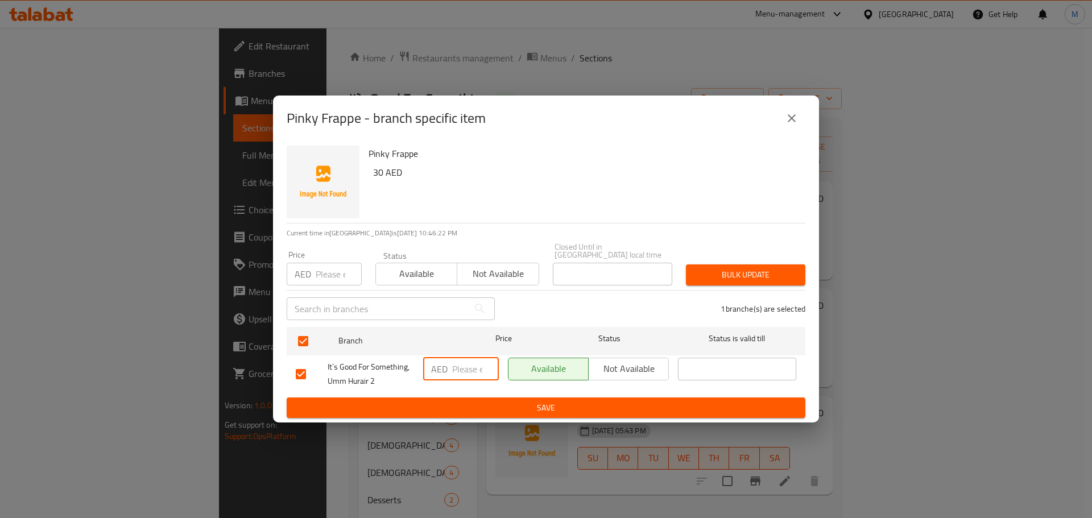
click at [461, 360] on input "number" at bounding box center [475, 369] width 47 height 23
paste input "30"
type input "30"
click at [462, 407] on span "Save" at bounding box center [546, 408] width 500 height 14
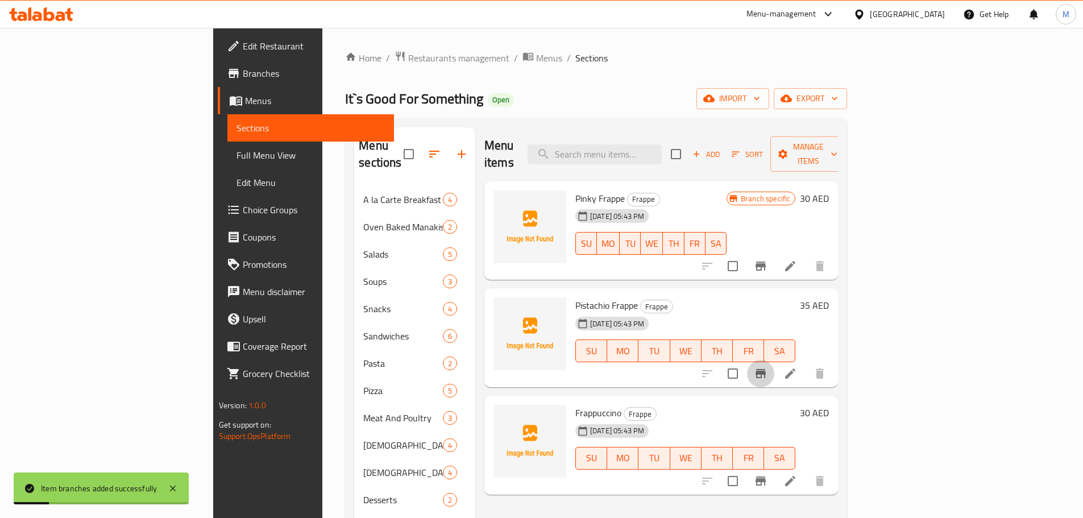
click at [766, 369] on icon "Branch-specific-item" at bounding box center [761, 373] width 10 height 9
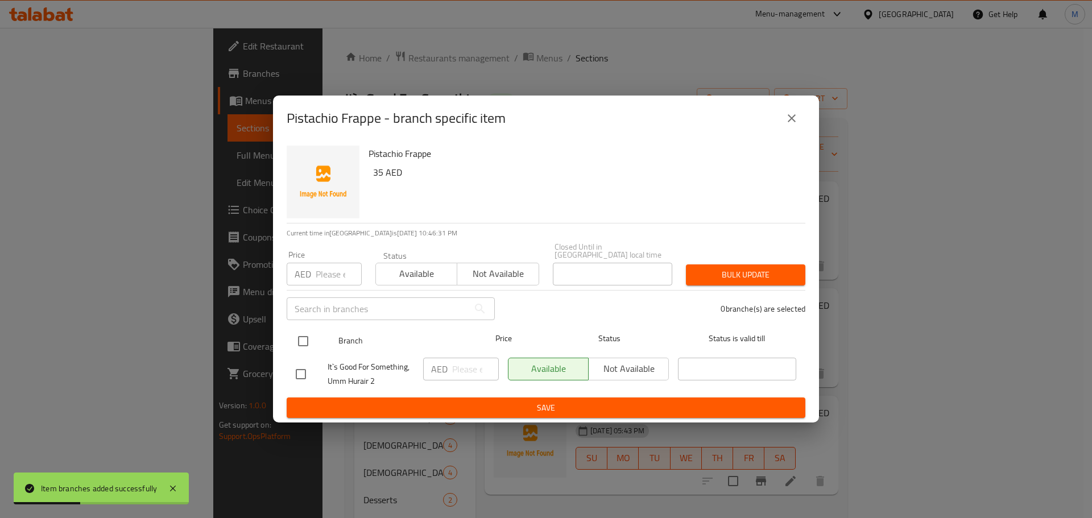
click at [299, 345] on input "checkbox" at bounding box center [303, 341] width 24 height 24
checkbox input "true"
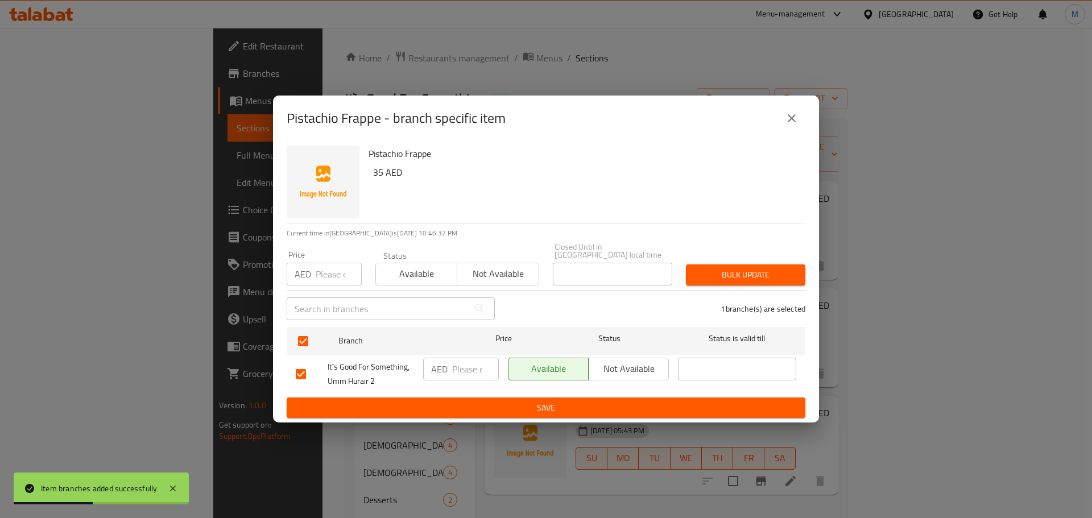
click at [465, 364] on input "number" at bounding box center [475, 369] width 47 height 23
paste input "35"
type input "35"
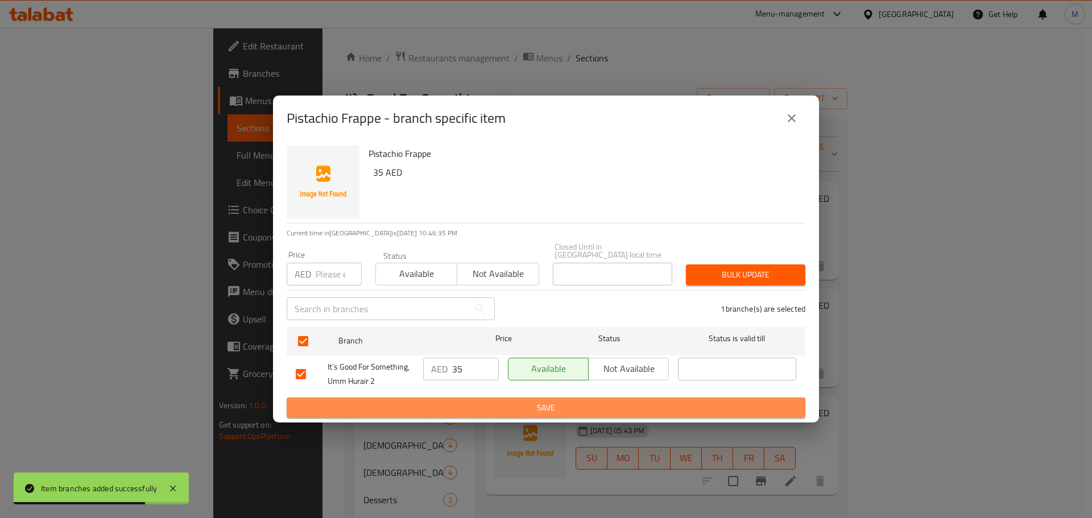
click at [482, 417] on button "Save" at bounding box center [546, 407] width 519 height 21
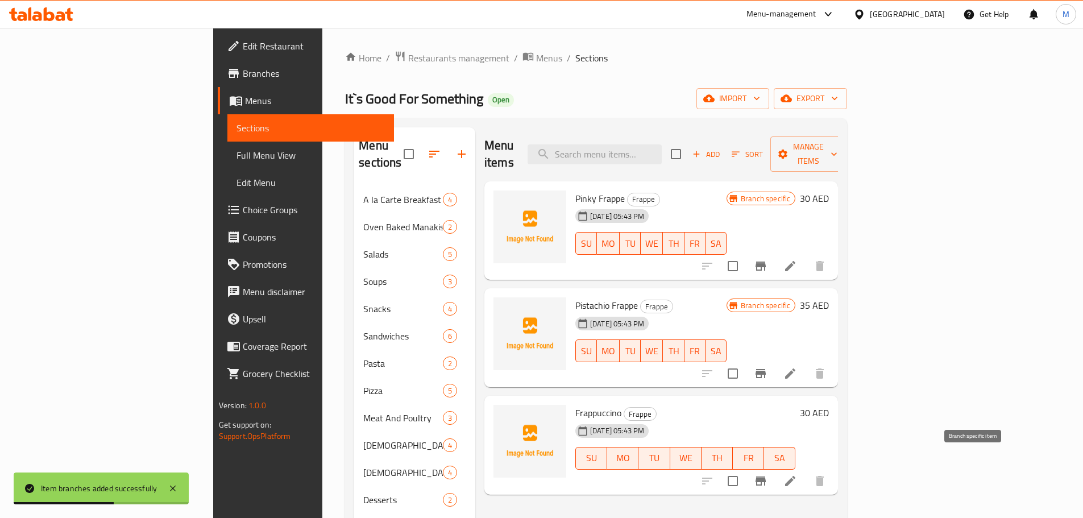
click at [774, 467] on button "Branch-specific-item" at bounding box center [760, 480] width 27 height 27
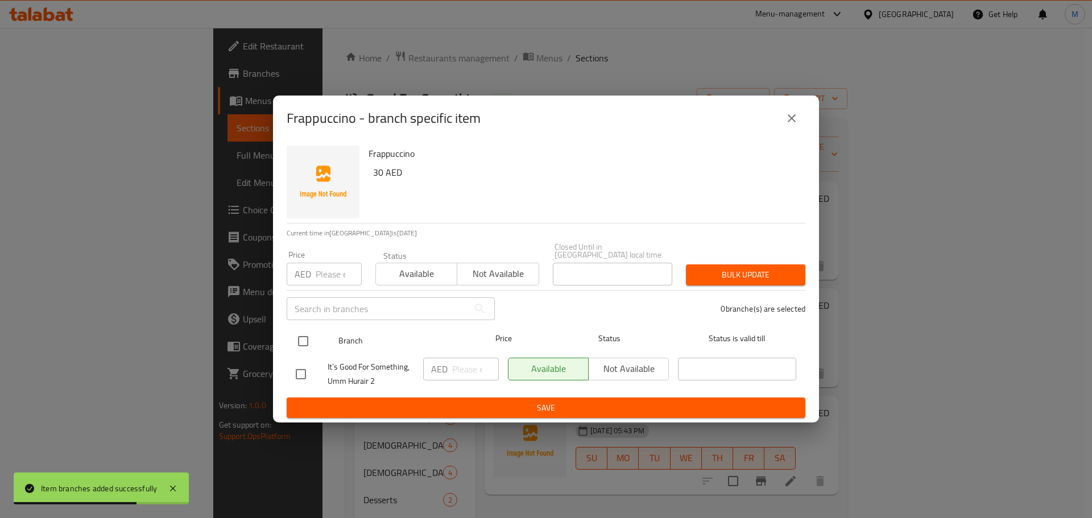
click at [294, 348] on input "checkbox" at bounding box center [303, 341] width 24 height 24
checkbox input "true"
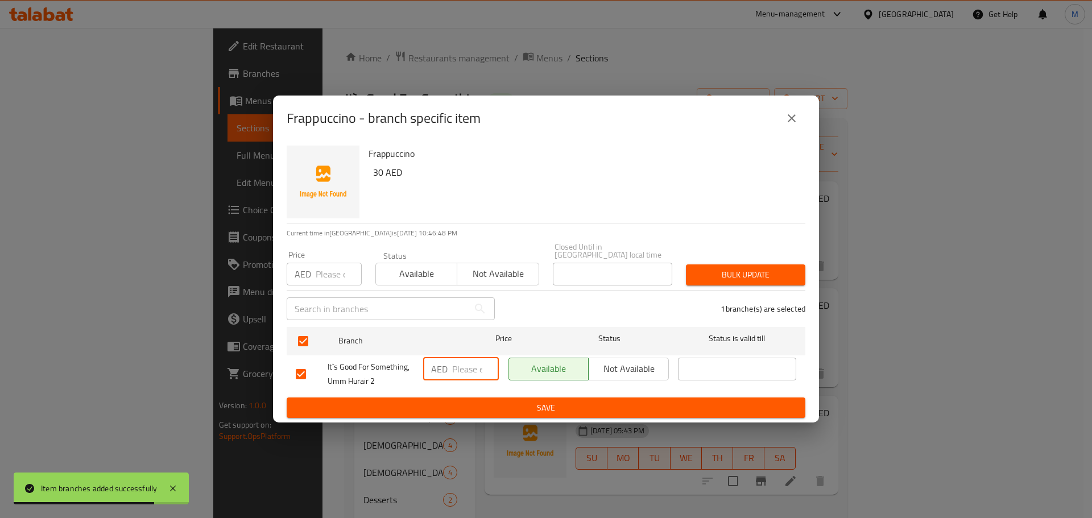
click at [474, 374] on input "number" at bounding box center [475, 369] width 47 height 23
paste input "30"
type input "30"
click at [474, 400] on button "Save" at bounding box center [546, 407] width 519 height 21
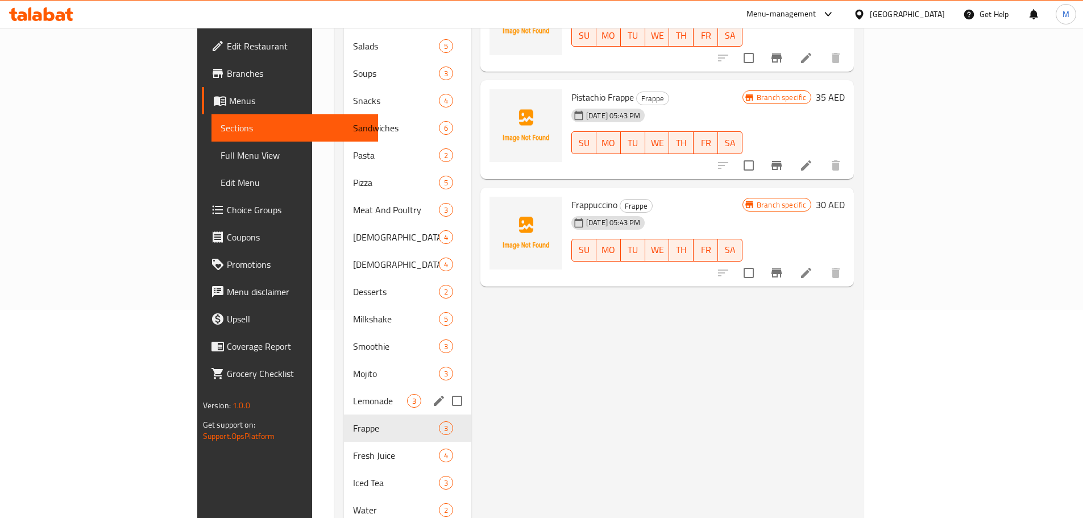
scroll to position [227, 0]
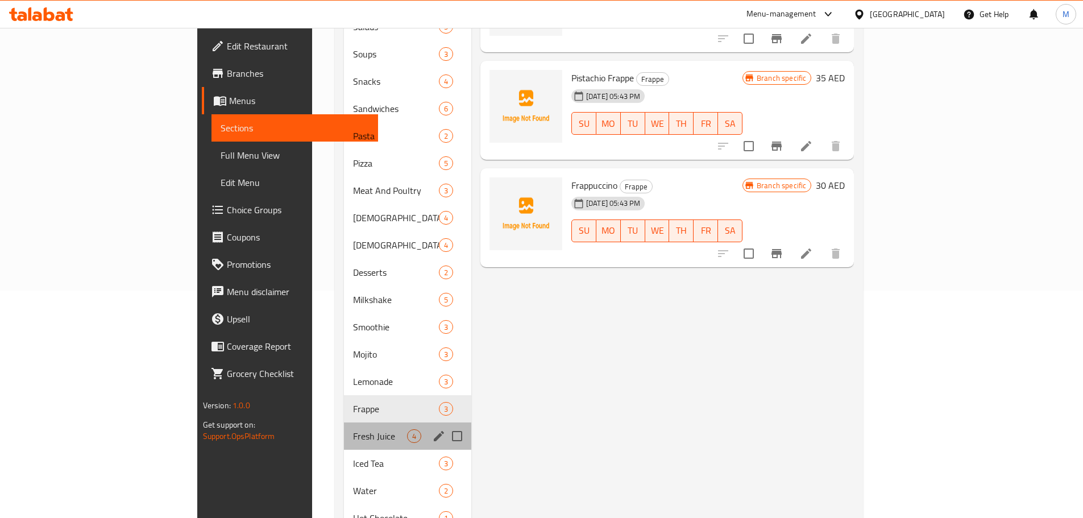
click at [344, 428] on div "Fresh Juice 4" at bounding box center [407, 435] width 127 height 27
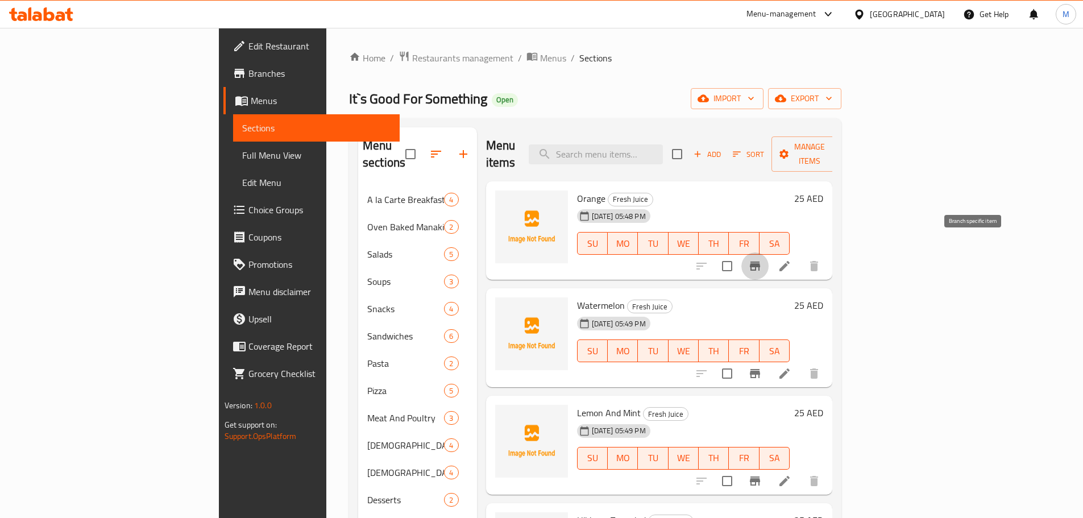
click at [769, 252] on button "Branch-specific-item" at bounding box center [754, 265] width 27 height 27
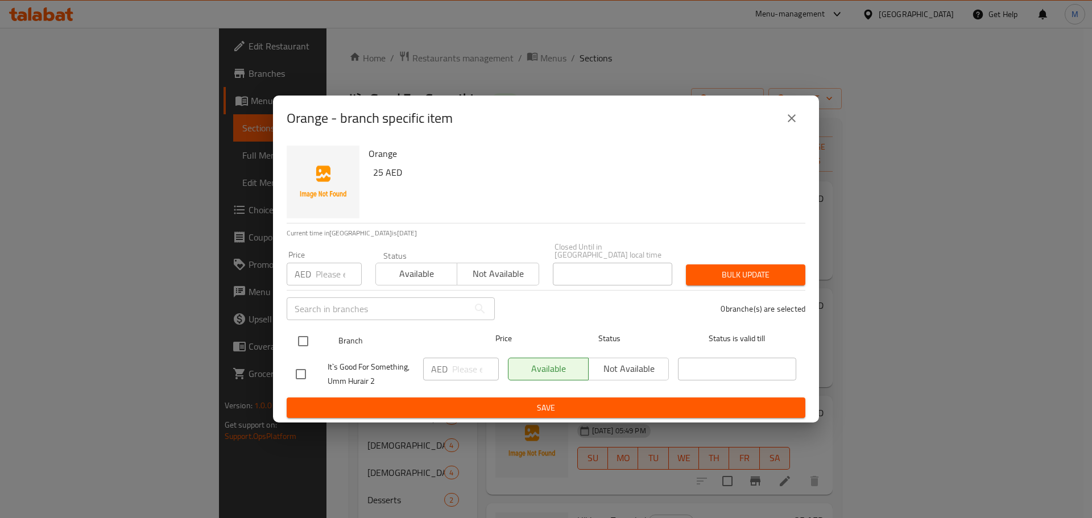
click at [311, 335] on input "checkbox" at bounding box center [303, 341] width 24 height 24
checkbox input "true"
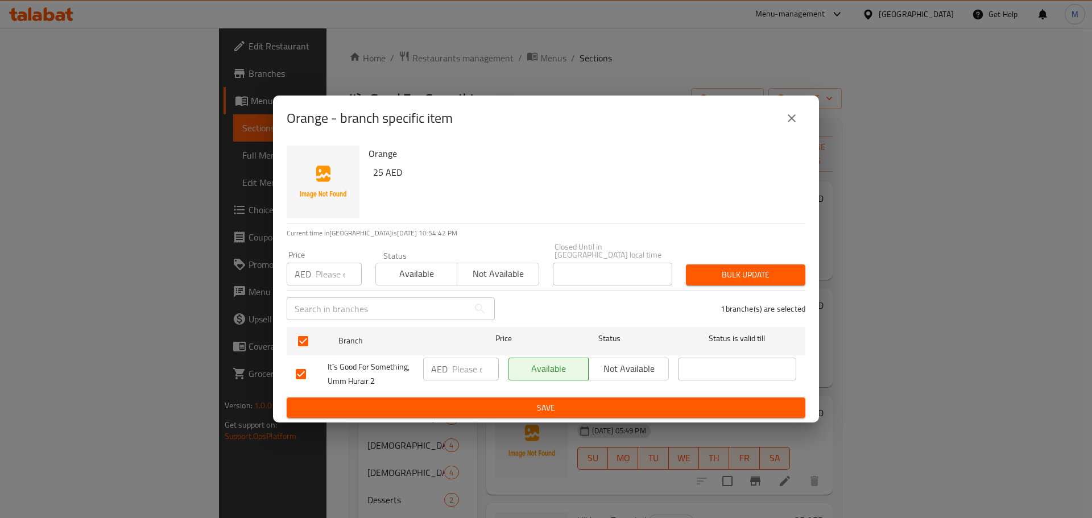
click at [452, 360] on input "number" at bounding box center [475, 369] width 47 height 23
paste input "25"
type input "25"
click at [478, 404] on span "Save" at bounding box center [546, 408] width 500 height 14
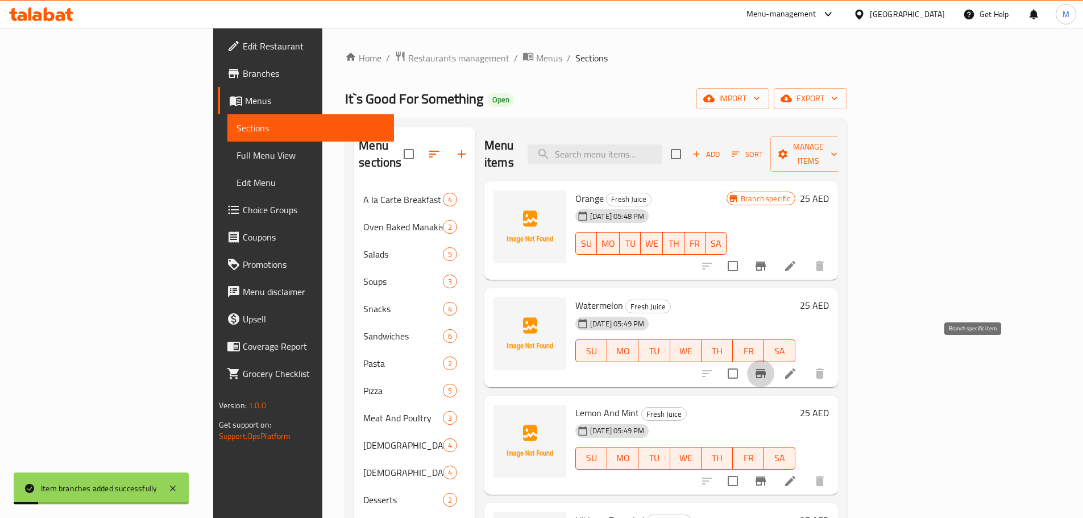
click at [766, 369] on icon "Branch-specific-item" at bounding box center [761, 373] width 10 height 9
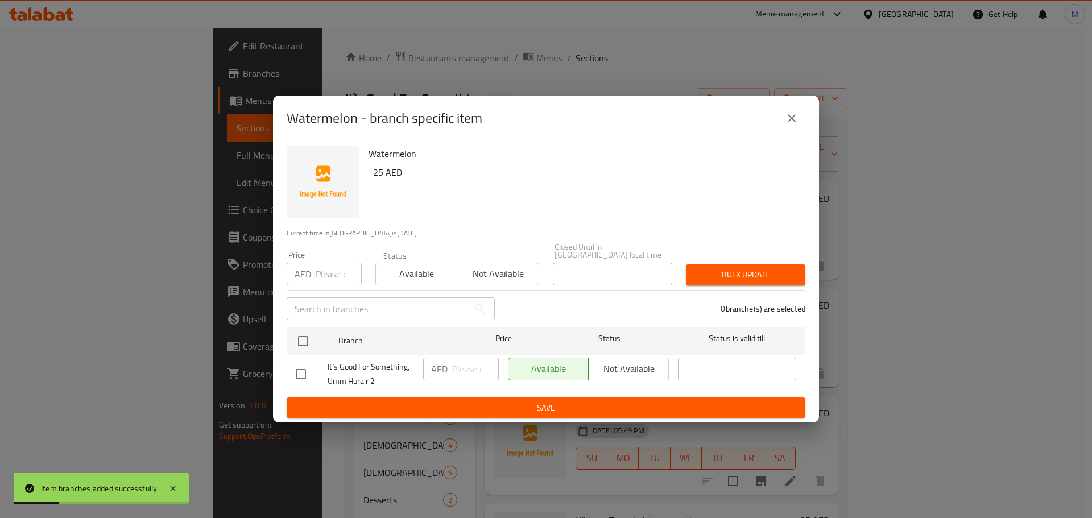
click at [308, 354] on div "It`s Good For Something, Umm Hurair 2" at bounding box center [354, 374] width 127 height 42
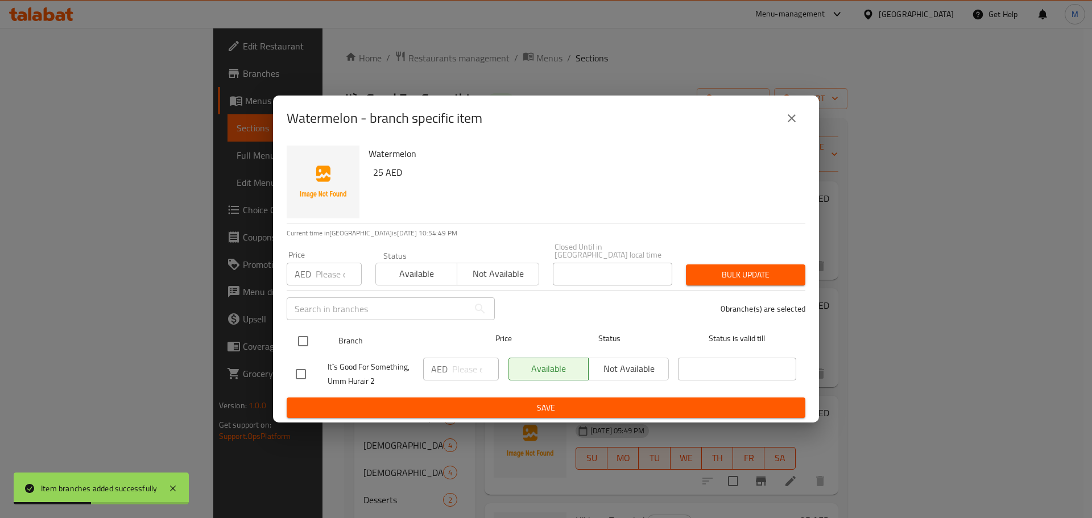
click at [306, 342] on input "checkbox" at bounding box center [303, 341] width 24 height 24
checkbox input "true"
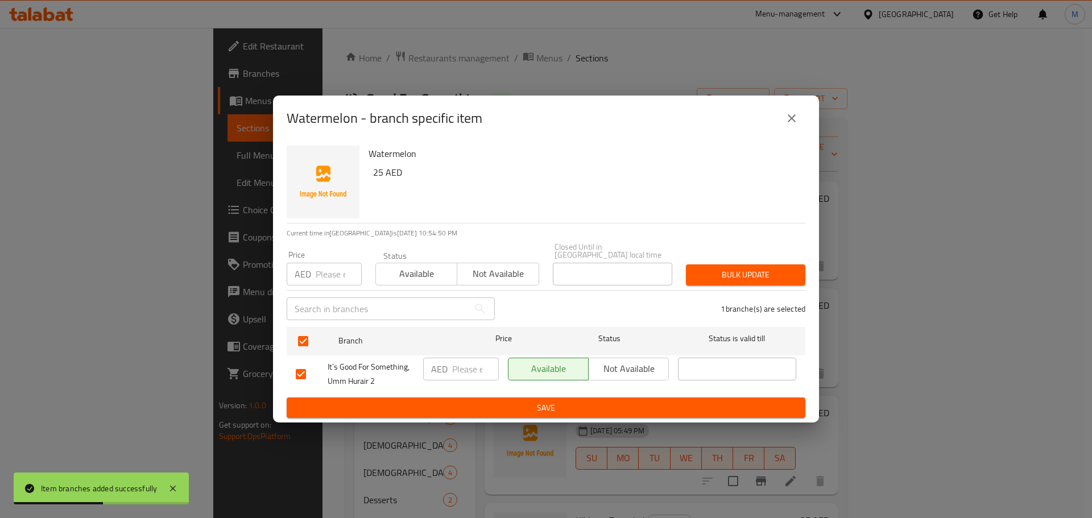
click at [459, 369] on input "number" at bounding box center [475, 369] width 47 height 23
paste input "25"
type input "25"
click at [451, 423] on div "Watermelon - branch specific item Watermelon 25 AED Current time in United Arab…" at bounding box center [546, 259] width 1092 height 518
click at [472, 410] on span "Save" at bounding box center [546, 408] width 500 height 14
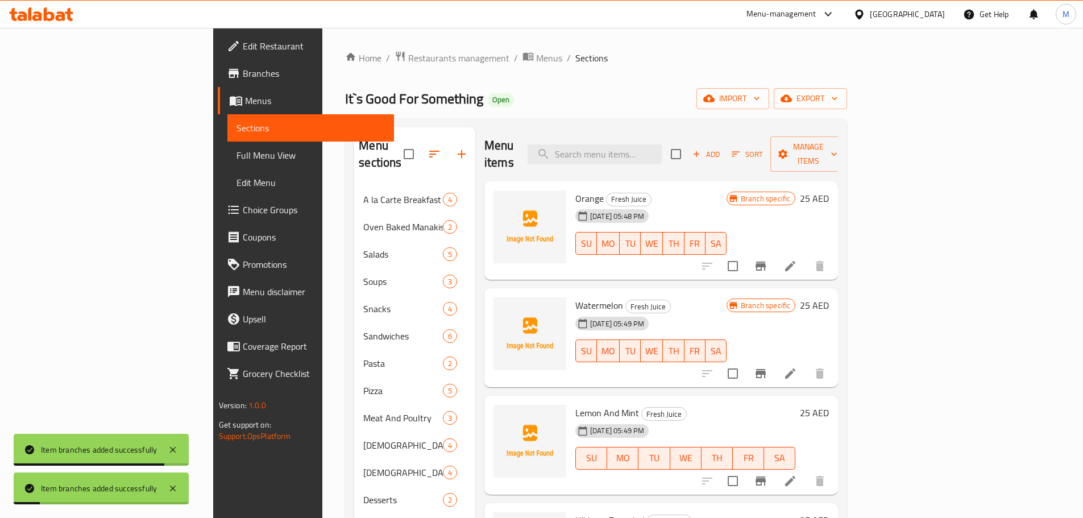
click at [766, 476] on icon "Branch-specific-item" at bounding box center [761, 480] width 10 height 9
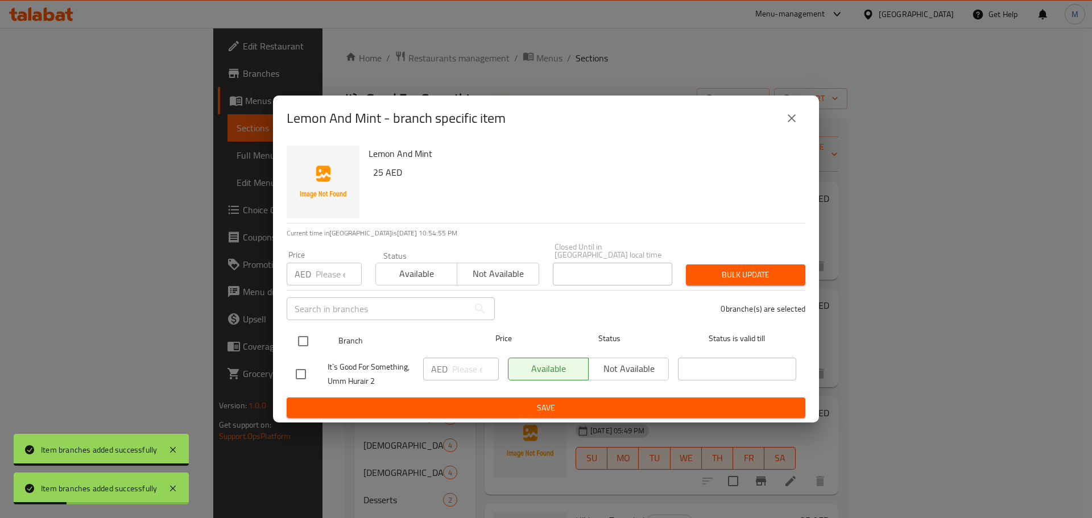
click at [305, 342] on input "checkbox" at bounding box center [303, 341] width 24 height 24
checkbox input "true"
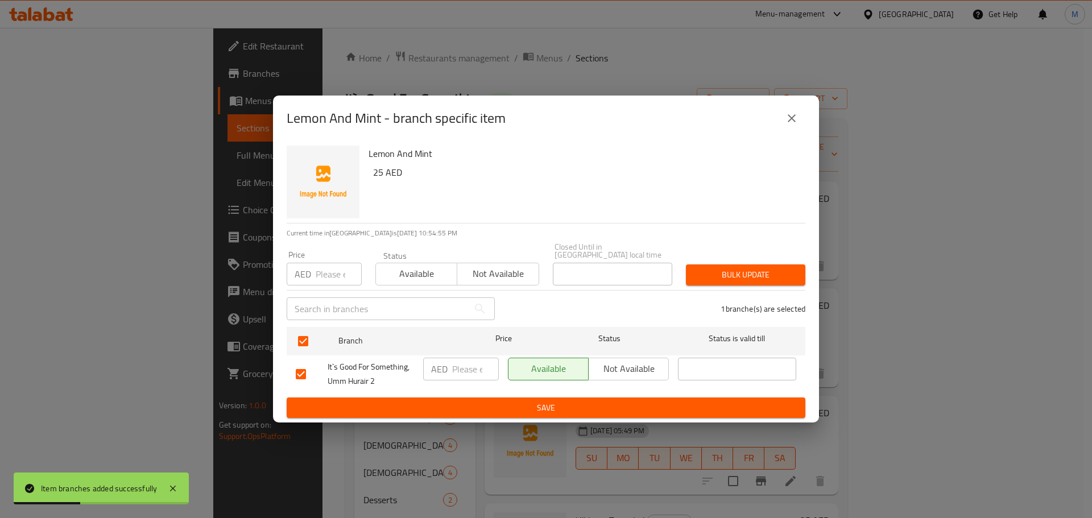
click at [465, 371] on input "number" at bounding box center [475, 369] width 47 height 23
paste input "25"
type input "25"
click at [552, 408] on span "Save" at bounding box center [546, 408] width 500 height 14
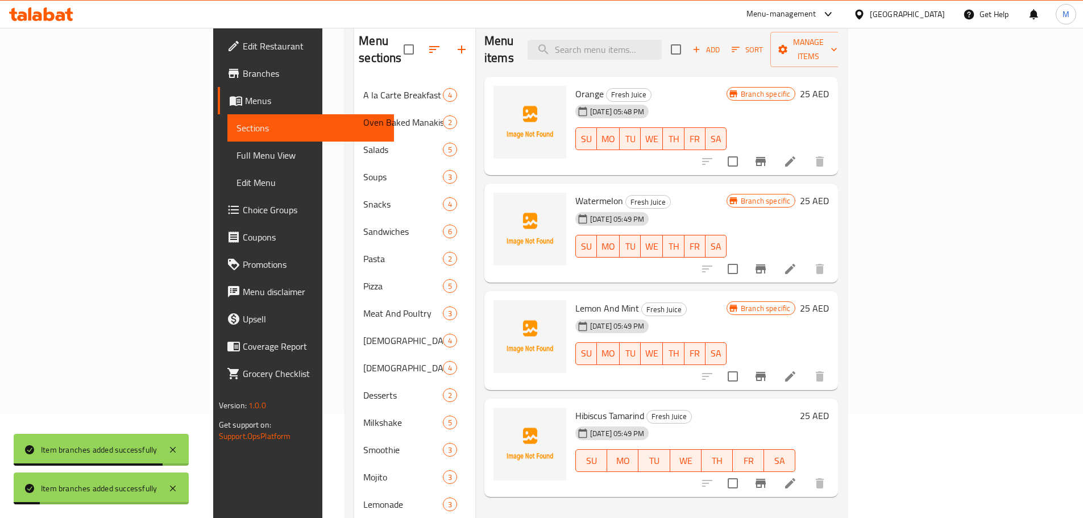
scroll to position [114, 0]
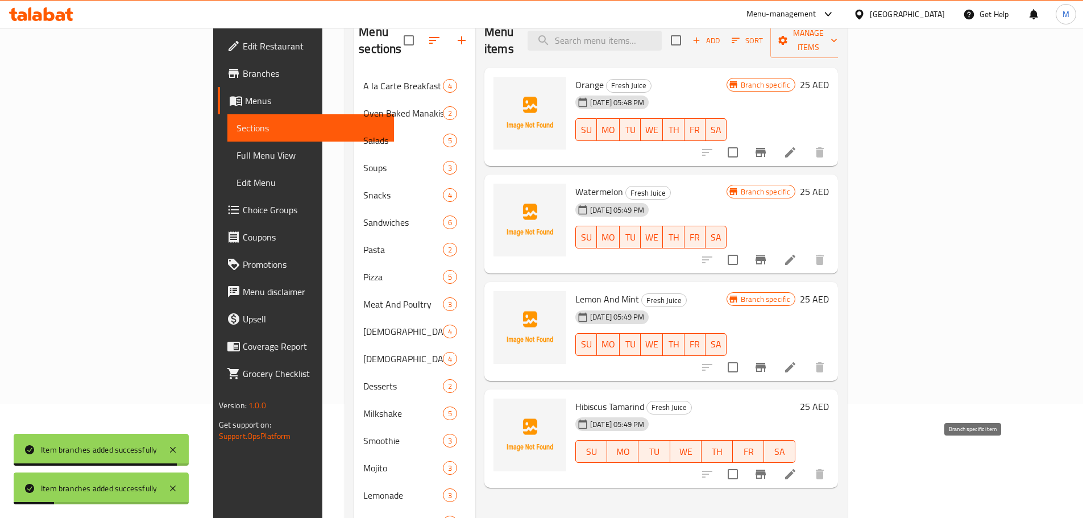
click at [768, 467] on icon "Branch-specific-item" at bounding box center [761, 474] width 14 height 14
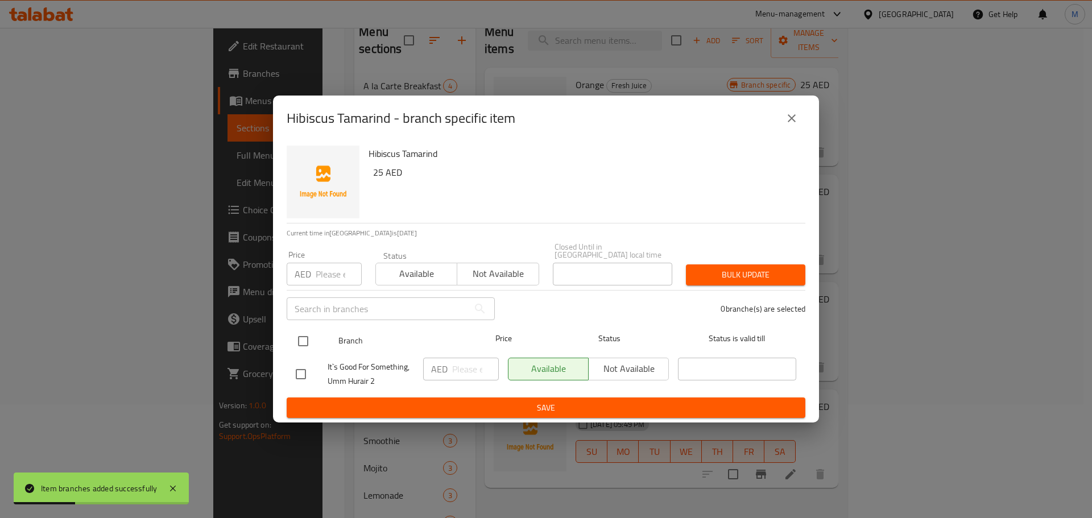
click at [313, 349] on input "checkbox" at bounding box center [303, 341] width 24 height 24
checkbox input "true"
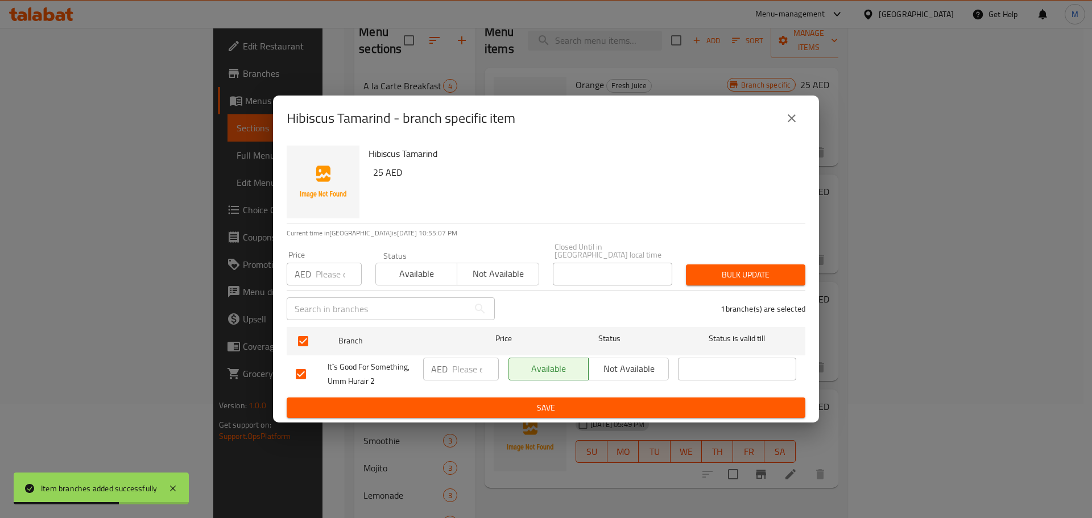
click at [445, 376] on p "AED" at bounding box center [439, 369] width 16 height 14
click at [464, 362] on input "number" at bounding box center [475, 369] width 47 height 23
paste input "25"
type input "25"
click at [462, 404] on span "Save" at bounding box center [546, 408] width 500 height 14
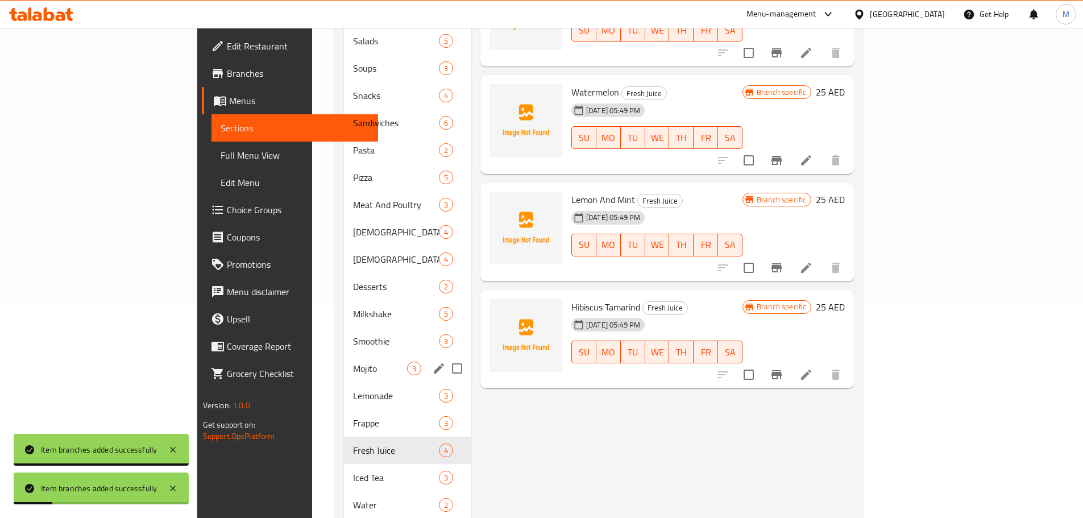
scroll to position [288, 0]
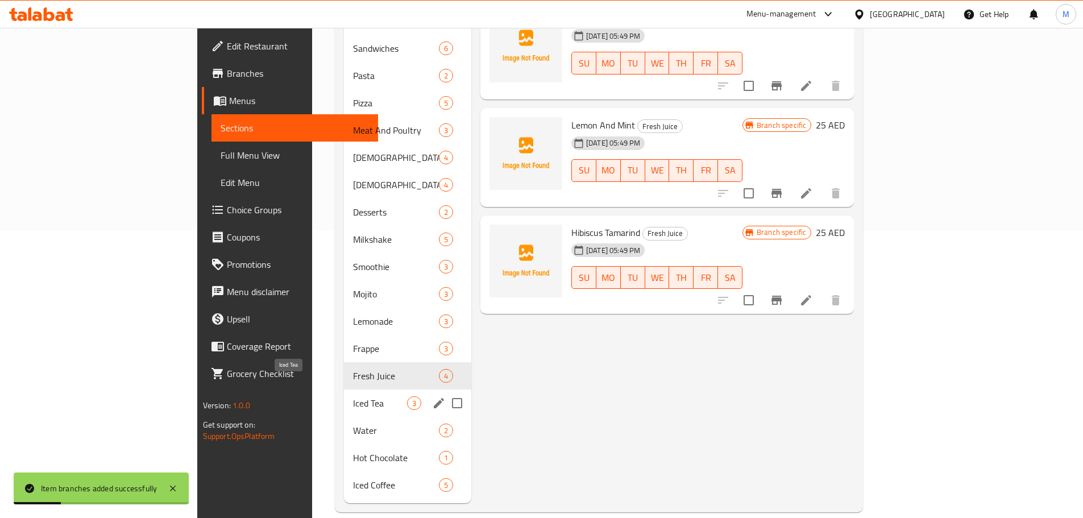
click at [353, 396] on span "Iced Tea" at bounding box center [380, 403] width 54 height 14
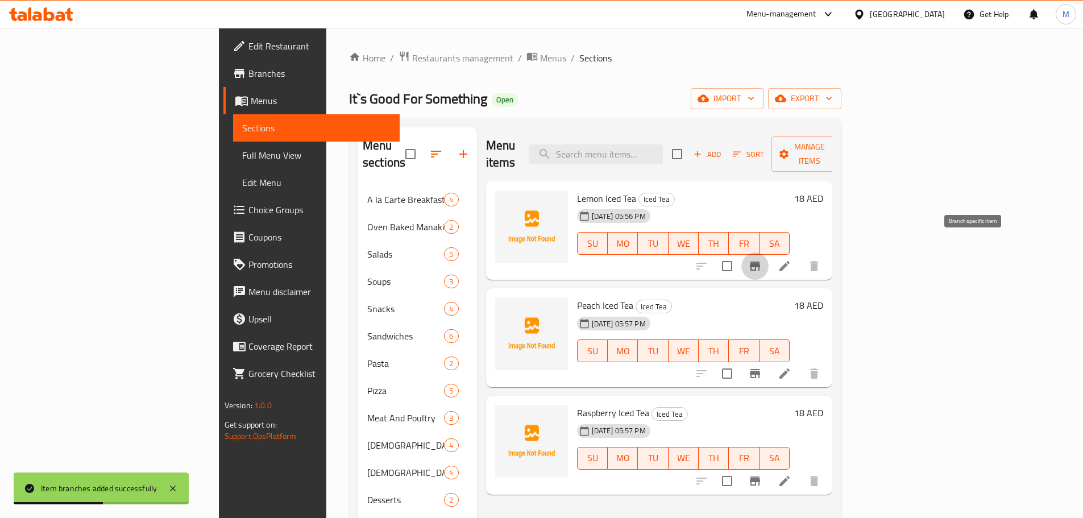
click at [769, 252] on button "Branch-specific-item" at bounding box center [754, 265] width 27 height 27
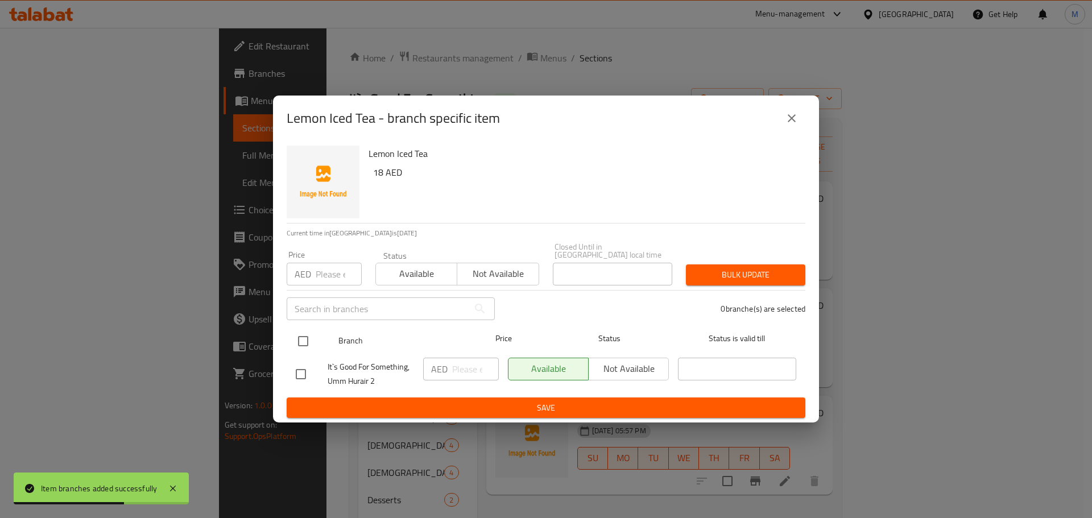
click at [306, 343] on input "checkbox" at bounding box center [303, 341] width 24 height 24
checkbox input "true"
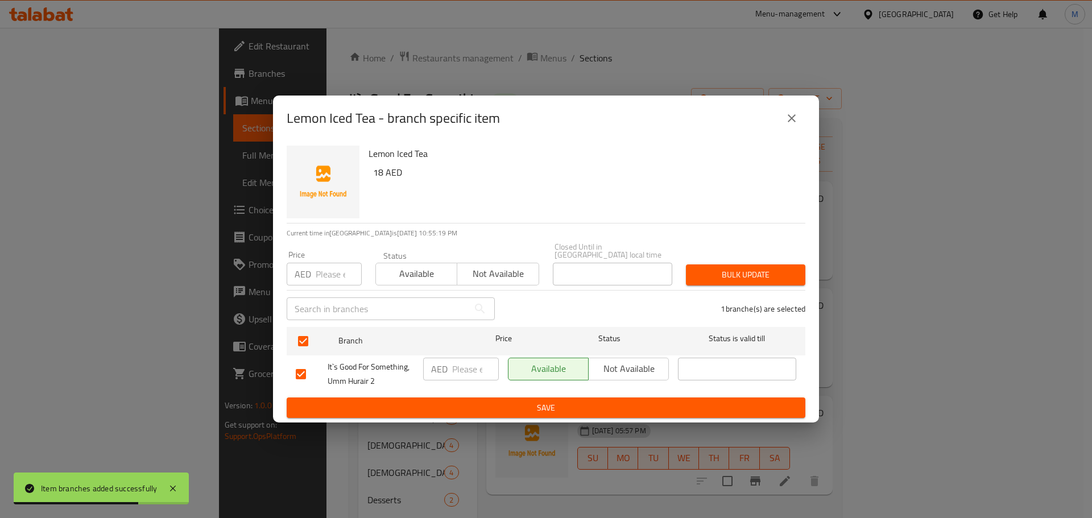
click at [474, 362] on input "number" at bounding box center [475, 369] width 47 height 23
paste input "18"
type input "18"
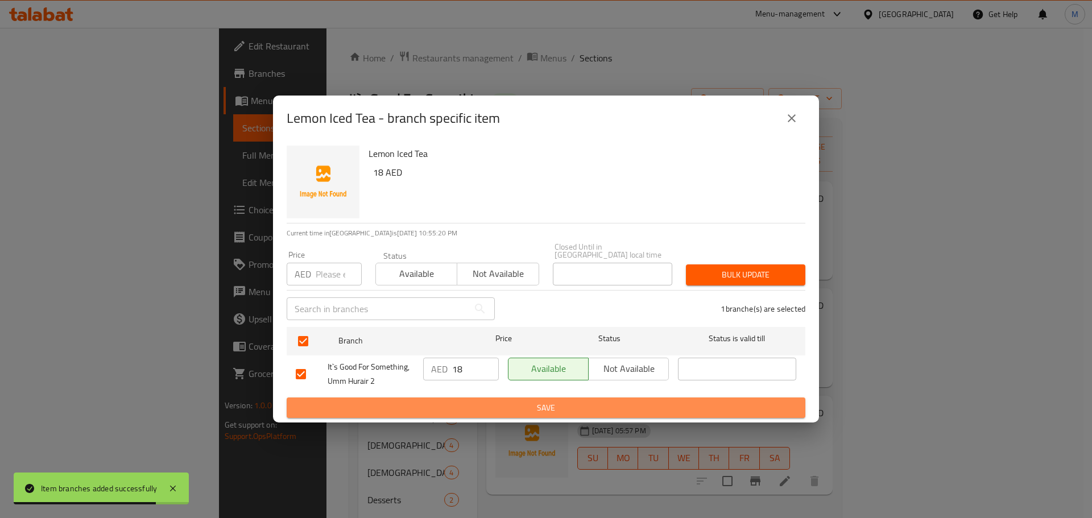
click at [478, 411] on span "Save" at bounding box center [546, 408] width 500 height 14
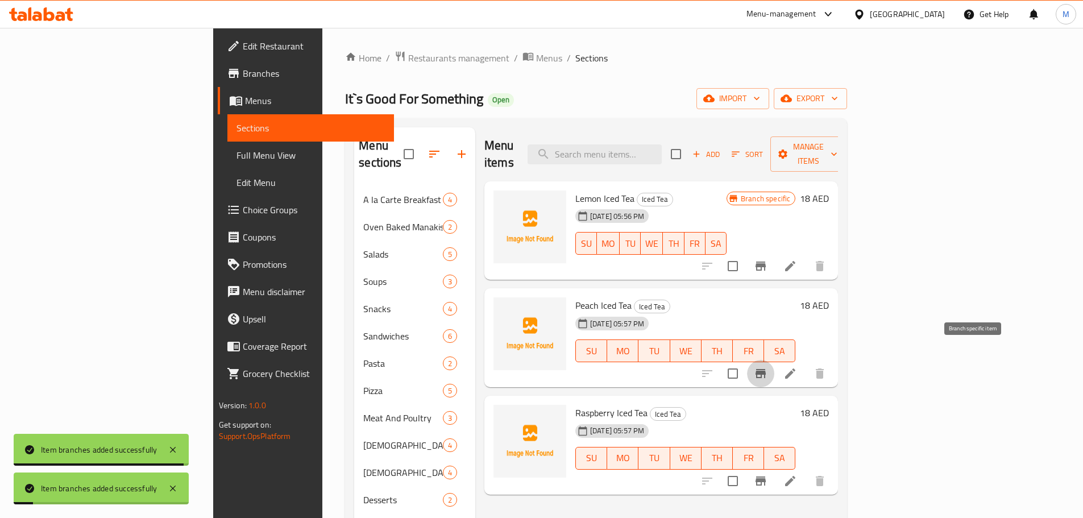
click at [768, 367] on icon "Branch-specific-item" at bounding box center [761, 374] width 14 height 14
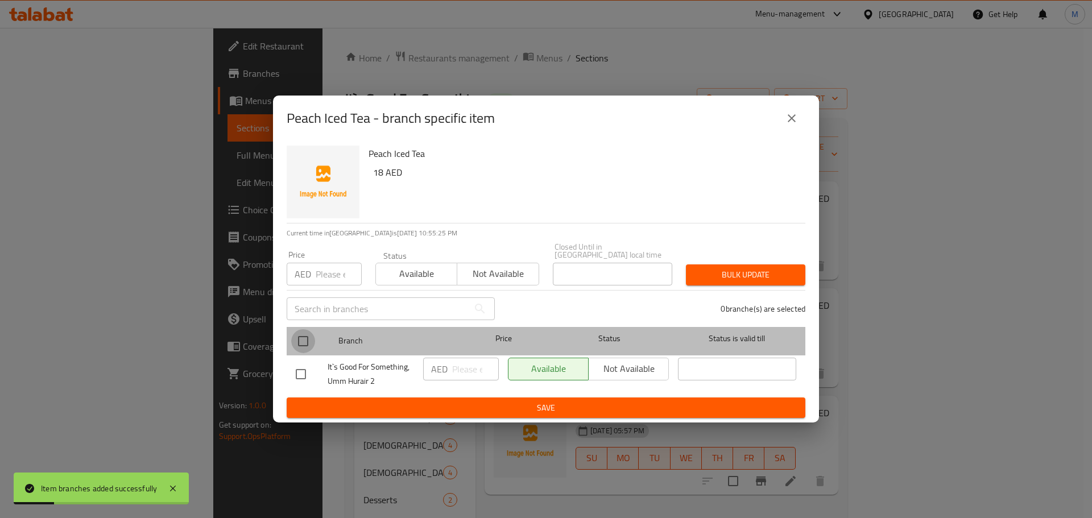
click at [295, 343] on input "checkbox" at bounding box center [303, 341] width 24 height 24
checkbox input "true"
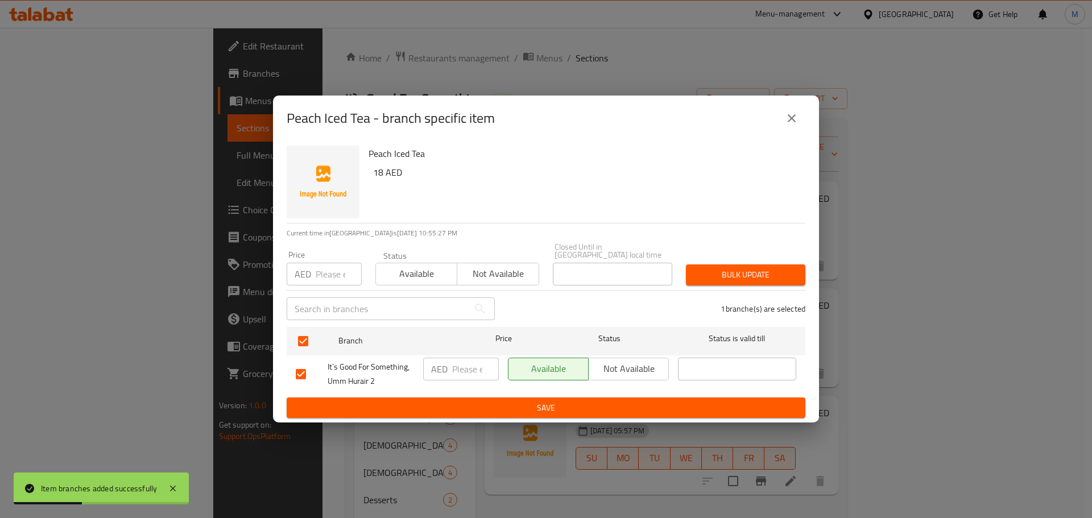
click at [448, 374] on div "AED ​" at bounding box center [461, 369] width 76 height 23
paste input "18"
type input "18"
click at [467, 401] on span "Save" at bounding box center [546, 408] width 500 height 14
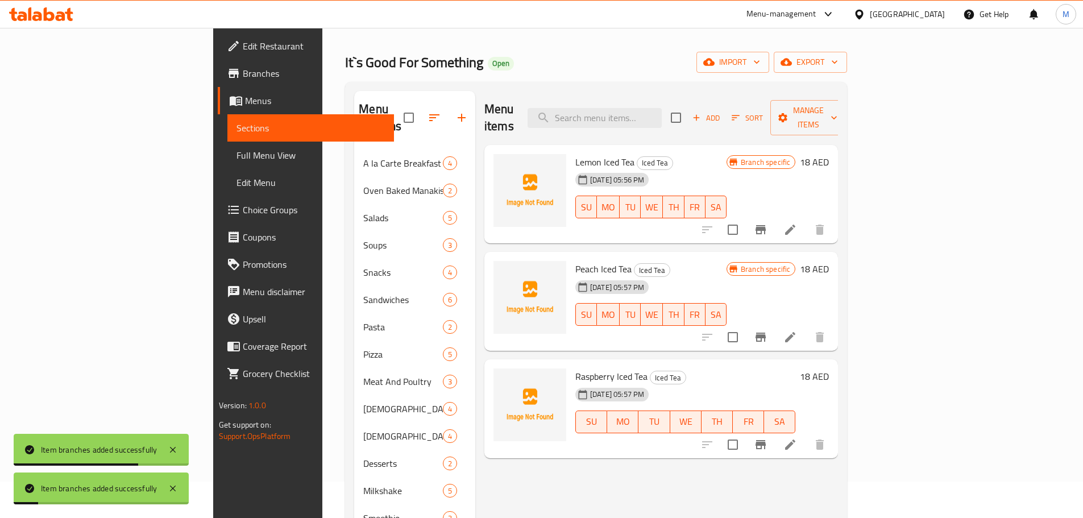
scroll to position [57, 0]
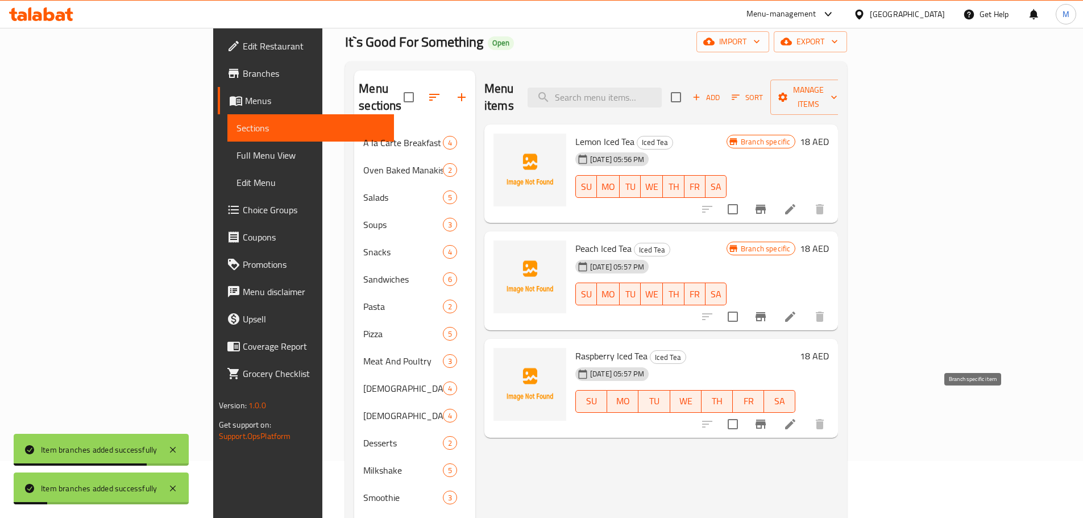
click at [774, 411] on button "Branch-specific-item" at bounding box center [760, 424] width 27 height 27
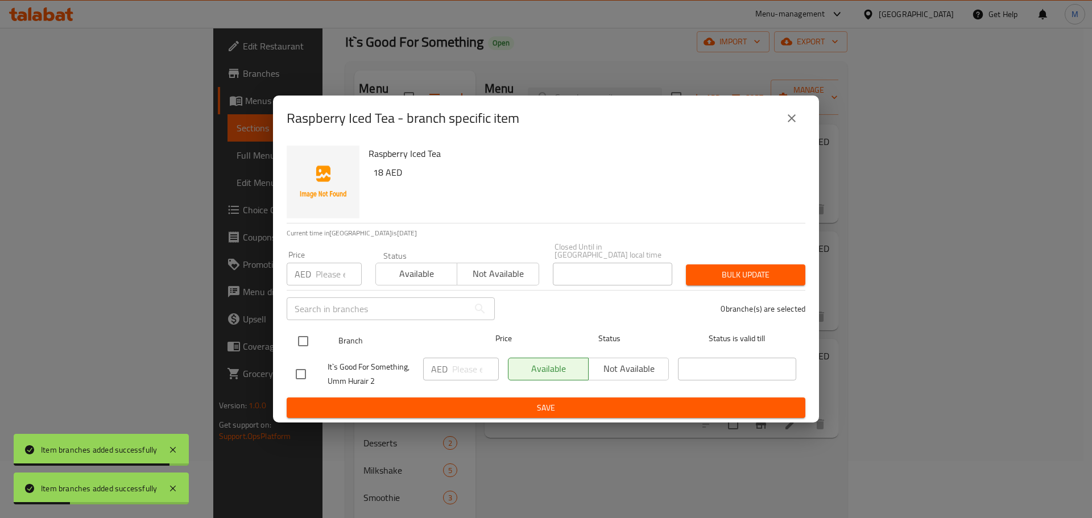
click at [290, 338] on div "Branch Price Status Status is valid till" at bounding box center [546, 341] width 519 height 28
click at [308, 347] on input "checkbox" at bounding box center [303, 341] width 24 height 24
checkbox input "true"
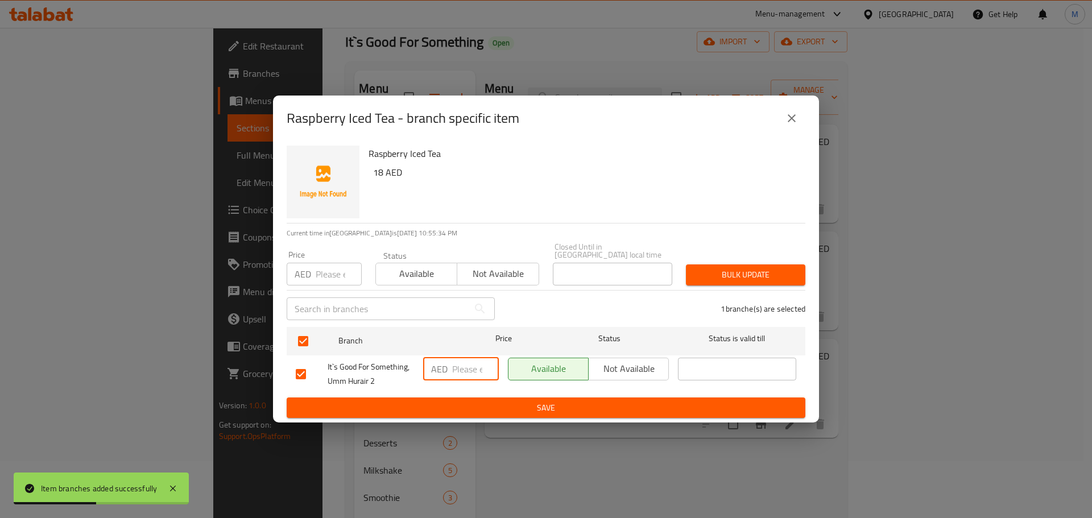
click at [467, 370] on input "number" at bounding box center [475, 369] width 47 height 23
paste input "18"
type input "18"
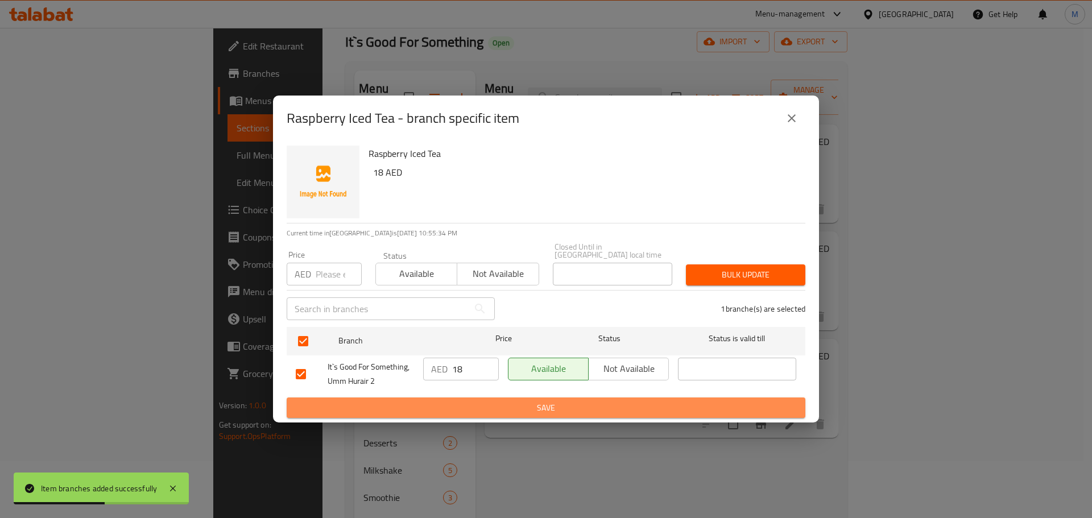
click at [476, 408] on span "Save" at bounding box center [546, 408] width 500 height 14
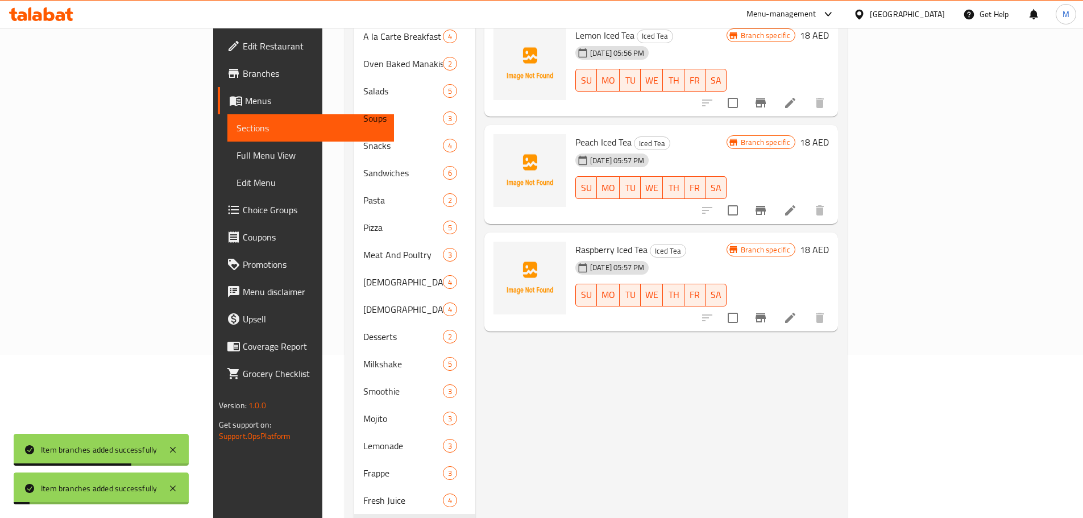
scroll to position [288, 0]
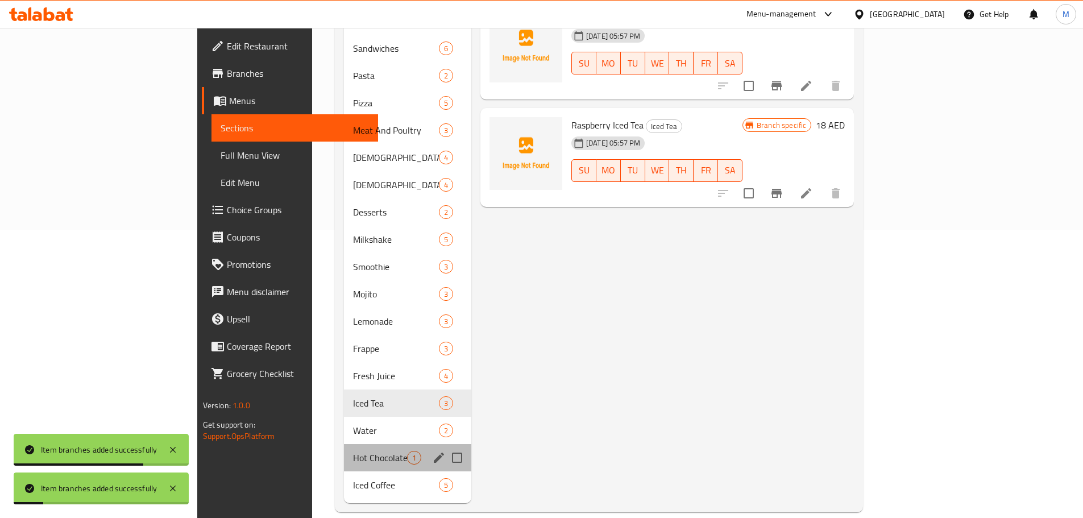
click at [350, 444] on div "Hot Chocolate 1" at bounding box center [407, 457] width 127 height 27
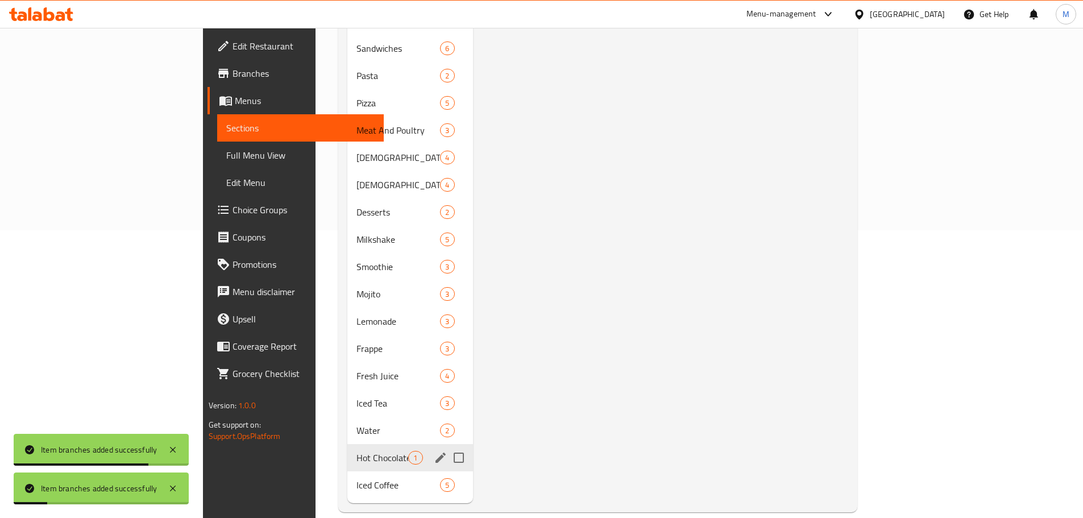
click at [357, 424] on span "Water" at bounding box center [399, 431] width 84 height 14
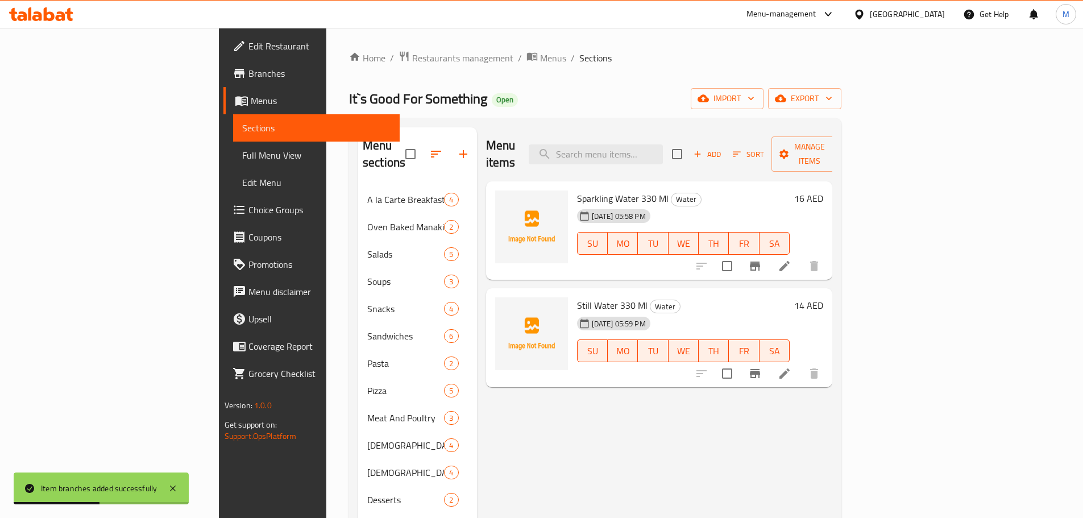
click at [769, 253] on button "Branch-specific-item" at bounding box center [754, 265] width 27 height 27
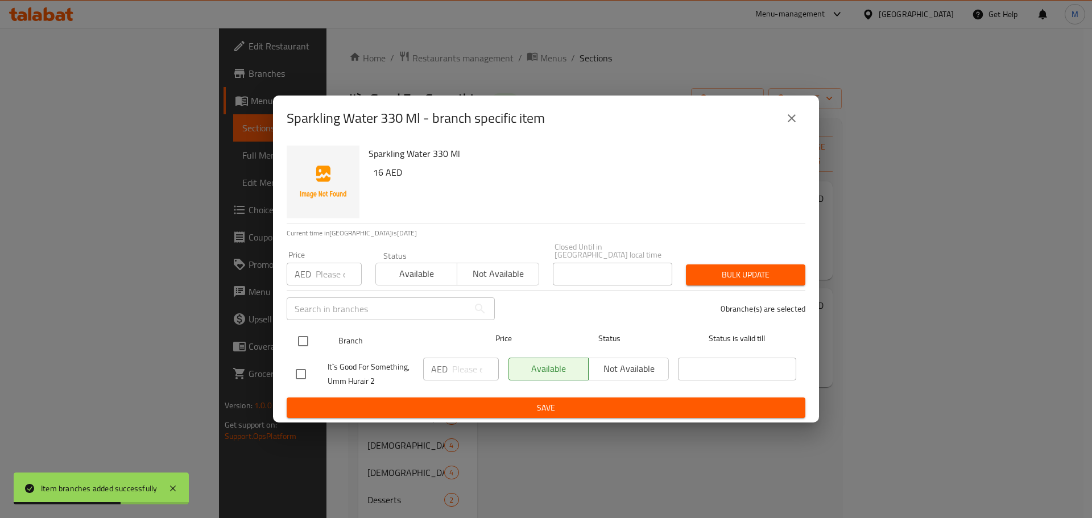
click at [302, 349] on input "checkbox" at bounding box center [303, 341] width 24 height 24
checkbox input "true"
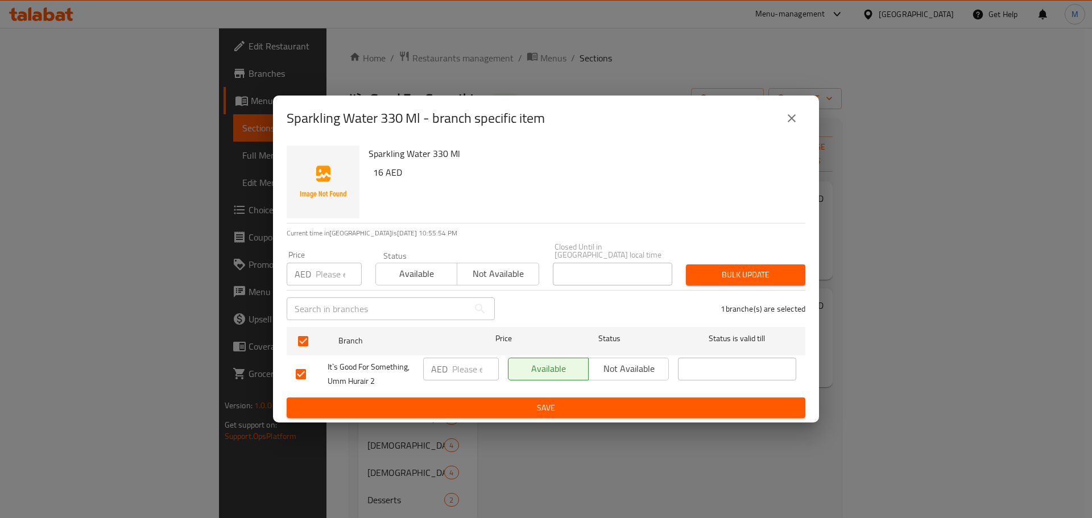
click at [460, 374] on input "number" at bounding box center [475, 369] width 47 height 23
paste input "16"
type input "16"
click at [470, 401] on span "Save" at bounding box center [546, 408] width 500 height 14
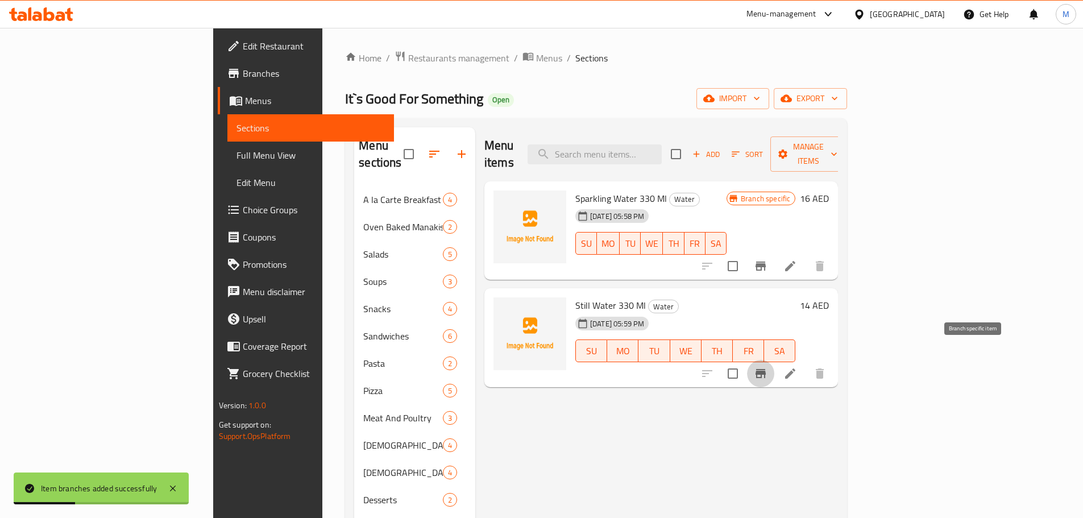
click at [774, 360] on button "Branch-specific-item" at bounding box center [760, 373] width 27 height 27
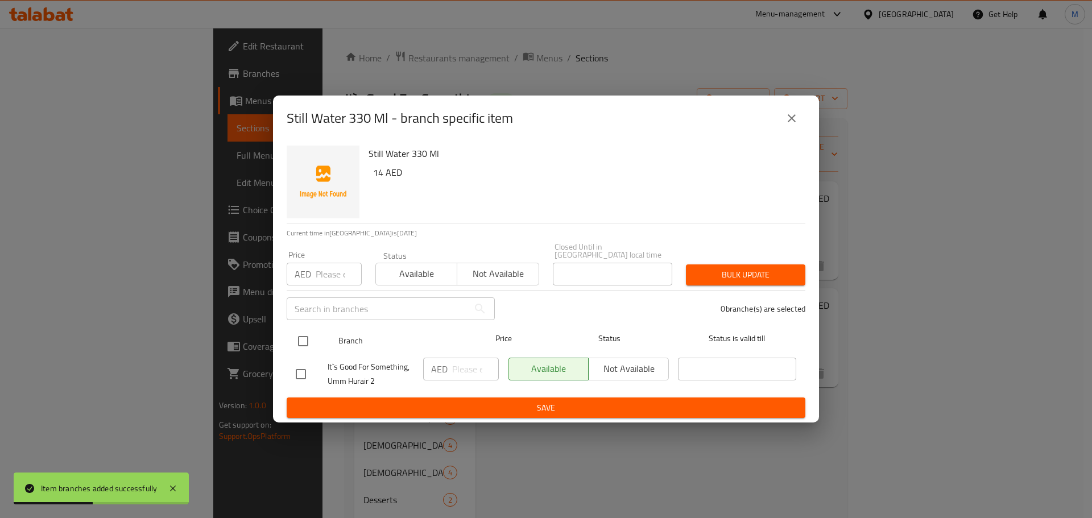
click at [299, 339] on input "checkbox" at bounding box center [303, 341] width 24 height 24
checkbox input "true"
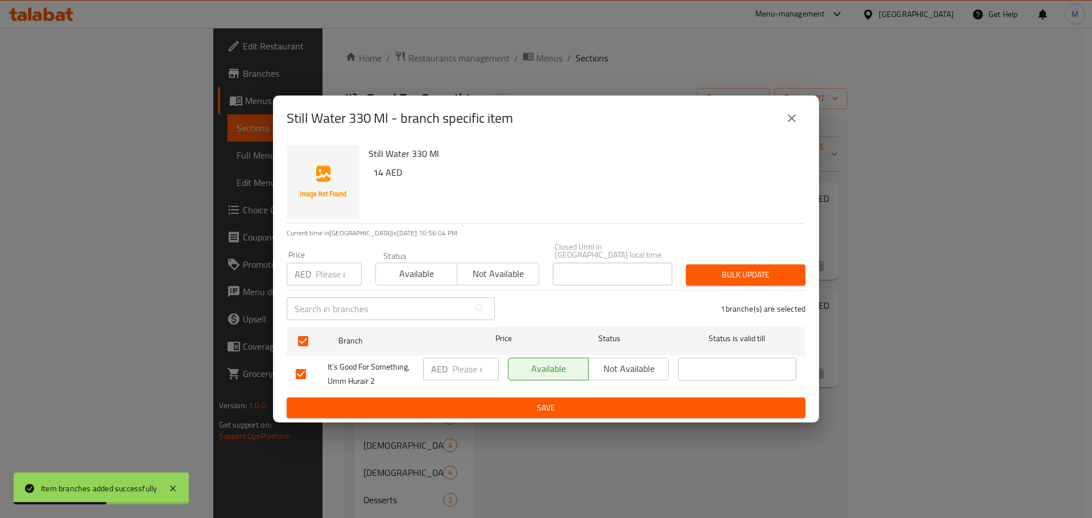
click at [445, 366] on p "AED" at bounding box center [439, 369] width 16 height 14
click at [454, 368] on input "number" at bounding box center [475, 369] width 47 height 23
paste input "14"
type input "14"
click at [492, 399] on button "Save" at bounding box center [546, 407] width 519 height 21
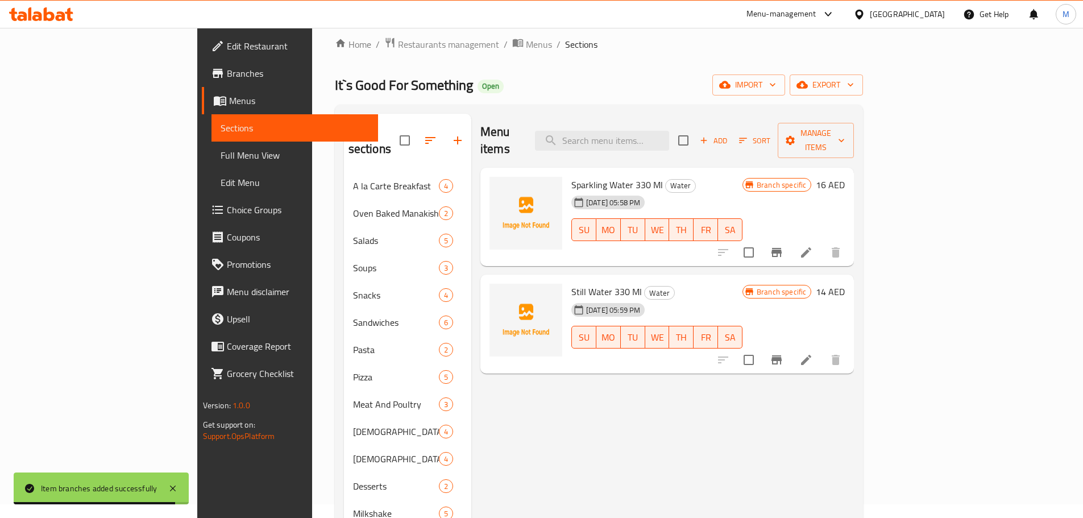
scroll to position [288, 0]
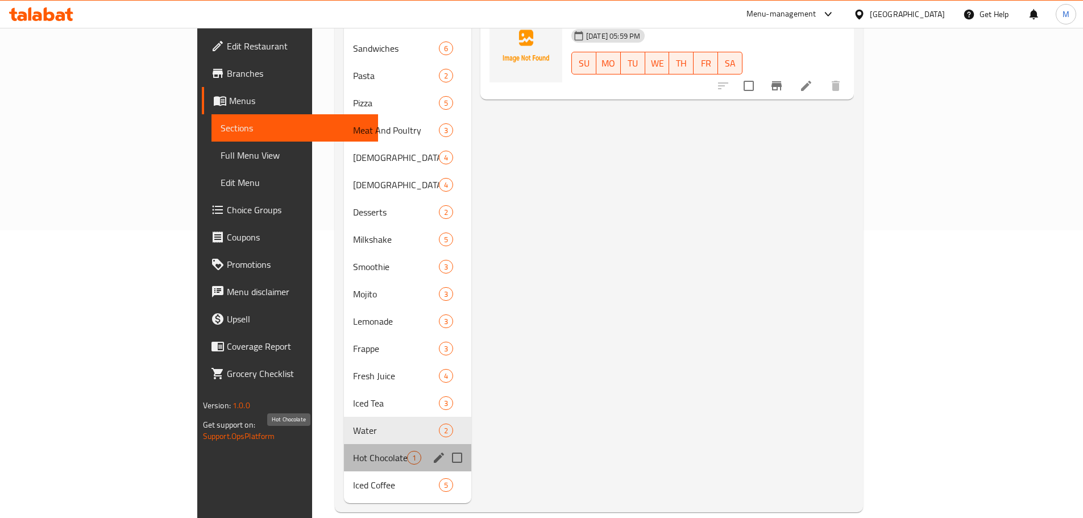
click at [353, 451] on span "Hot Chocolate" at bounding box center [380, 458] width 54 height 14
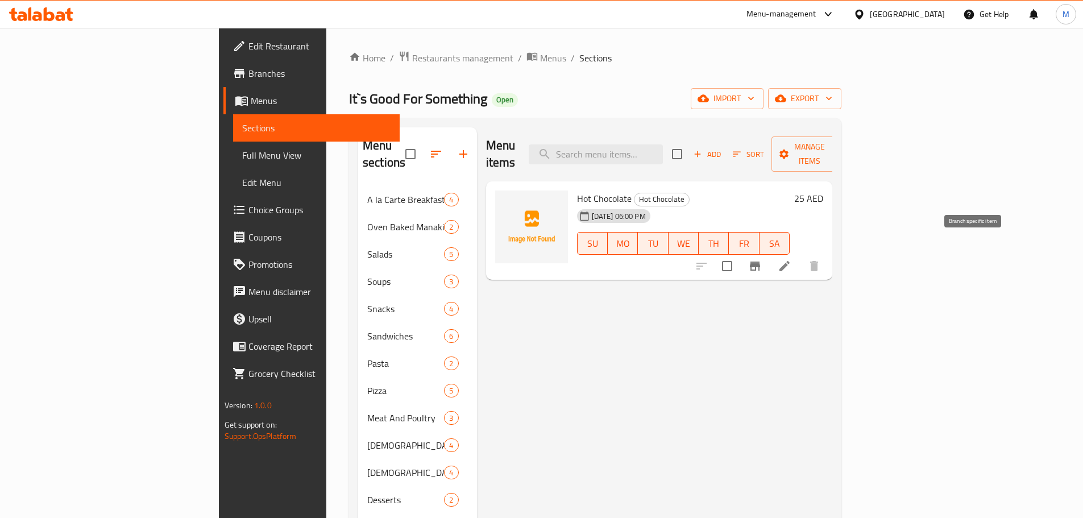
click at [769, 260] on button "Branch-specific-item" at bounding box center [754, 265] width 27 height 27
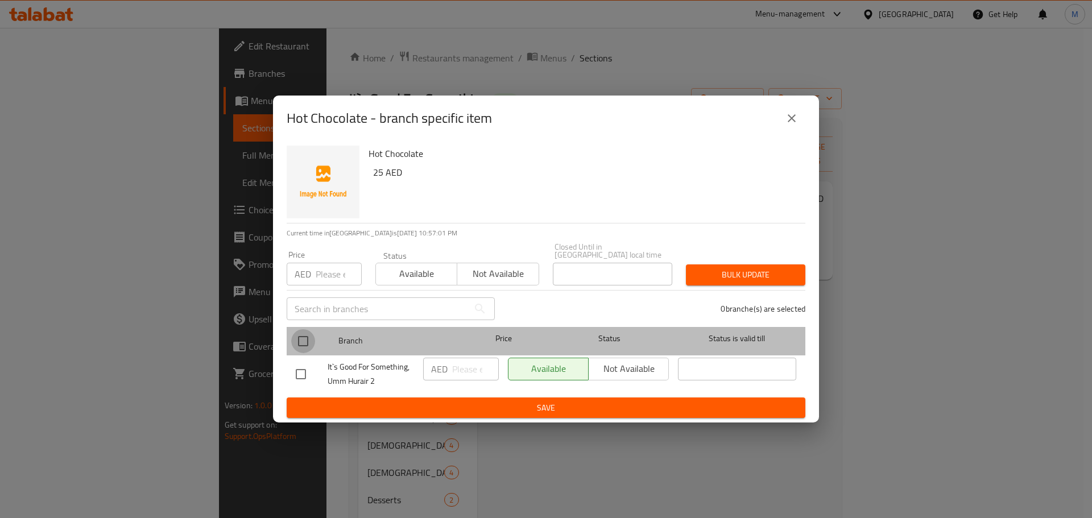
click at [306, 337] on input "checkbox" at bounding box center [303, 341] width 24 height 24
checkbox input "true"
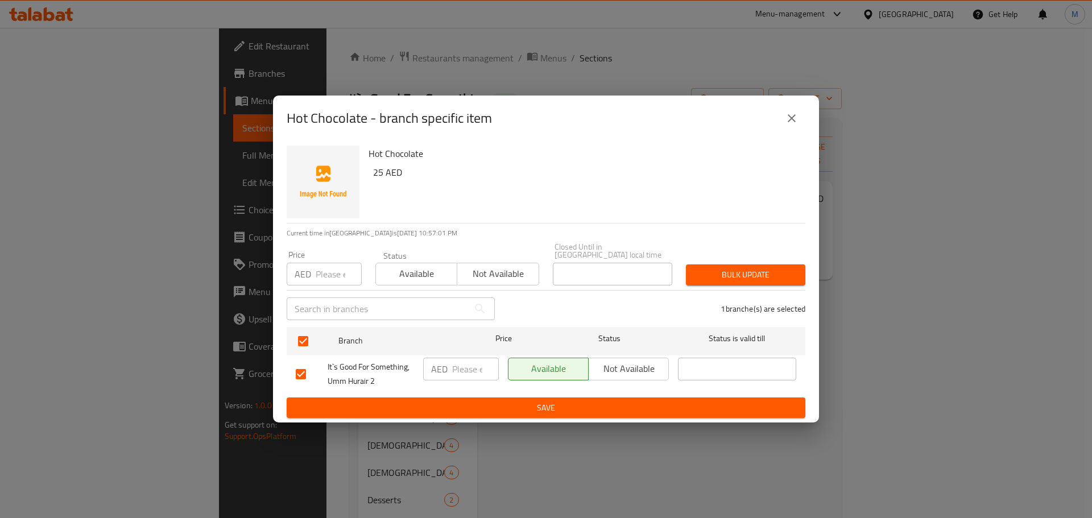
click at [471, 364] on input "number" at bounding box center [475, 369] width 47 height 23
paste input "25"
type input "25"
click at [482, 415] on button "Save" at bounding box center [546, 407] width 519 height 21
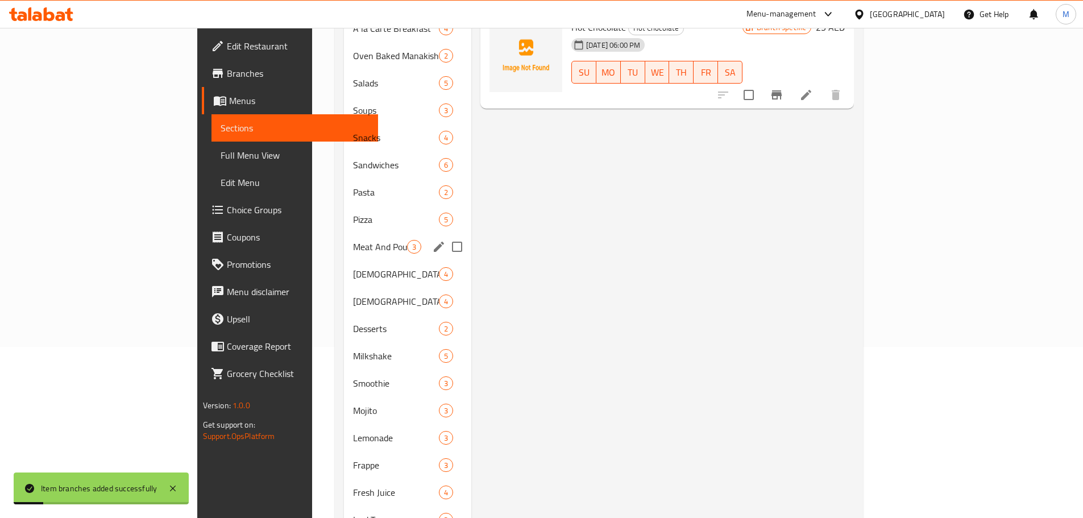
scroll to position [288, 0]
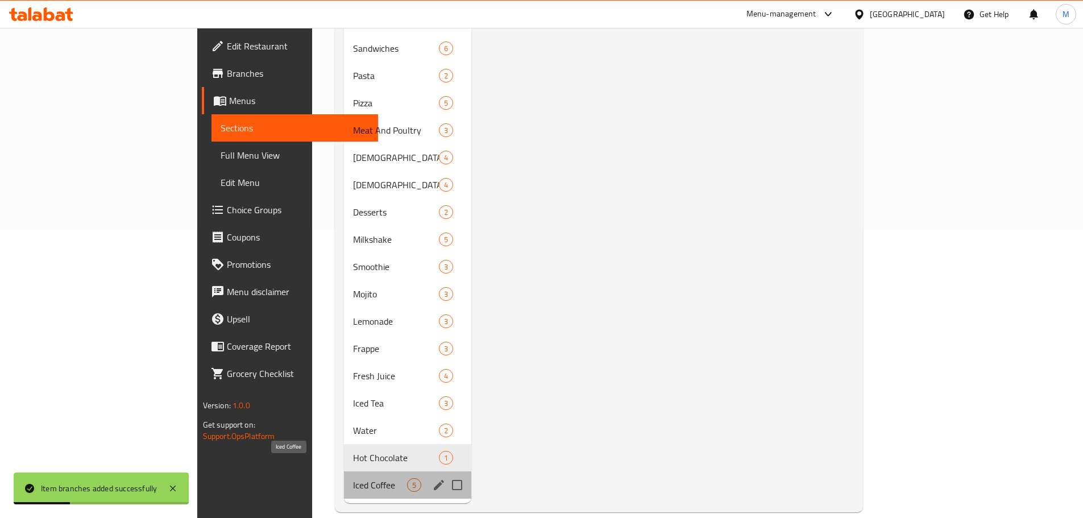
click at [353, 478] on span "Iced Coffee" at bounding box center [380, 485] width 54 height 14
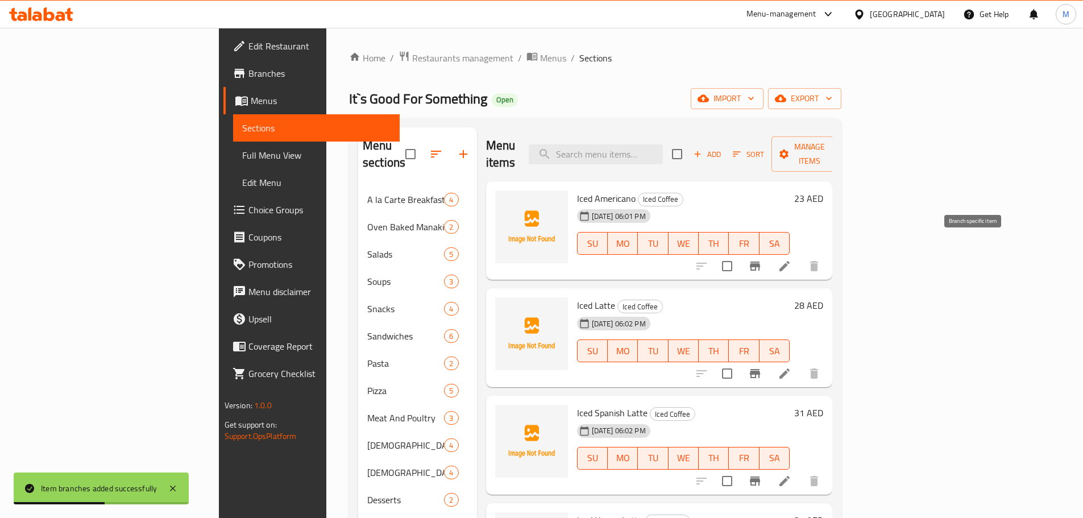
click at [762, 259] on icon "Branch-specific-item" at bounding box center [755, 266] width 14 height 14
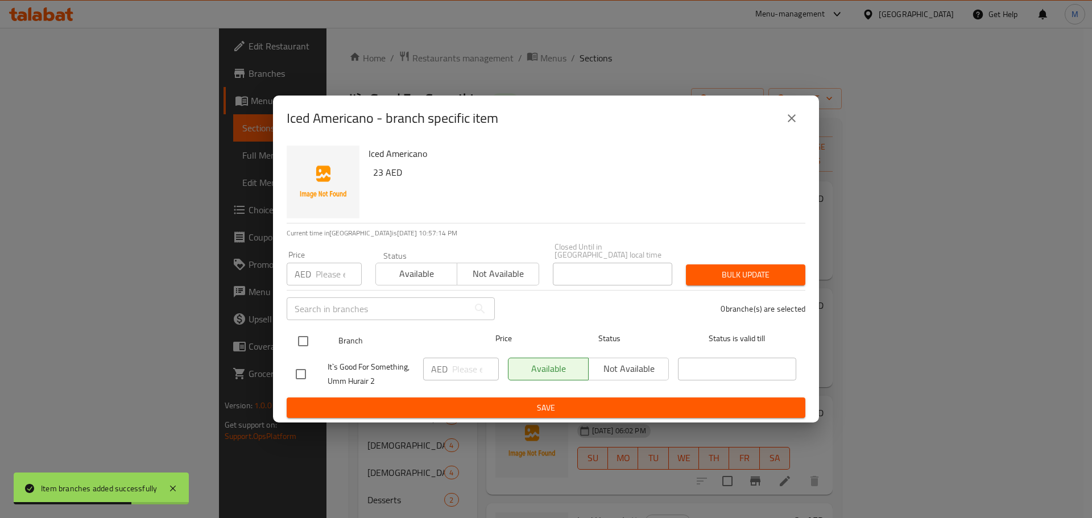
click at [312, 343] on input "checkbox" at bounding box center [303, 341] width 24 height 24
checkbox input "true"
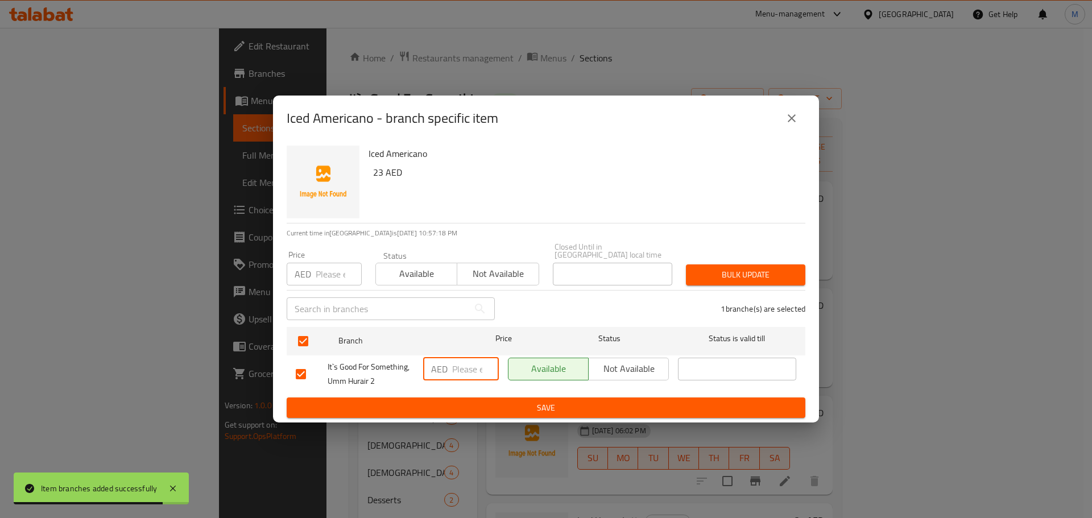
click at [473, 368] on input "number" at bounding box center [475, 369] width 47 height 23
paste input "23"
type input "23"
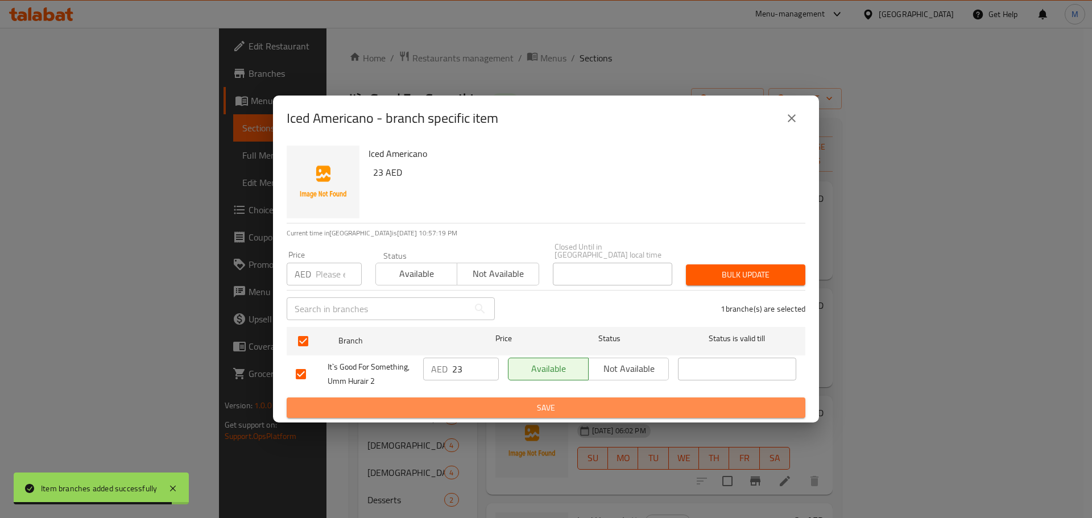
click at [475, 414] on span "Save" at bounding box center [546, 408] width 500 height 14
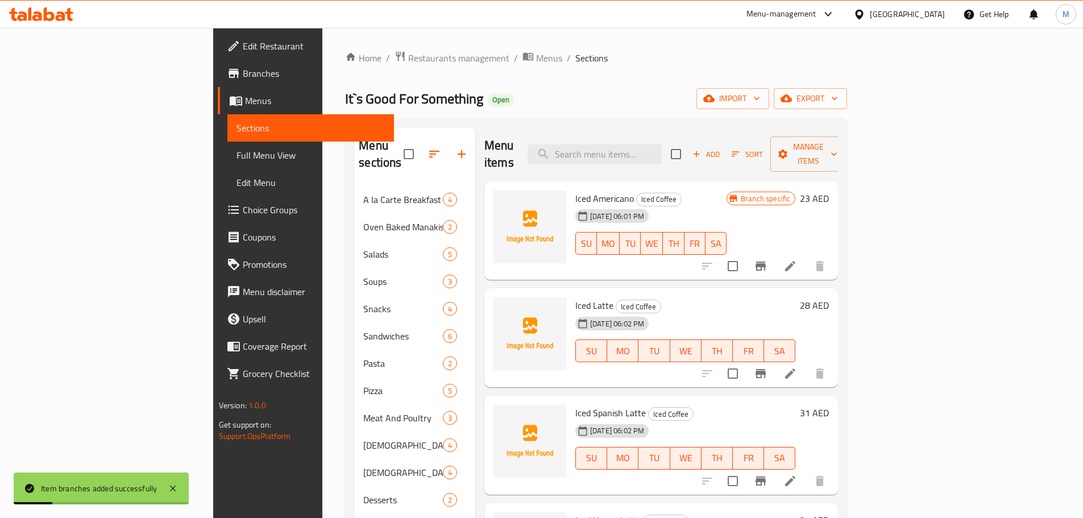
click at [834, 368] on div at bounding box center [764, 373] width 140 height 27
click at [774, 368] on button "Branch-specific-item" at bounding box center [760, 373] width 27 height 27
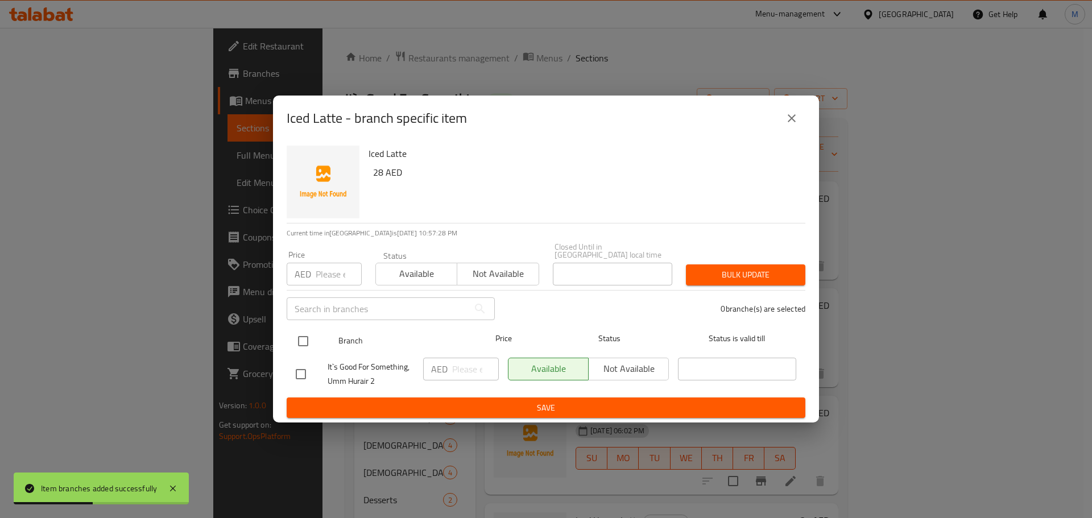
click at [302, 346] on input "checkbox" at bounding box center [303, 341] width 24 height 24
checkbox input "true"
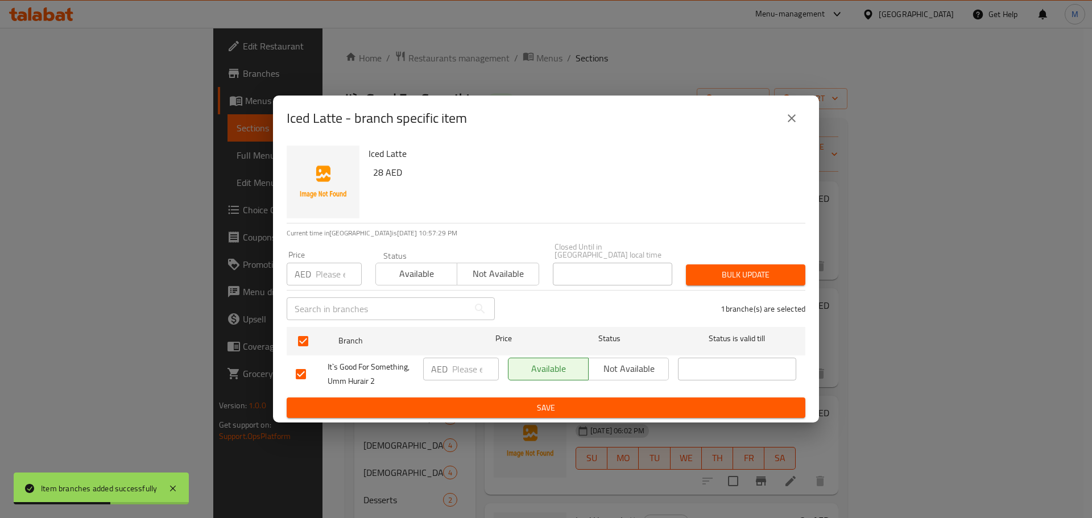
click at [452, 376] on input "number" at bounding box center [475, 369] width 47 height 23
paste input "28"
type input "28"
click at [462, 401] on span "Save" at bounding box center [546, 408] width 500 height 14
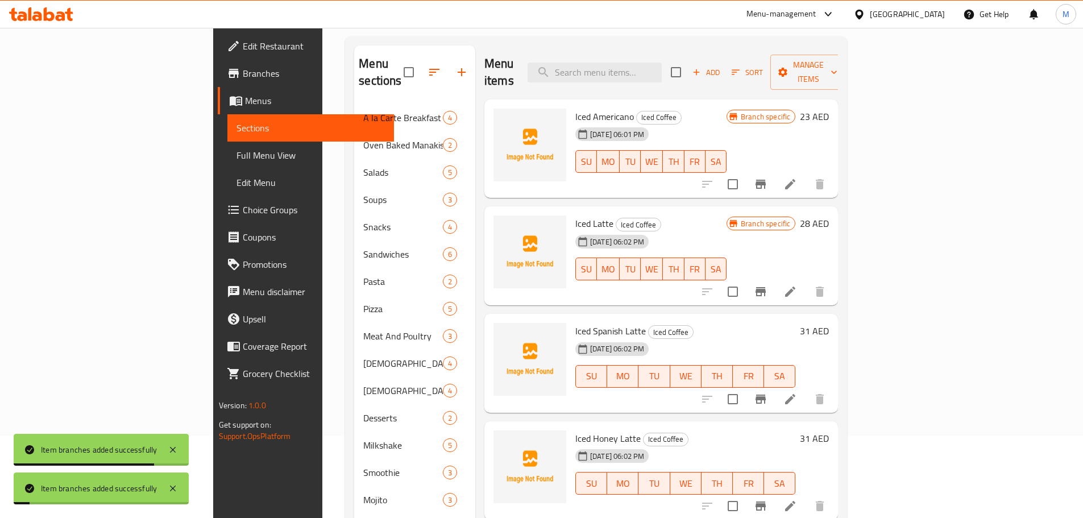
scroll to position [171, 0]
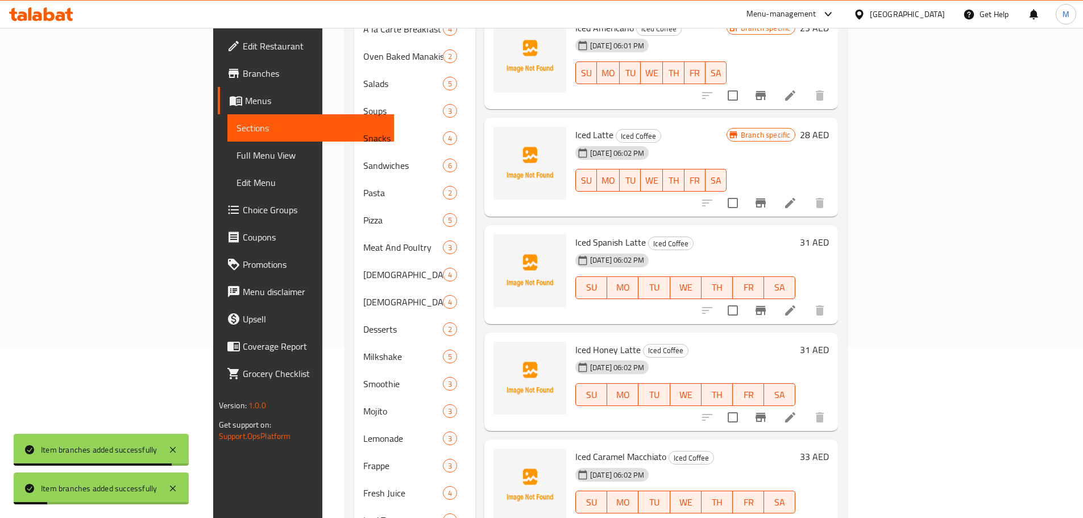
click at [768, 304] on icon "Branch-specific-item" at bounding box center [761, 311] width 14 height 14
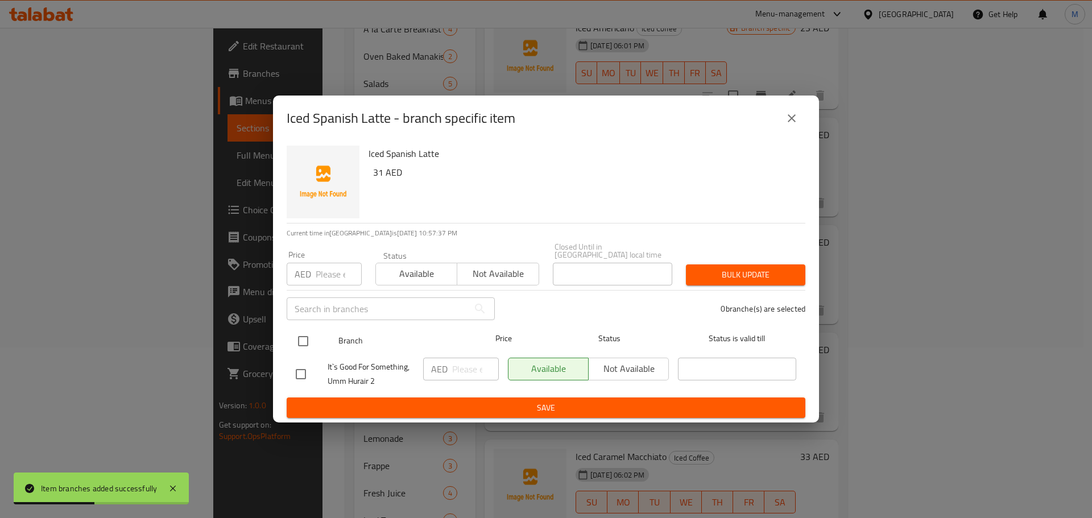
click at [310, 339] on input "checkbox" at bounding box center [303, 341] width 24 height 24
checkbox input "true"
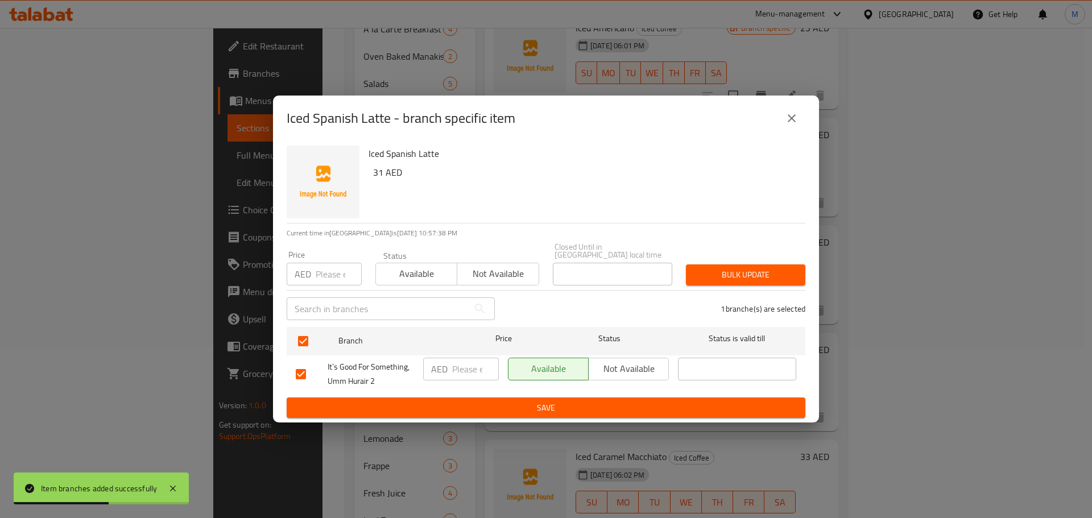
click at [461, 372] on input "number" at bounding box center [475, 369] width 47 height 23
paste input "31"
type input "31"
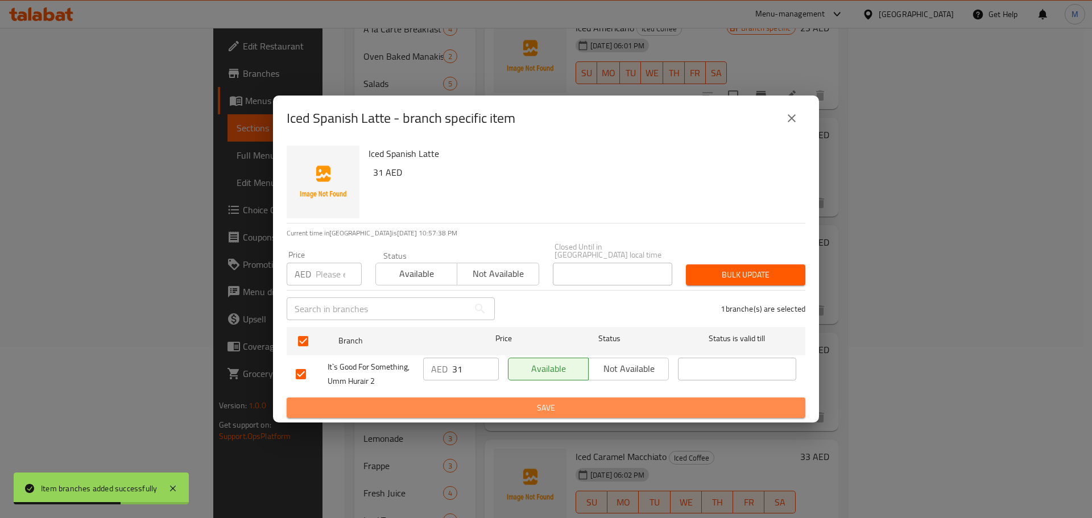
click at [468, 405] on span "Save" at bounding box center [546, 408] width 500 height 14
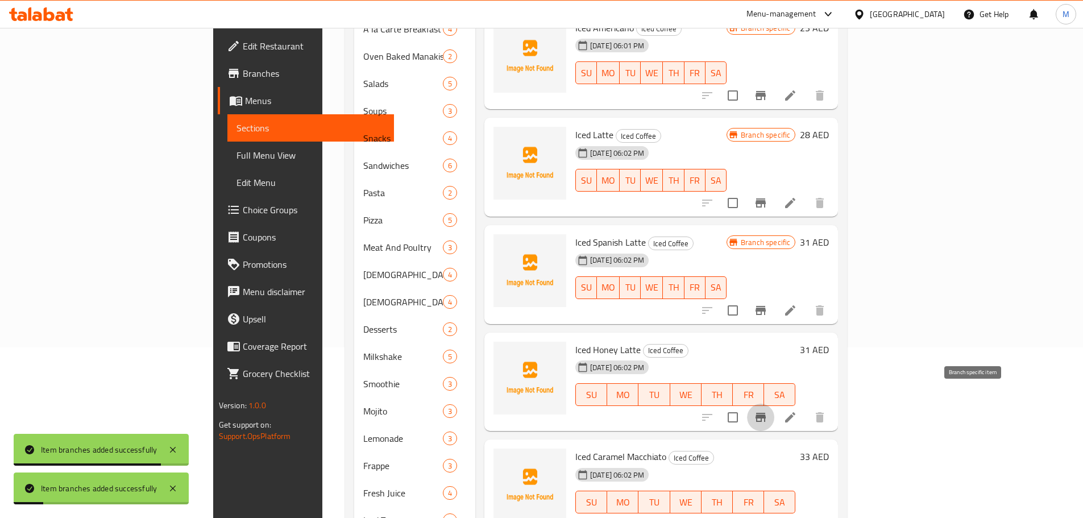
click at [768, 411] on icon "Branch-specific-item" at bounding box center [761, 418] width 14 height 14
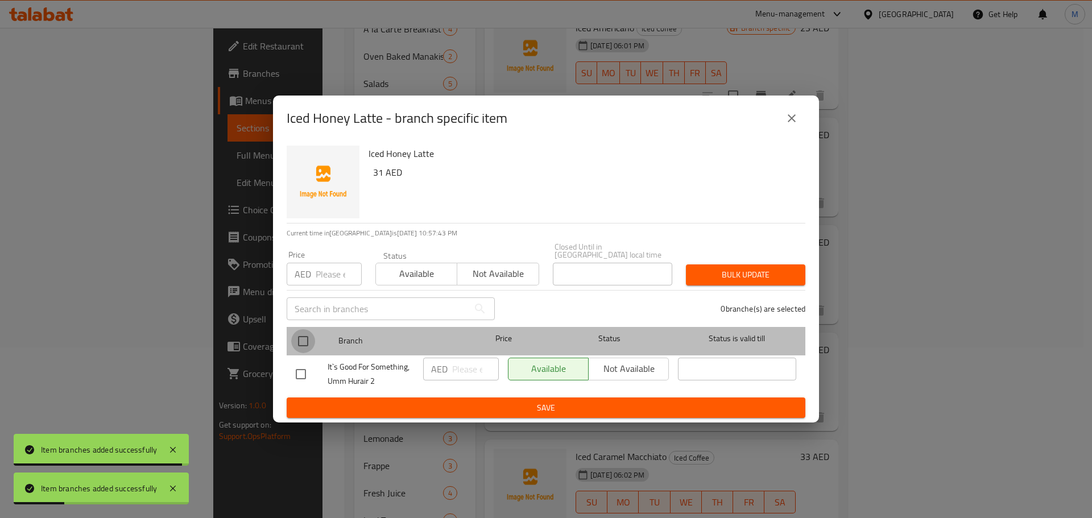
click at [309, 336] on input "checkbox" at bounding box center [303, 341] width 24 height 24
checkbox input "true"
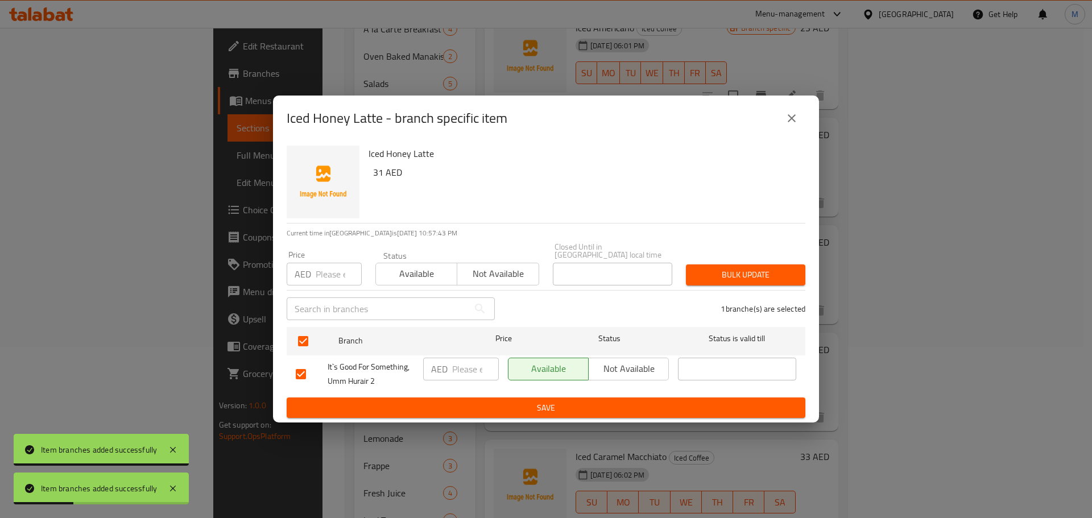
click at [462, 368] on input "number" at bounding box center [475, 369] width 47 height 23
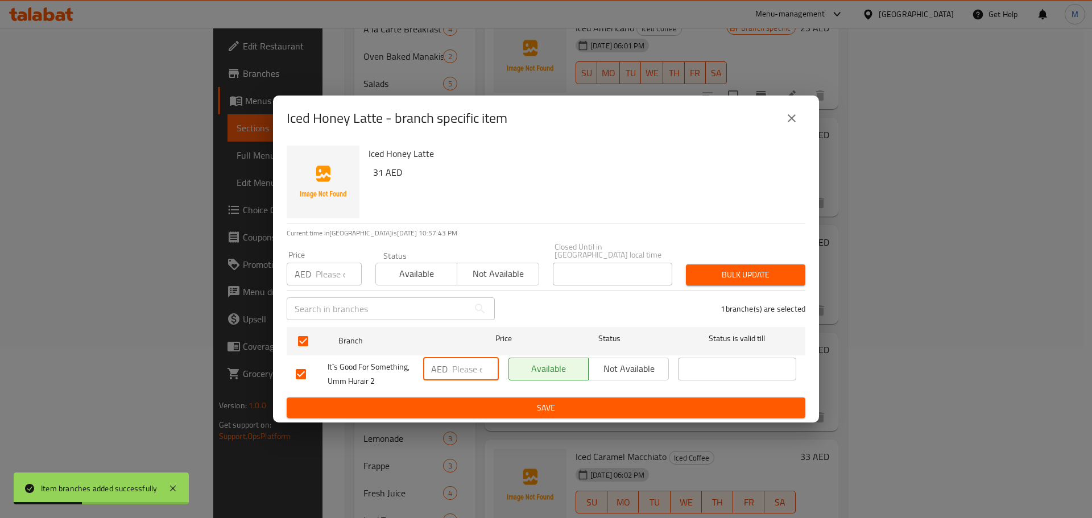
paste input "31"
type input "31"
click at [484, 411] on span "Save" at bounding box center [546, 408] width 500 height 14
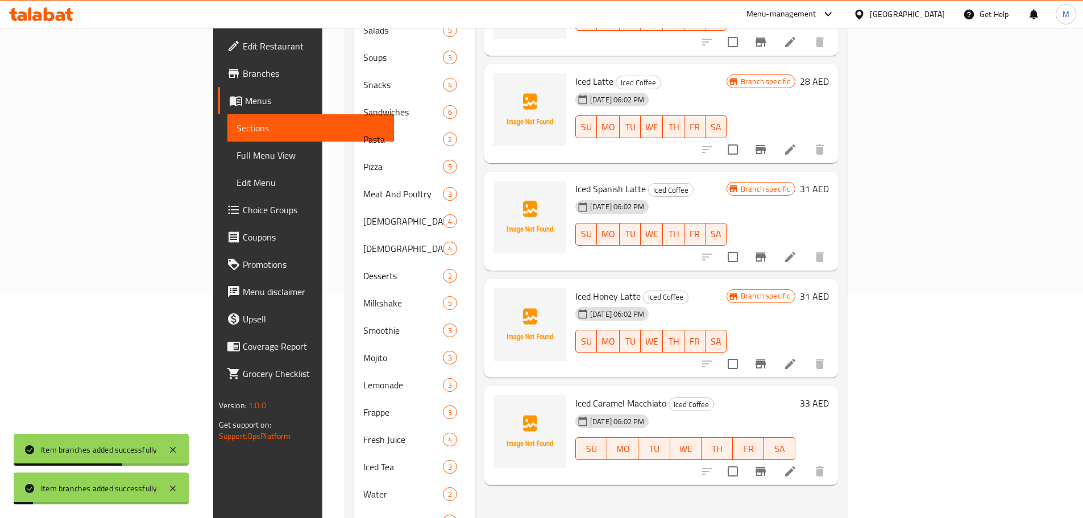
scroll to position [288, 0]
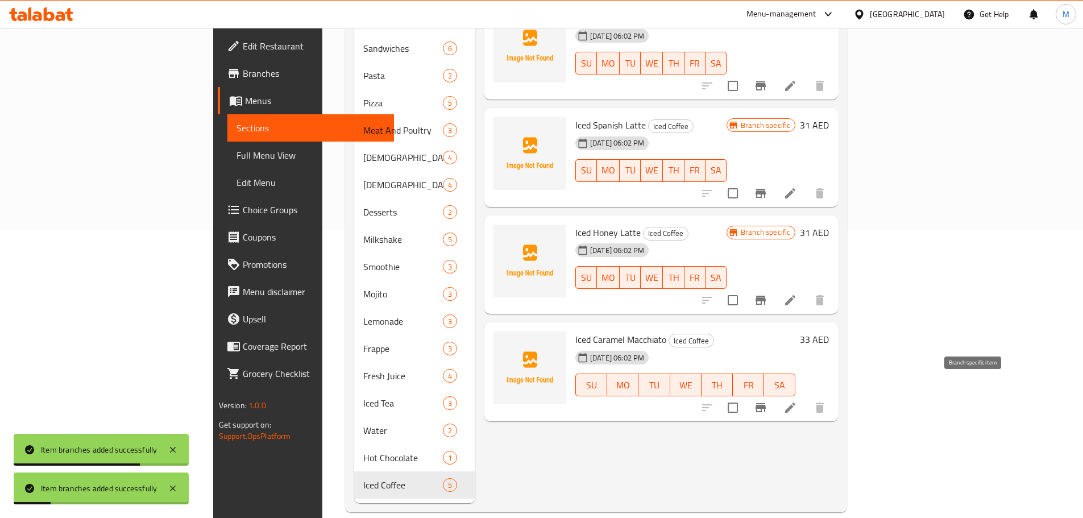
click at [768, 401] on icon "Branch-specific-item" at bounding box center [761, 408] width 14 height 14
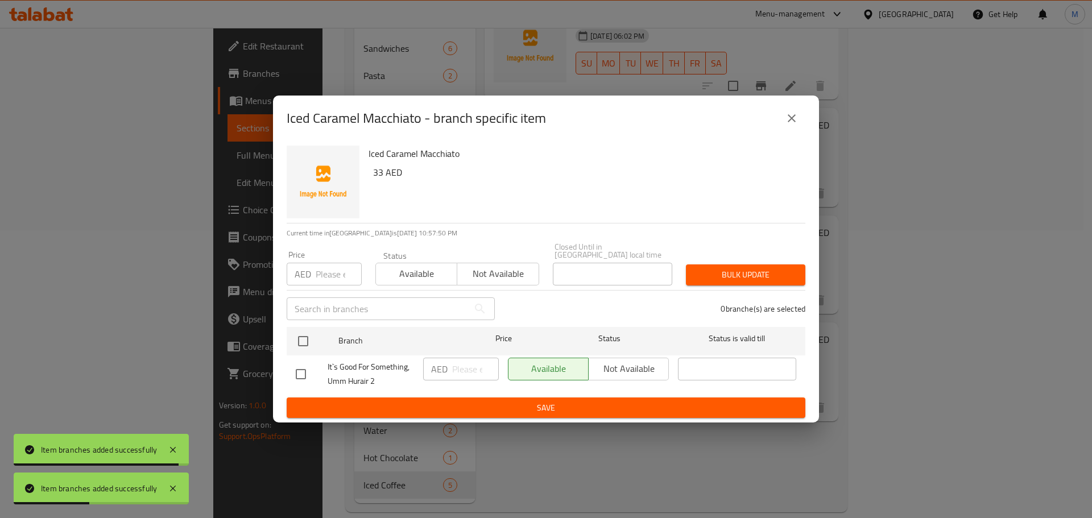
click at [313, 363] on div at bounding box center [312, 374] width 32 height 24
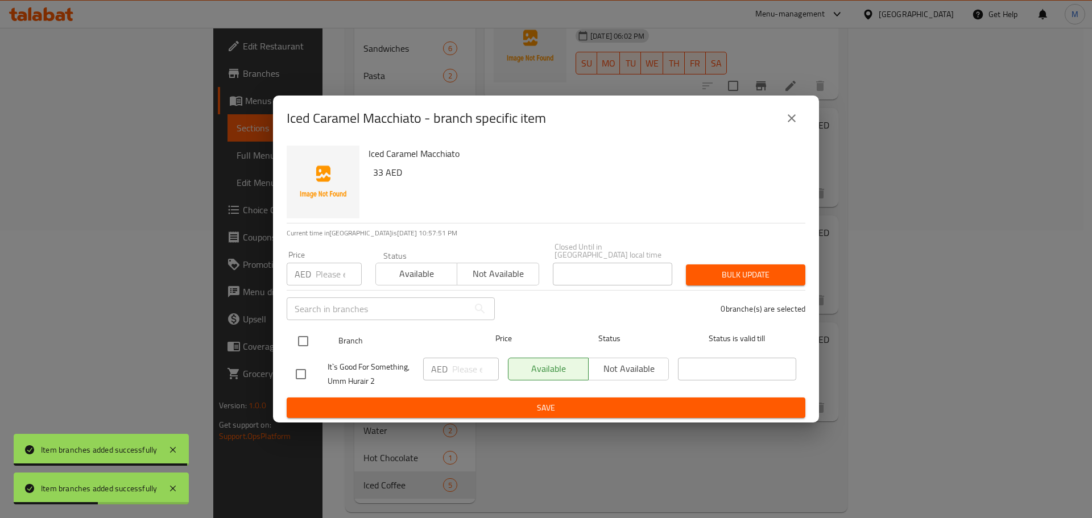
click at [296, 342] on input "checkbox" at bounding box center [303, 341] width 24 height 24
checkbox input "true"
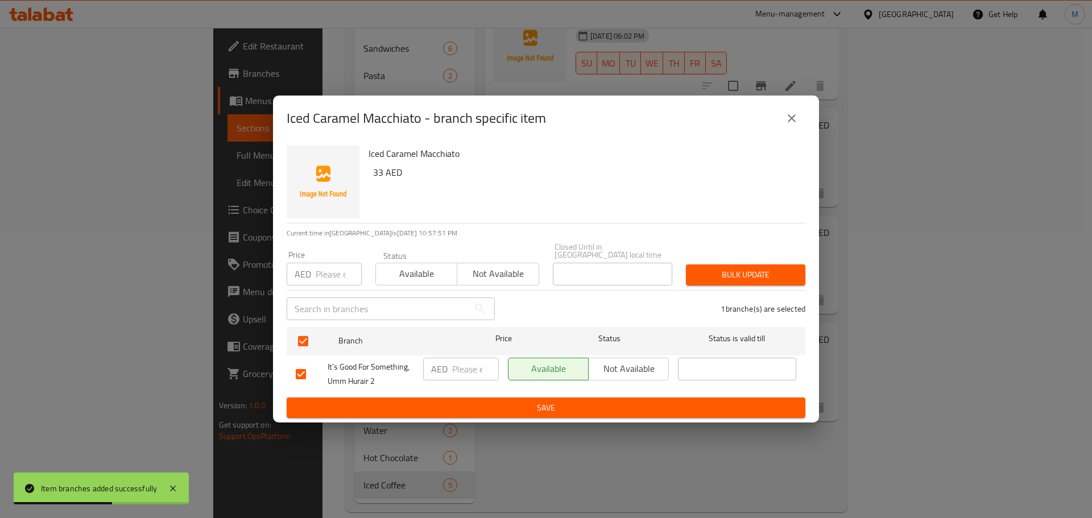
click at [467, 373] on input "number" at bounding box center [475, 369] width 47 height 23
paste input "33"
type input "33"
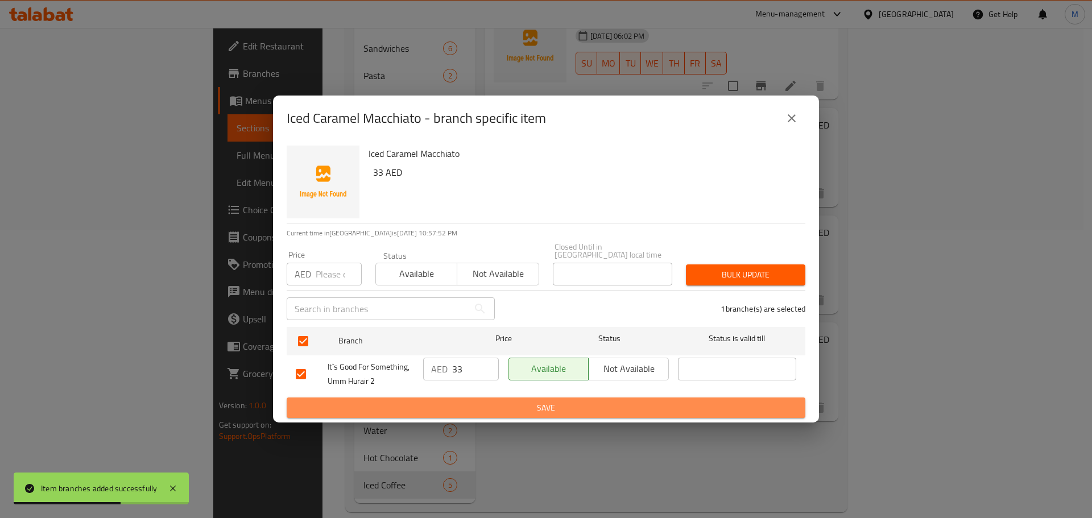
click at [474, 412] on span "Save" at bounding box center [546, 408] width 500 height 14
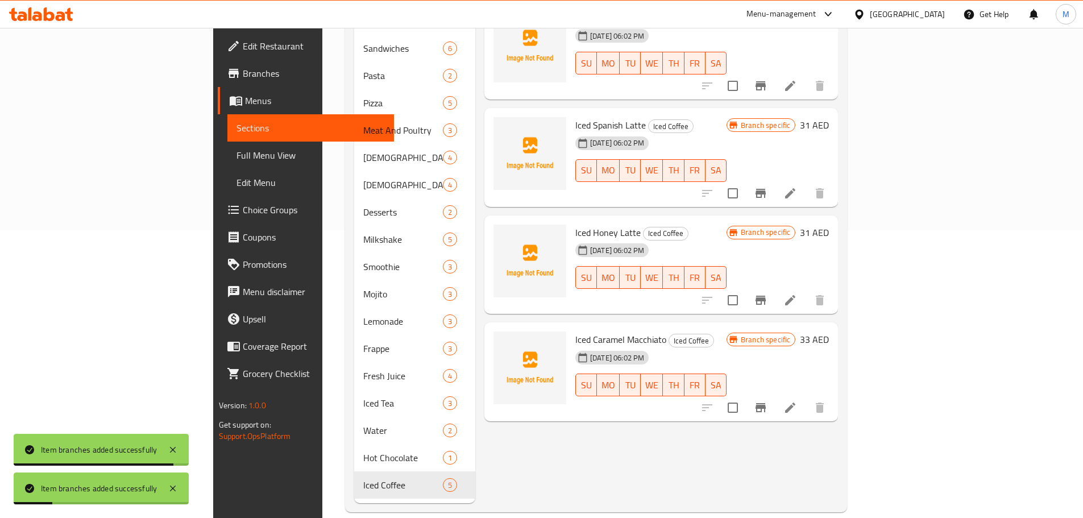
scroll to position [0, 0]
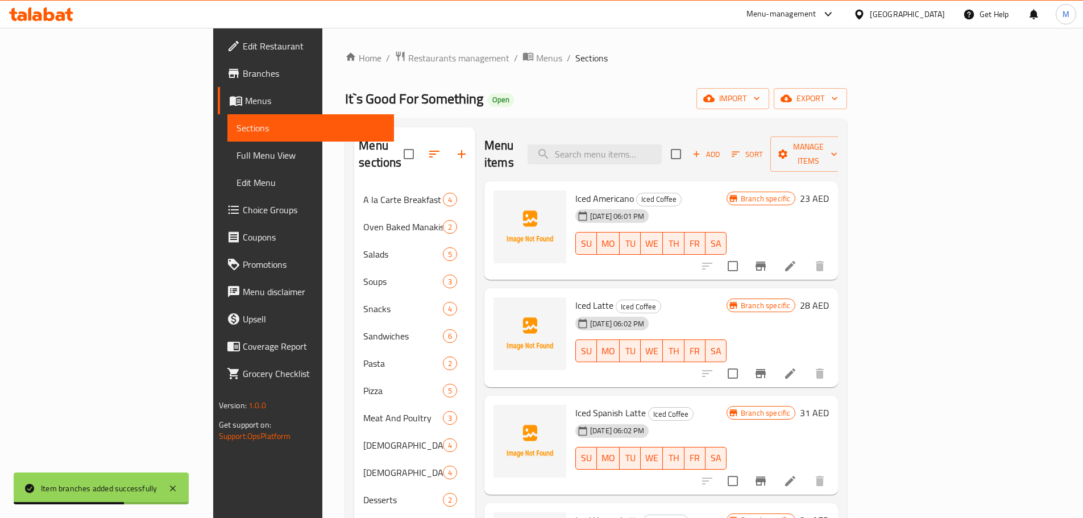
click at [608, 339] on button "MO" at bounding box center [608, 350] width 23 height 23
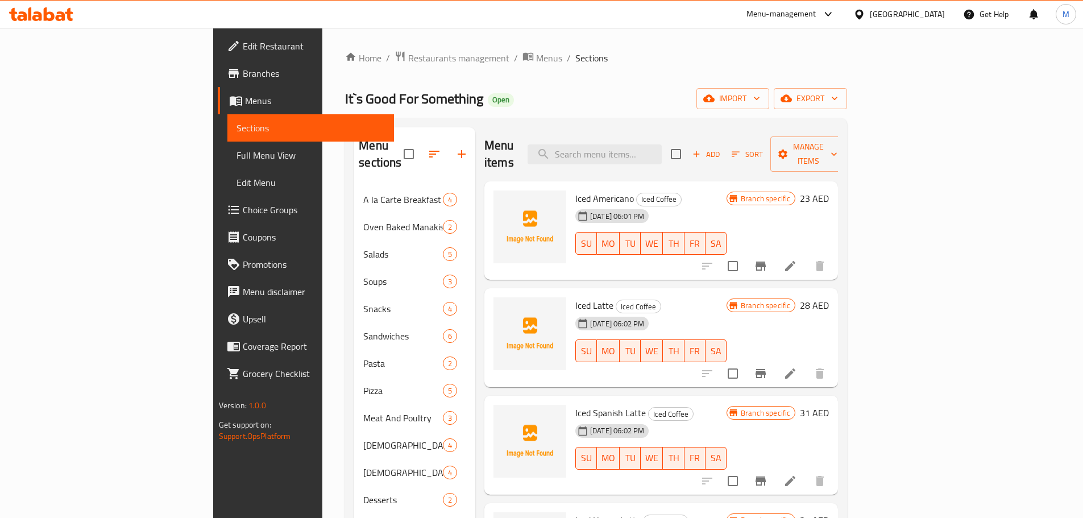
click at [731, 227] on div "SU MO TU WE TH FR SA" at bounding box center [651, 243] width 160 height 32
click at [838, 103] on span "export" at bounding box center [810, 99] width 55 height 14
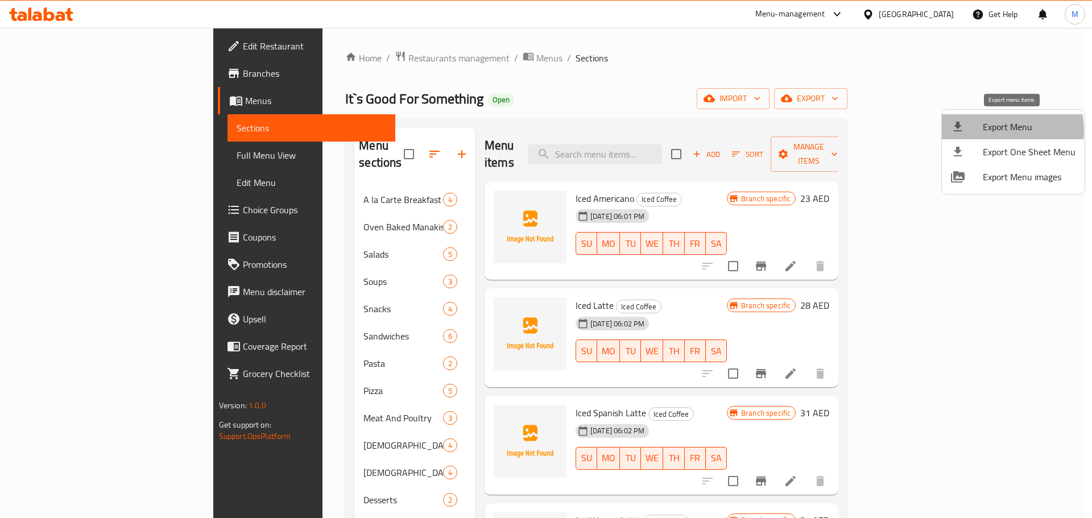
click at [980, 131] on div at bounding box center [967, 127] width 32 height 14
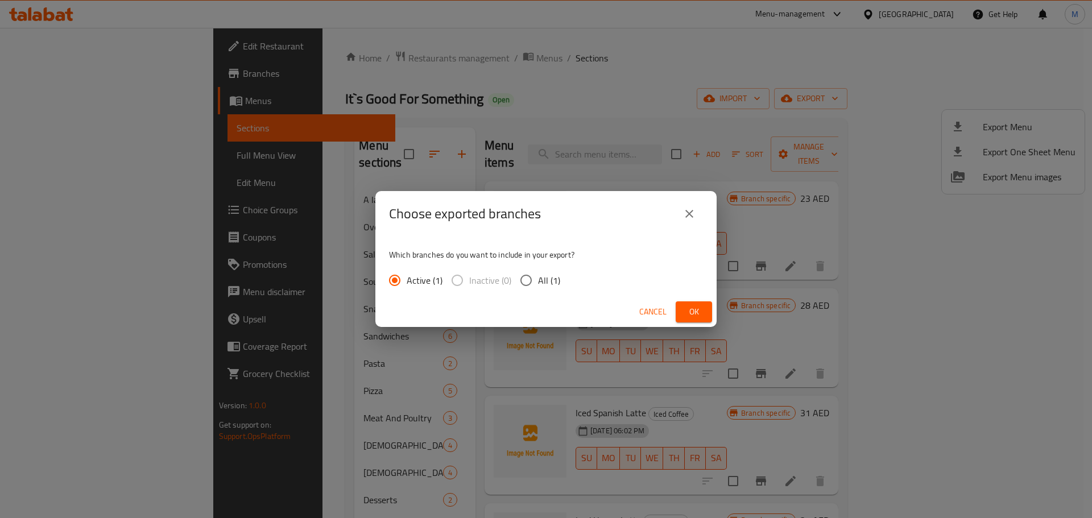
click at [517, 291] on input "All (1)" at bounding box center [526, 280] width 24 height 24
radio input "true"
click at [698, 308] on span "Ok" at bounding box center [694, 312] width 18 height 14
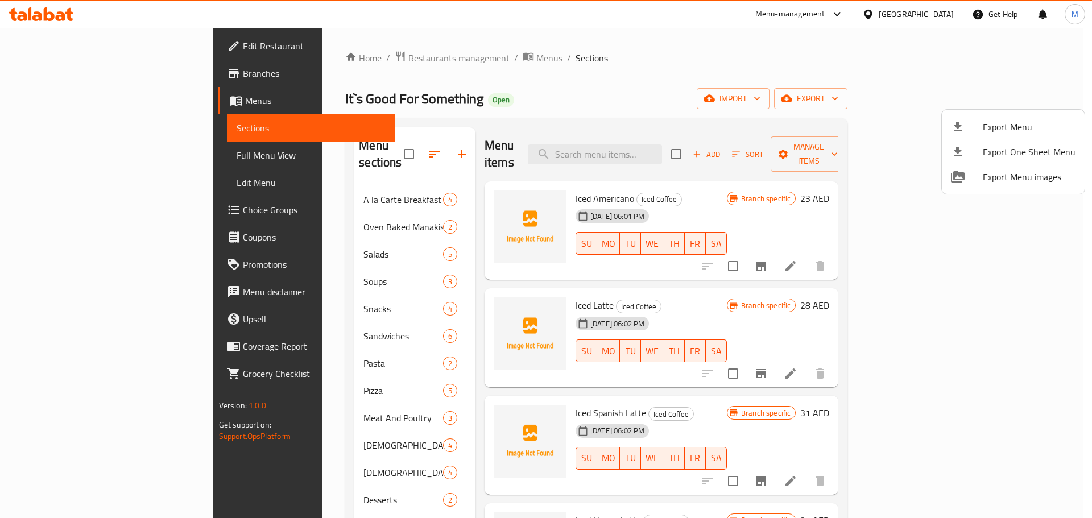
click at [627, 318] on div at bounding box center [546, 259] width 1092 height 518
